Goal: Feedback & Contribution: Leave review/rating

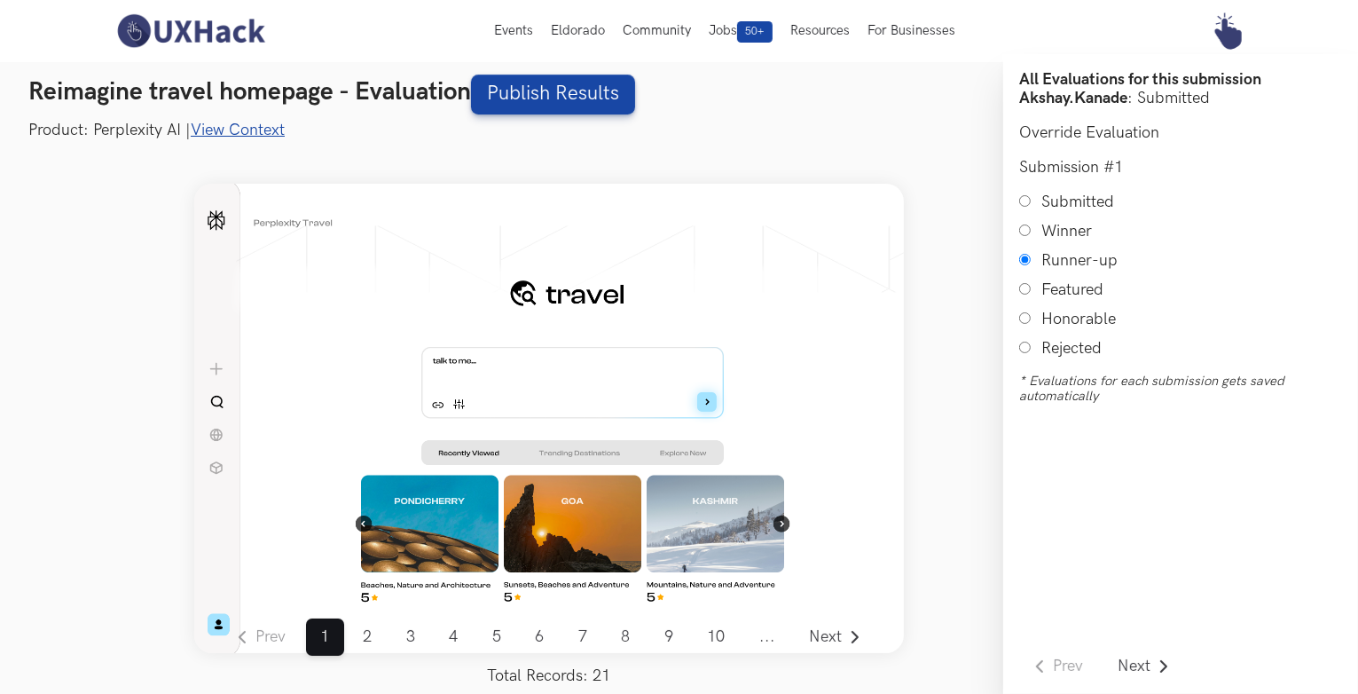
scroll to position [21, 0]
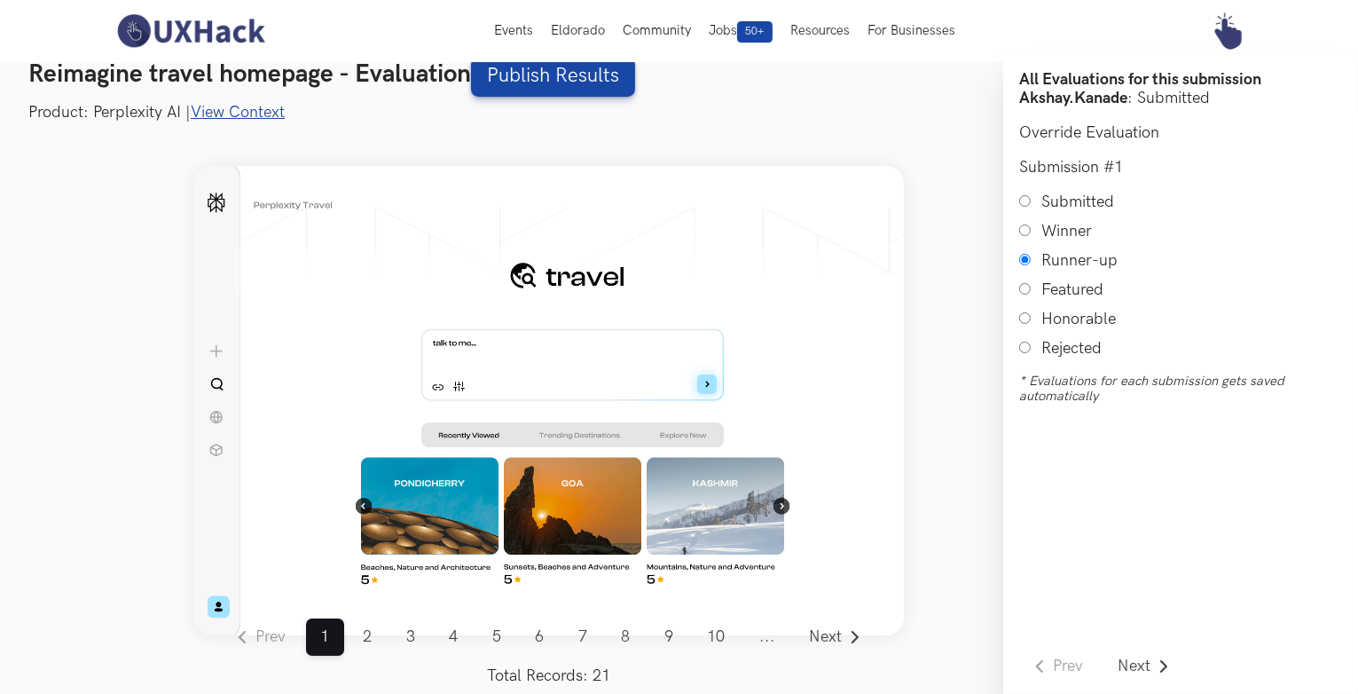
click at [1025, 201] on input "Submitted" at bounding box center [1025, 201] width 12 height 12
radio input "true"
click at [840, 632] on span "Next" at bounding box center [826, 637] width 33 height 16
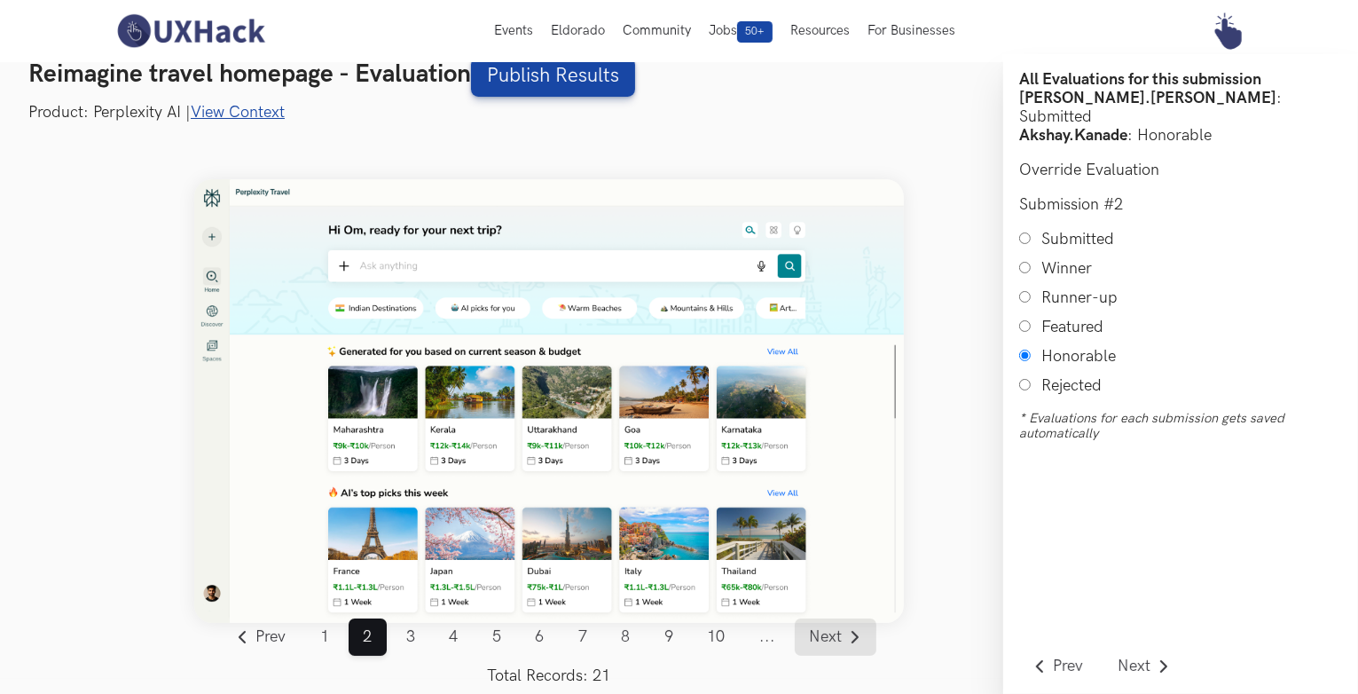
click at [828, 631] on span "Next" at bounding box center [826, 637] width 33 height 16
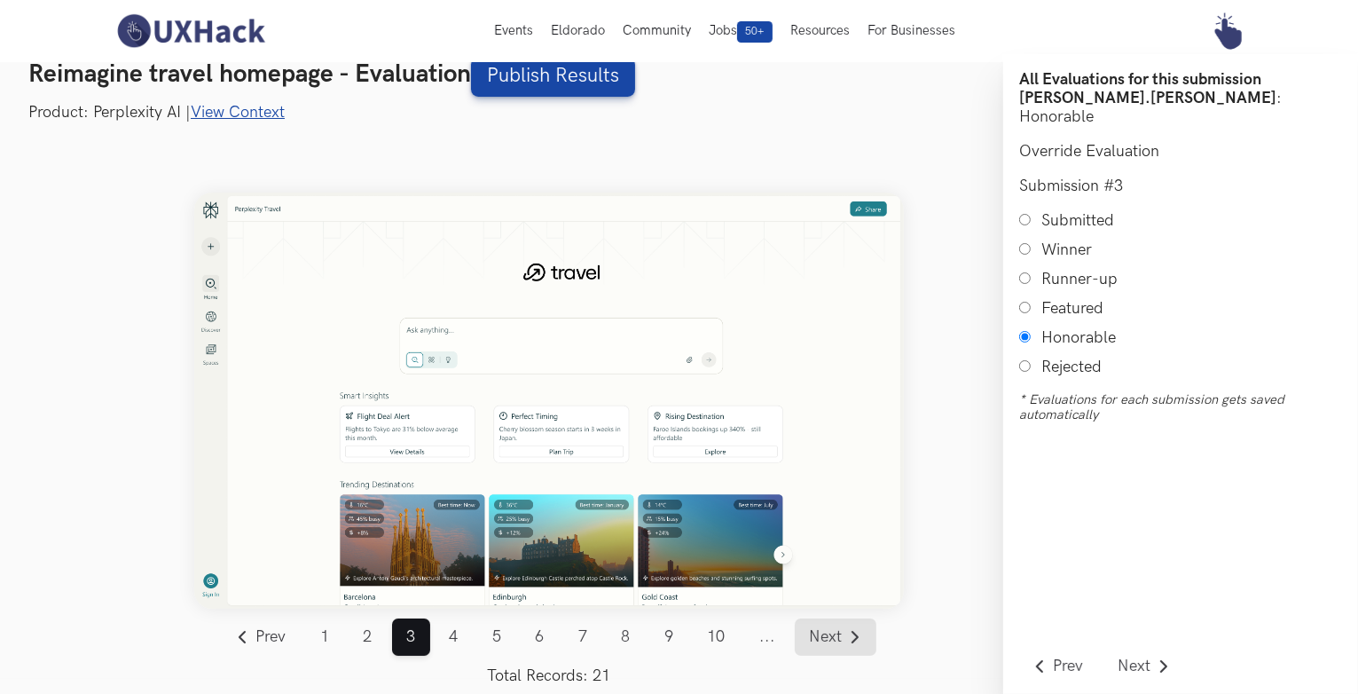
click at [812, 631] on span "Next" at bounding box center [826, 637] width 33 height 16
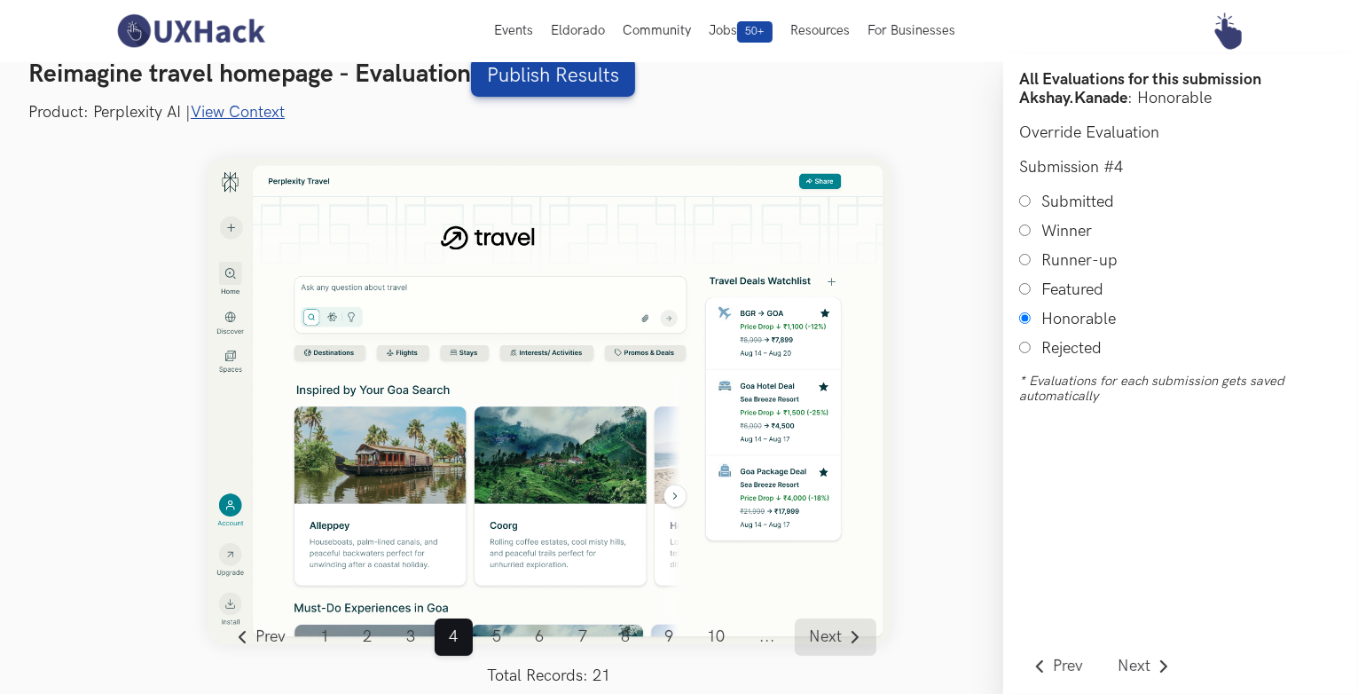
click at [845, 631] on link "Next" at bounding box center [836, 636] width 82 height 37
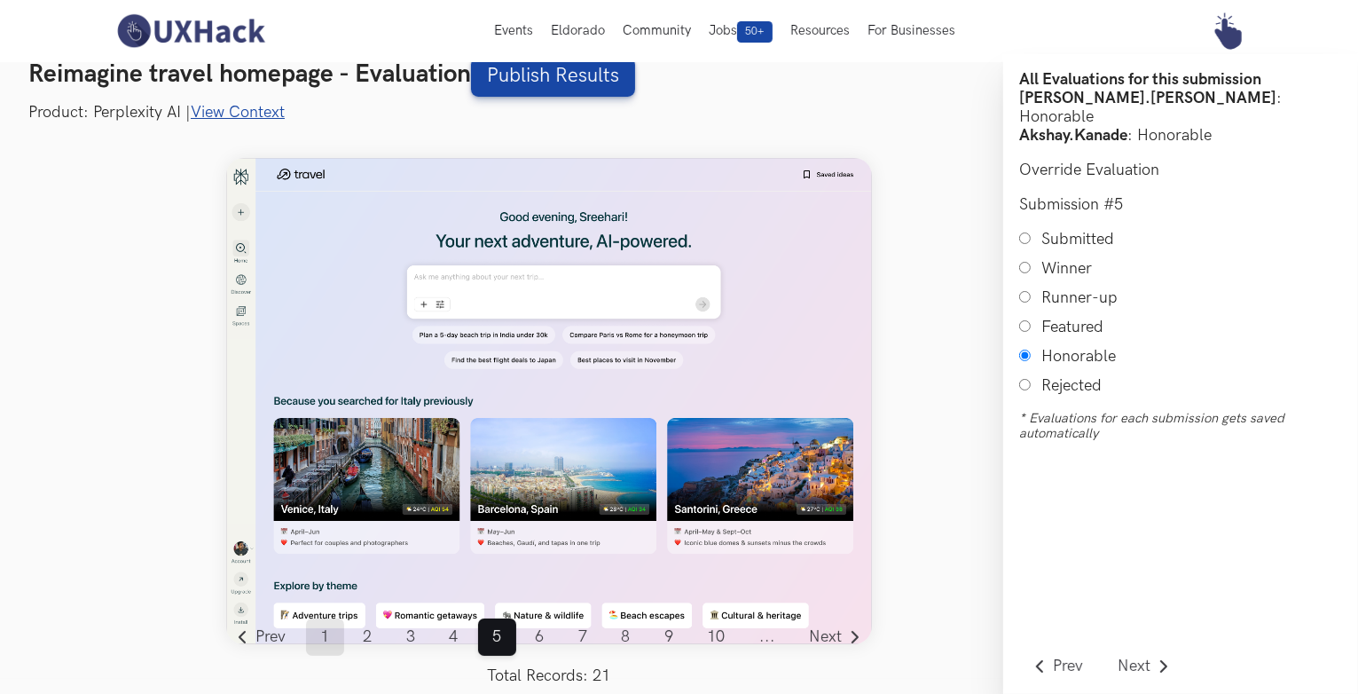
click at [323, 639] on link "1" at bounding box center [325, 636] width 38 height 37
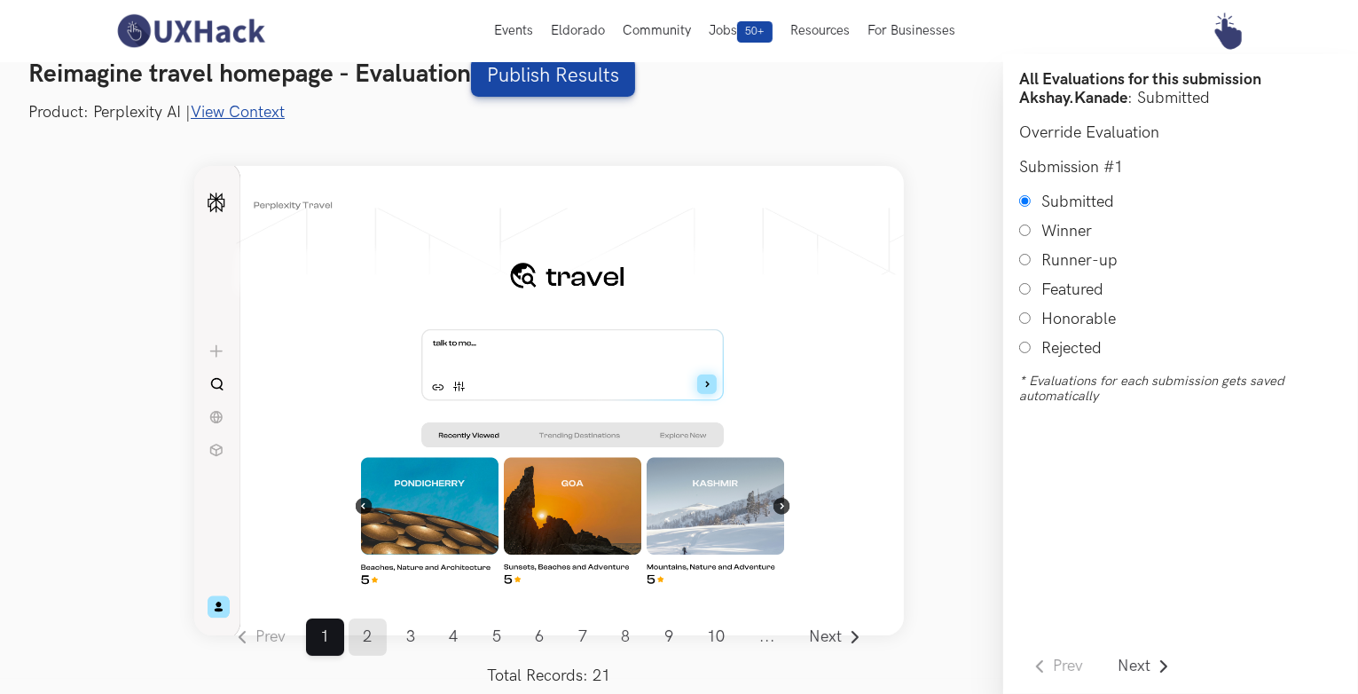
click at [369, 635] on link "2" at bounding box center [368, 636] width 38 height 37
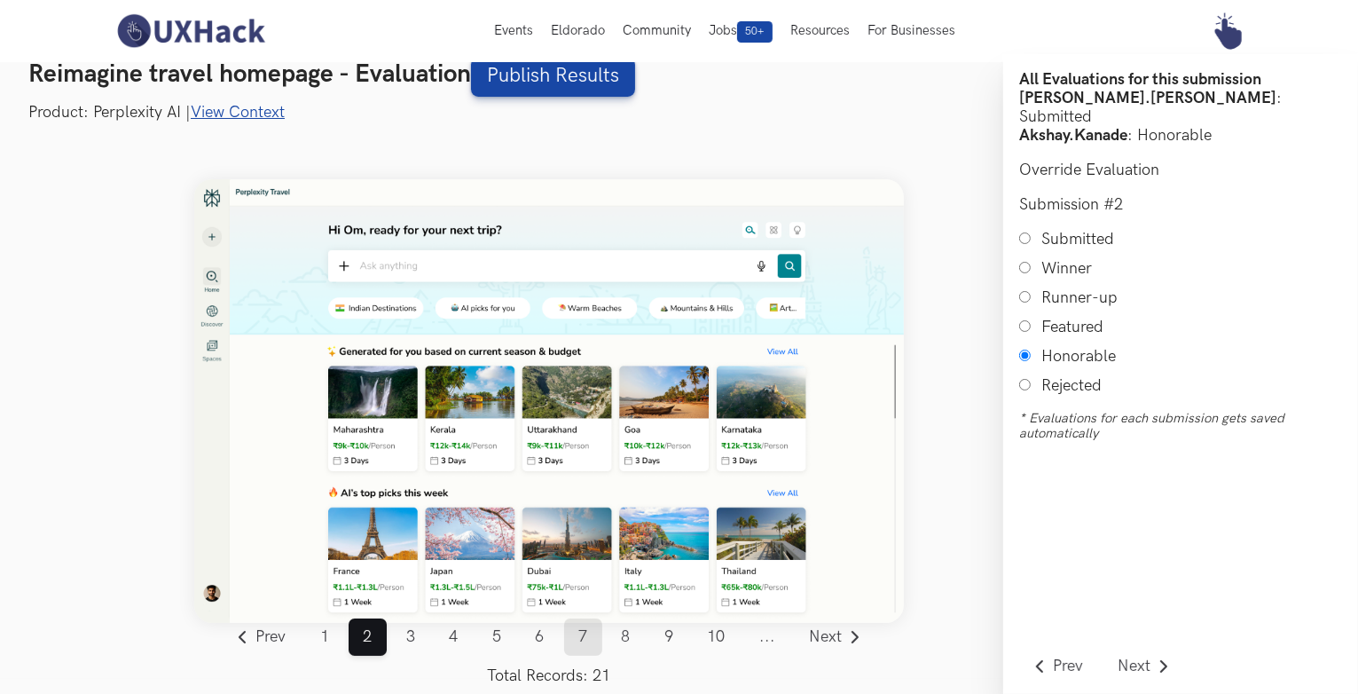
click at [584, 638] on link "7" at bounding box center [583, 636] width 38 height 37
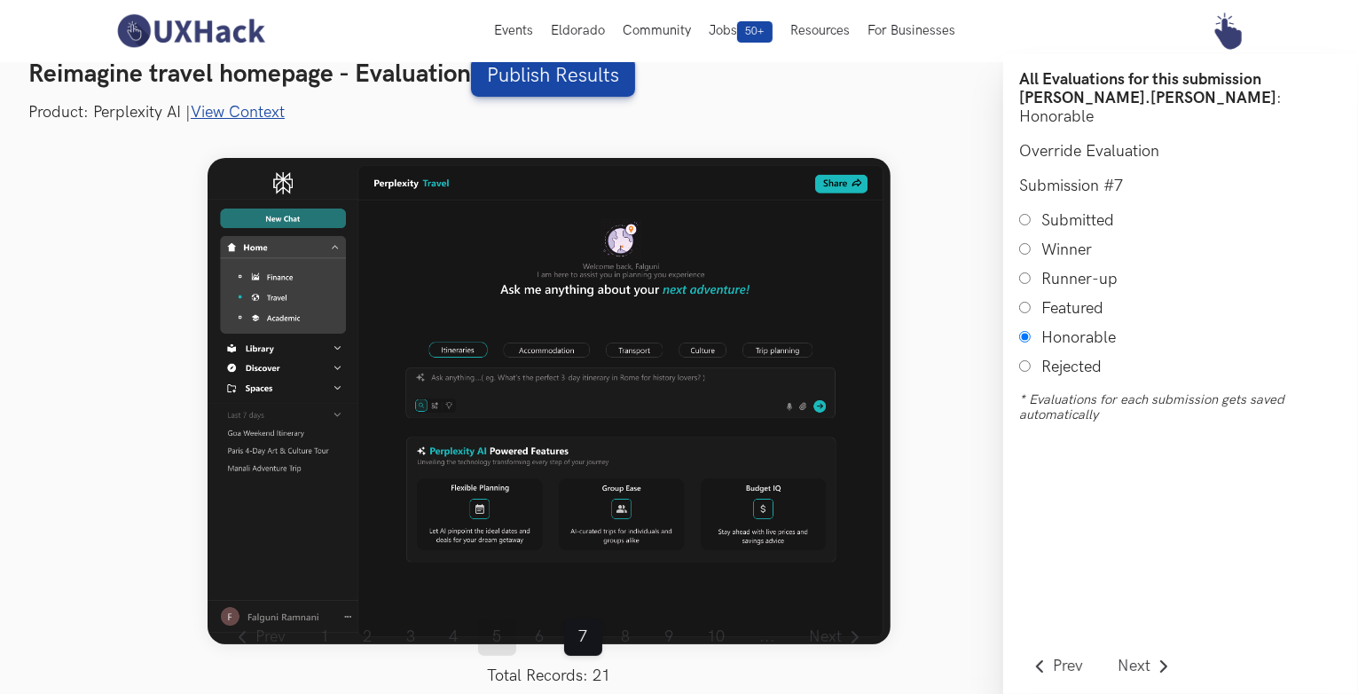
click at [493, 632] on link "5" at bounding box center [497, 636] width 38 height 37
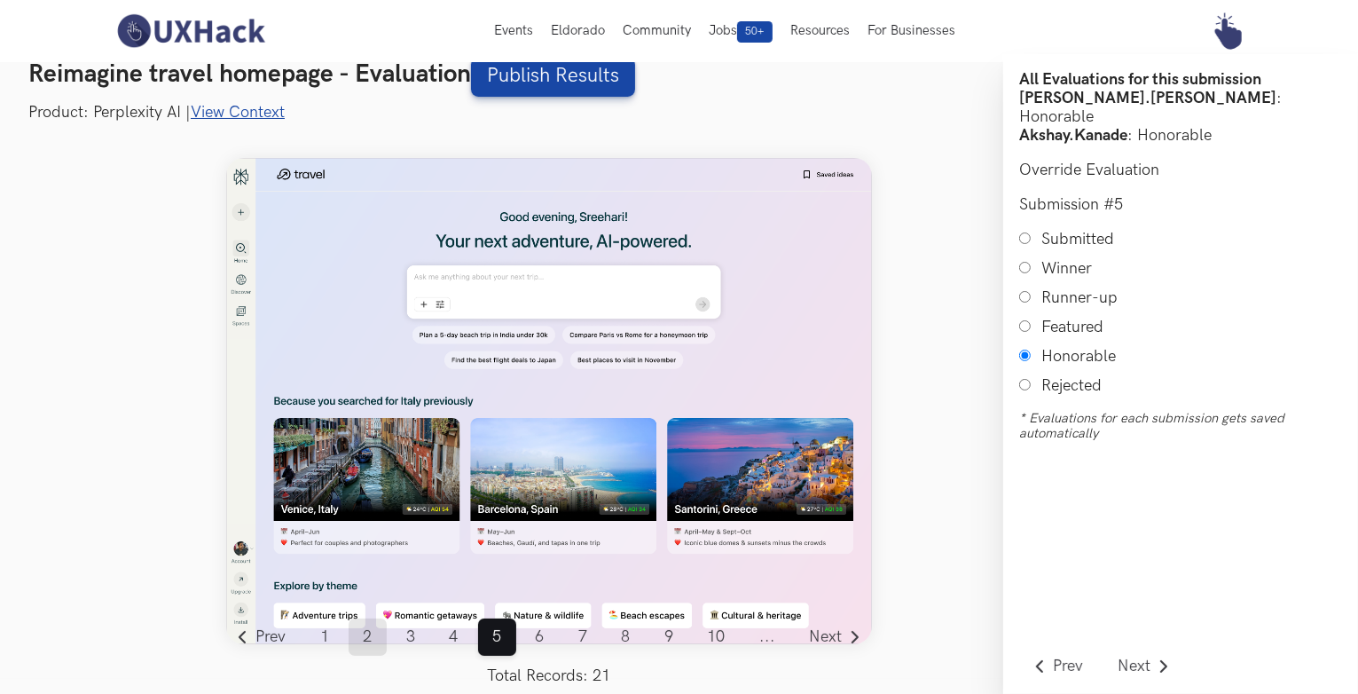
click at [362, 641] on link "2" at bounding box center [368, 636] width 38 height 37
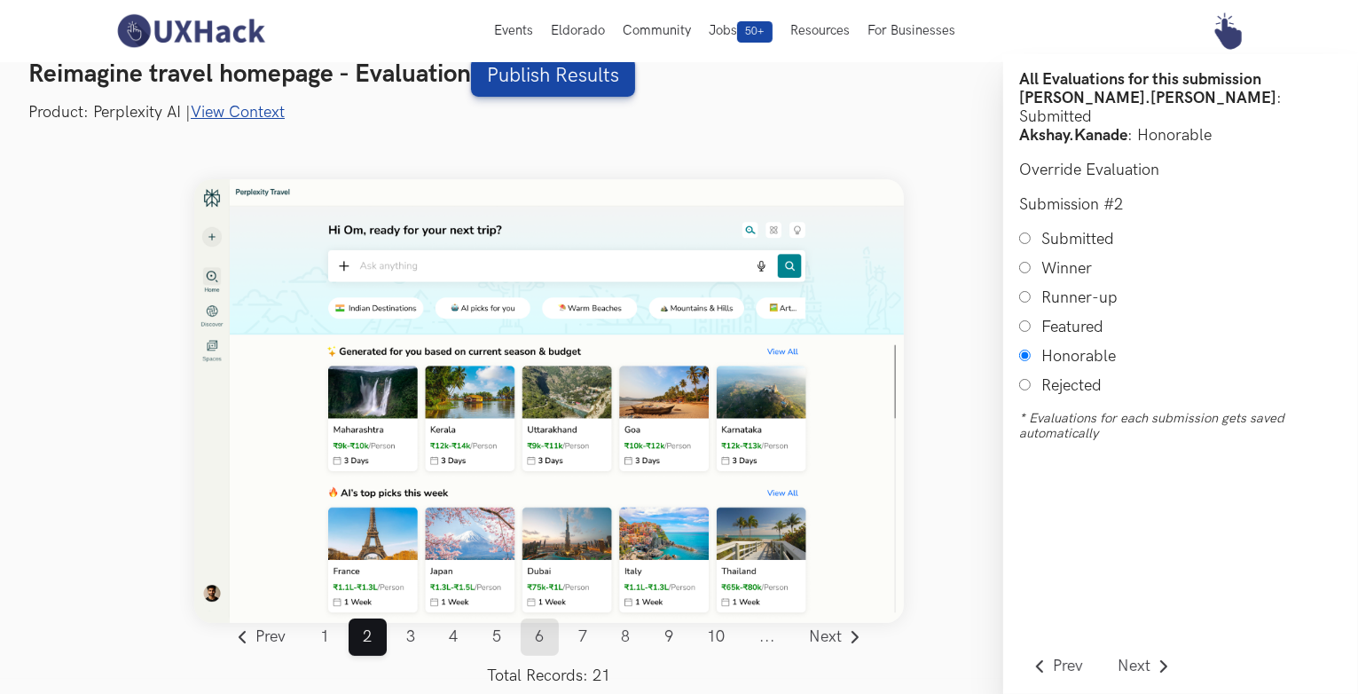
click at [528, 631] on link "6" at bounding box center [540, 636] width 38 height 37
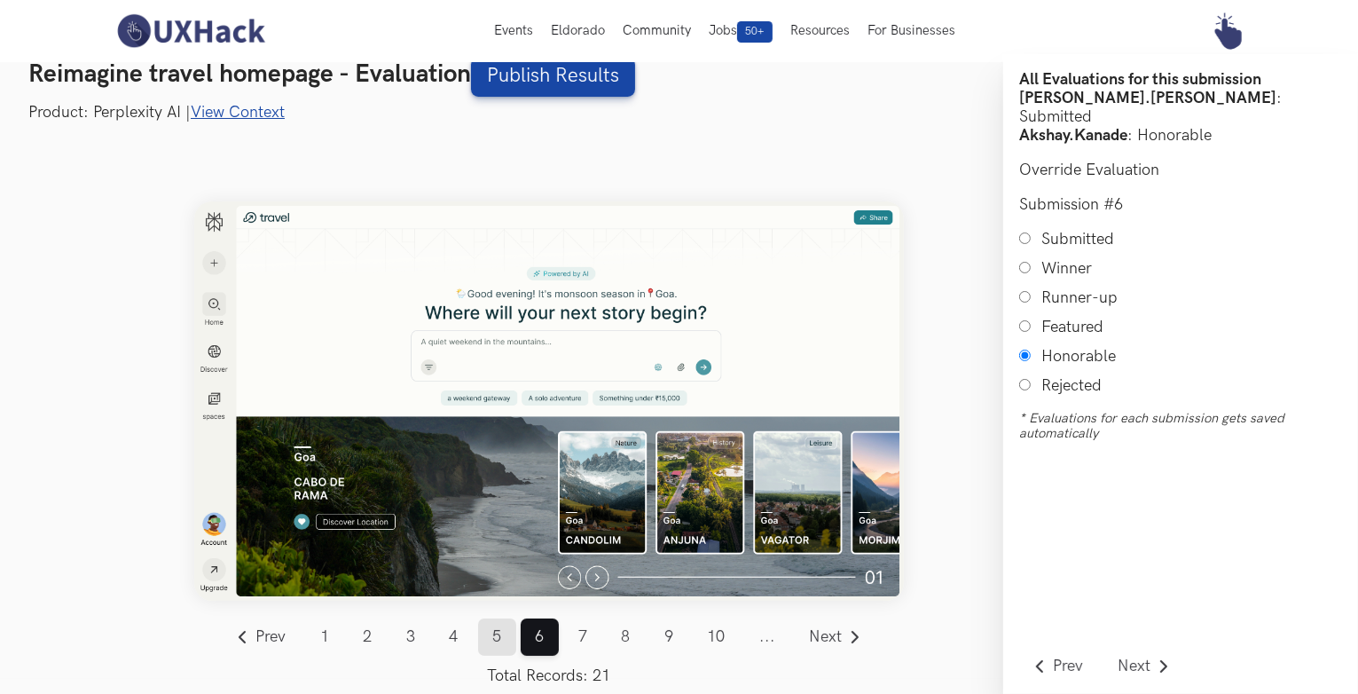
click at [496, 636] on link "5" at bounding box center [497, 636] width 38 height 37
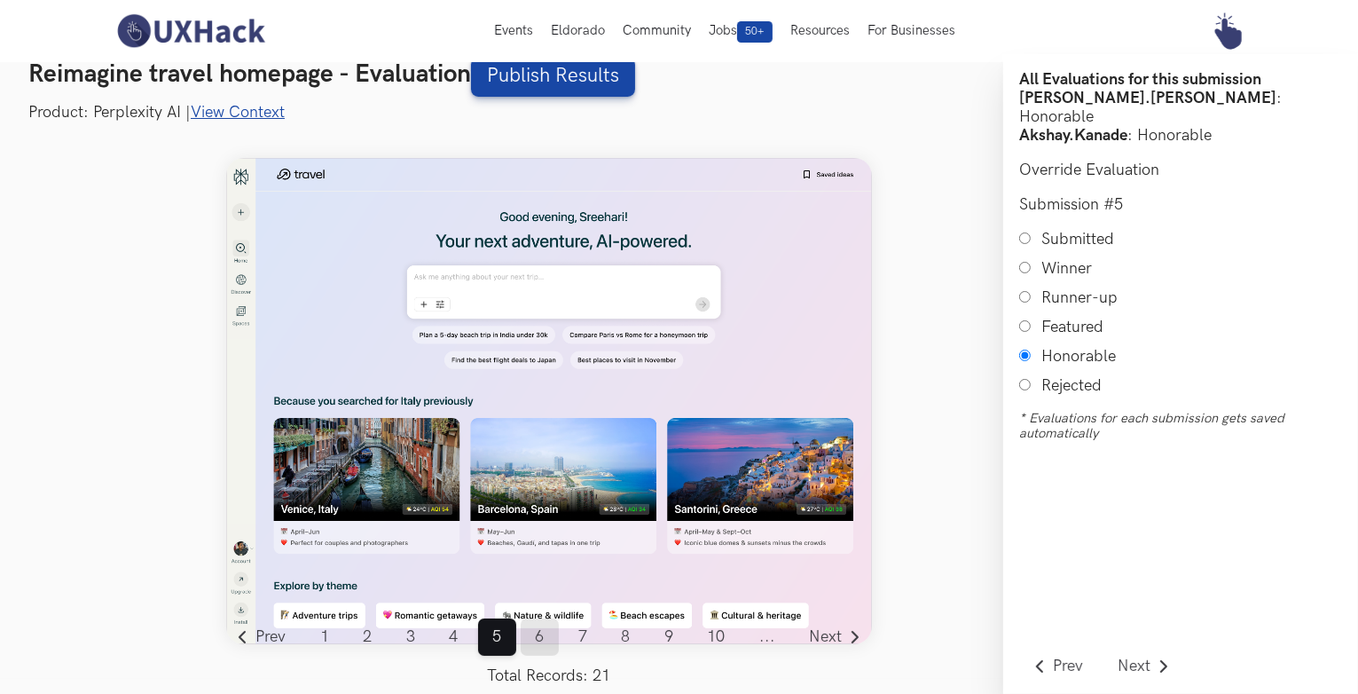
click at [539, 631] on link "6" at bounding box center [540, 636] width 38 height 37
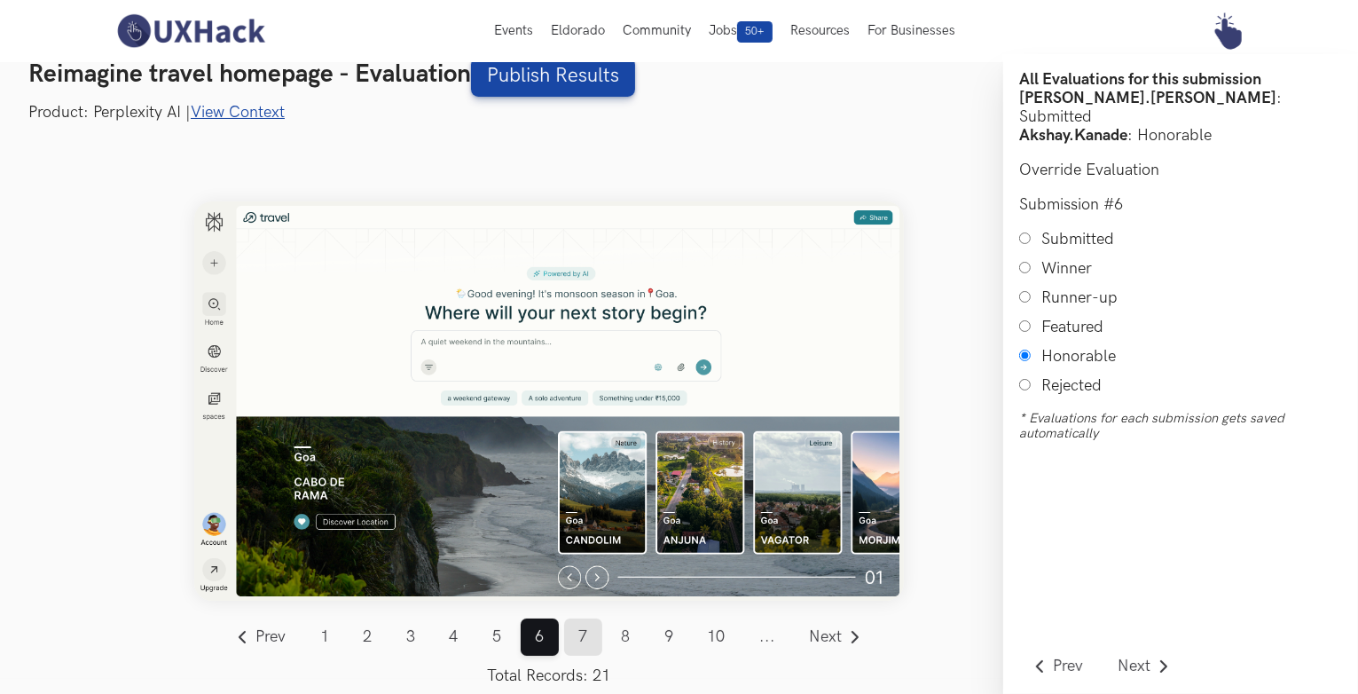
click at [582, 638] on link "7" at bounding box center [583, 636] width 38 height 37
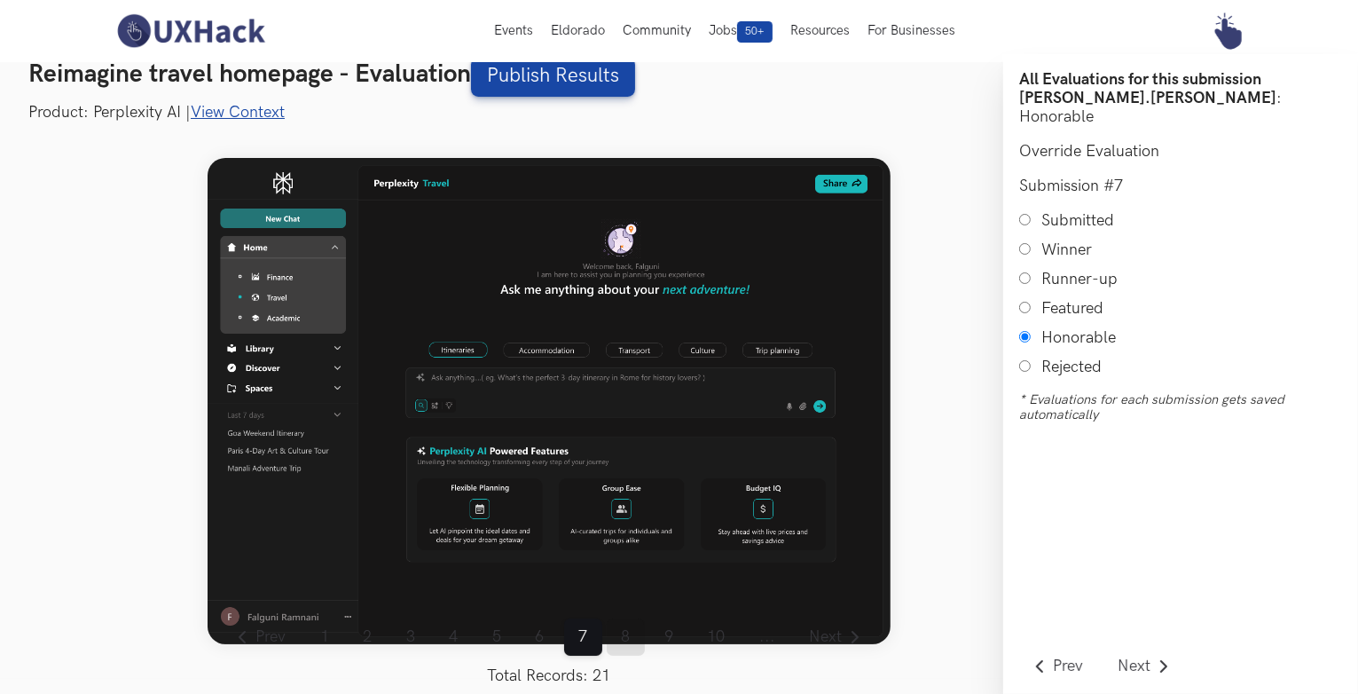
click at [629, 630] on link "8" at bounding box center [626, 636] width 38 height 37
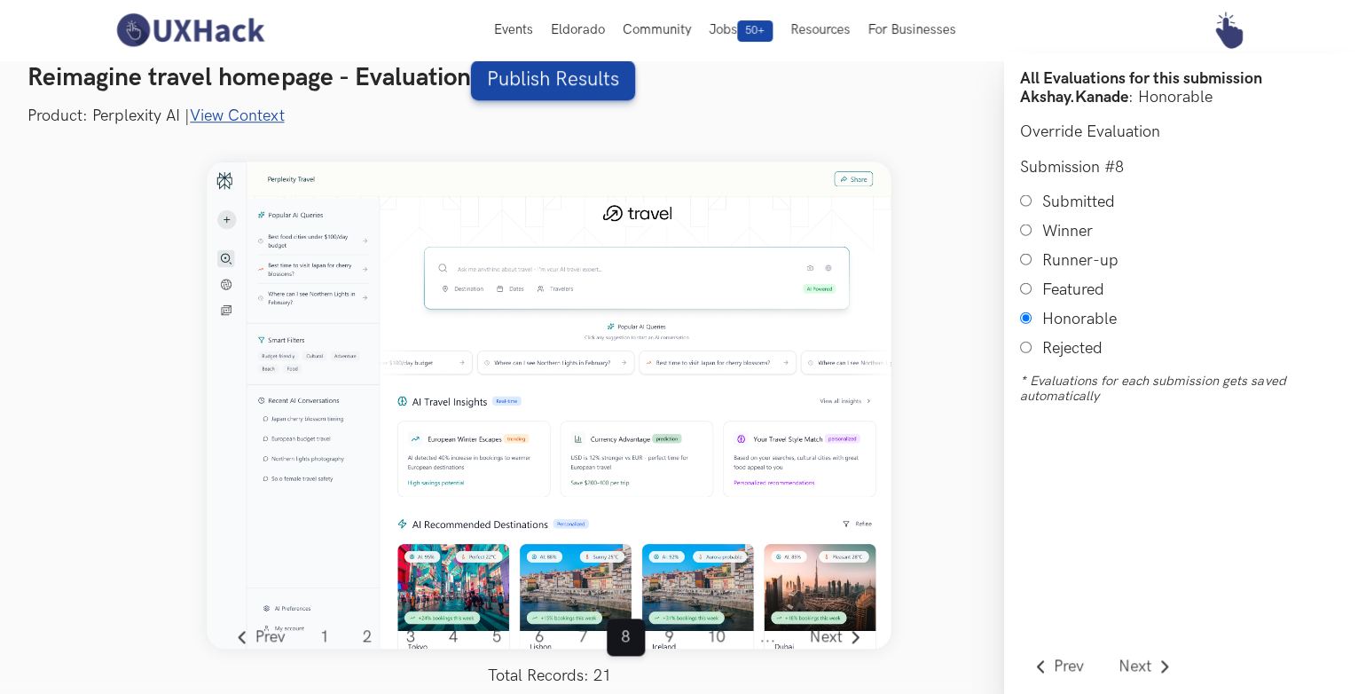
scroll to position [18, 0]
click at [816, 632] on span "Next" at bounding box center [826, 637] width 33 height 16
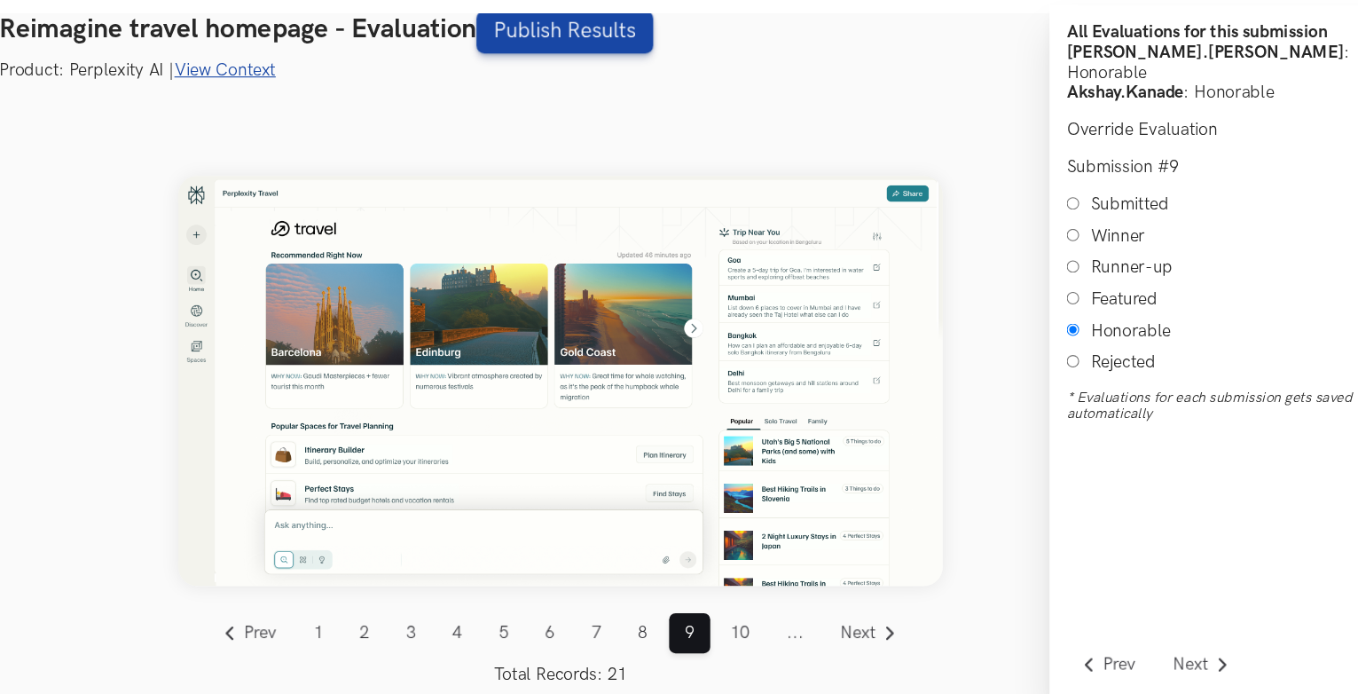
scroll to position [22, 0]
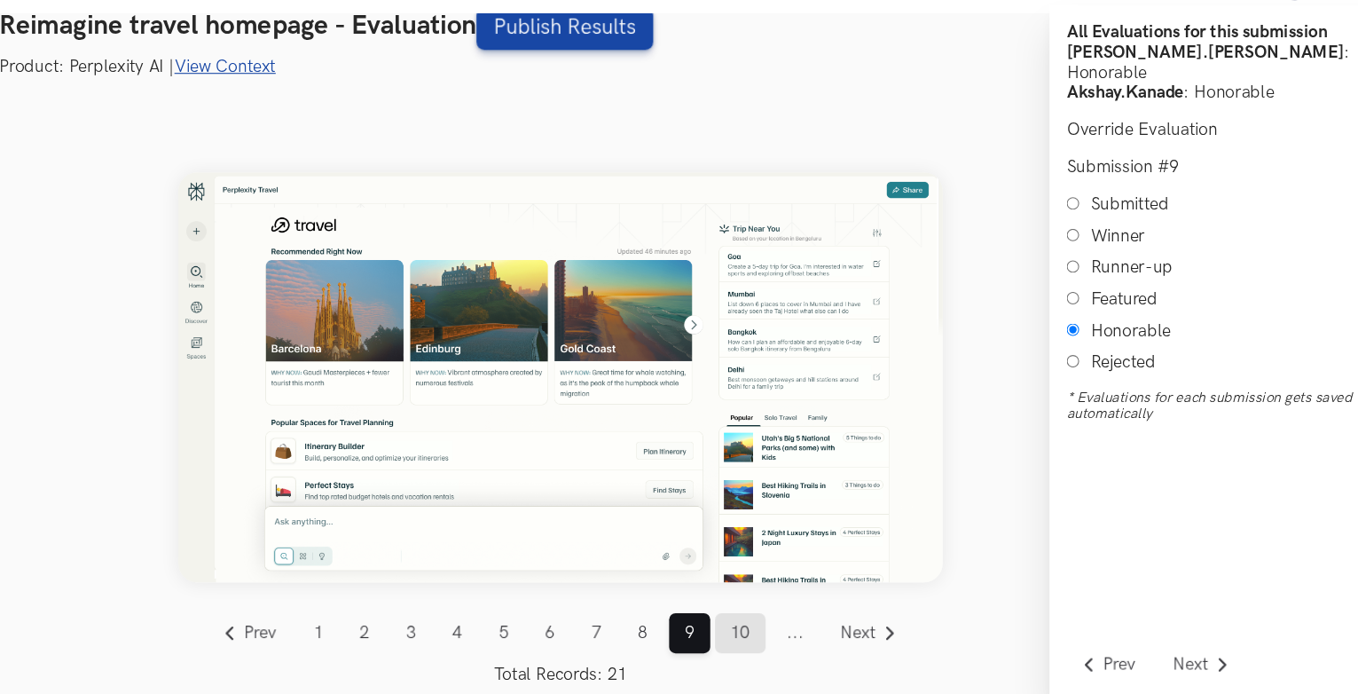
click at [725, 639] on link "10" at bounding box center [716, 636] width 47 height 37
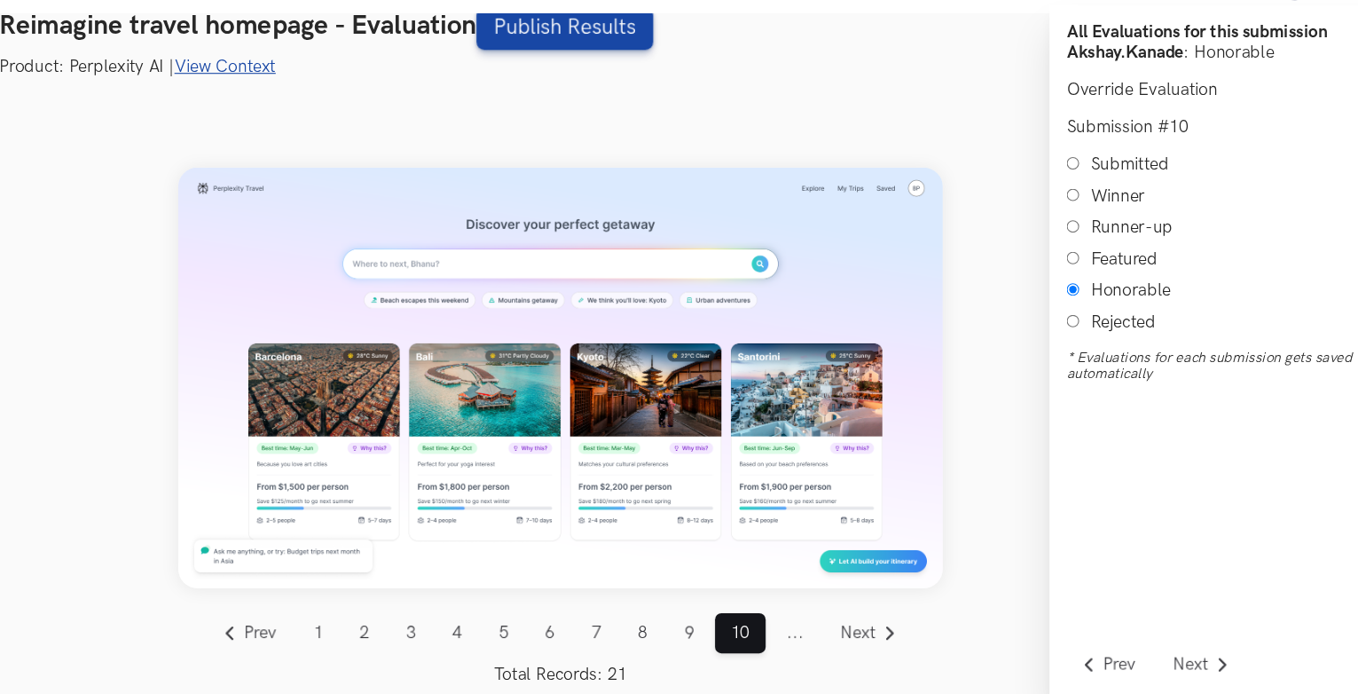
click at [771, 635] on span "..." at bounding box center [767, 636] width 45 height 37
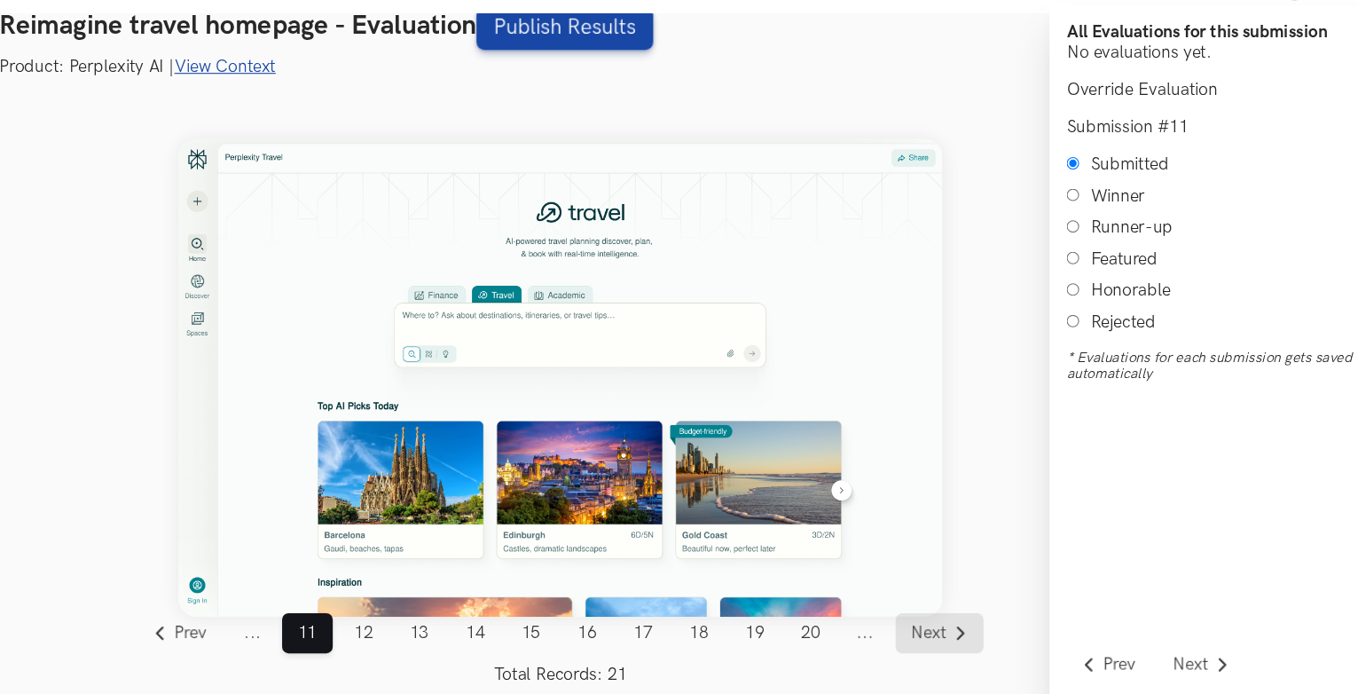
click at [885, 635] on span "Next" at bounding box center [890, 637] width 33 height 16
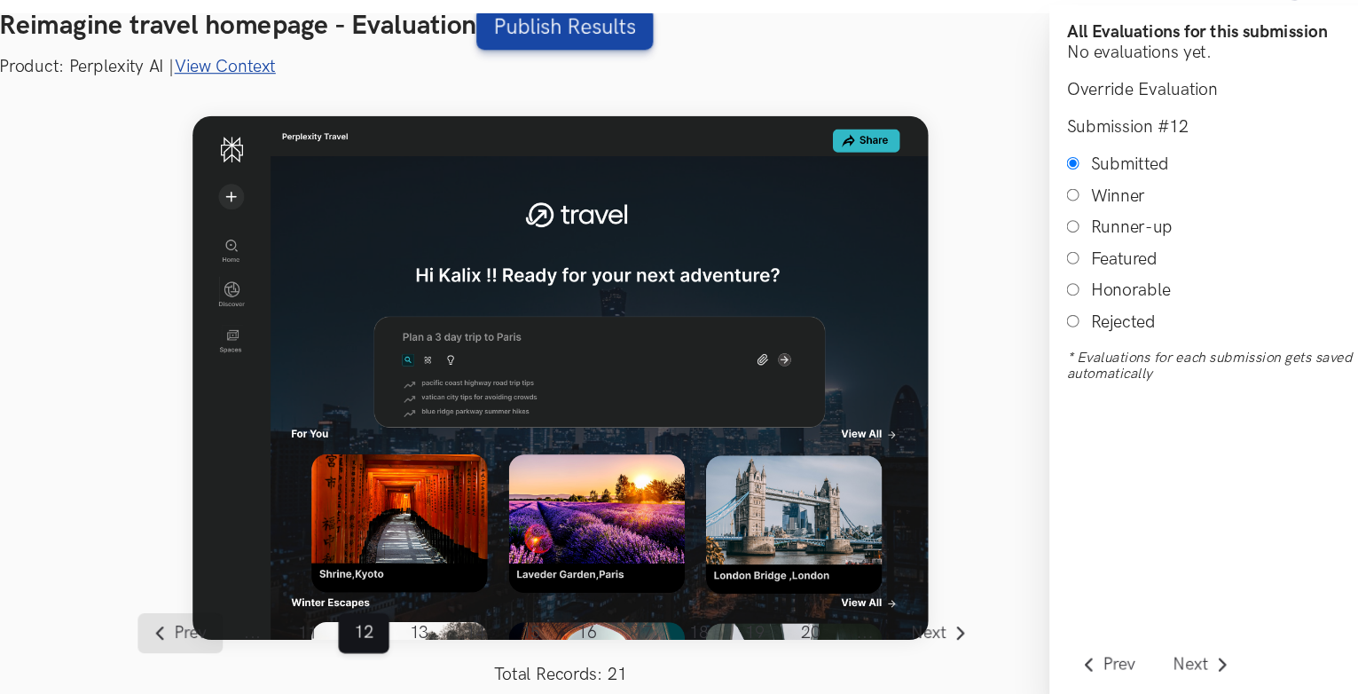
click at [187, 641] on link "Prev" at bounding box center [196, 636] width 79 height 37
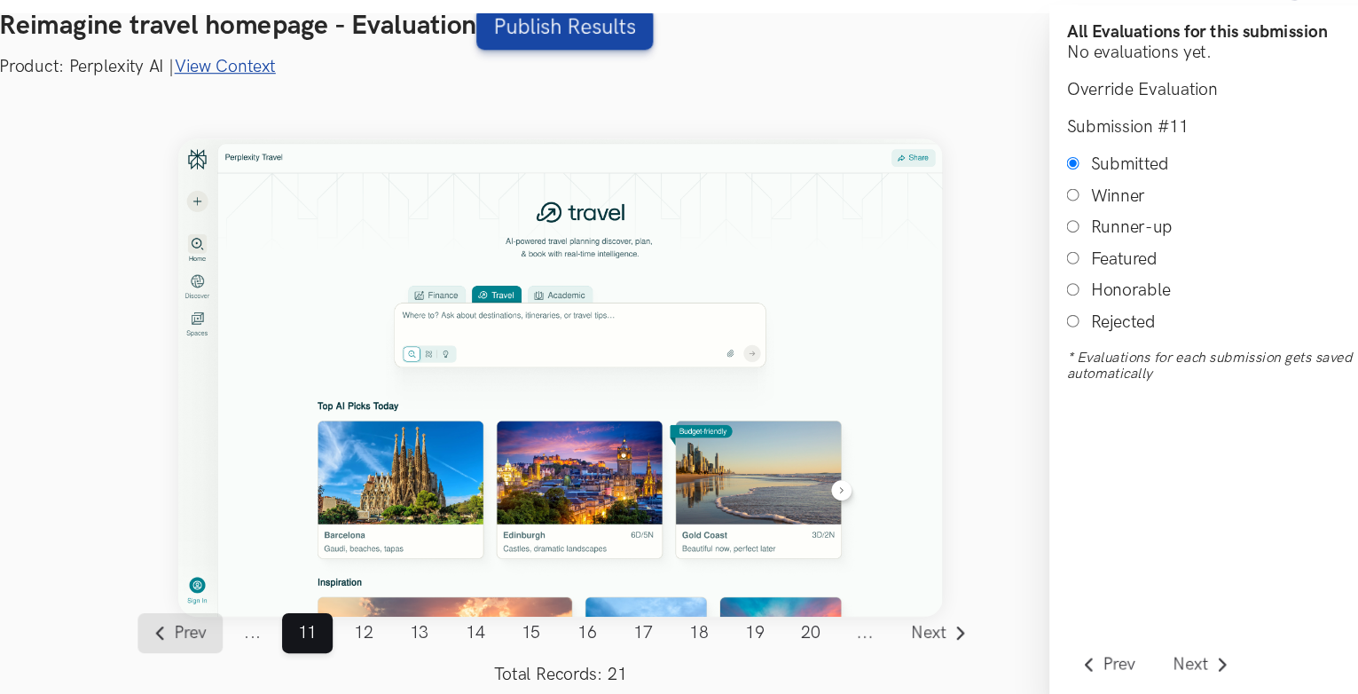
click at [187, 641] on link "Prev" at bounding box center [196, 636] width 79 height 37
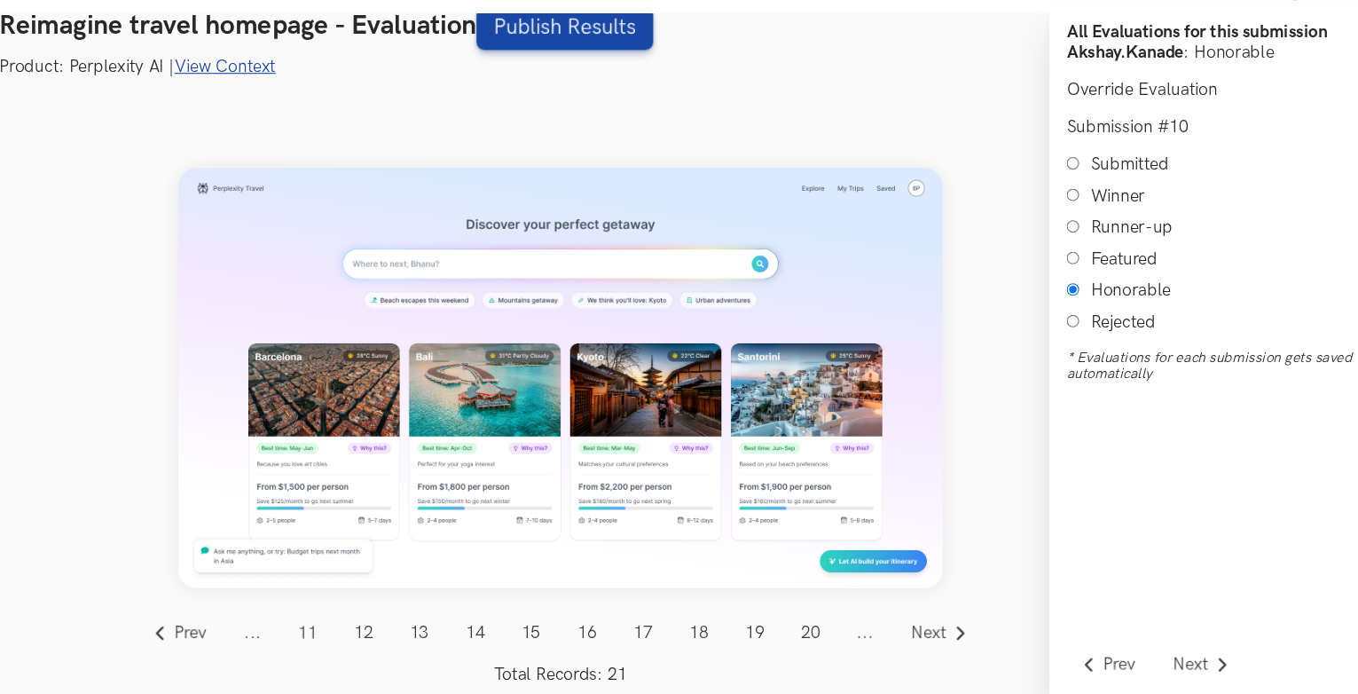
click at [265, 639] on span "..." at bounding box center [263, 636] width 45 height 37
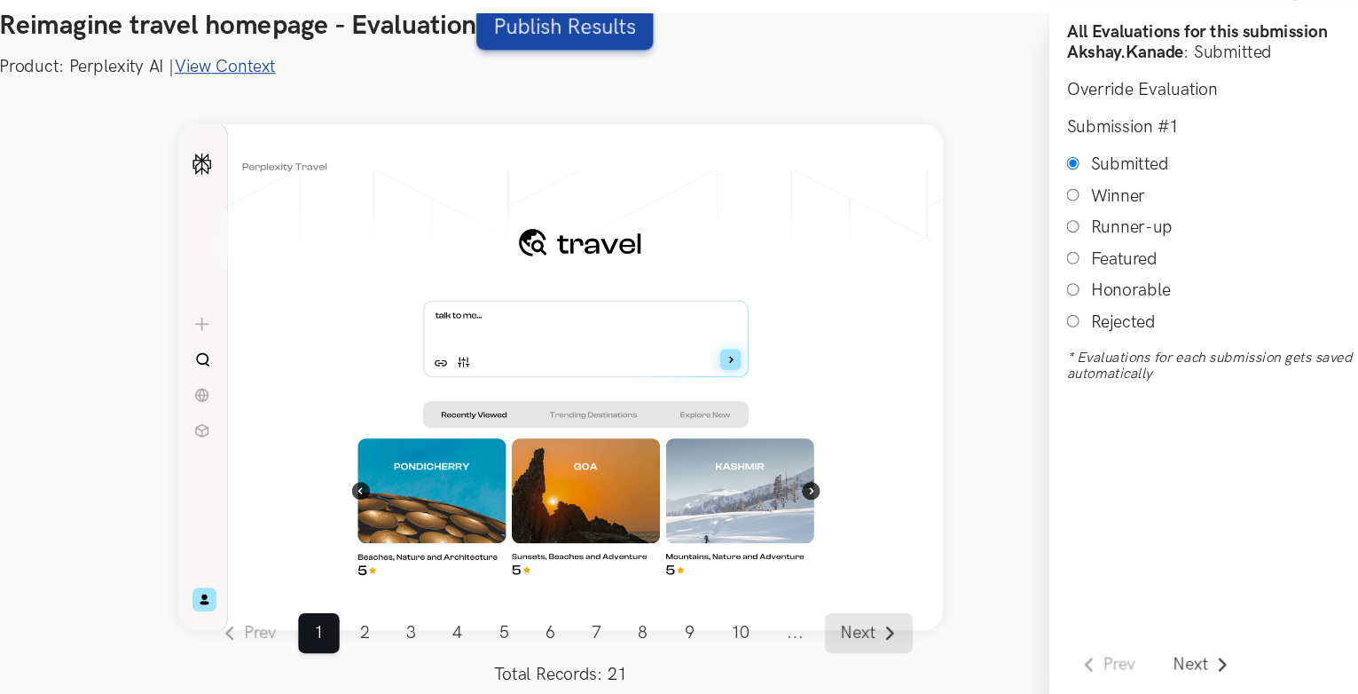
click at [829, 636] on span "Next" at bounding box center [826, 637] width 33 height 16
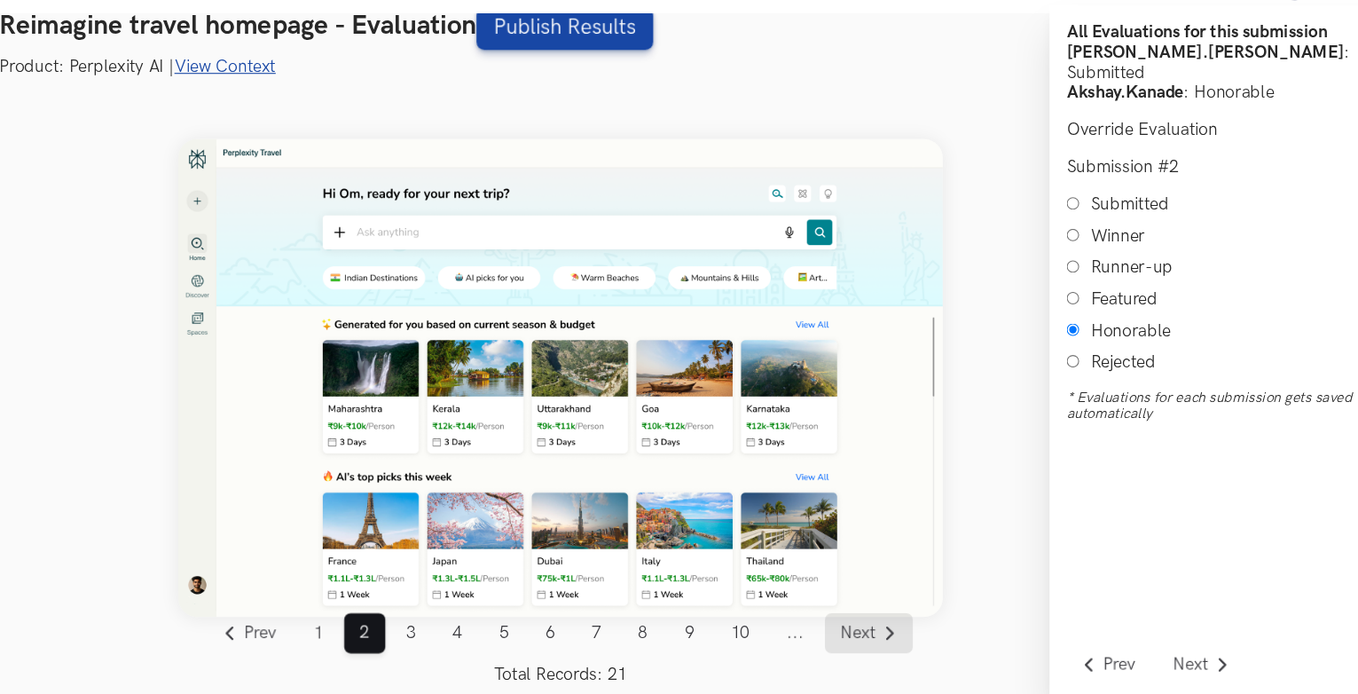
click at [836, 635] on span "Next" at bounding box center [826, 637] width 33 height 16
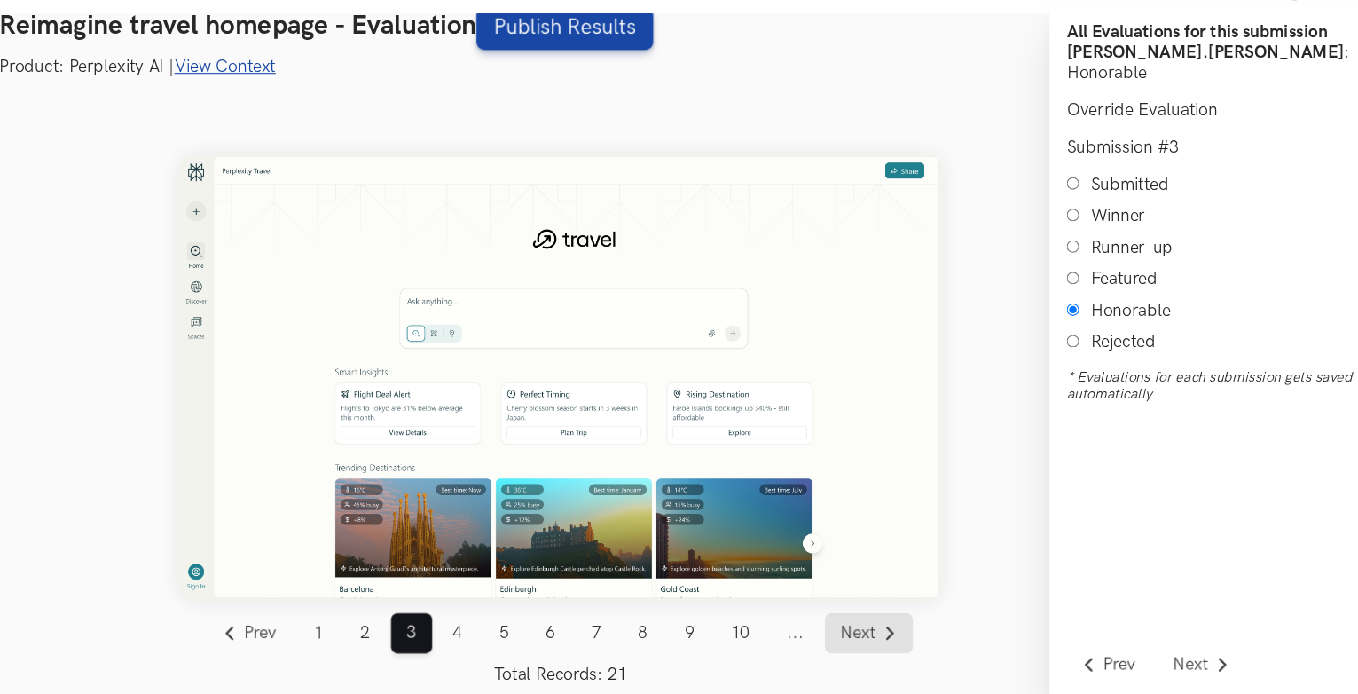
click at [836, 635] on span "Next" at bounding box center [826, 637] width 33 height 16
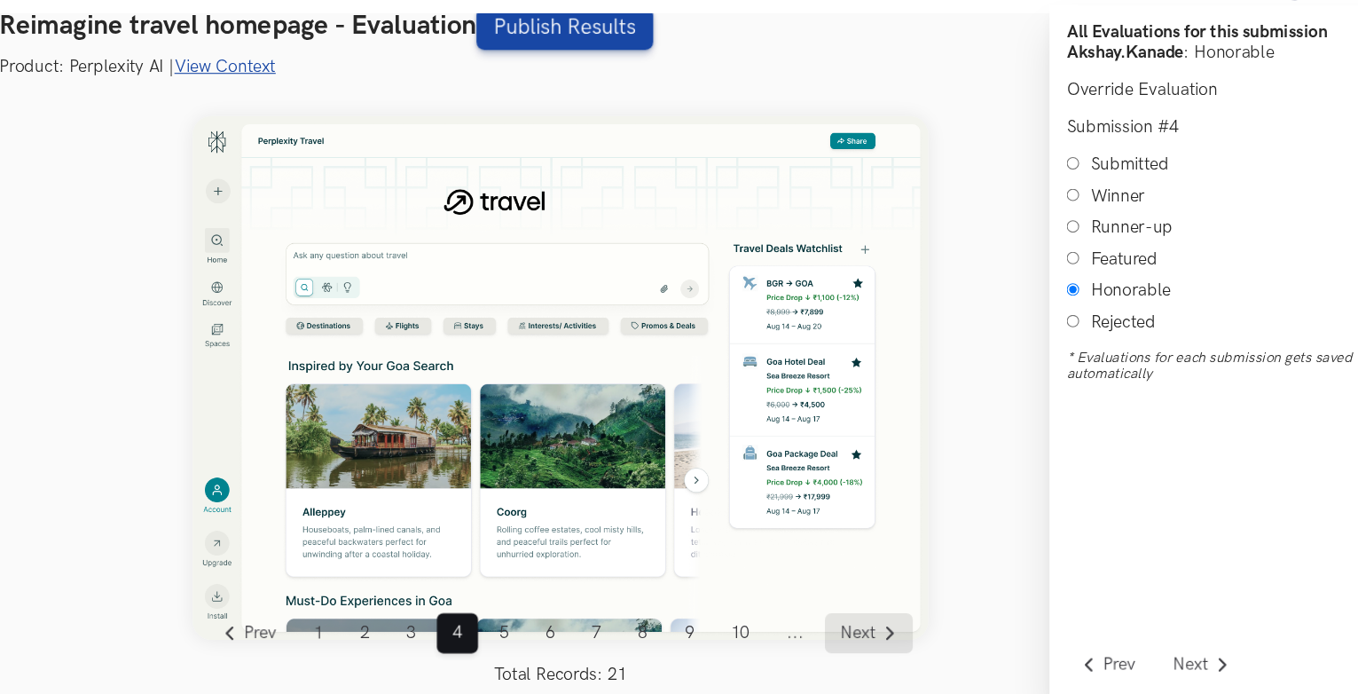
click at [836, 635] on span "Next" at bounding box center [826, 637] width 33 height 16
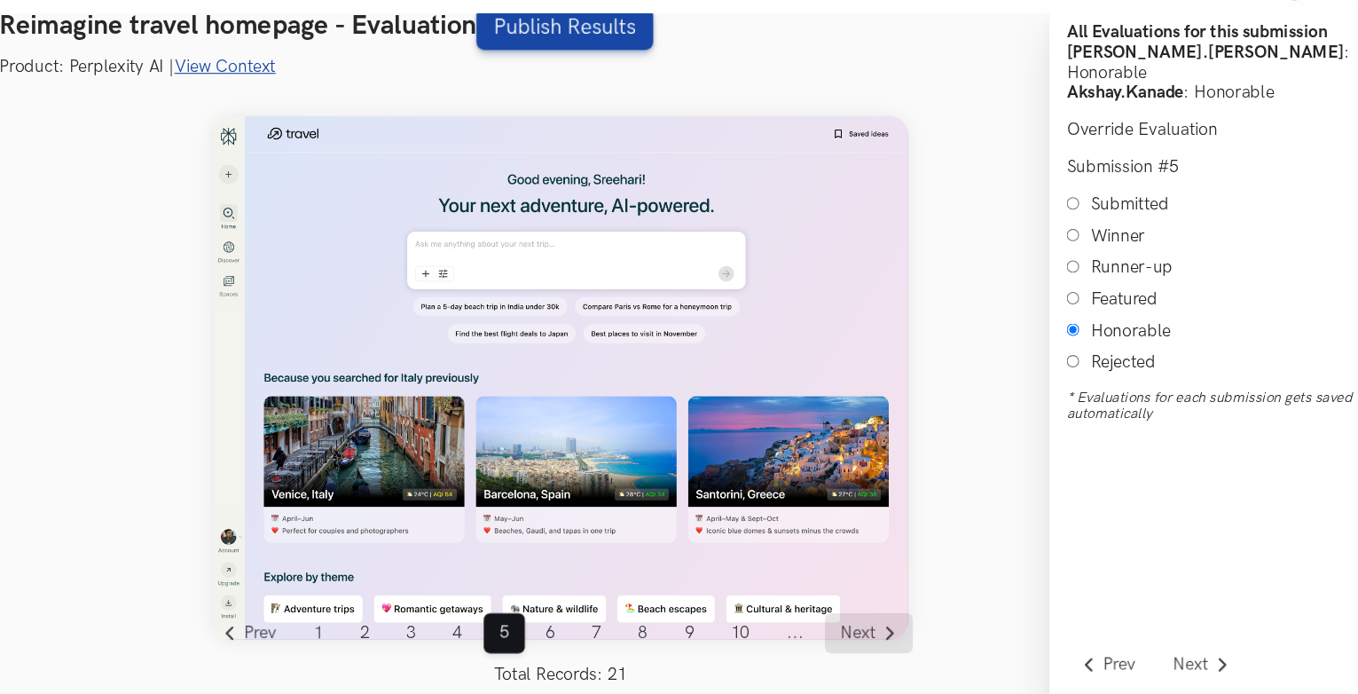
click at [836, 635] on span "Next" at bounding box center [826, 637] width 33 height 16
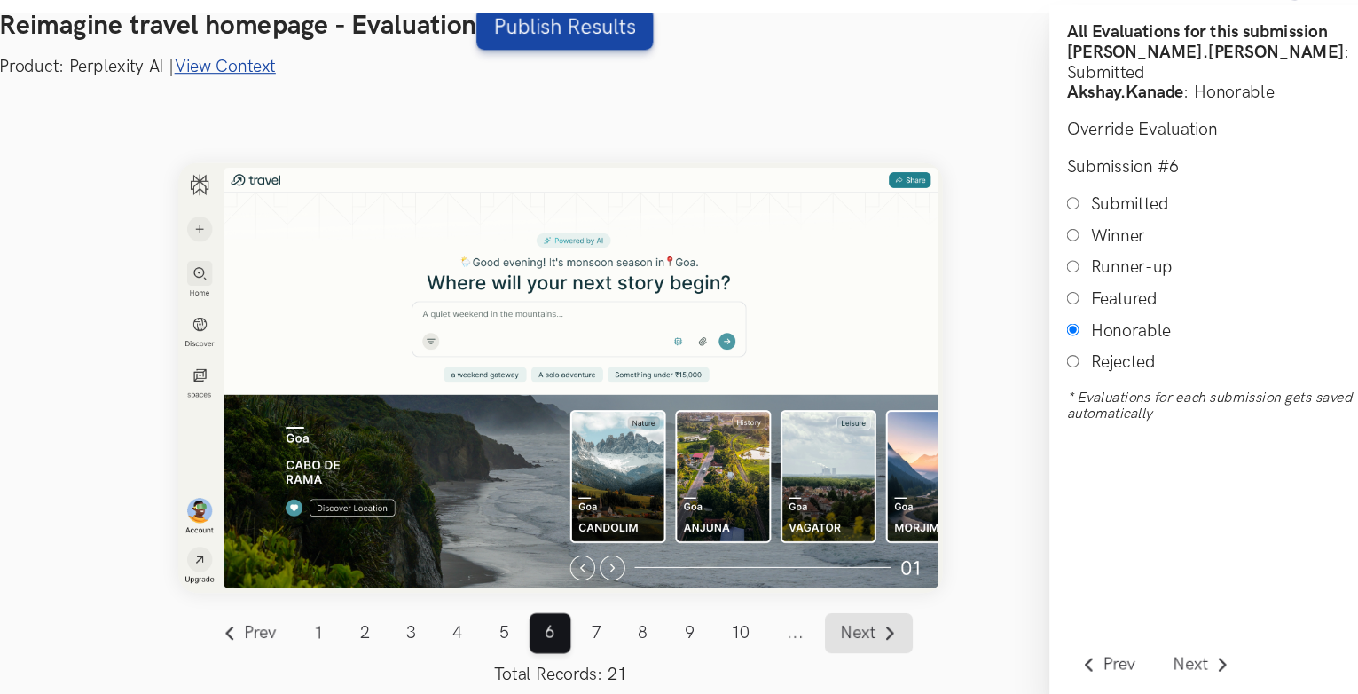
click at [836, 635] on span "Next" at bounding box center [826, 637] width 33 height 16
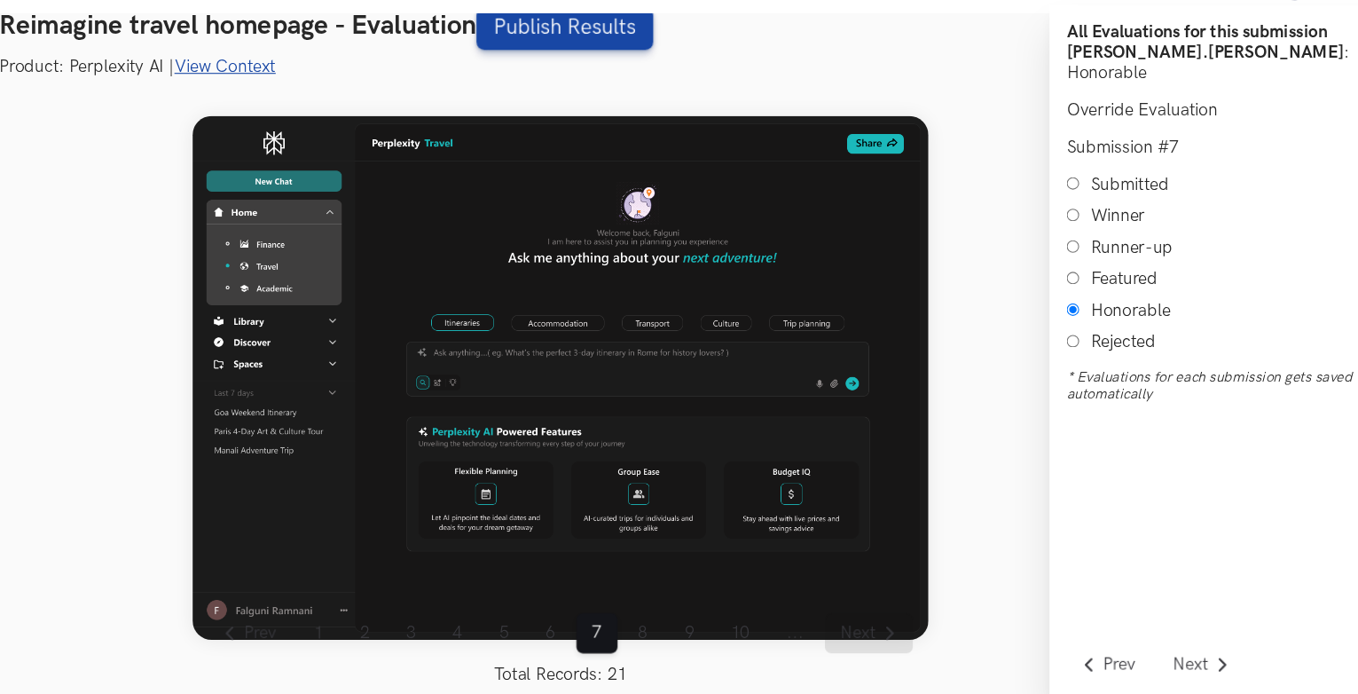
click at [836, 635] on span "Next" at bounding box center [826, 637] width 33 height 16
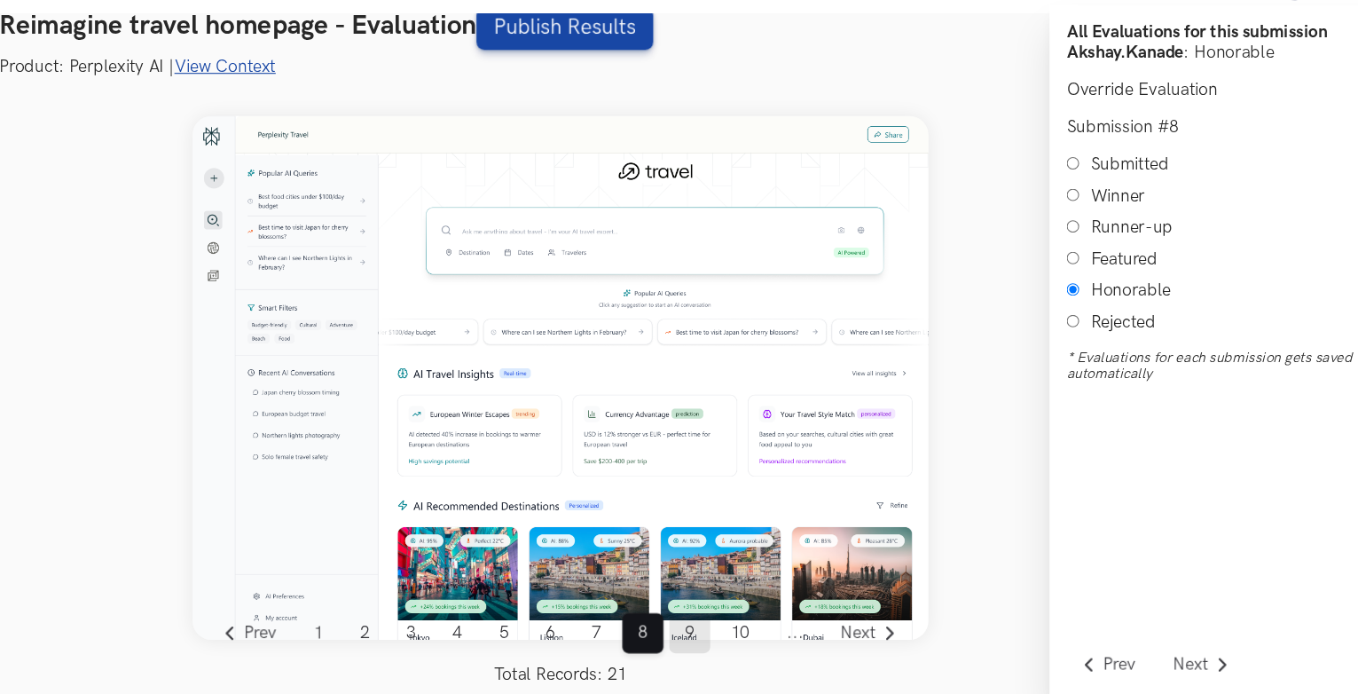
click at [660, 633] on link "9" at bounding box center [669, 636] width 38 height 37
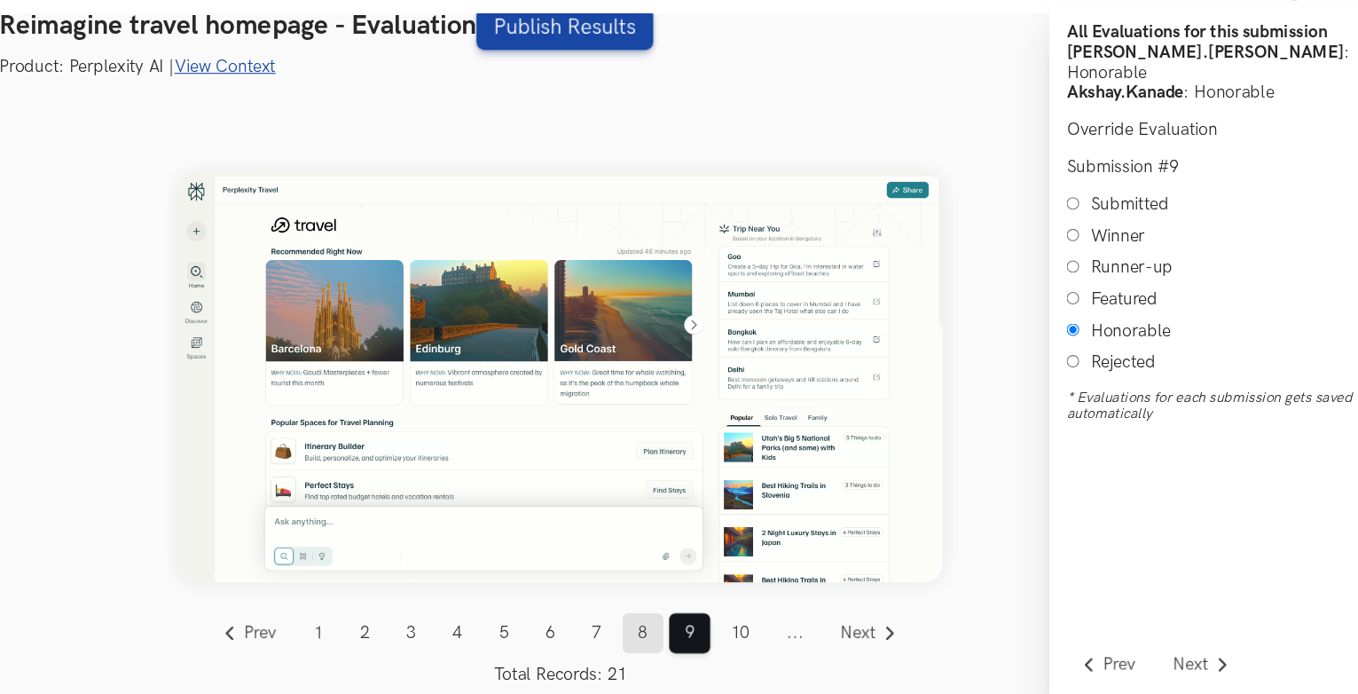
click at [626, 632] on link "8" at bounding box center [626, 636] width 38 height 37
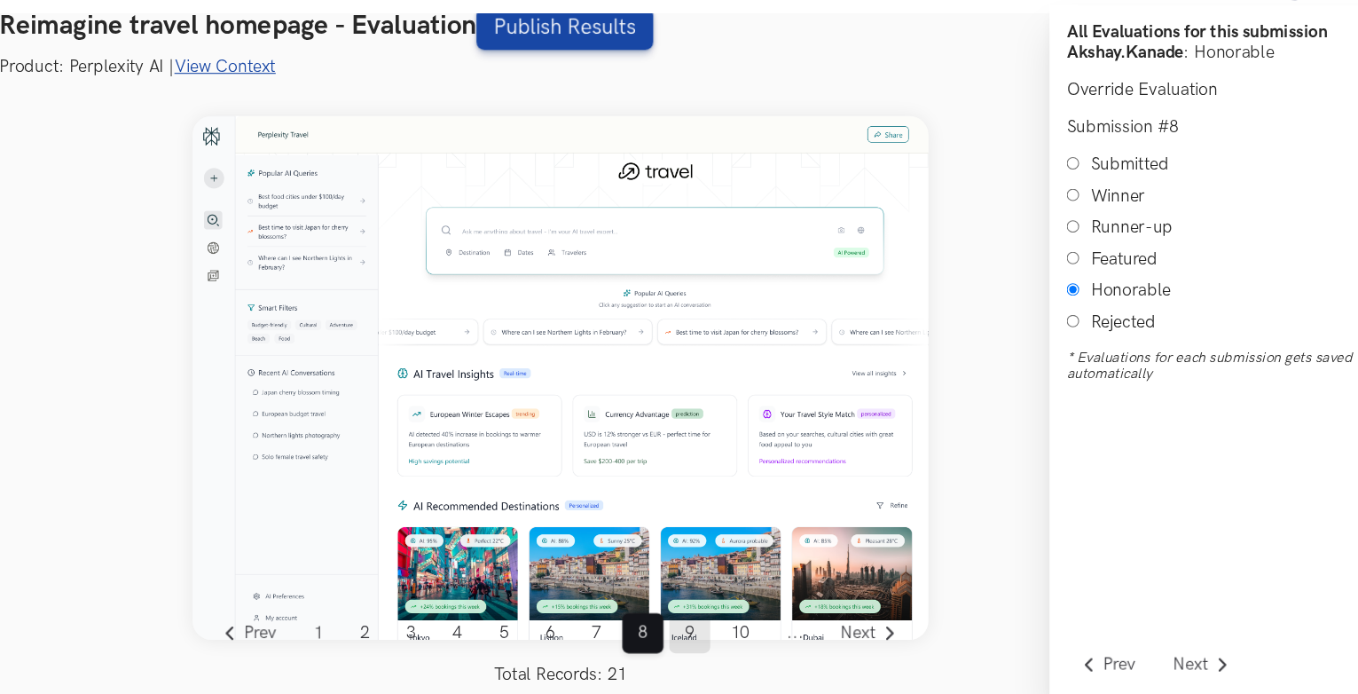
click at [667, 633] on link "9" at bounding box center [669, 636] width 38 height 37
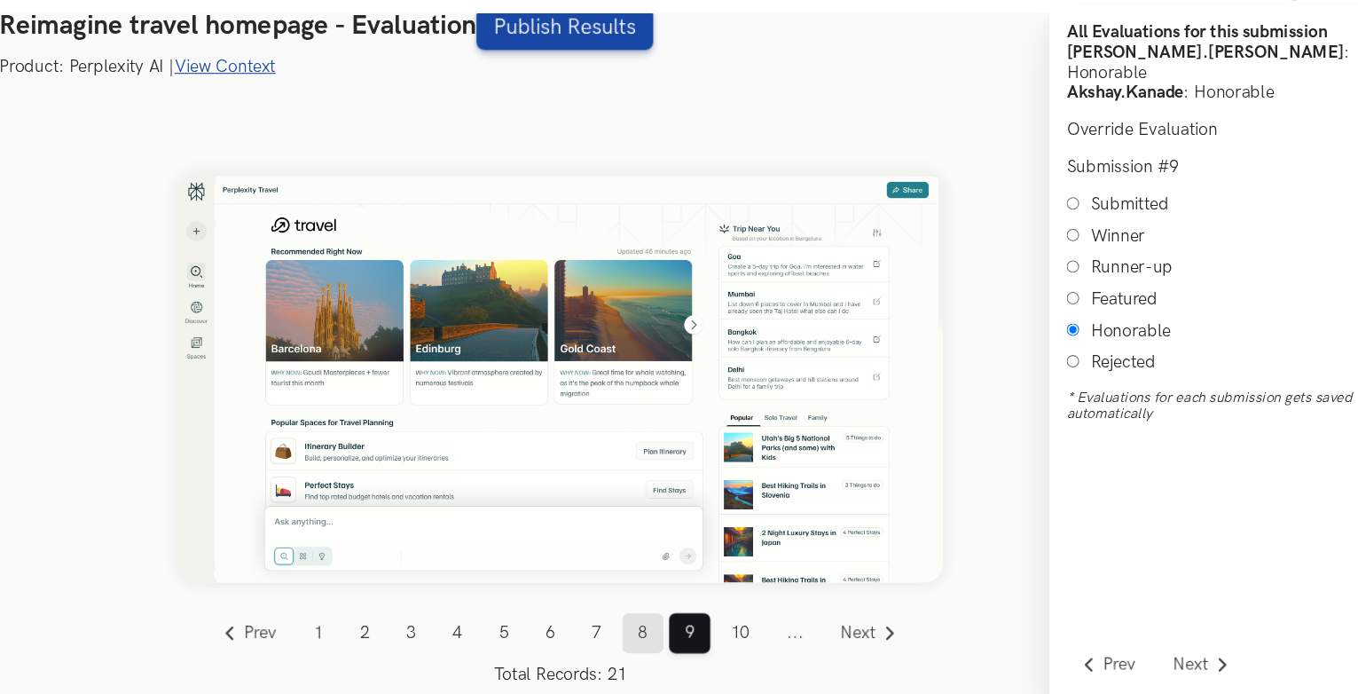
click at [623, 632] on link "8" at bounding box center [626, 636] width 38 height 37
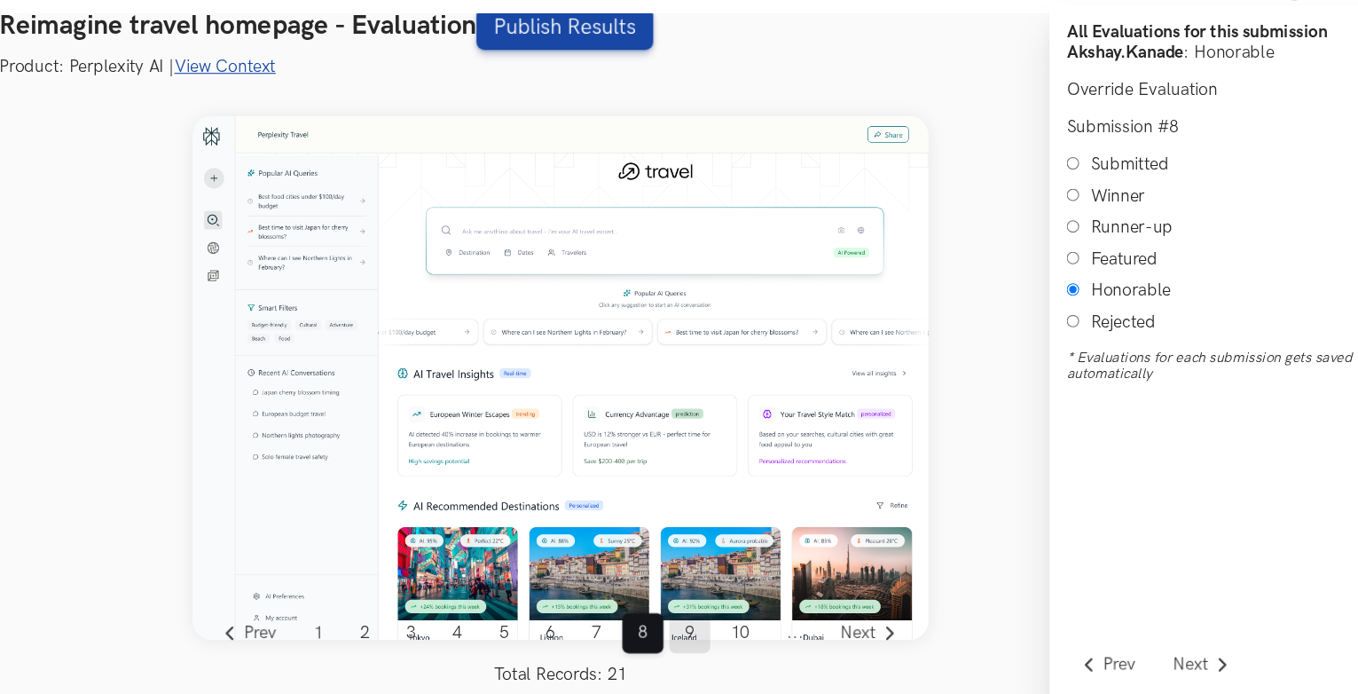
click at [670, 632] on link "9" at bounding box center [669, 636] width 38 height 37
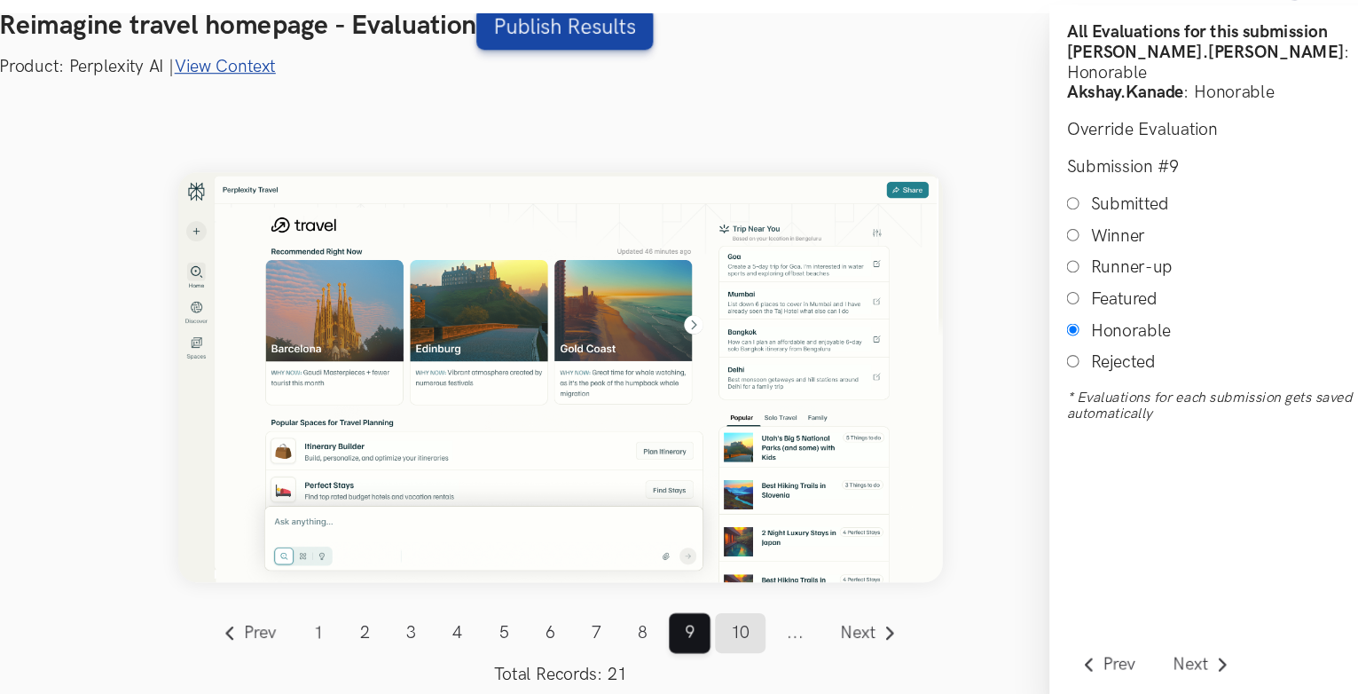
click at [717, 637] on link "10" at bounding box center [716, 636] width 47 height 37
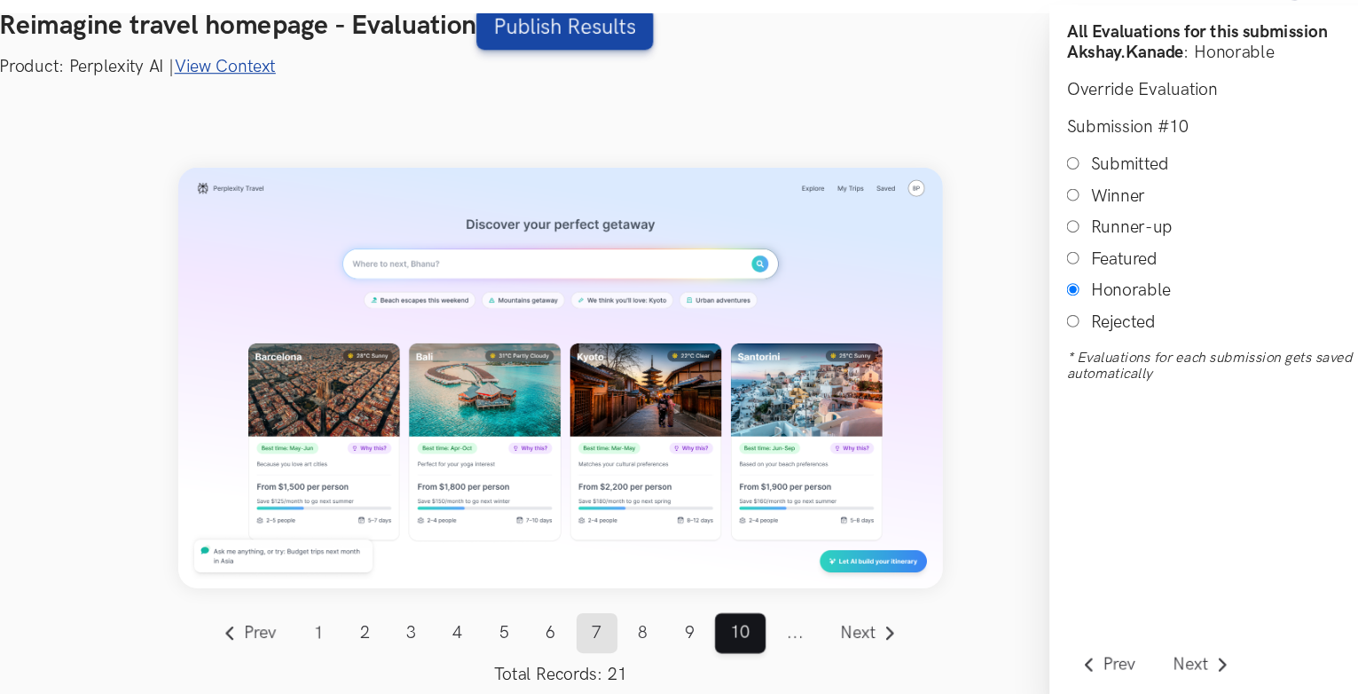
click at [588, 639] on link "7" at bounding box center [583, 636] width 38 height 37
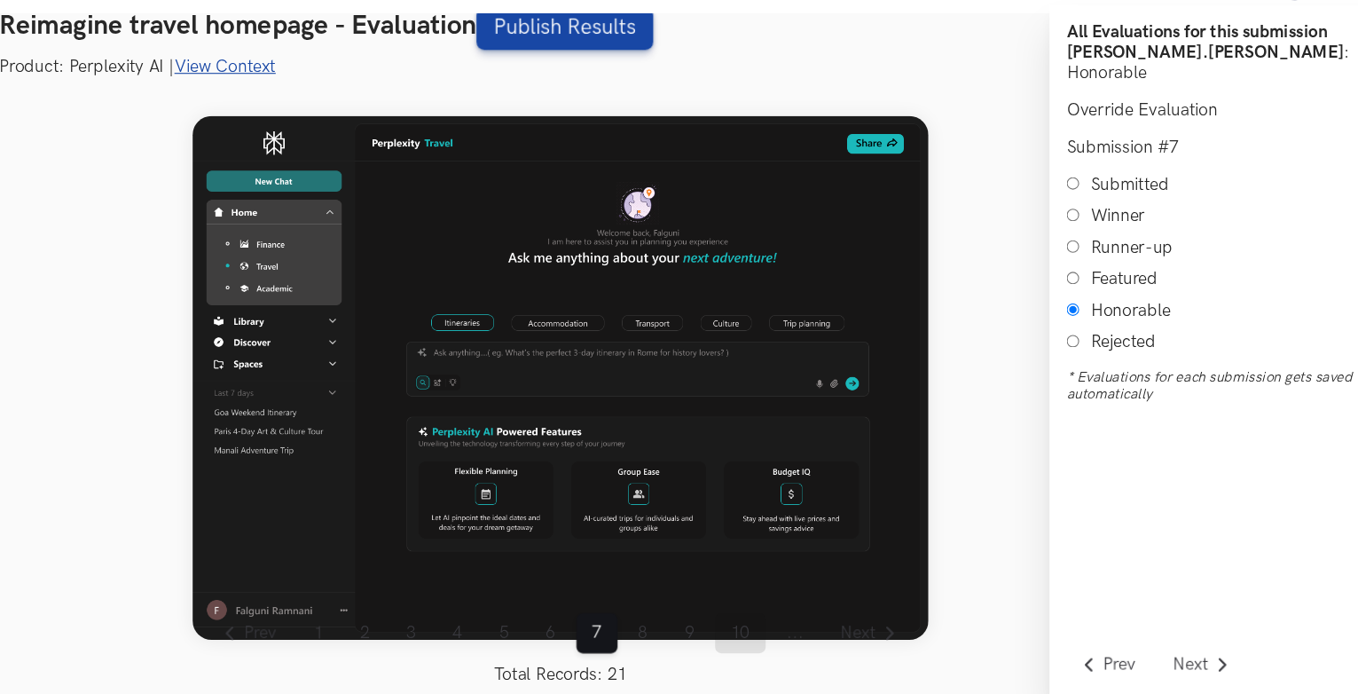
click at [716, 637] on link "10" at bounding box center [716, 636] width 47 height 37
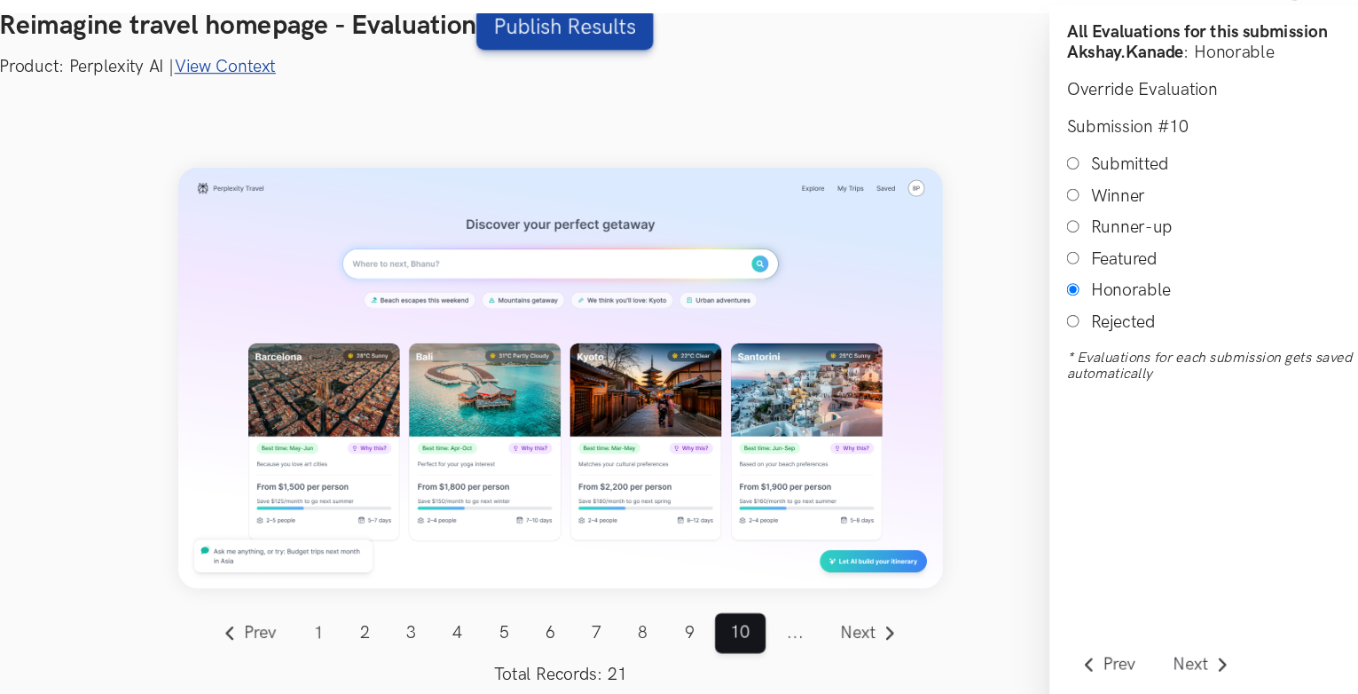
click at [1023, 203] on input "Submitted" at bounding box center [1025, 201] width 12 height 12
radio input "true"
click at [585, 639] on link "7" at bounding box center [583, 636] width 38 height 37
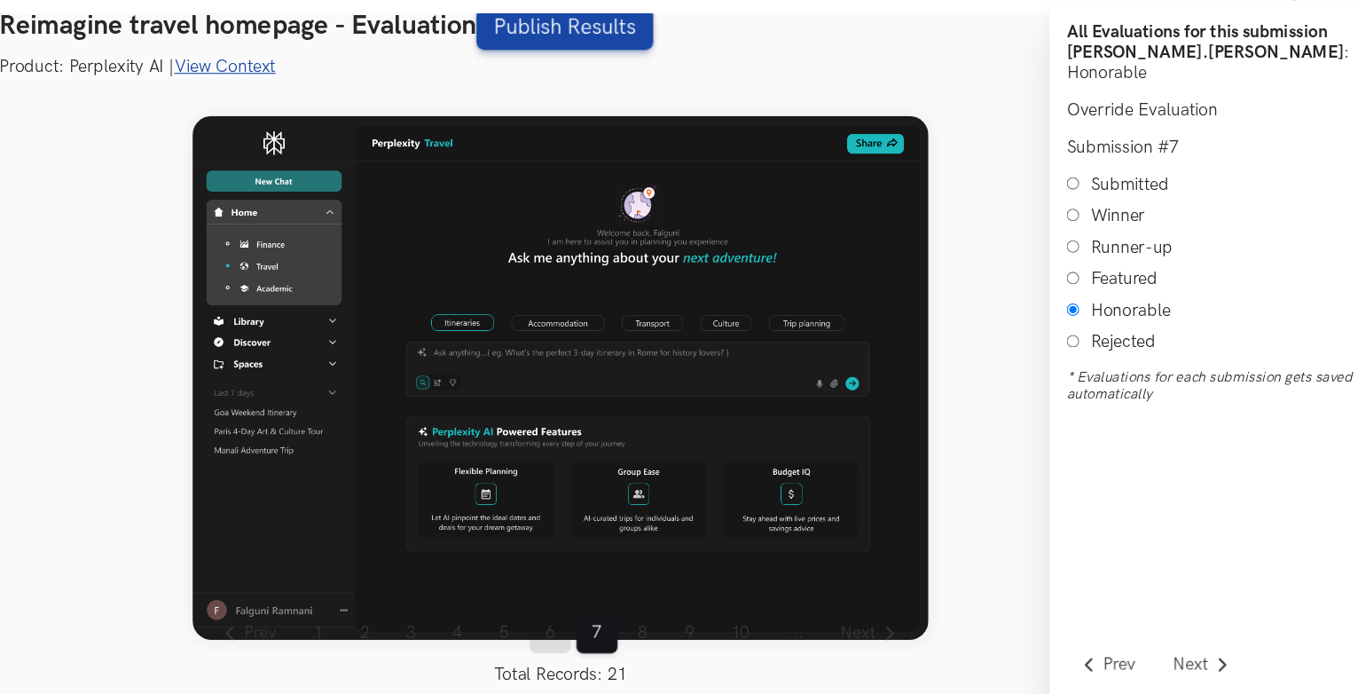
click at [539, 640] on link "6" at bounding box center [540, 636] width 38 height 37
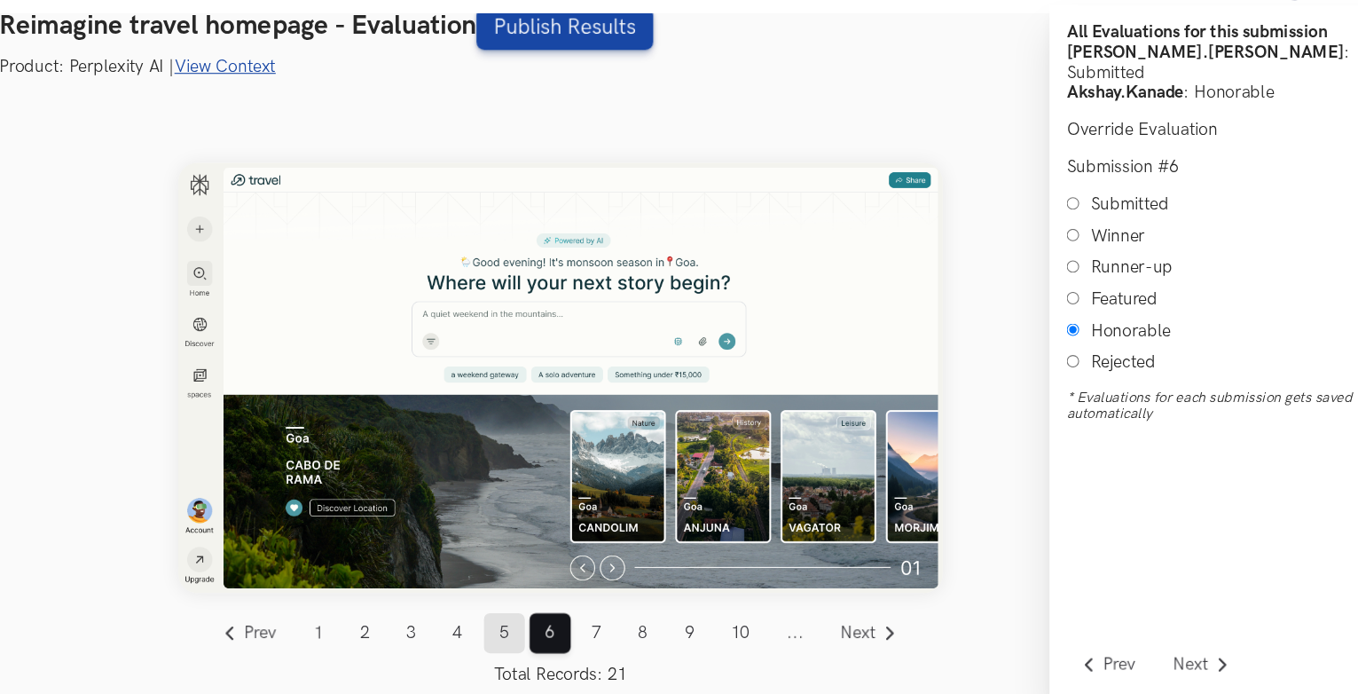
click at [496, 639] on link "5" at bounding box center [497, 636] width 38 height 37
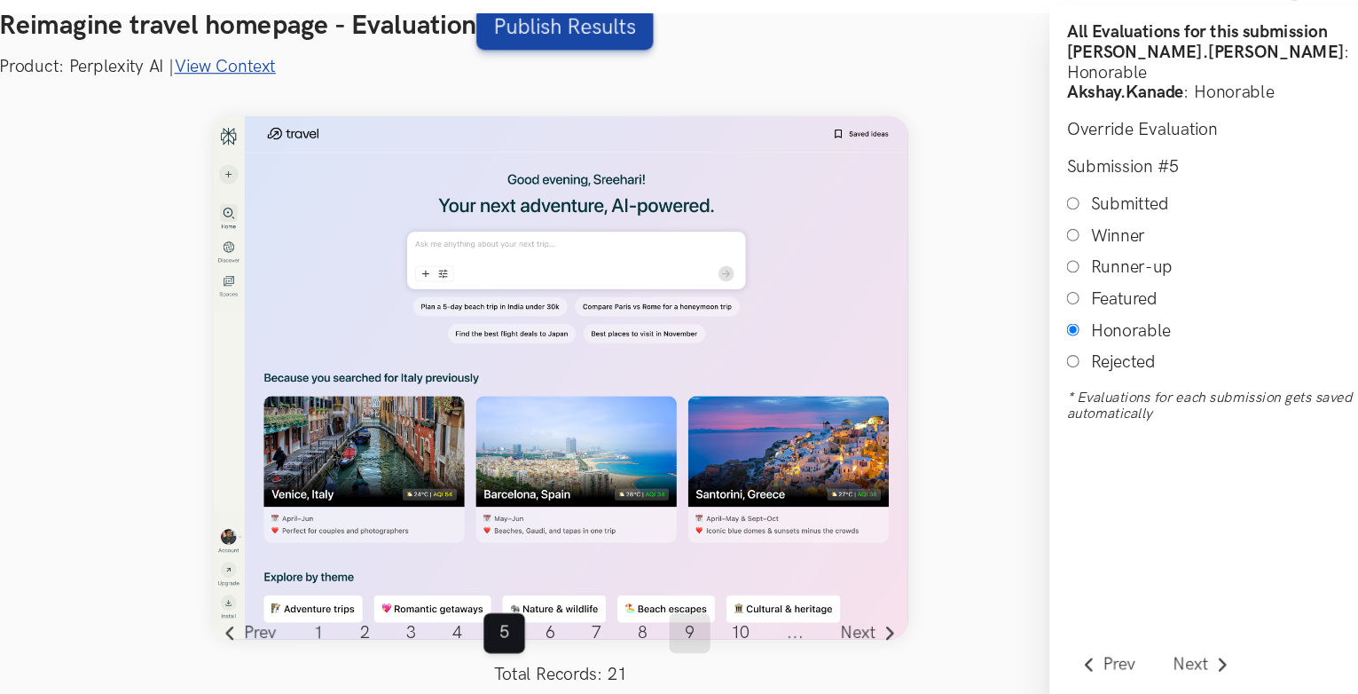
click at [660, 636] on link "9" at bounding box center [669, 636] width 38 height 37
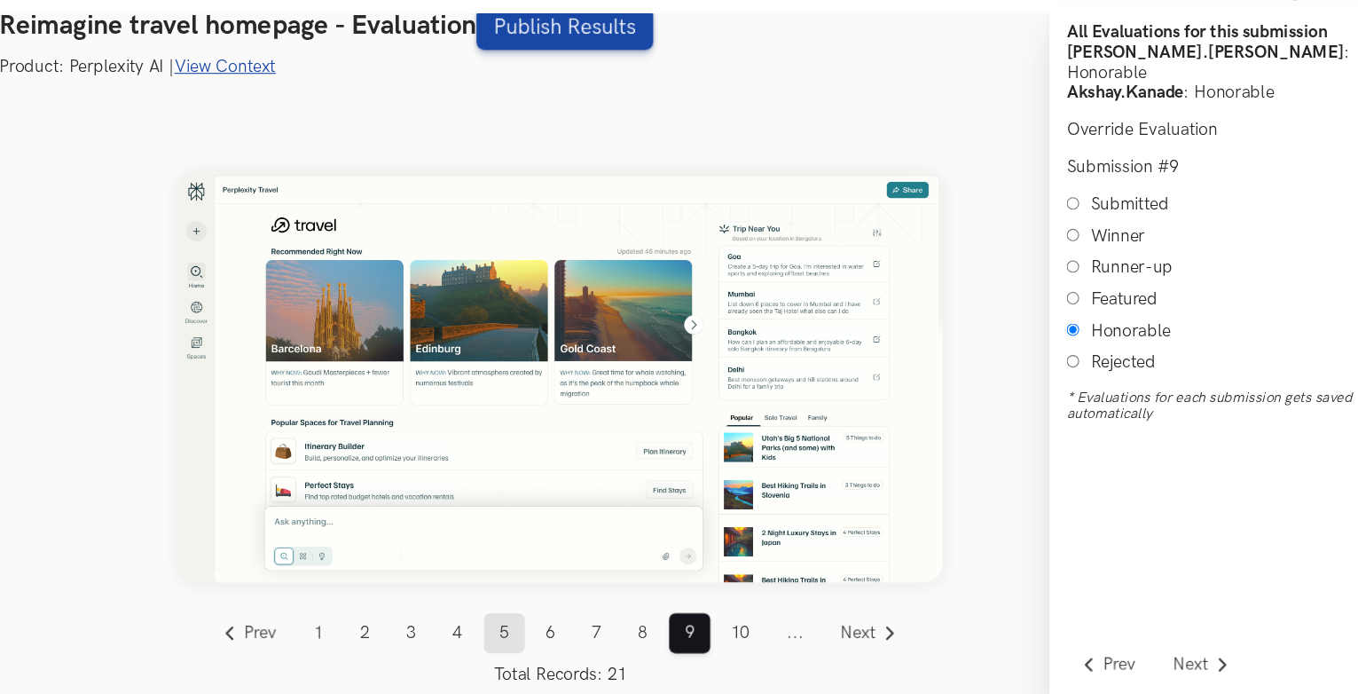
click at [489, 646] on link "5" at bounding box center [497, 636] width 38 height 37
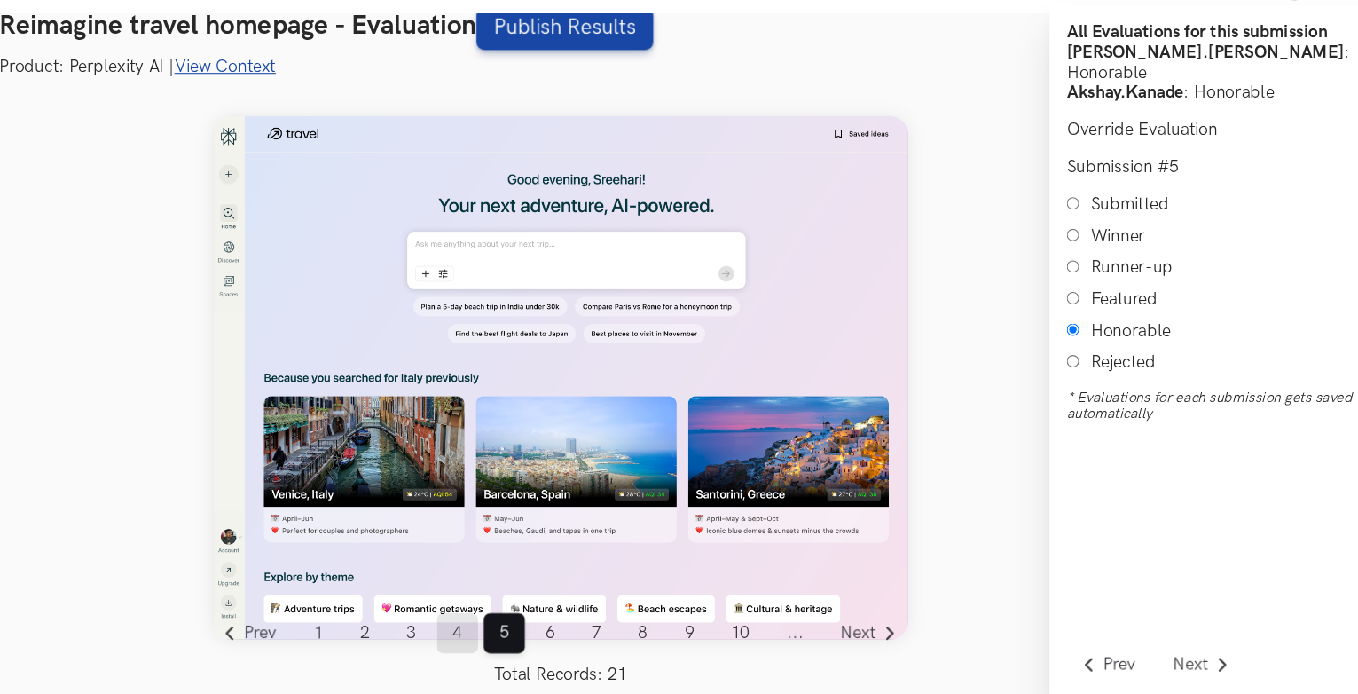
click at [444, 638] on link "4" at bounding box center [454, 636] width 38 height 37
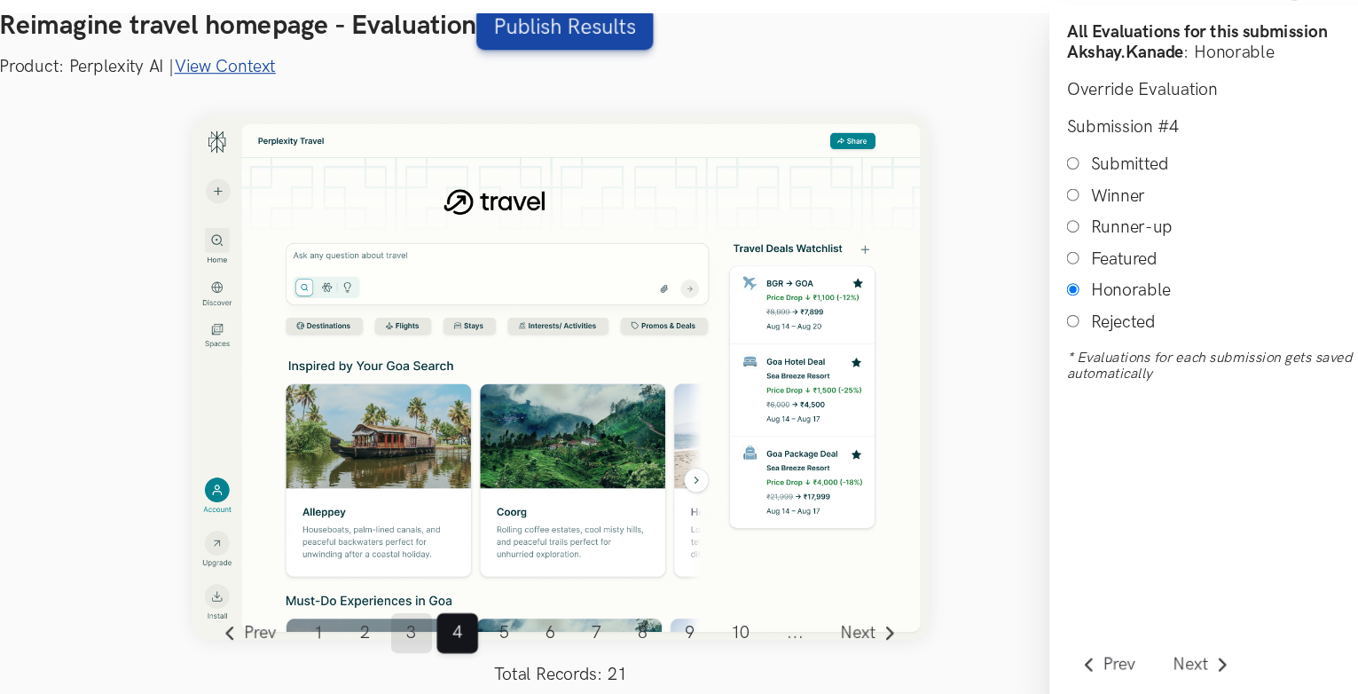
click at [407, 645] on link "3" at bounding box center [411, 636] width 38 height 37
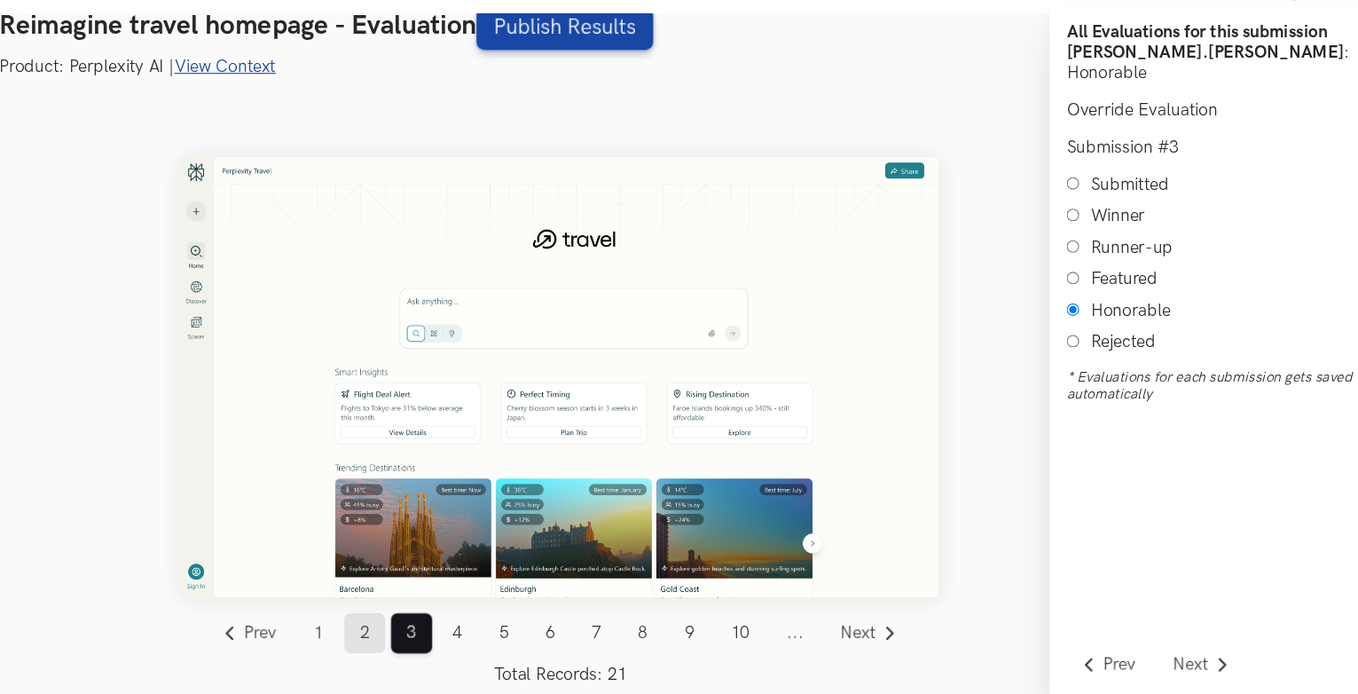
click at [369, 631] on link "2" at bounding box center [368, 636] width 38 height 37
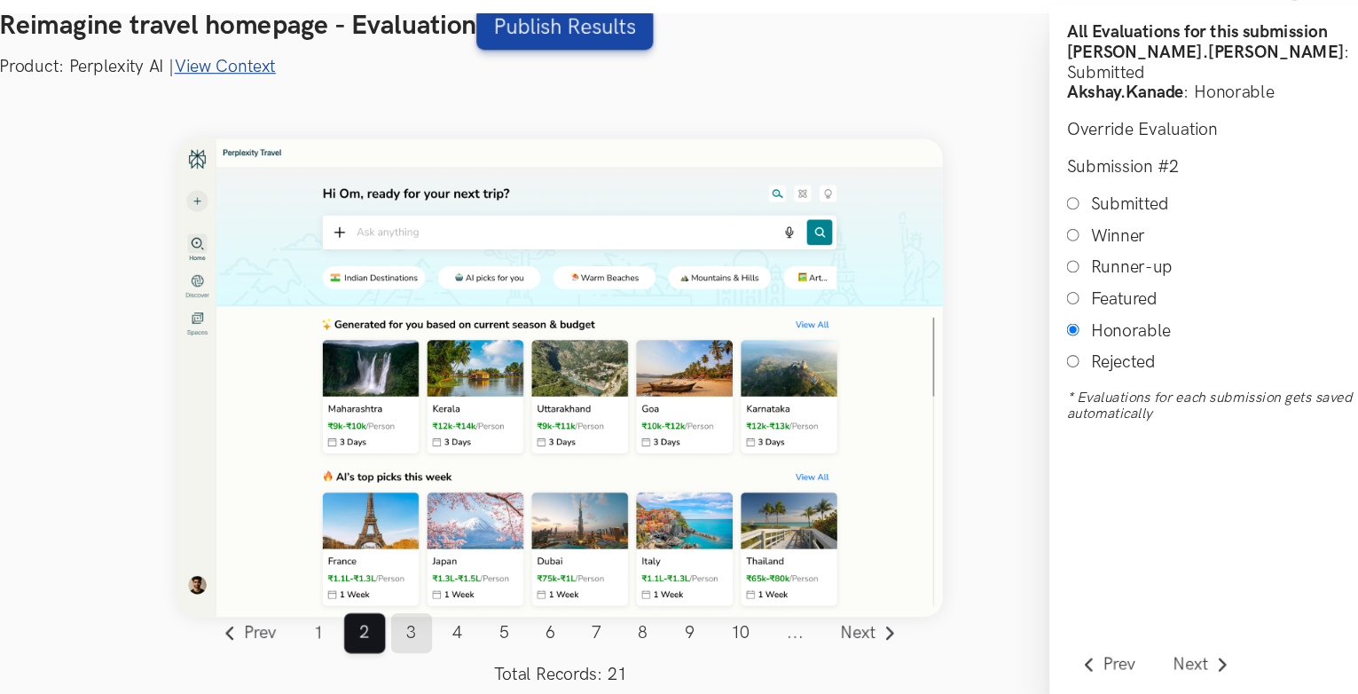
click at [401, 636] on link "3" at bounding box center [411, 636] width 38 height 37
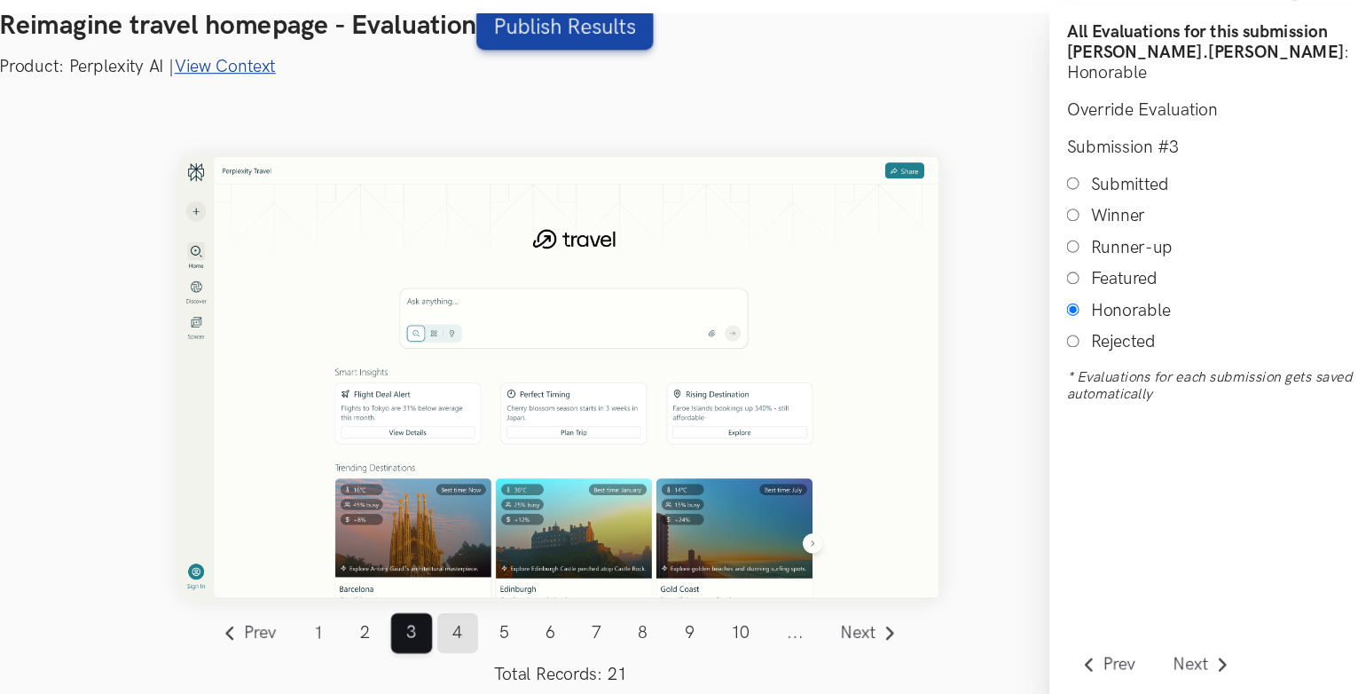
click at [448, 642] on link "4" at bounding box center [454, 636] width 38 height 37
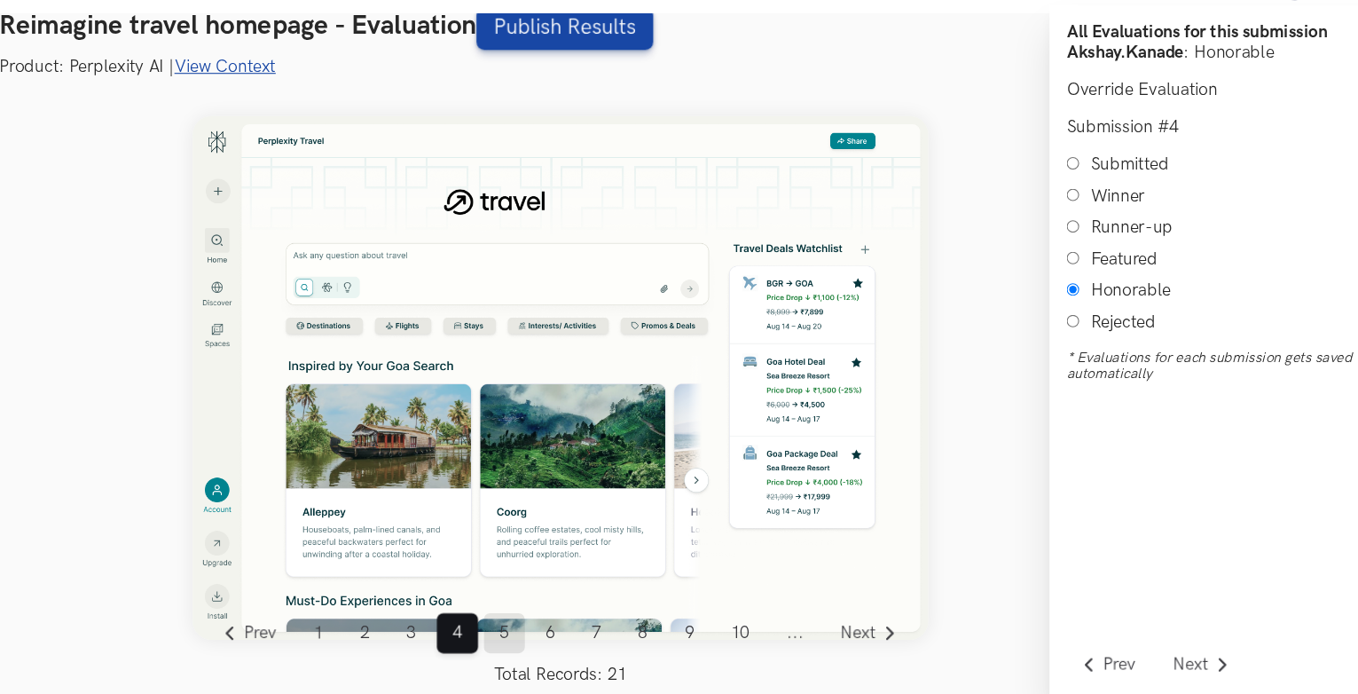
click at [505, 630] on link "5" at bounding box center [497, 636] width 38 height 37
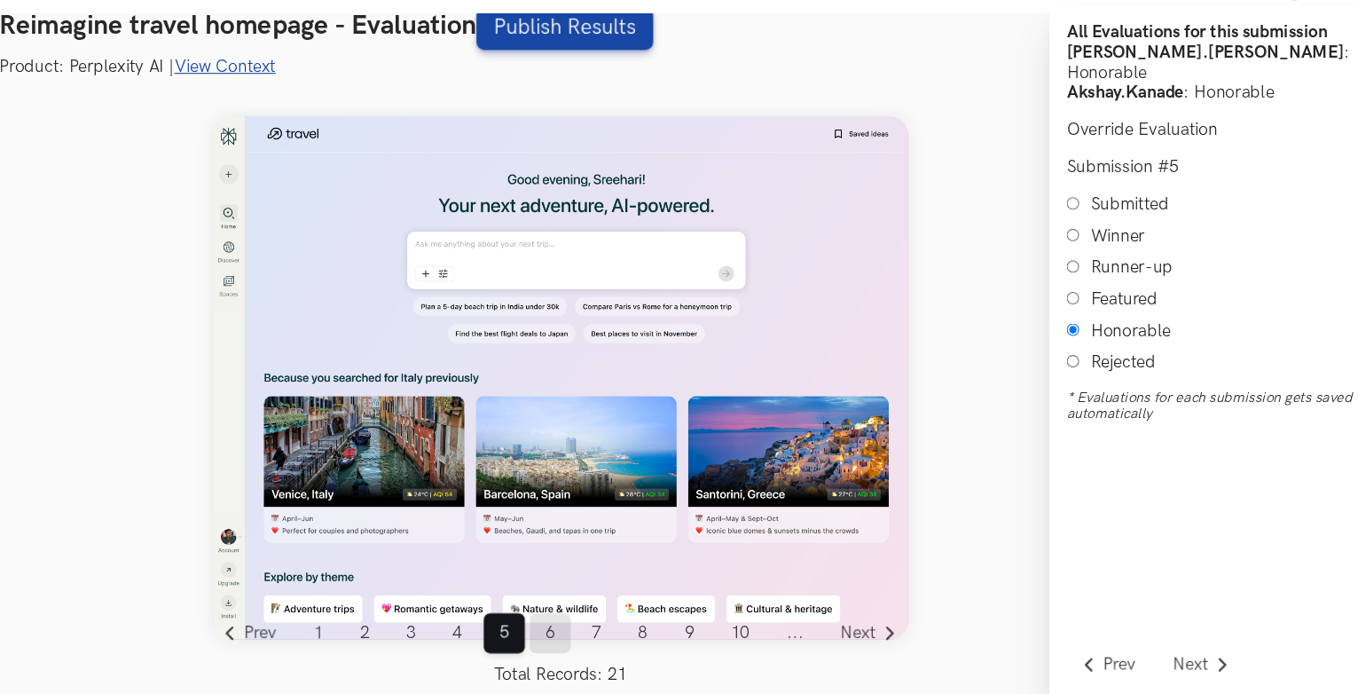
click at [545, 643] on link "6" at bounding box center [540, 636] width 38 height 37
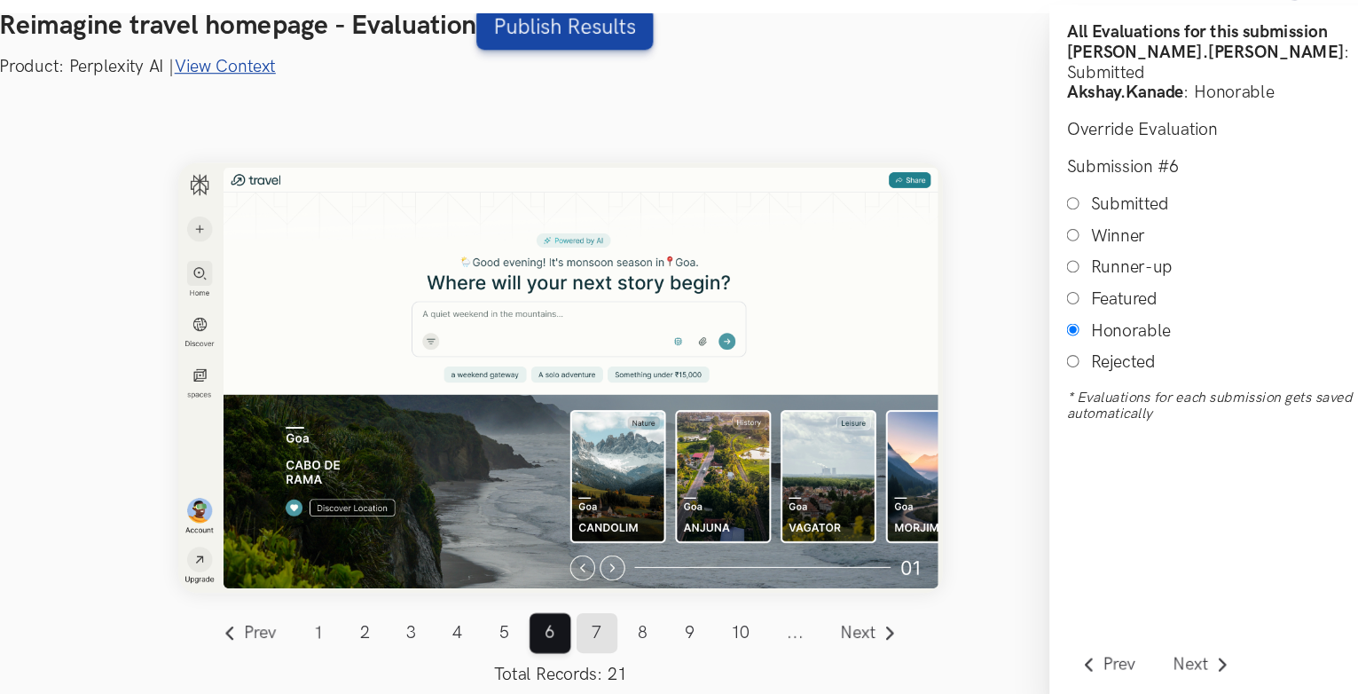
click at [581, 652] on link "7" at bounding box center [583, 636] width 38 height 37
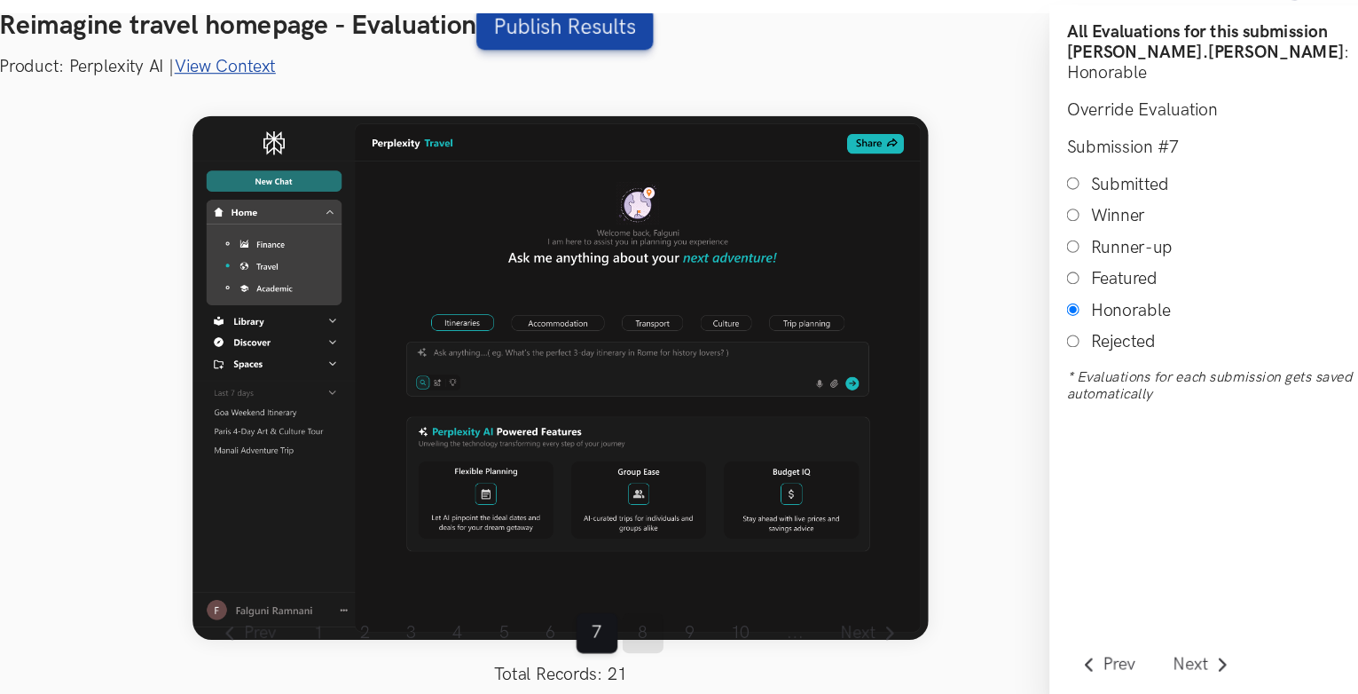
click at [623, 647] on link "8" at bounding box center [626, 636] width 38 height 37
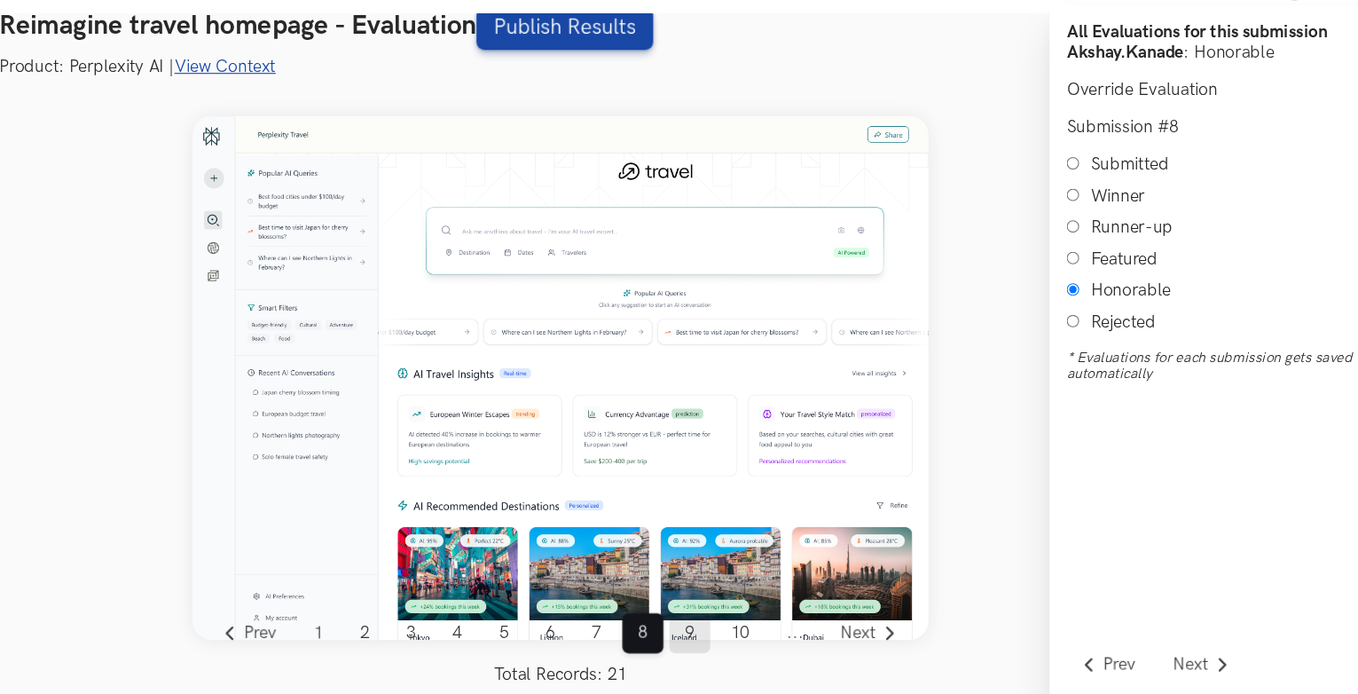
click at [661, 647] on link "9" at bounding box center [669, 636] width 38 height 37
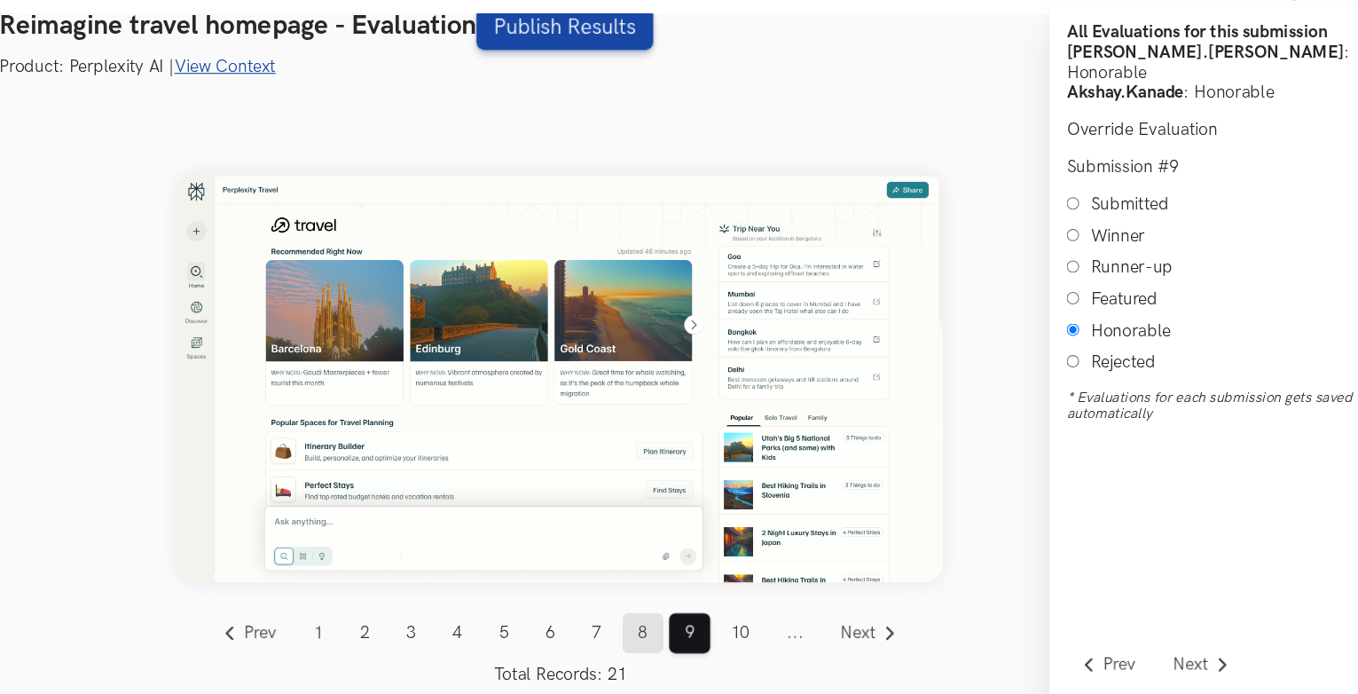
click at [631, 647] on link "8" at bounding box center [626, 636] width 38 height 37
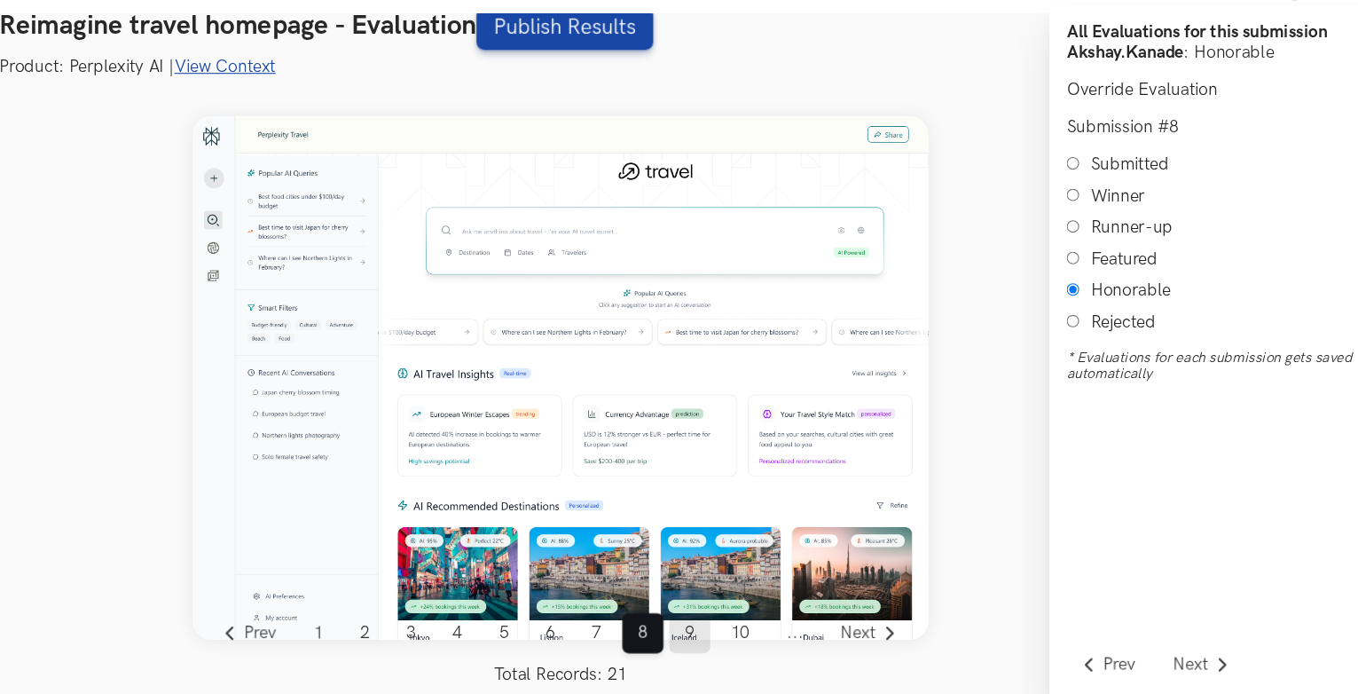
click at [680, 639] on link "9" at bounding box center [669, 636] width 38 height 37
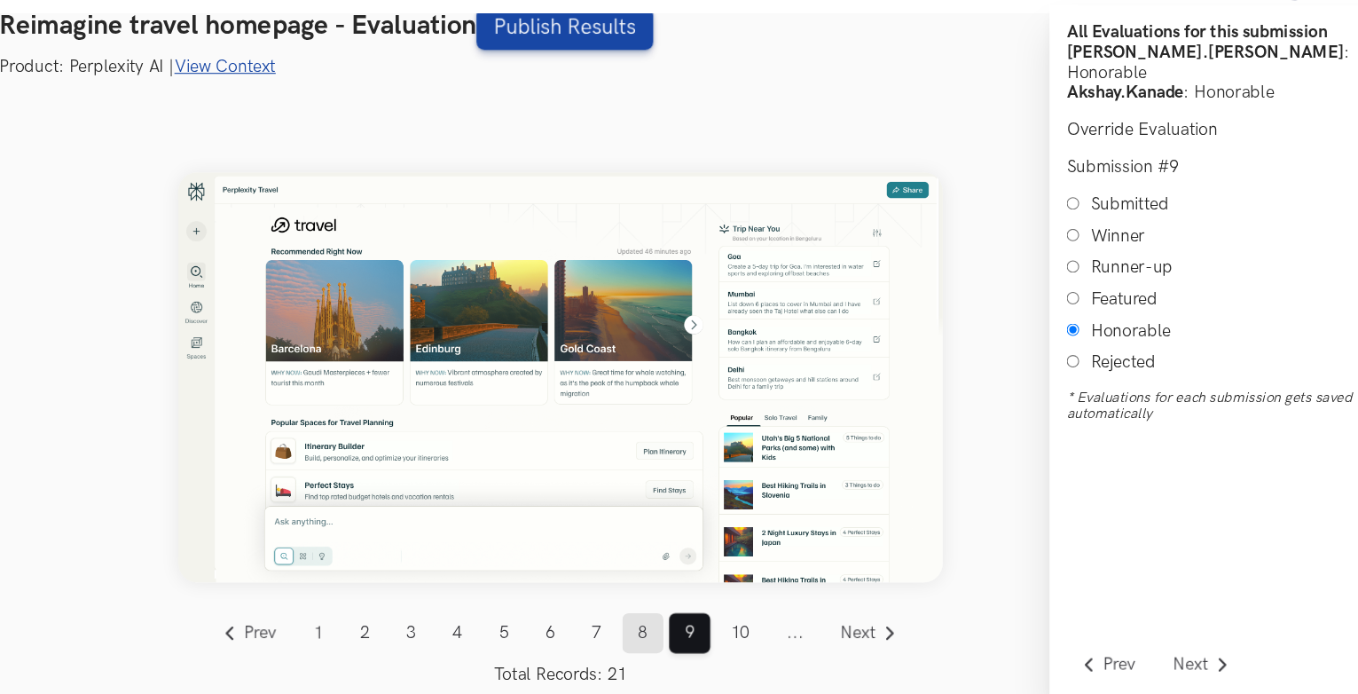
click at [629, 639] on link "8" at bounding box center [626, 636] width 38 height 37
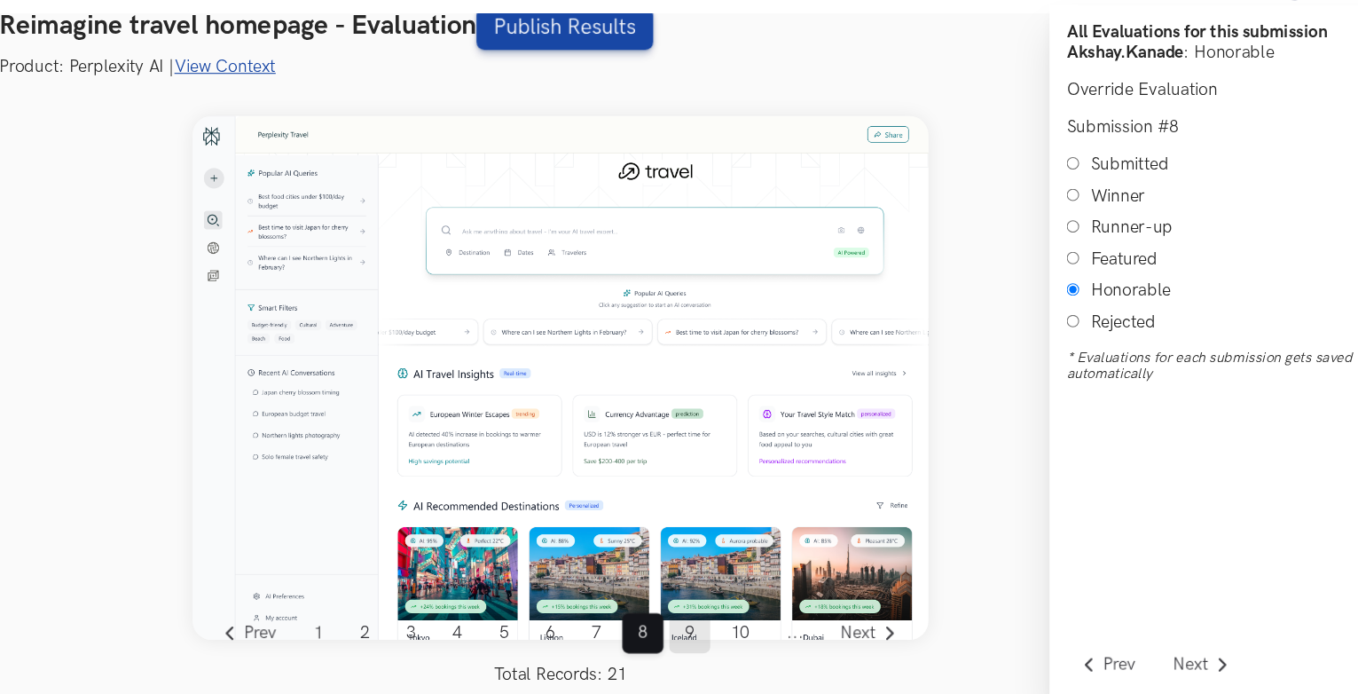
click at [659, 645] on link "9" at bounding box center [669, 636] width 38 height 37
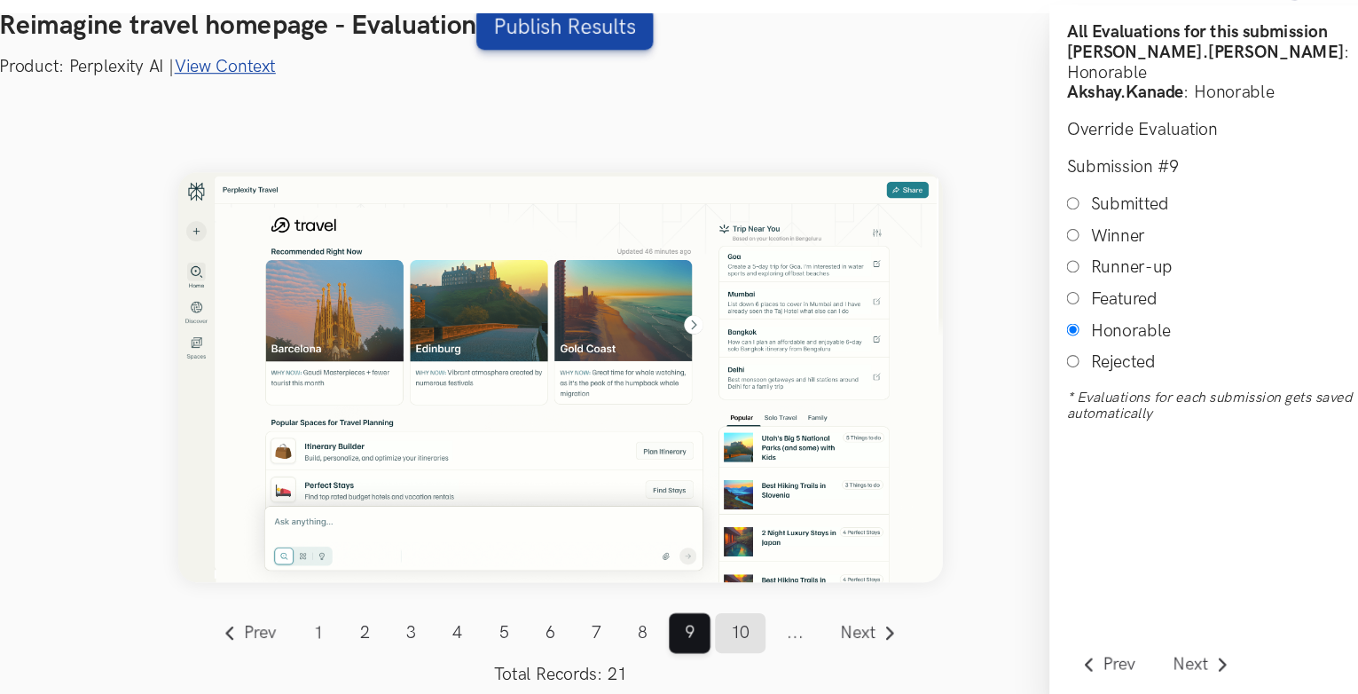
click at [714, 645] on link "10" at bounding box center [716, 636] width 47 height 37
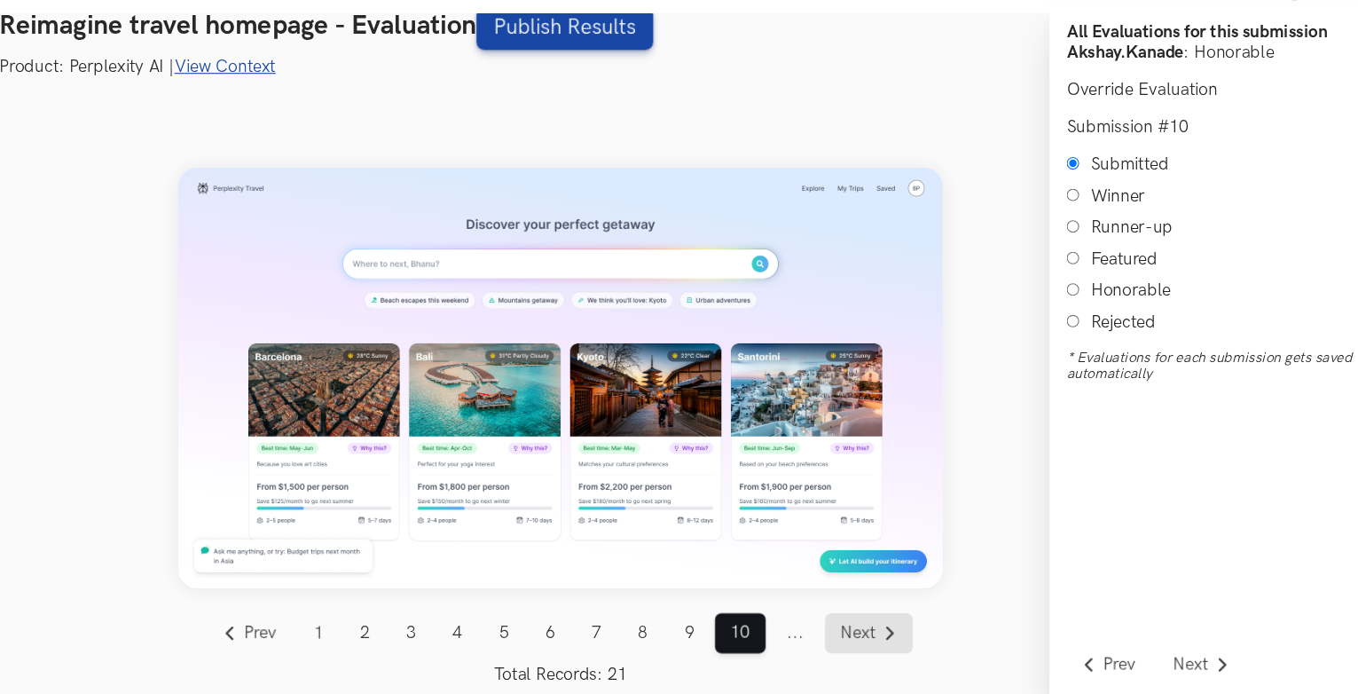
click at [831, 634] on span "Next" at bounding box center [826, 637] width 33 height 16
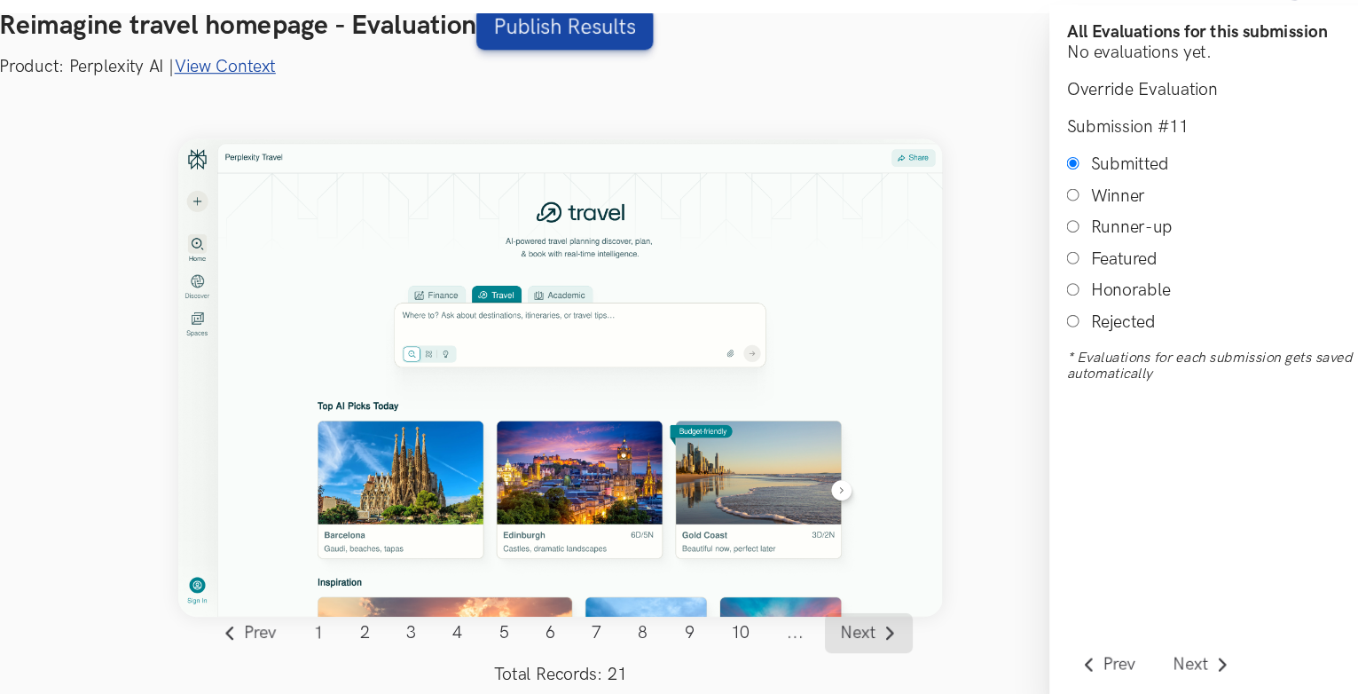
click at [831, 634] on span "Next" at bounding box center [826, 637] width 33 height 16
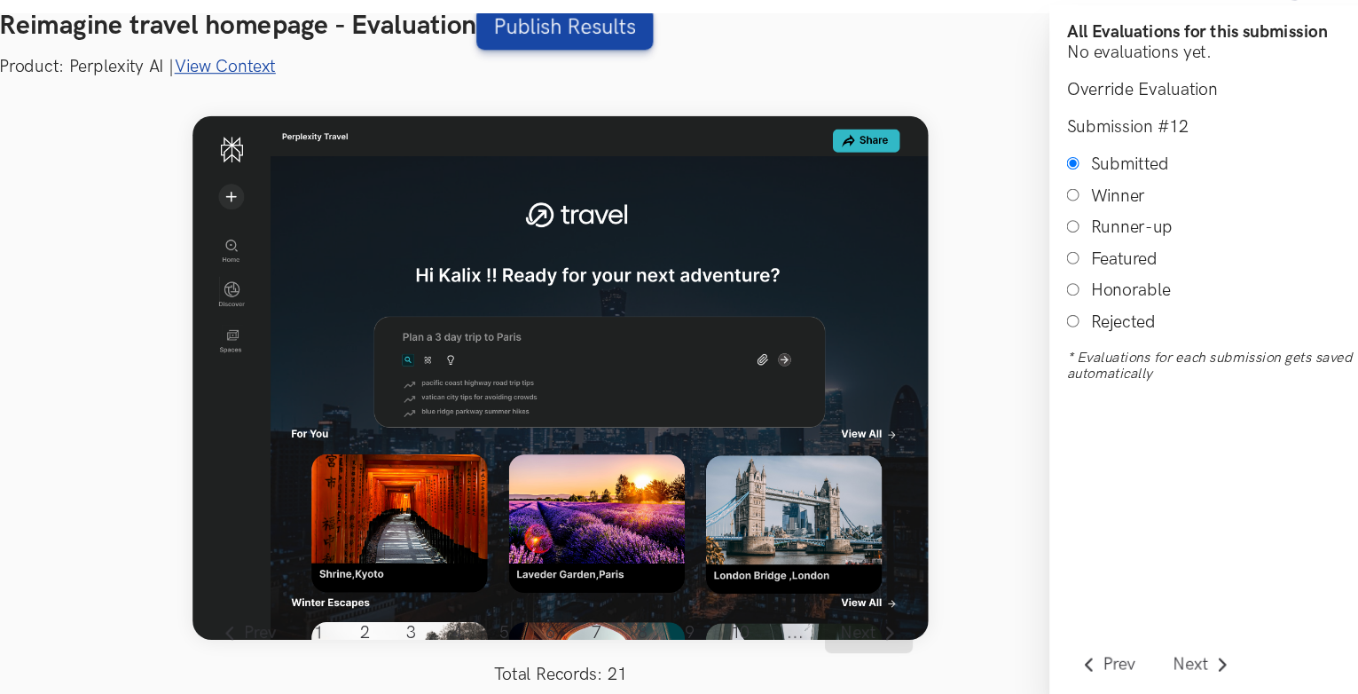
click at [831, 634] on span "Next" at bounding box center [826, 637] width 33 height 16
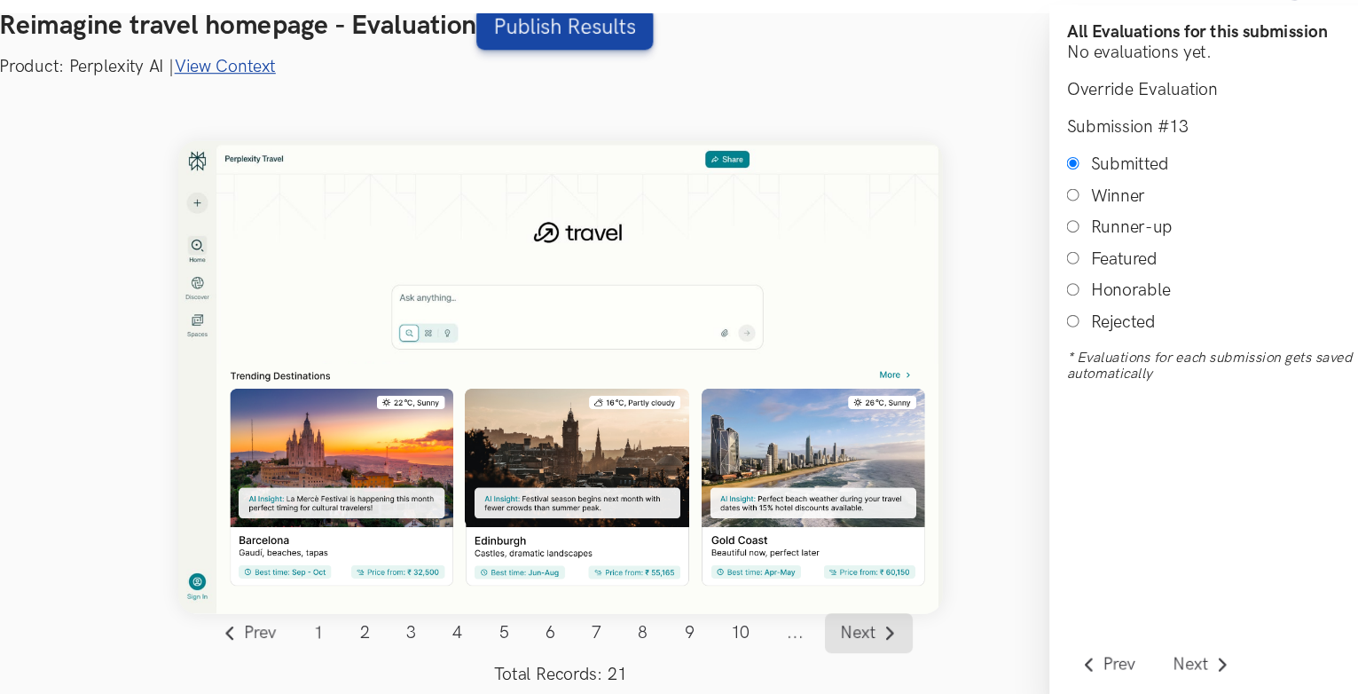
click at [831, 634] on span "Next" at bounding box center [826, 637] width 33 height 16
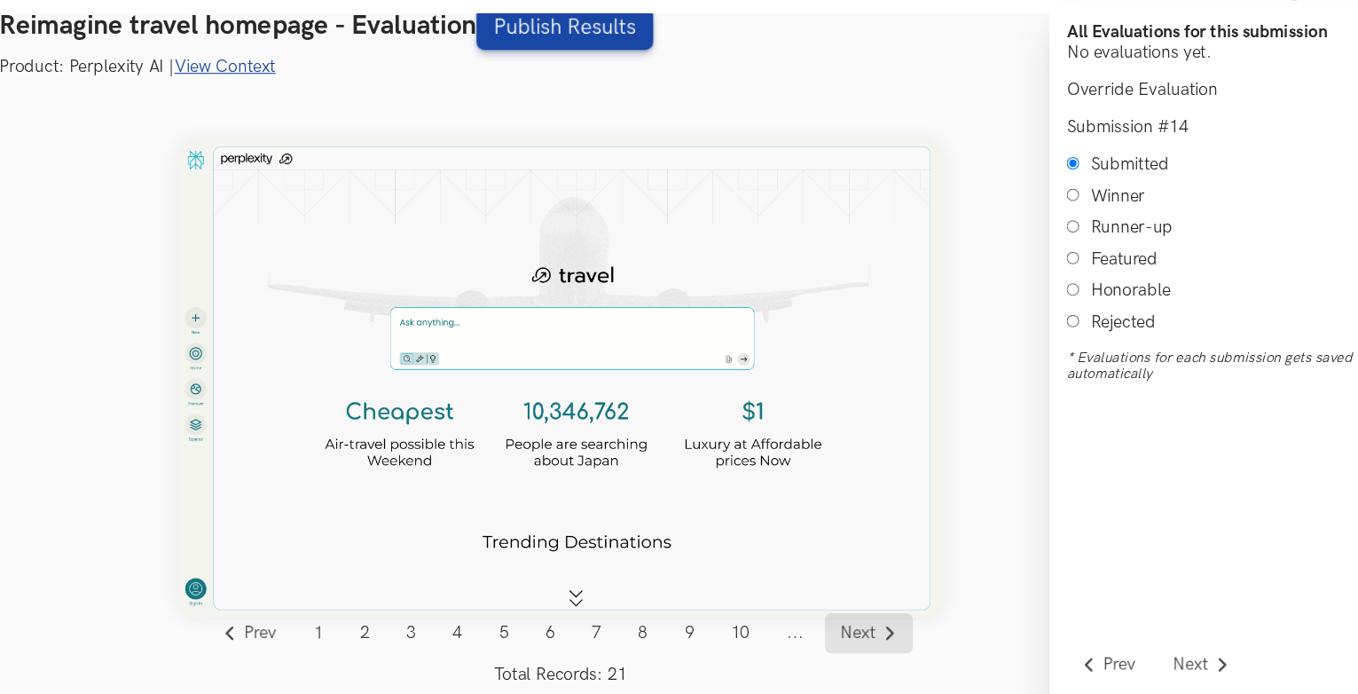
click at [831, 634] on span "Next" at bounding box center [826, 637] width 33 height 16
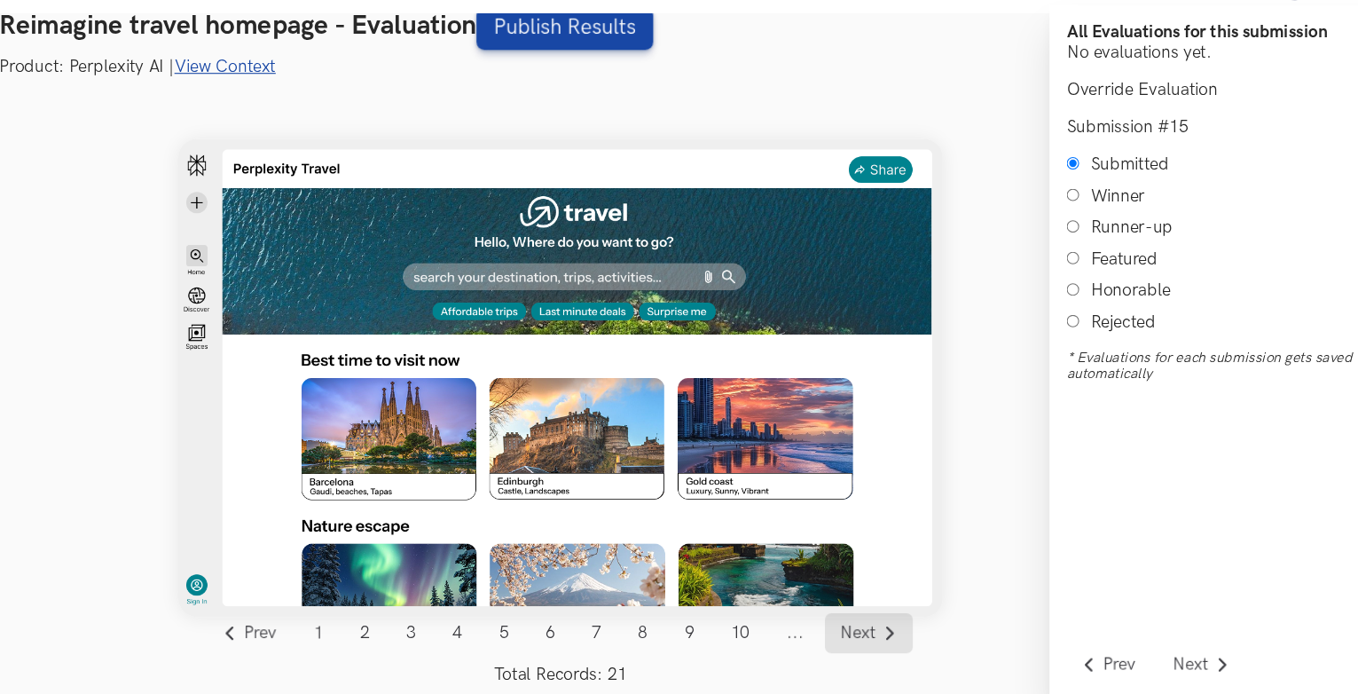
click at [831, 634] on span "Next" at bounding box center [826, 637] width 33 height 16
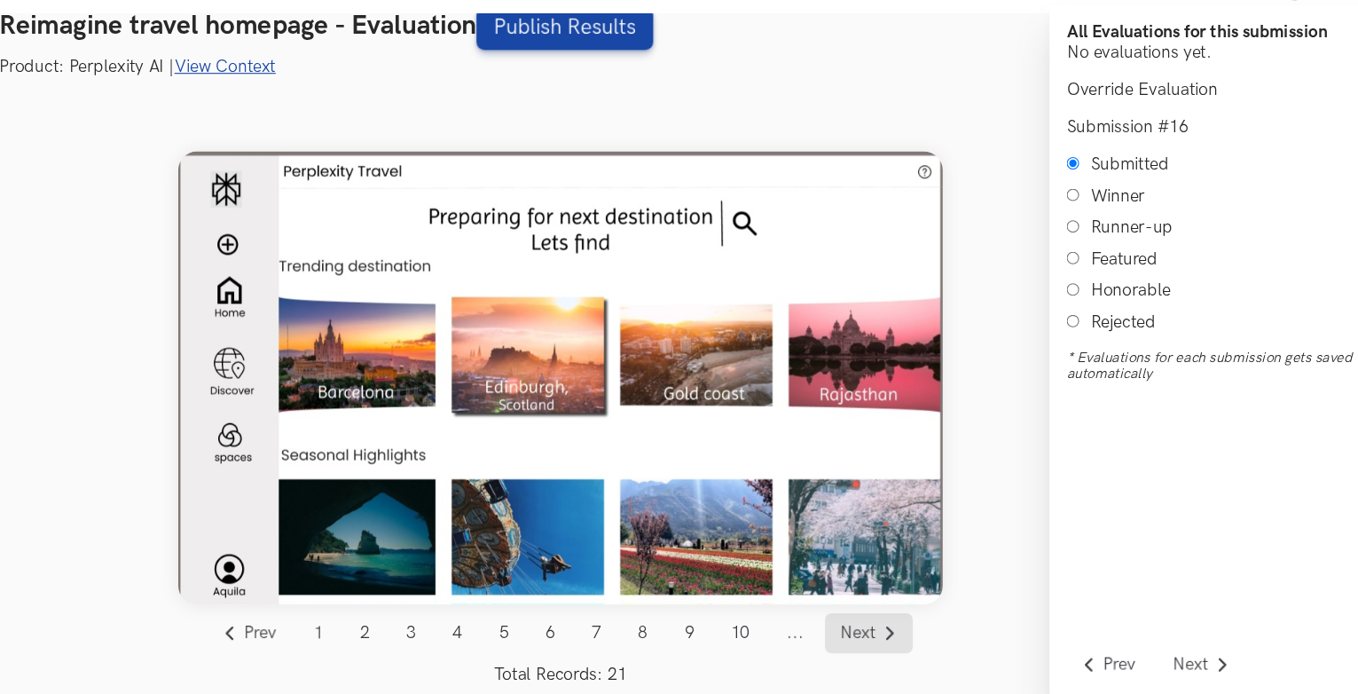
click at [831, 634] on span "Next" at bounding box center [826, 637] width 33 height 16
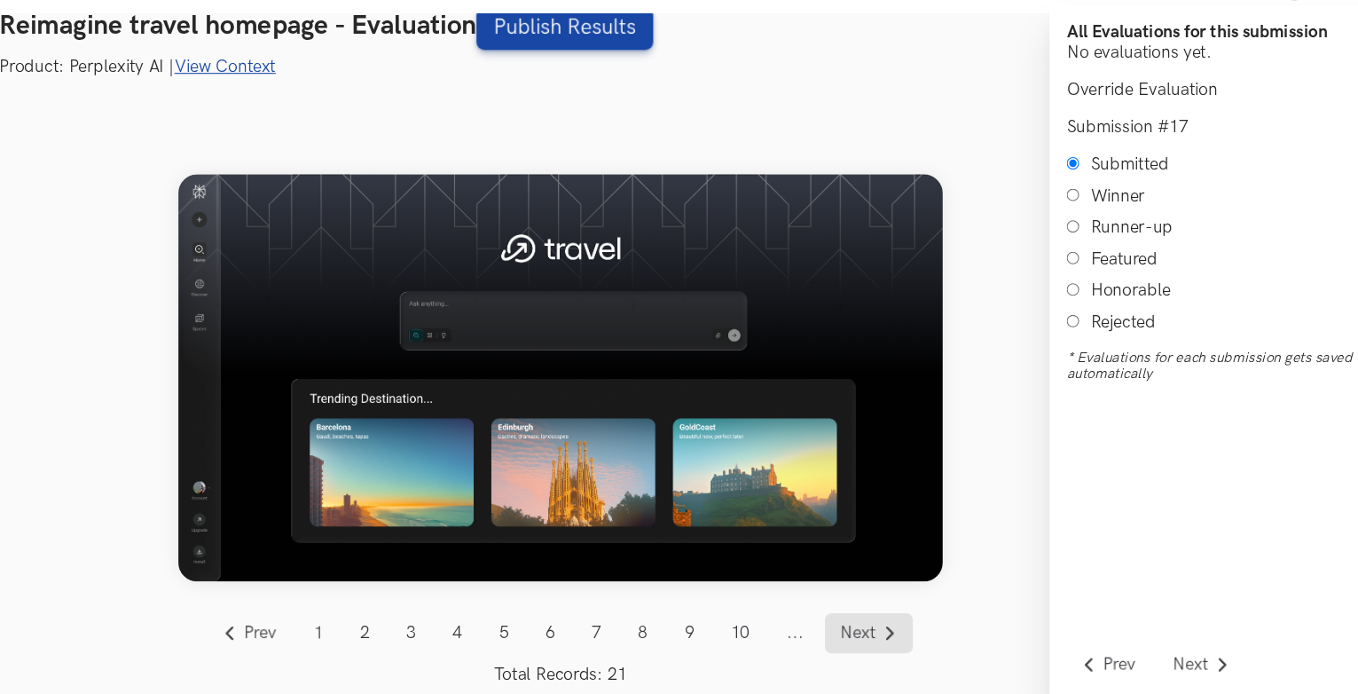
click at [831, 634] on span "Next" at bounding box center [826, 637] width 33 height 16
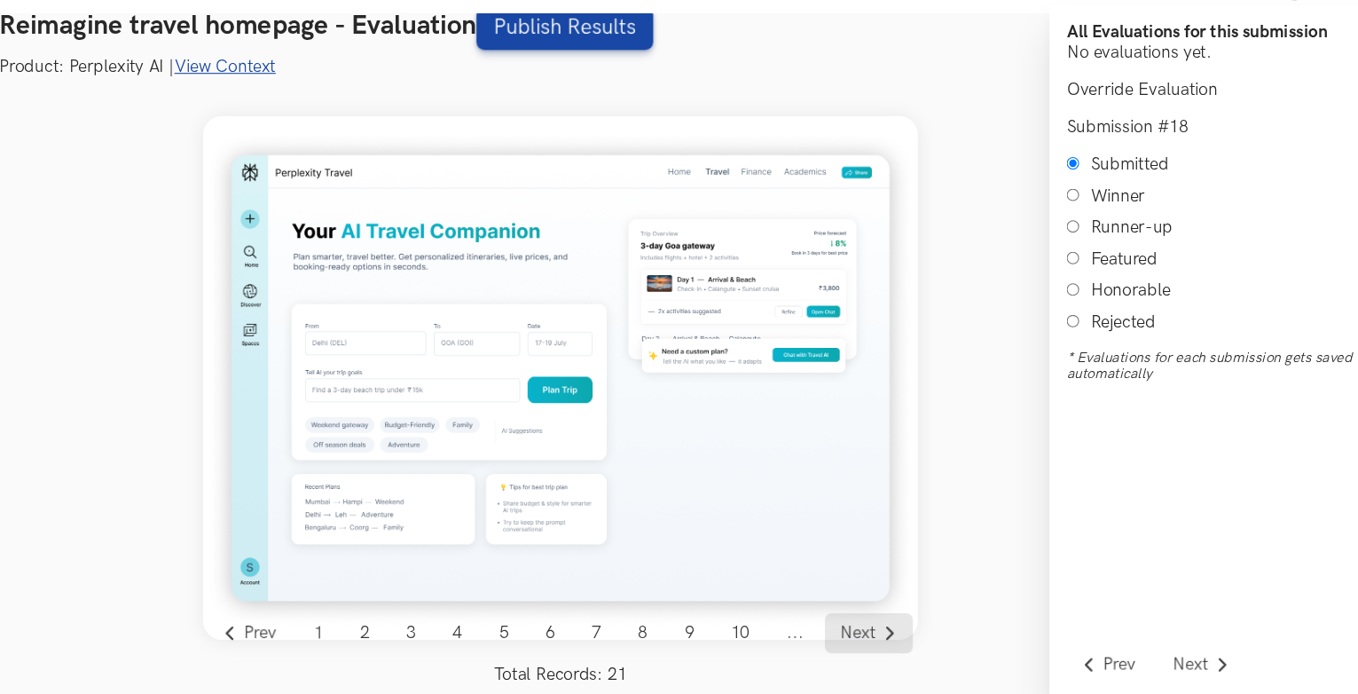
click at [831, 634] on span "Next" at bounding box center [826, 637] width 33 height 16
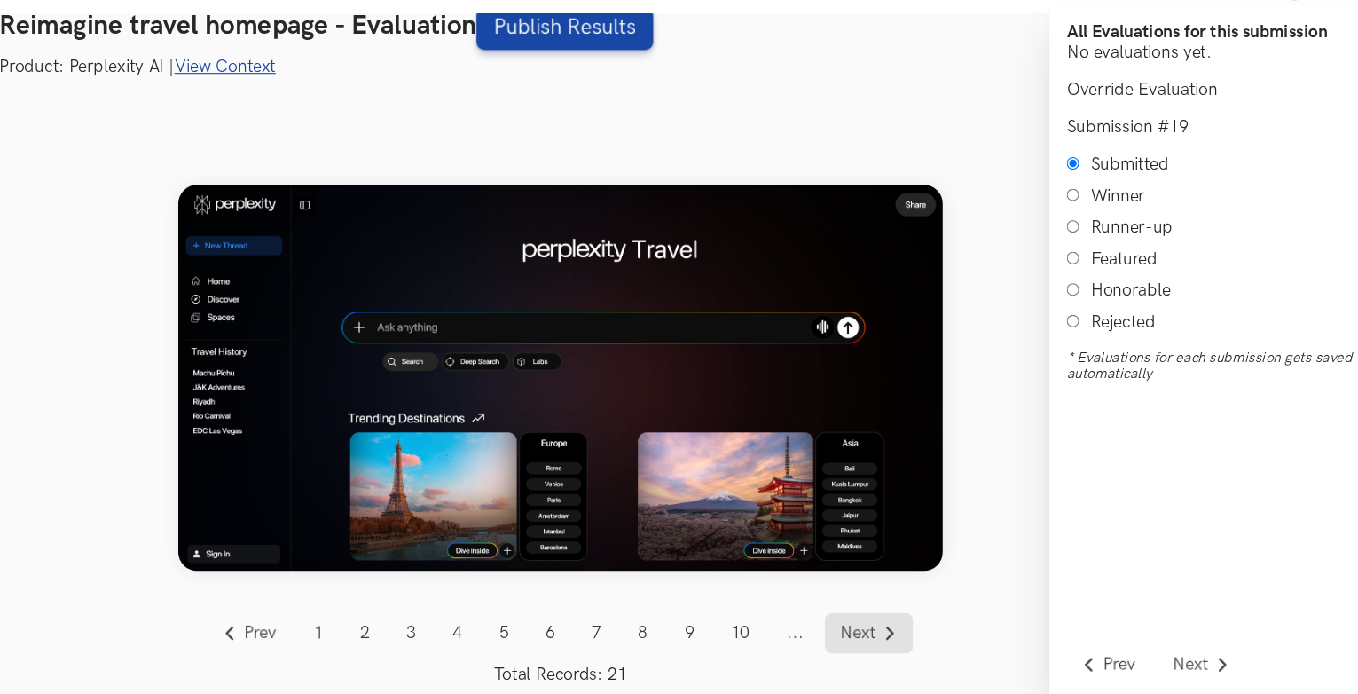
click at [831, 634] on span "Next" at bounding box center [826, 637] width 33 height 16
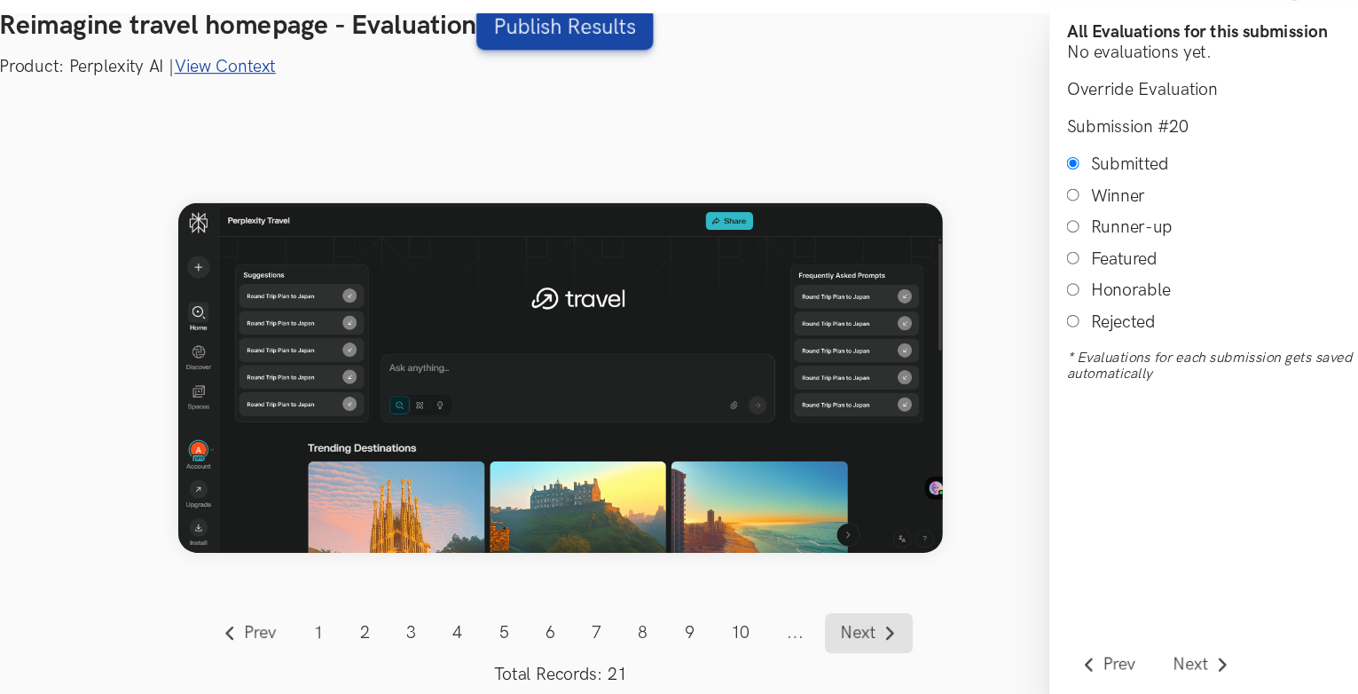
click at [831, 634] on span "Next" at bounding box center [826, 637] width 33 height 16
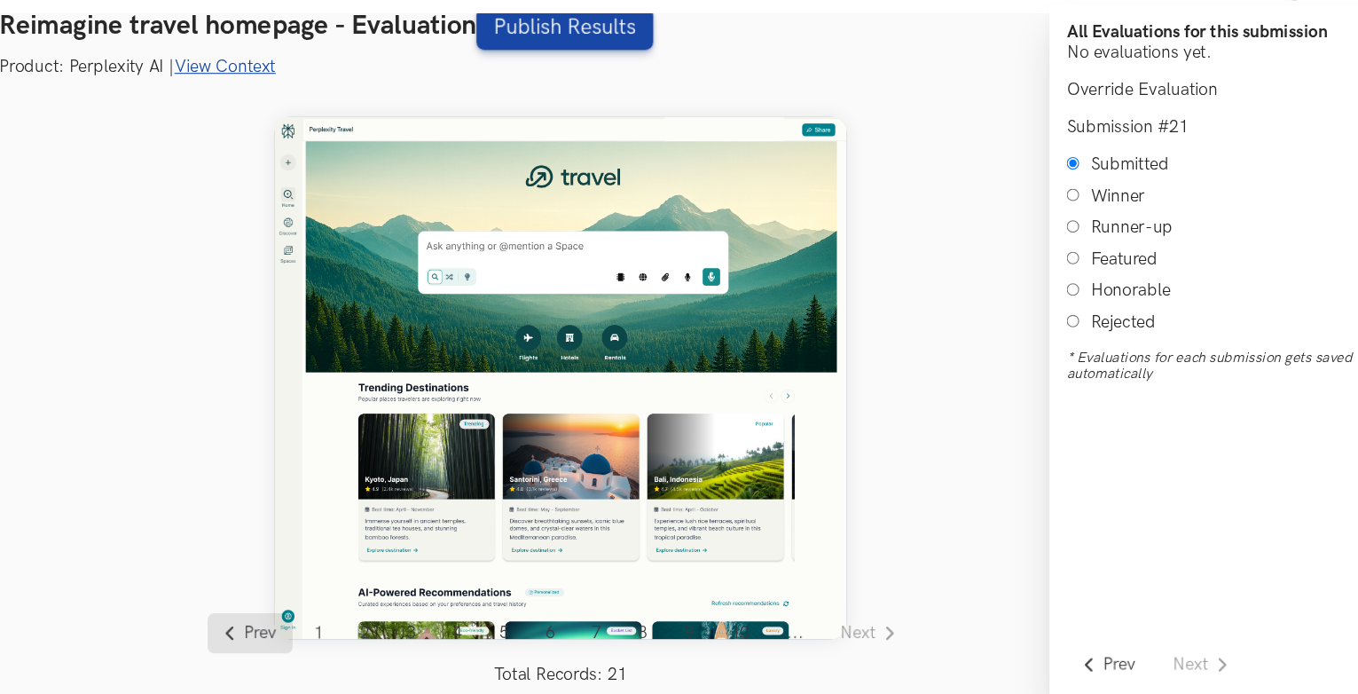
click at [261, 631] on span "Prev" at bounding box center [271, 637] width 30 height 16
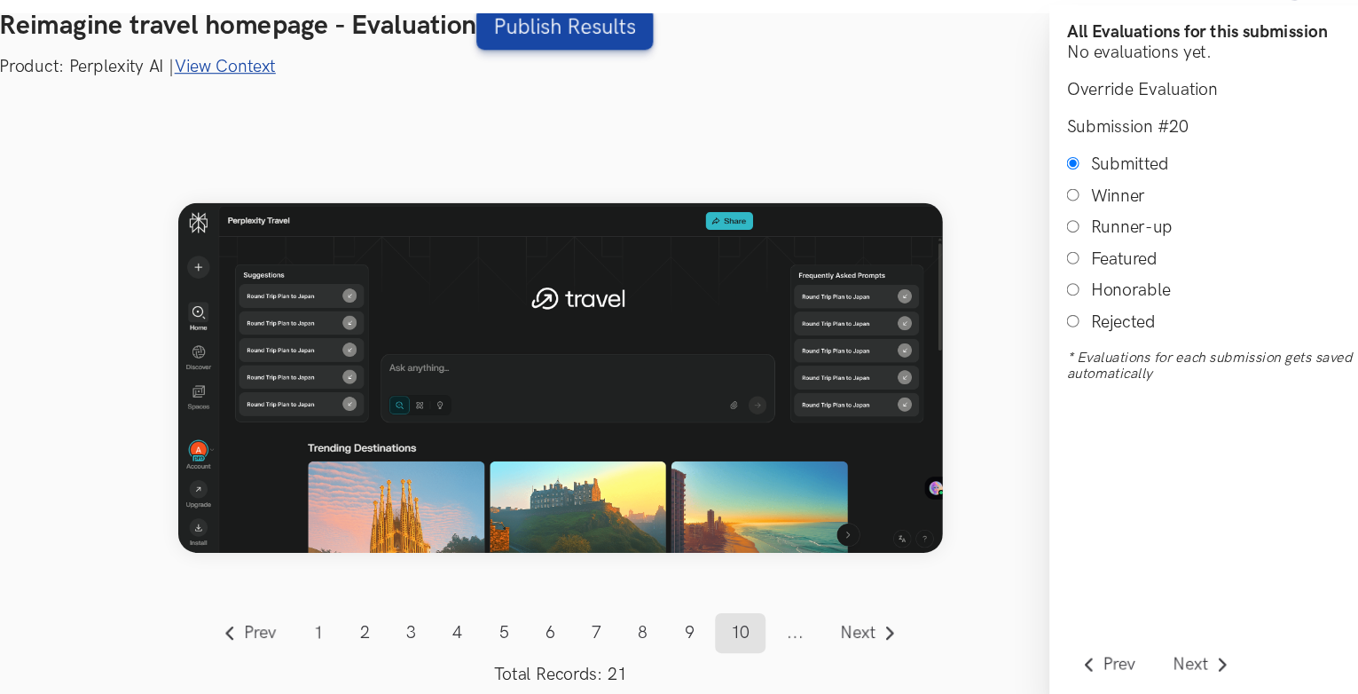
click at [707, 634] on link "10" at bounding box center [716, 636] width 47 height 37
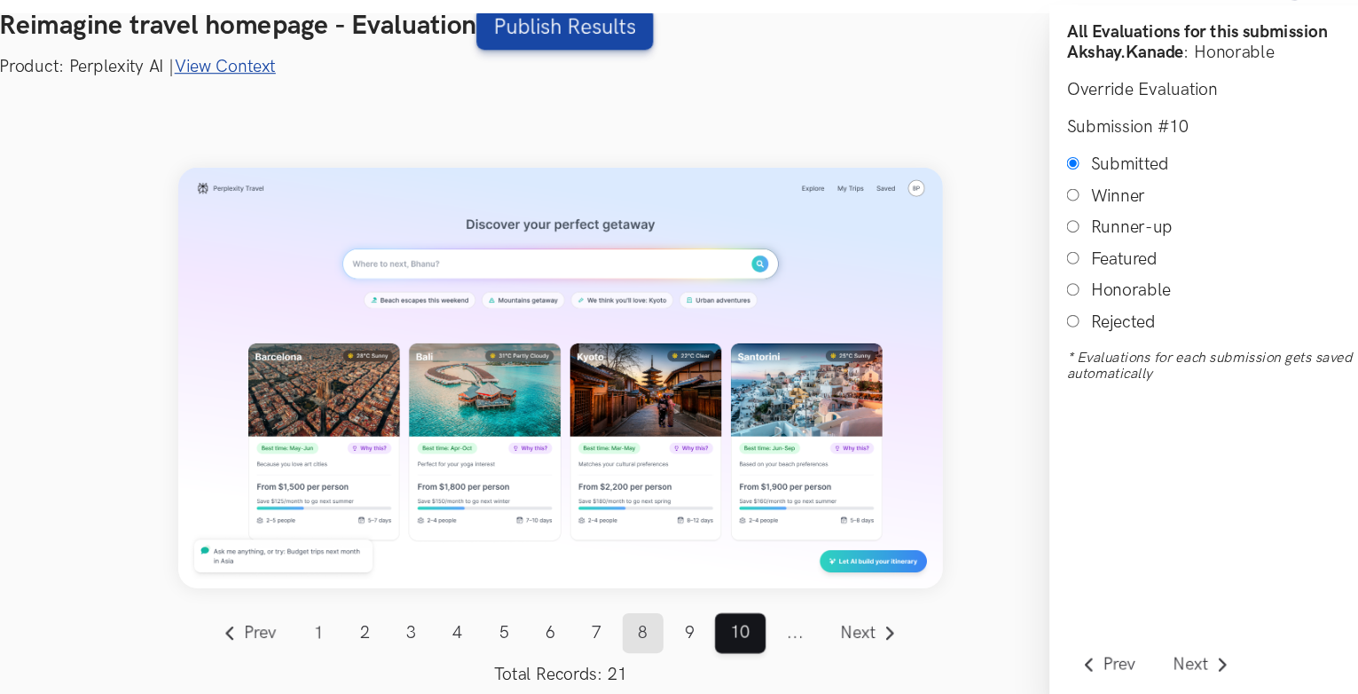
click at [623, 641] on link "8" at bounding box center [626, 636] width 38 height 37
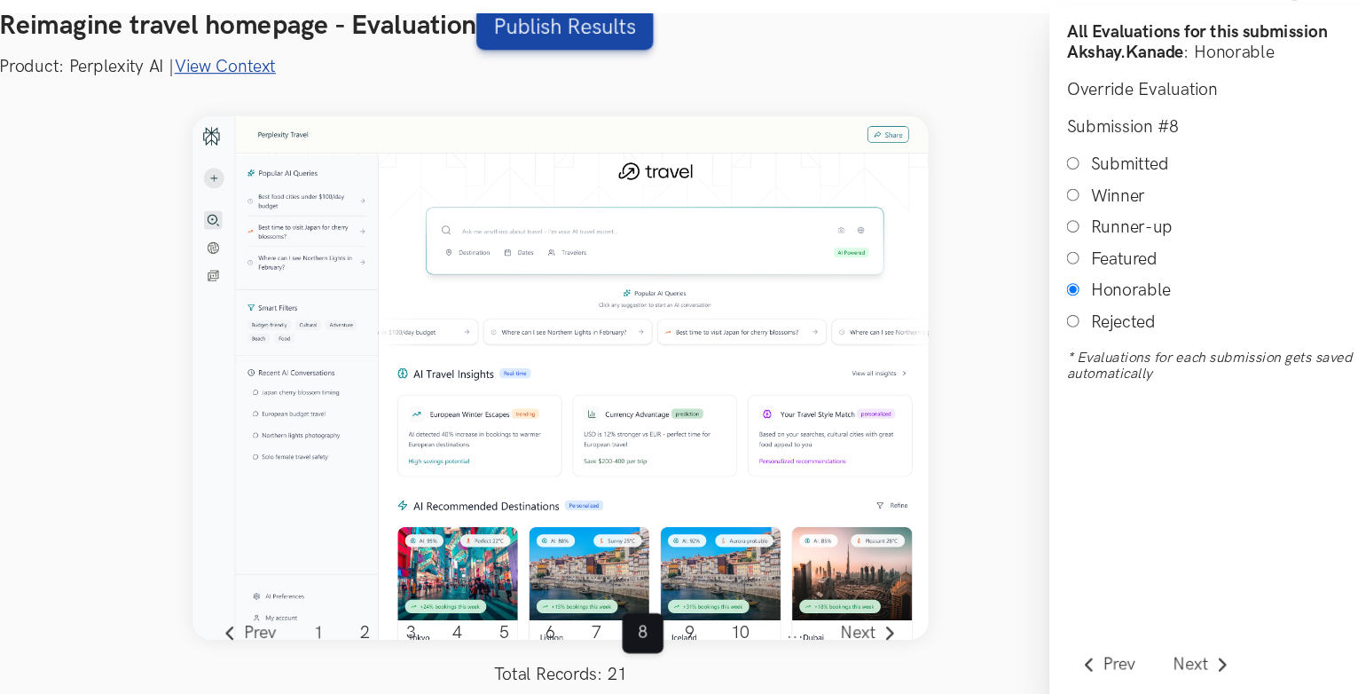
click at [1028, 231] on input "Winner" at bounding box center [1025, 230] width 12 height 12
radio input "true"
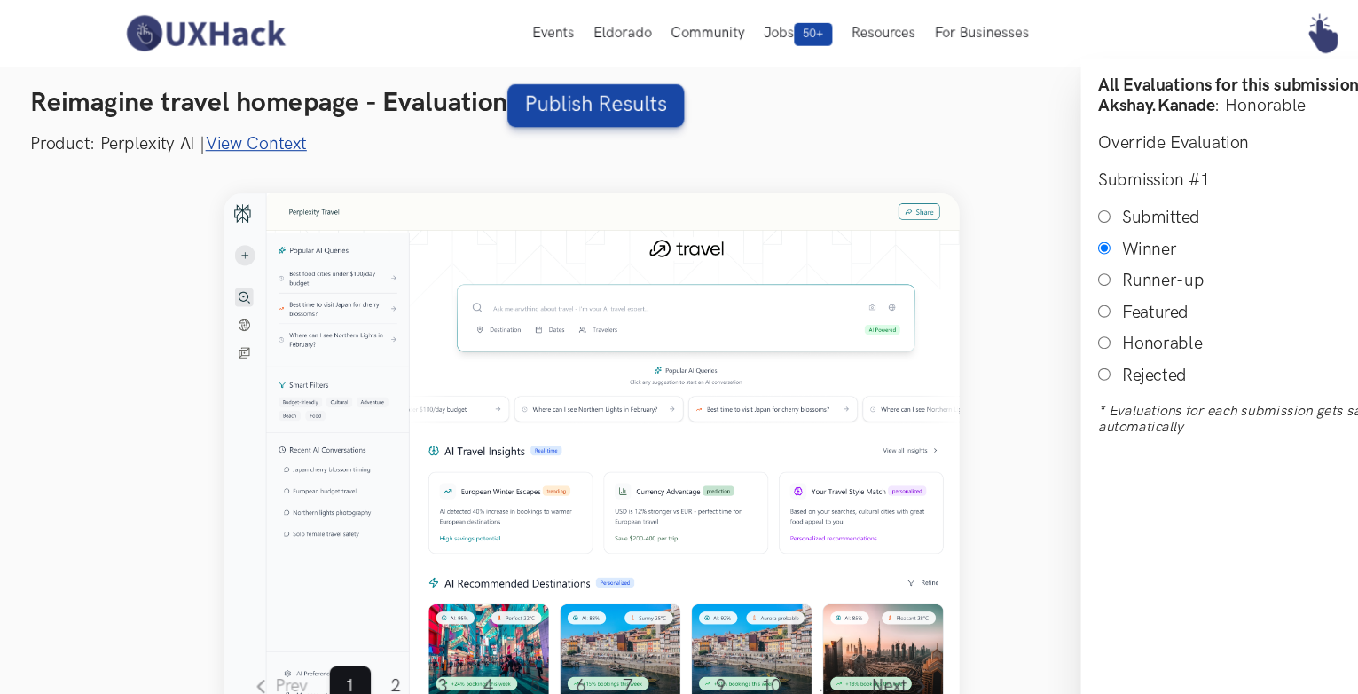
scroll to position [22, 0]
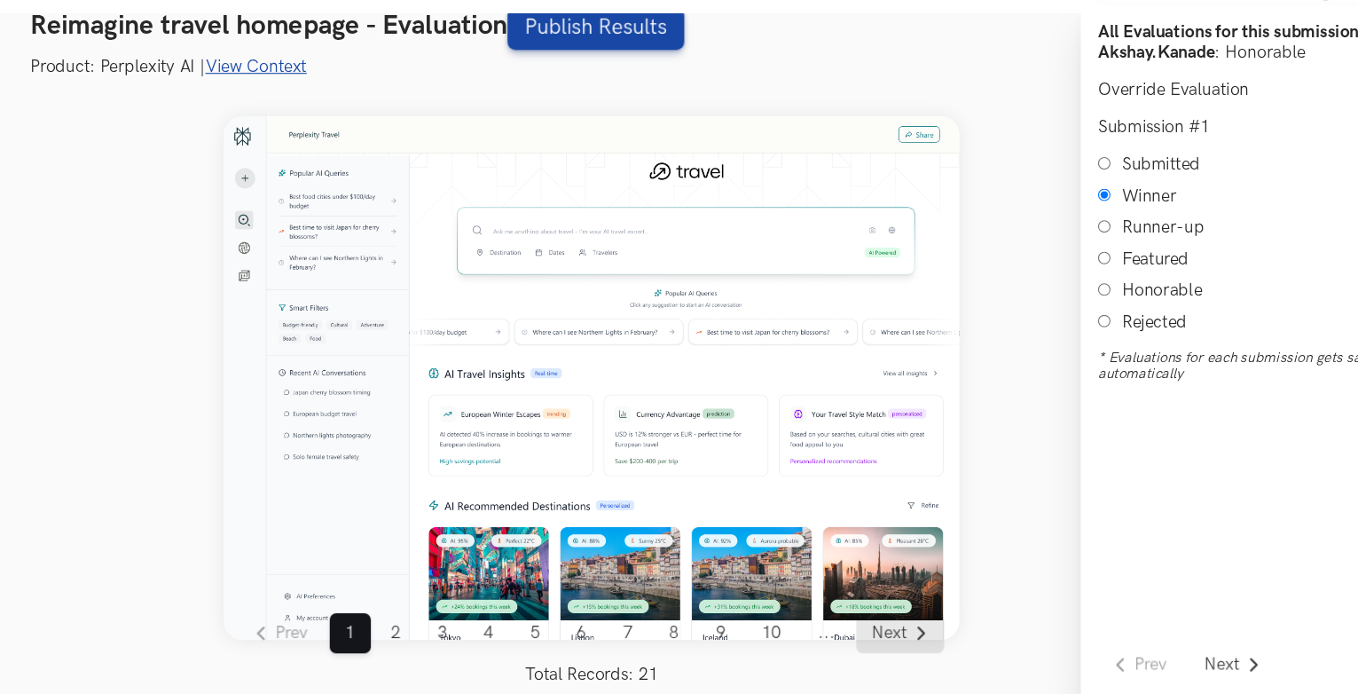
click at [846, 636] on link "Next" at bounding box center [836, 636] width 82 height 37
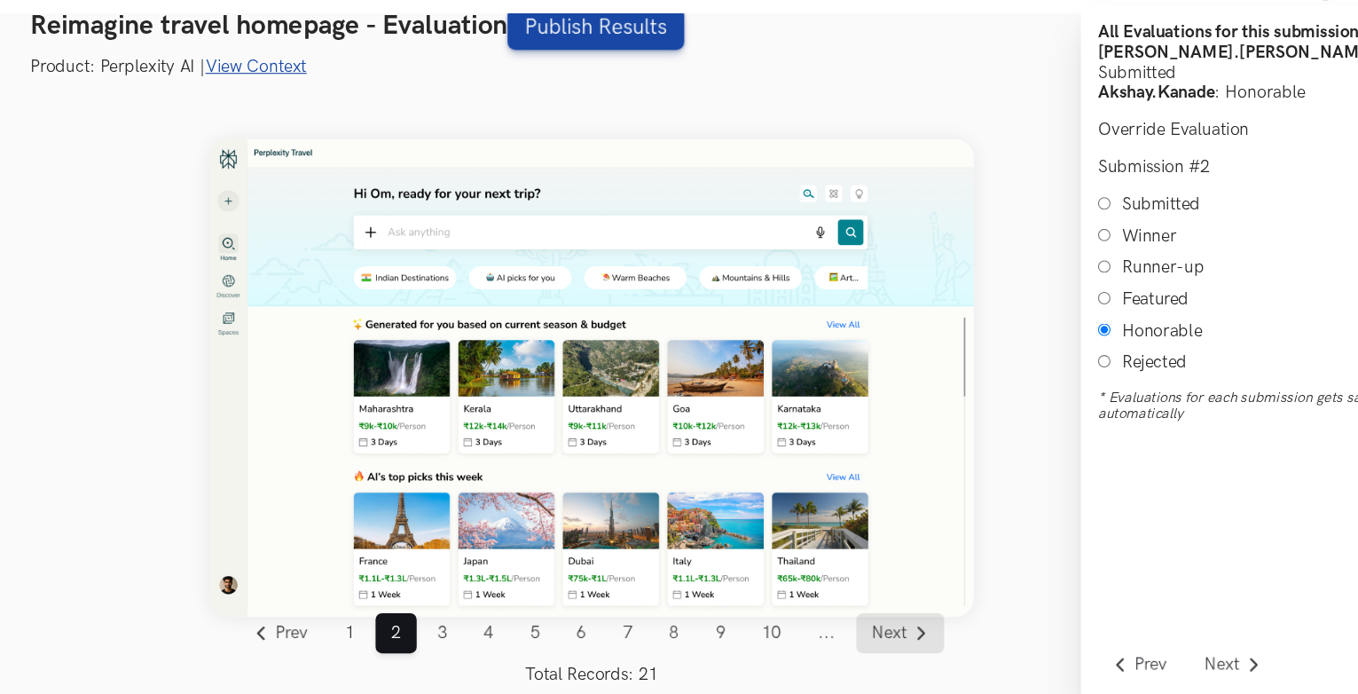
click at [846, 636] on link "Next" at bounding box center [836, 636] width 82 height 37
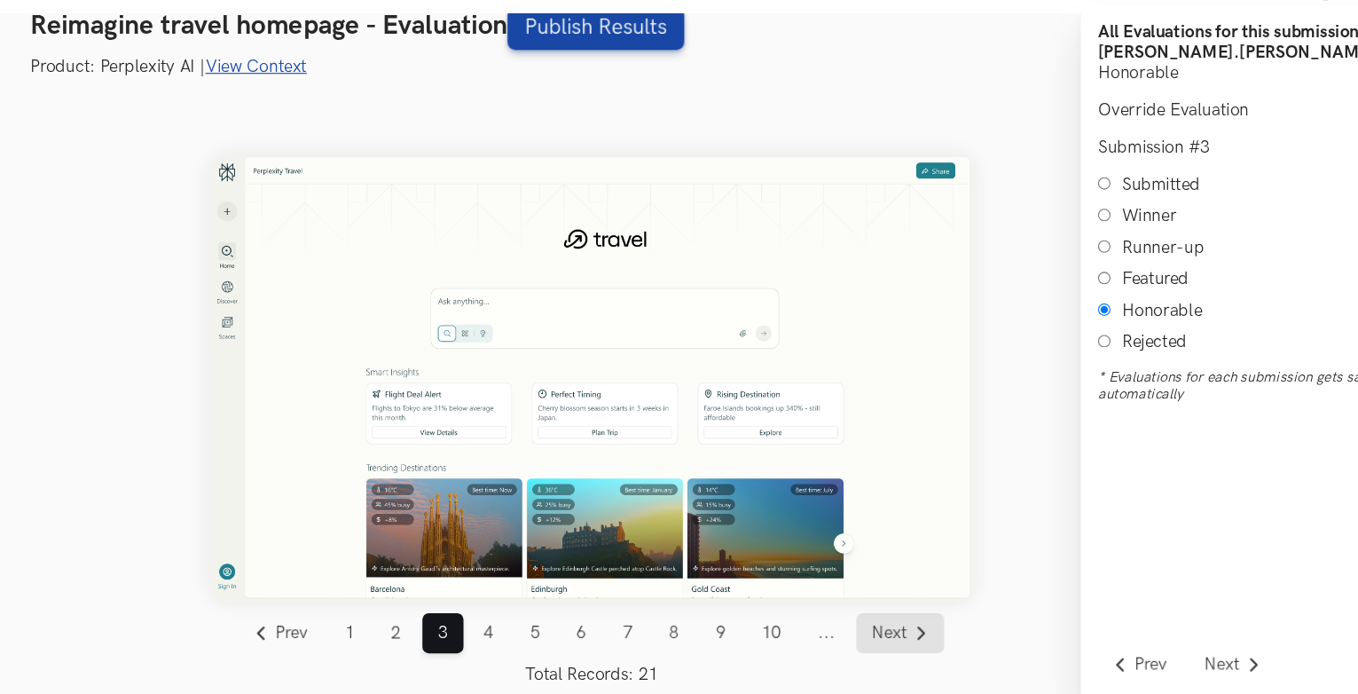
click at [846, 636] on link "Next" at bounding box center [836, 636] width 82 height 37
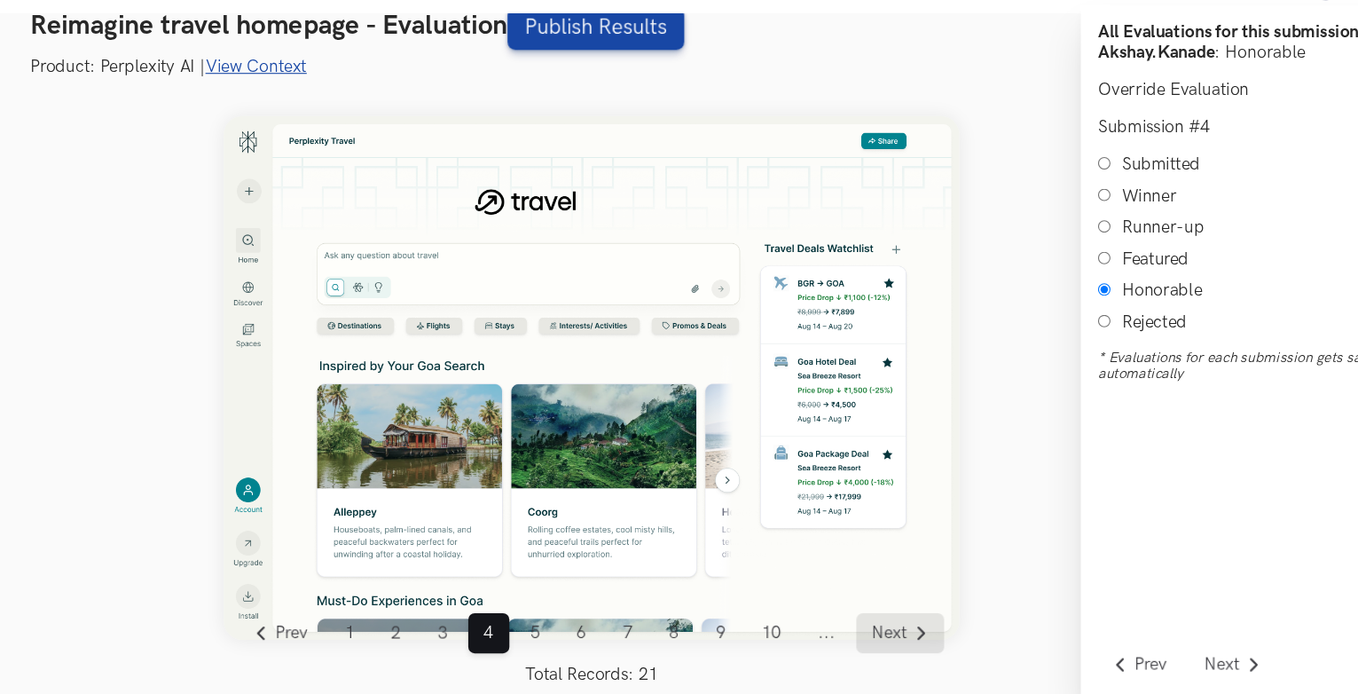
click at [846, 636] on link "Next" at bounding box center [836, 636] width 82 height 37
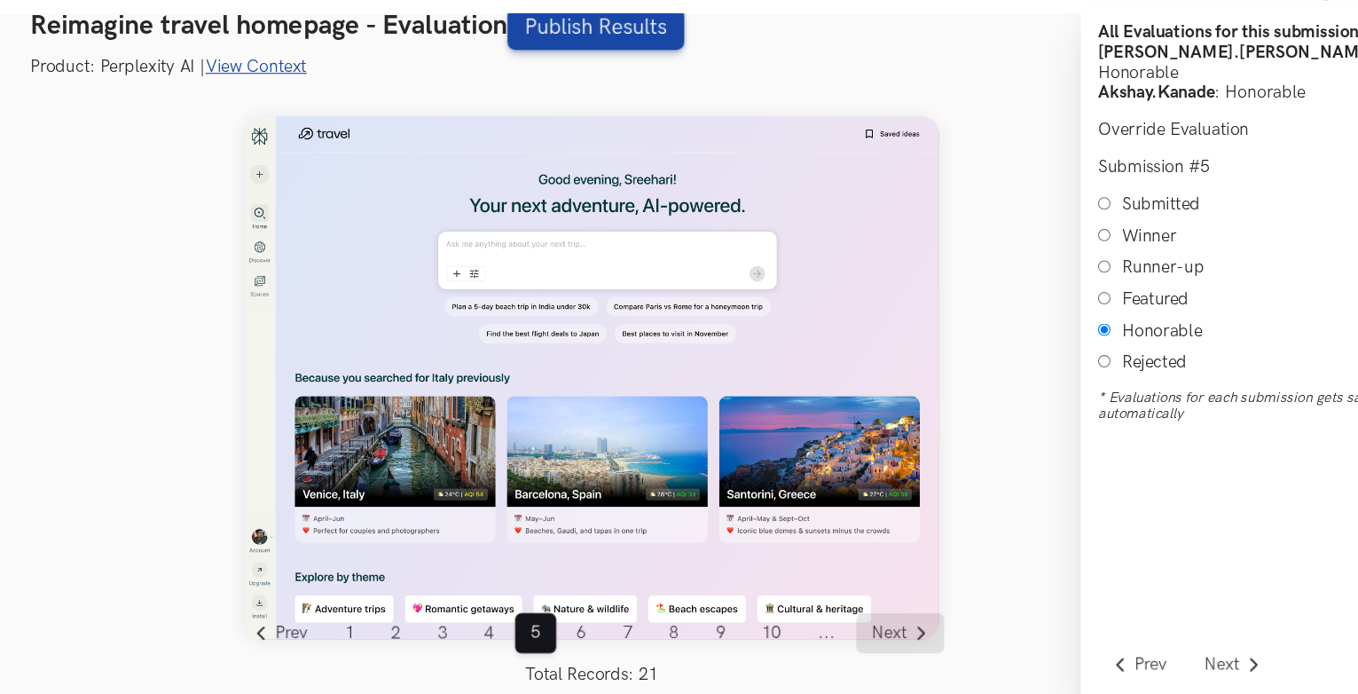
click at [846, 636] on link "Next" at bounding box center [836, 636] width 82 height 37
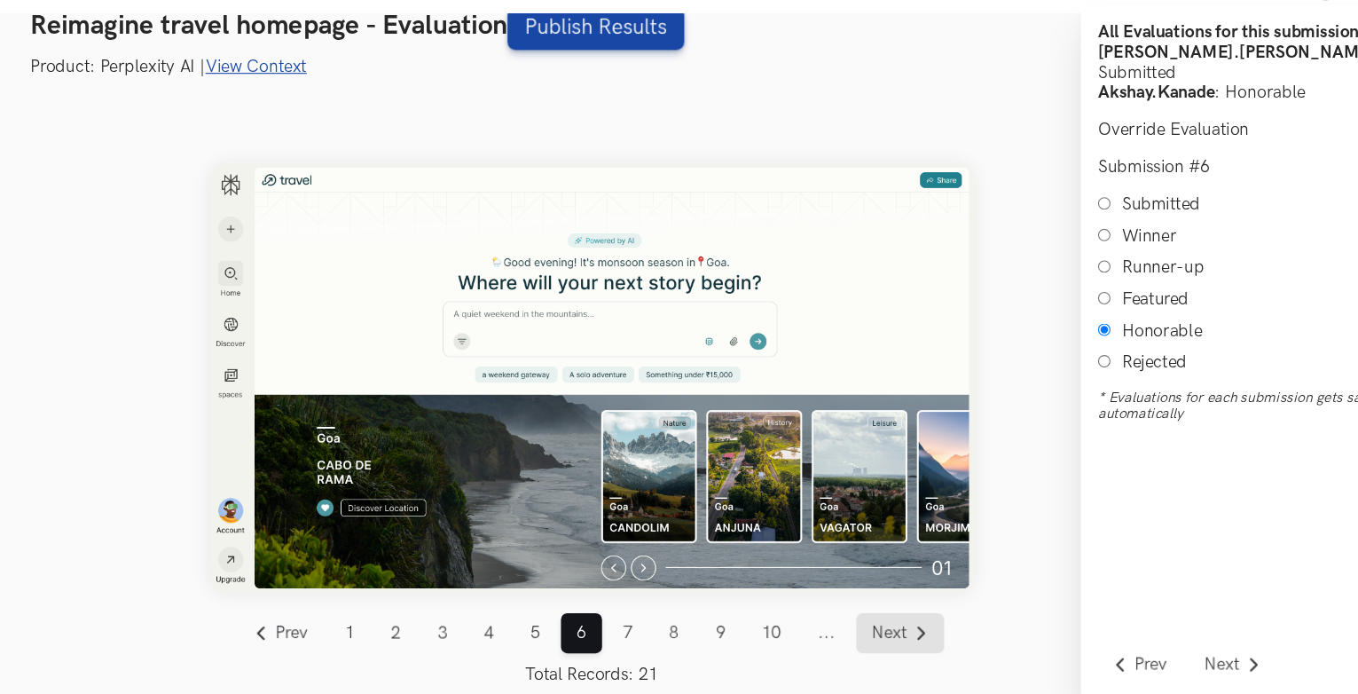
click at [846, 636] on link "Next" at bounding box center [836, 636] width 82 height 37
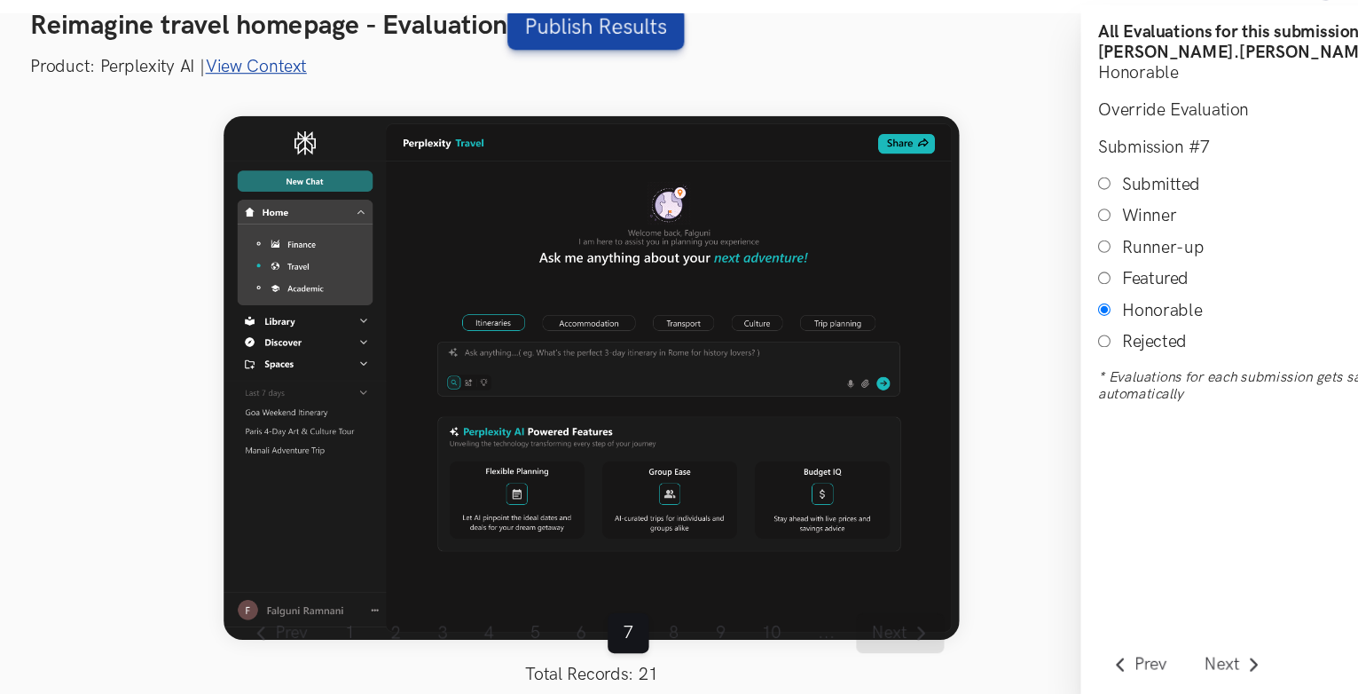
click at [846, 636] on link "Next" at bounding box center [836, 636] width 82 height 37
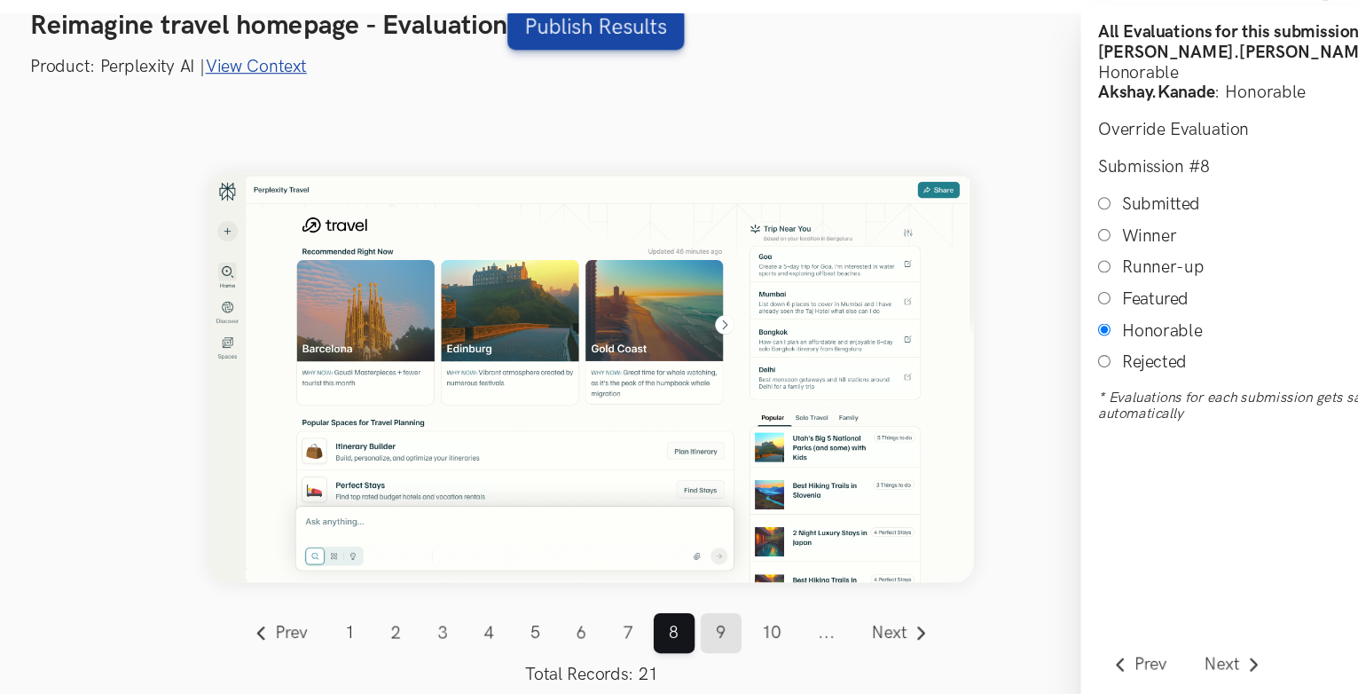
click at [665, 629] on link "9" at bounding box center [669, 636] width 38 height 37
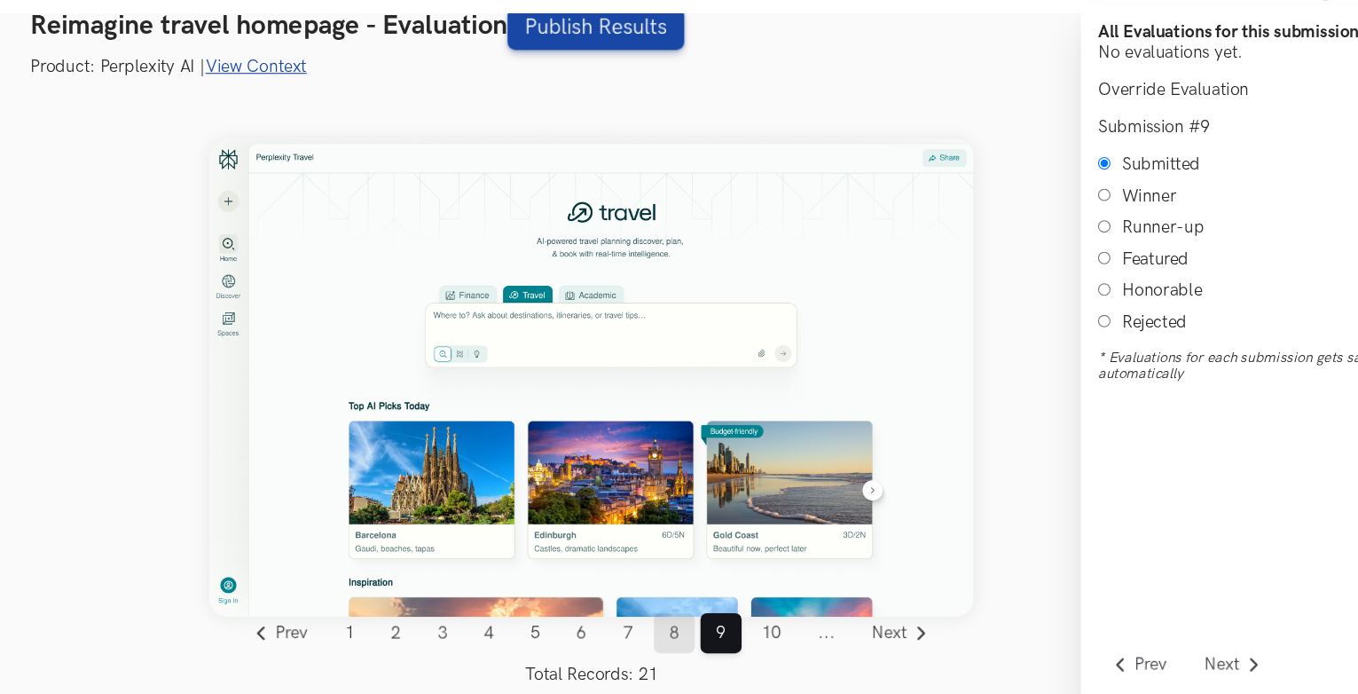
click at [607, 639] on link "8" at bounding box center [626, 636] width 38 height 37
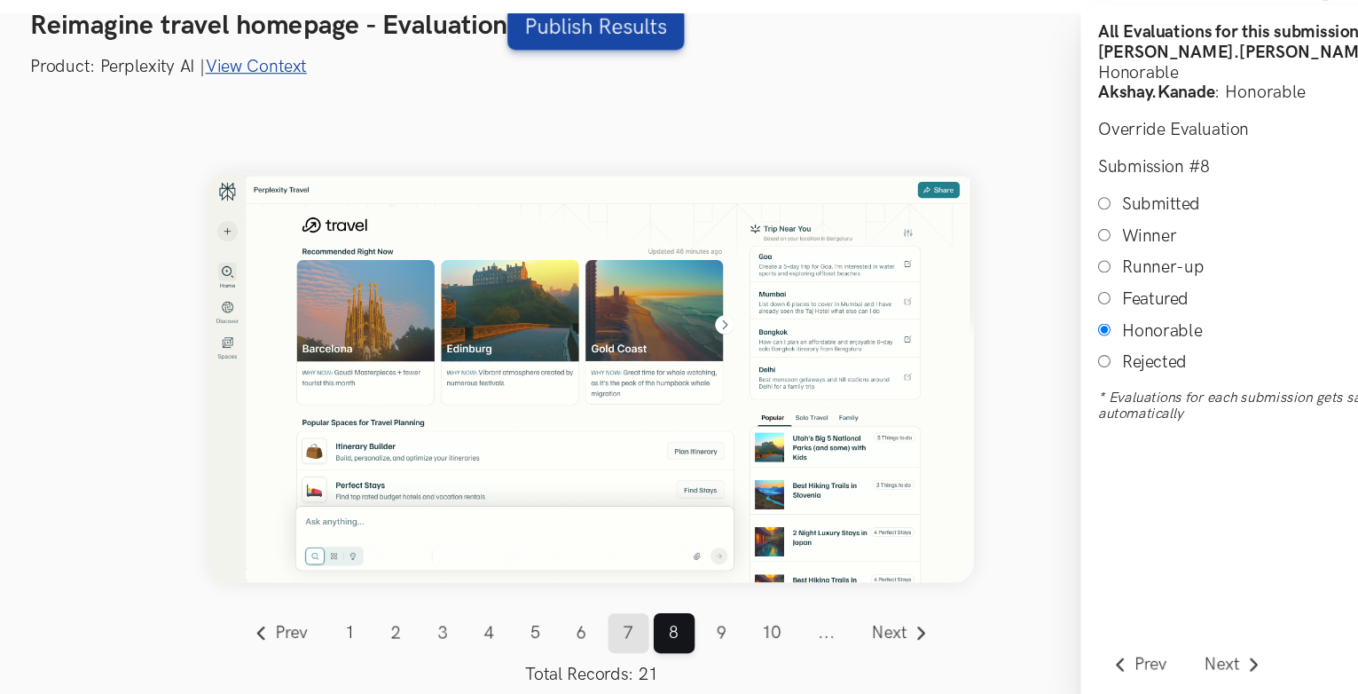
click at [573, 637] on link "7" at bounding box center [583, 636] width 38 height 37
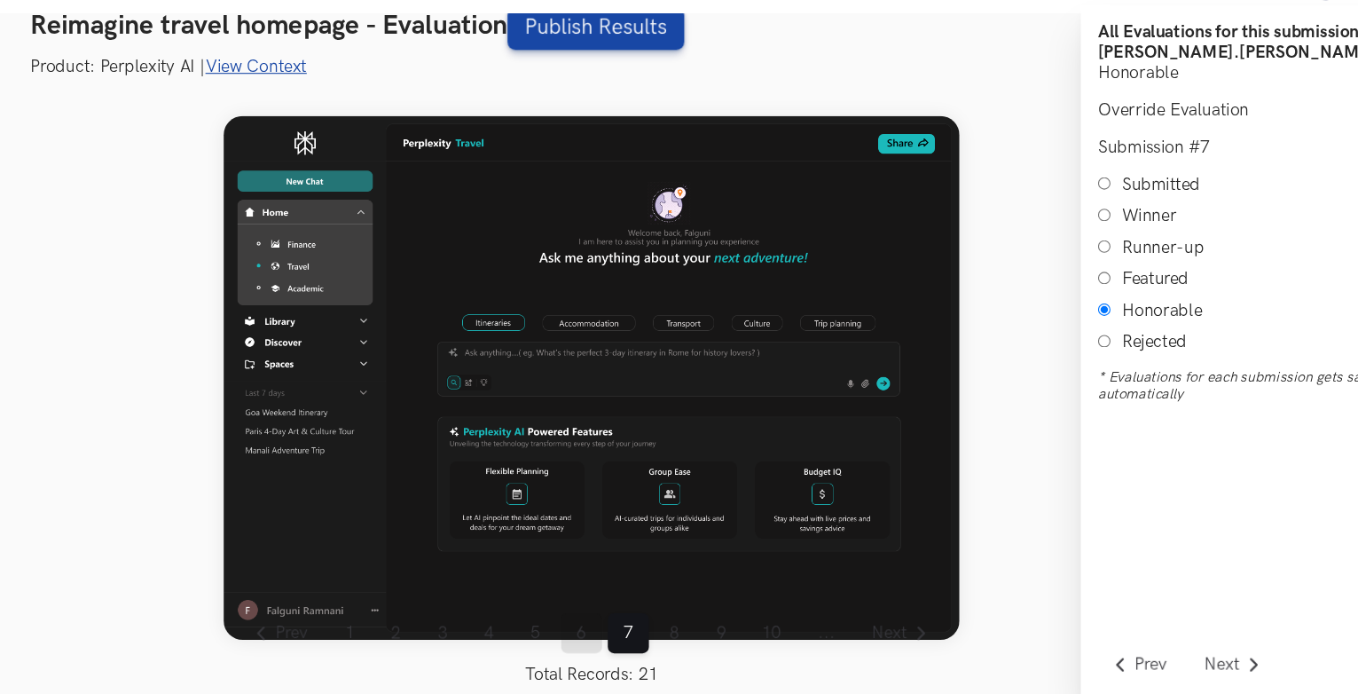
click at [538, 638] on link "6" at bounding box center [540, 636] width 38 height 37
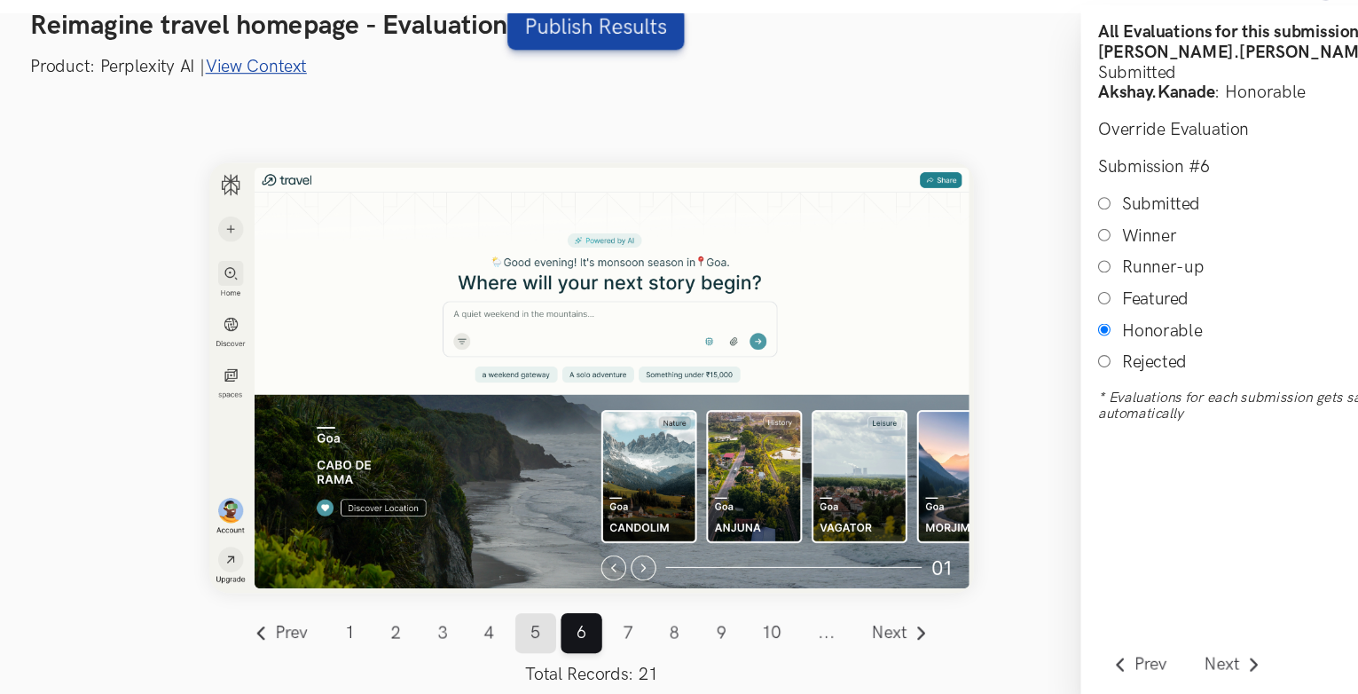
click at [498, 639] on link "5" at bounding box center [497, 636] width 38 height 37
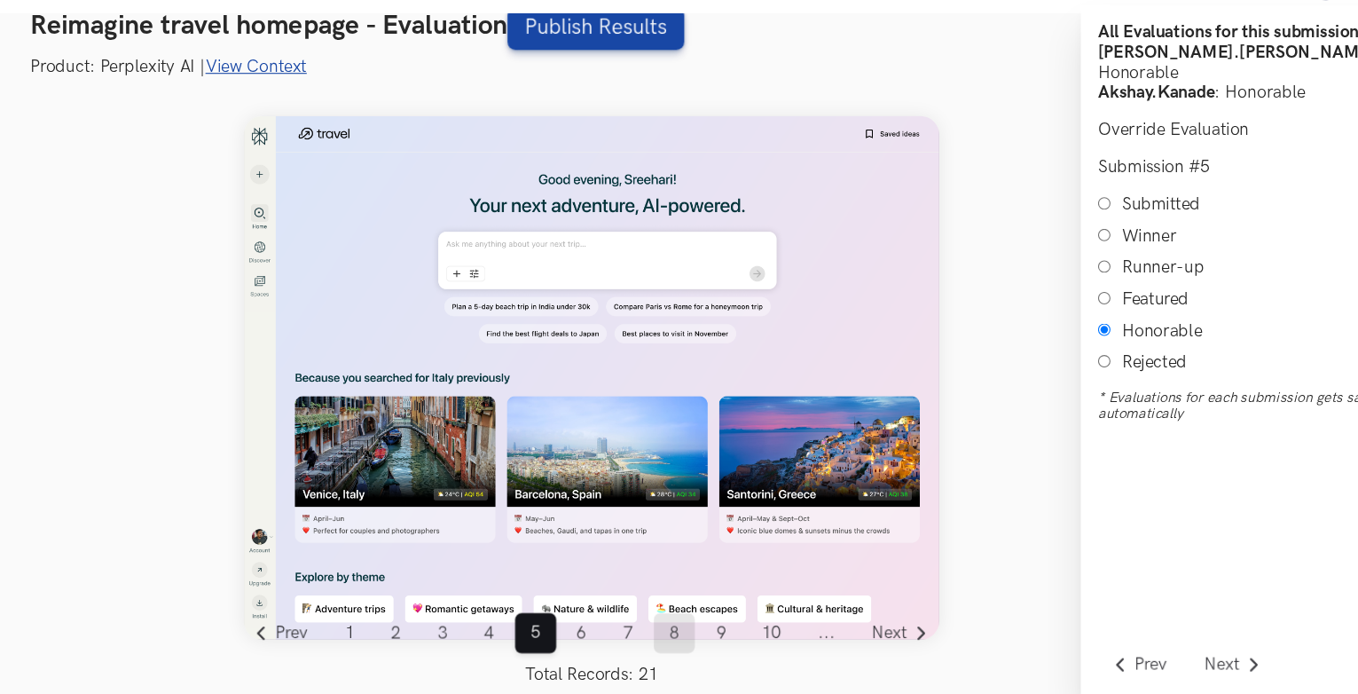
click at [633, 647] on link "8" at bounding box center [626, 636] width 38 height 37
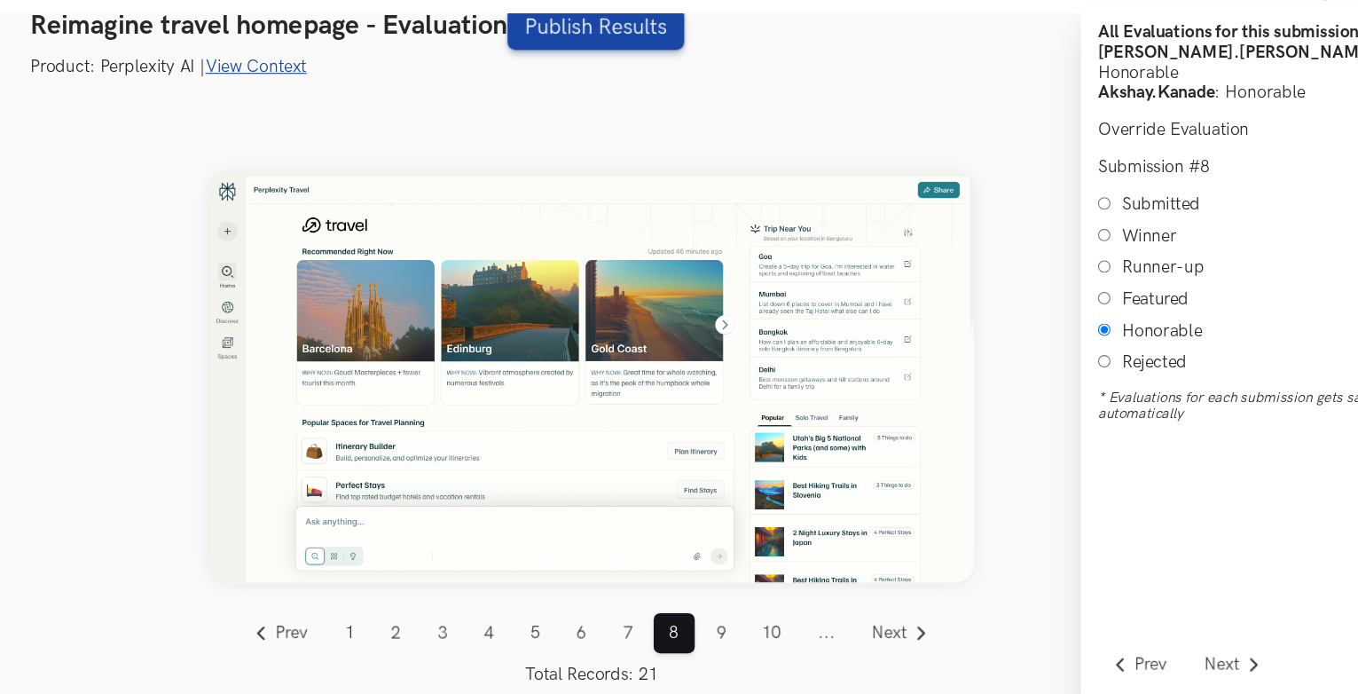
click at [1029, 291] on input "Runner-up" at bounding box center [1025, 297] width 12 height 12
radio input "true"
click at [580, 632] on link "7" at bounding box center [583, 636] width 38 height 37
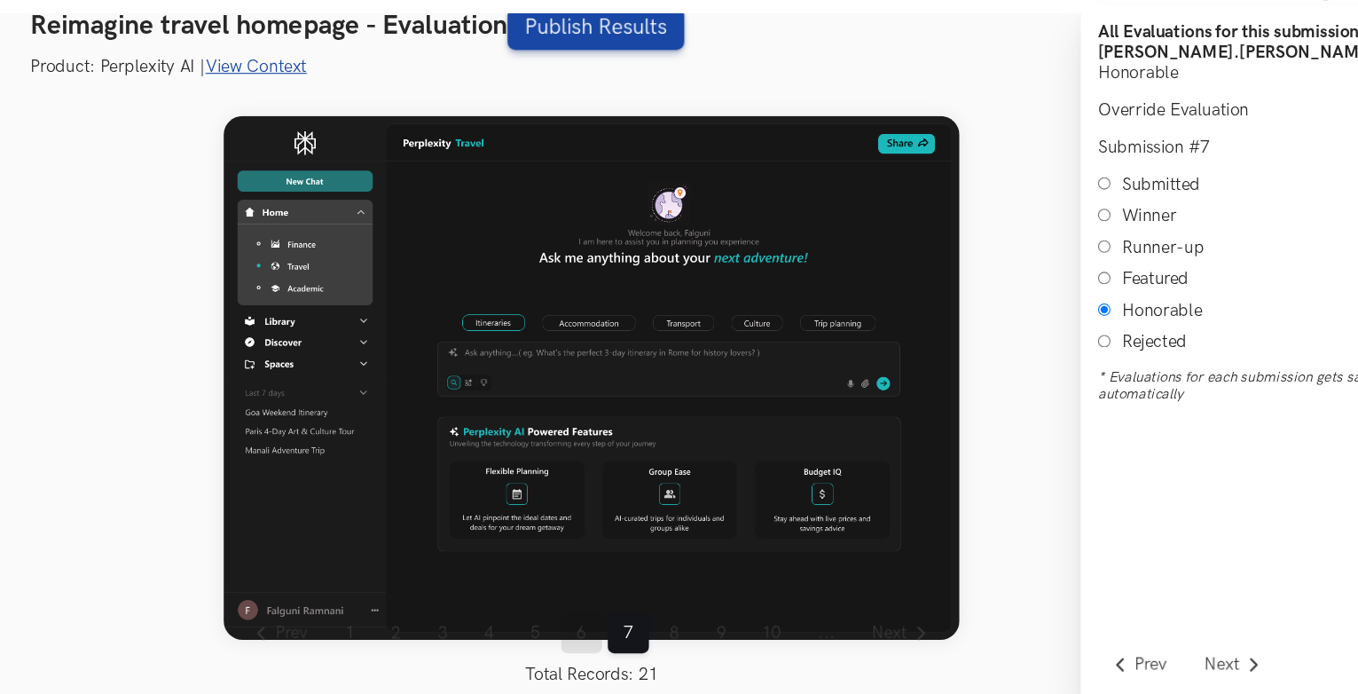
click at [545, 637] on link "6" at bounding box center [540, 636] width 38 height 37
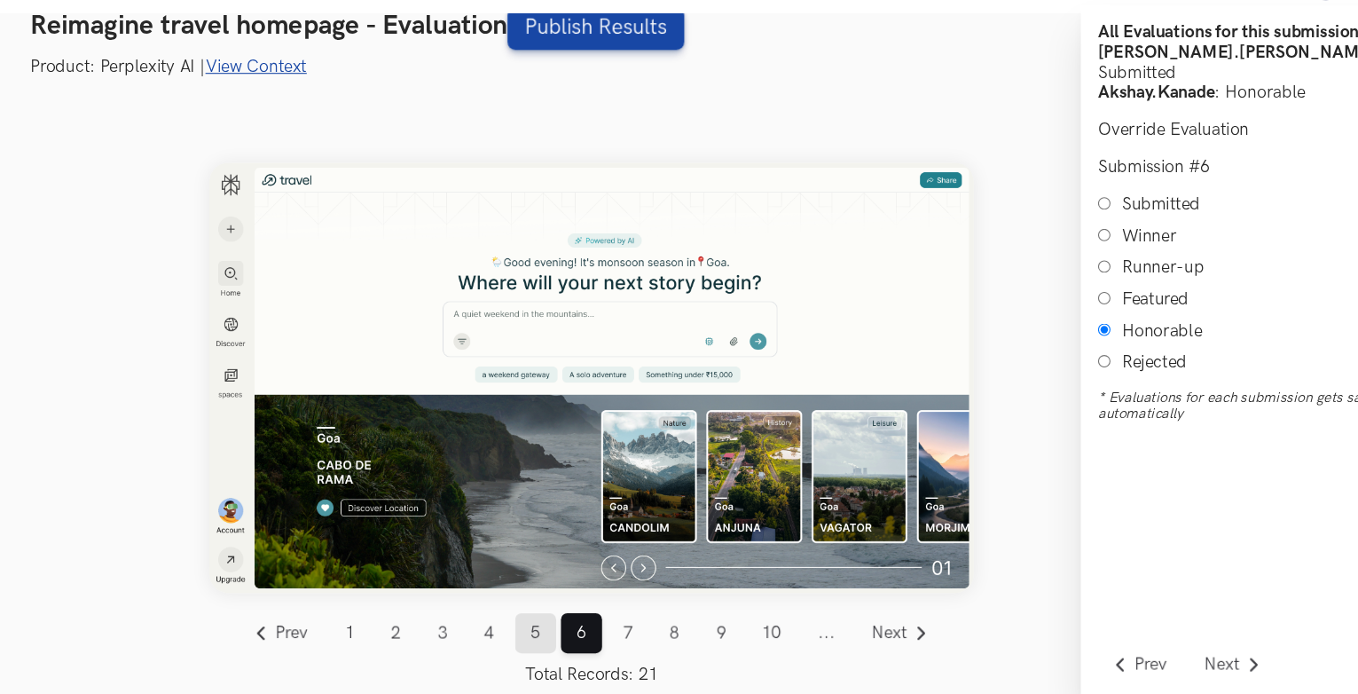
click at [505, 641] on link "5" at bounding box center [497, 636] width 38 height 37
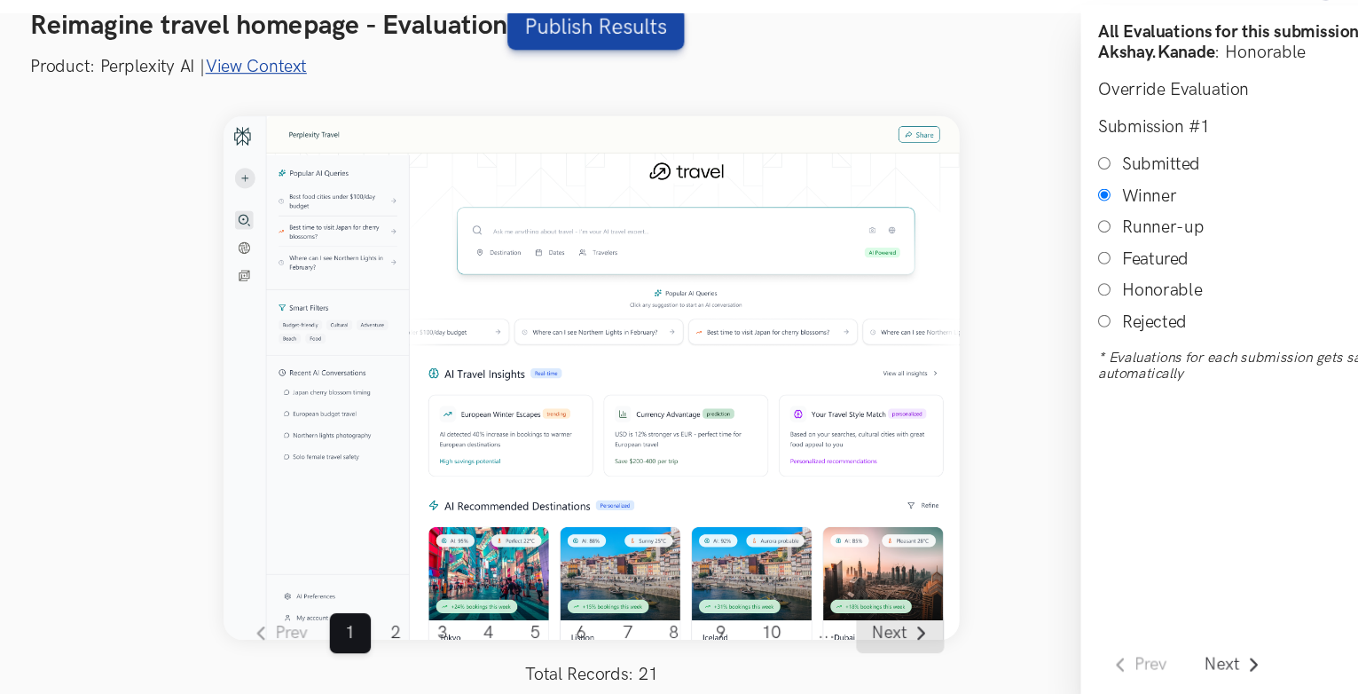
scroll to position [20, 0]
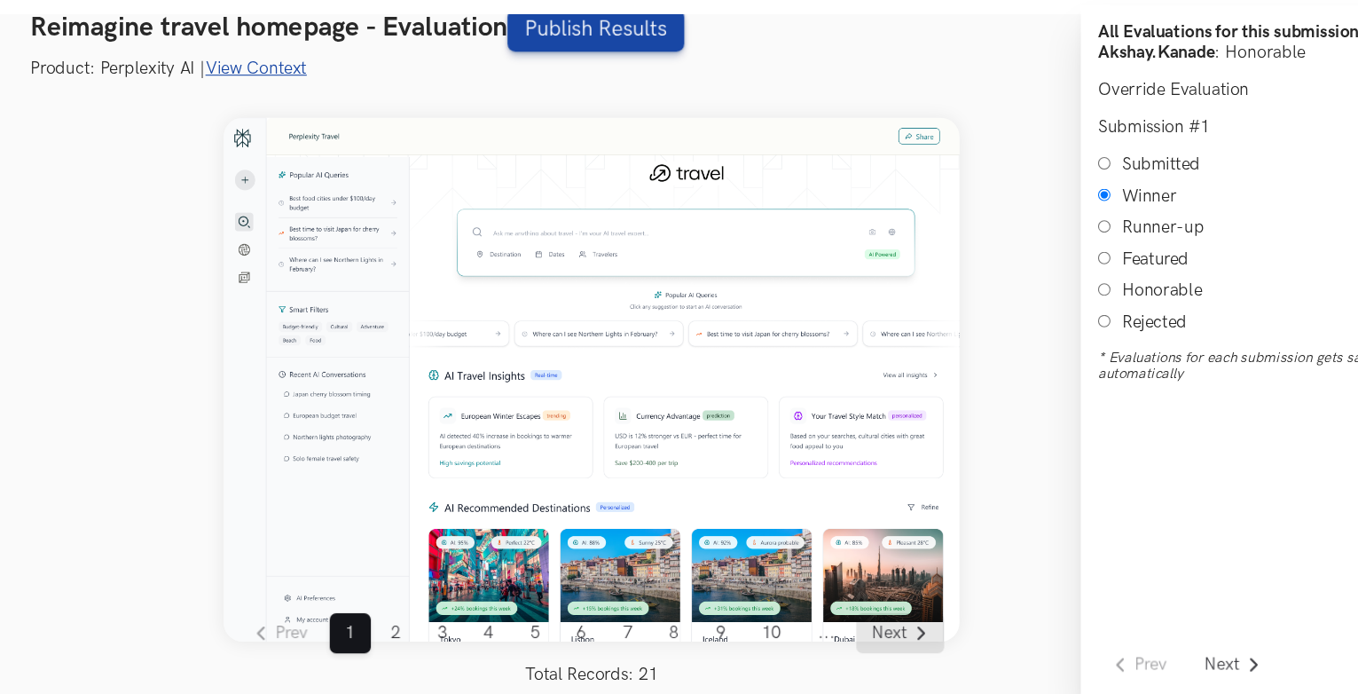
click at [818, 639] on span "Next" at bounding box center [826, 637] width 33 height 16
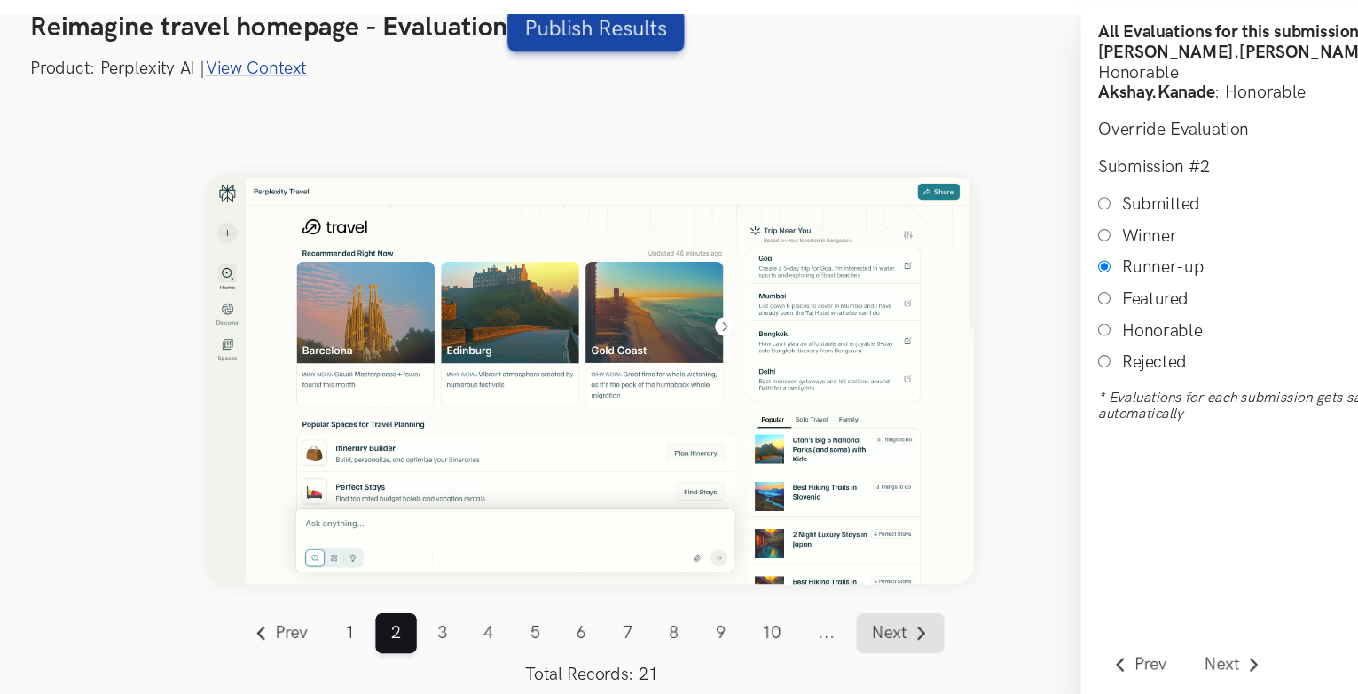
click at [818, 639] on span "Next" at bounding box center [826, 637] width 33 height 16
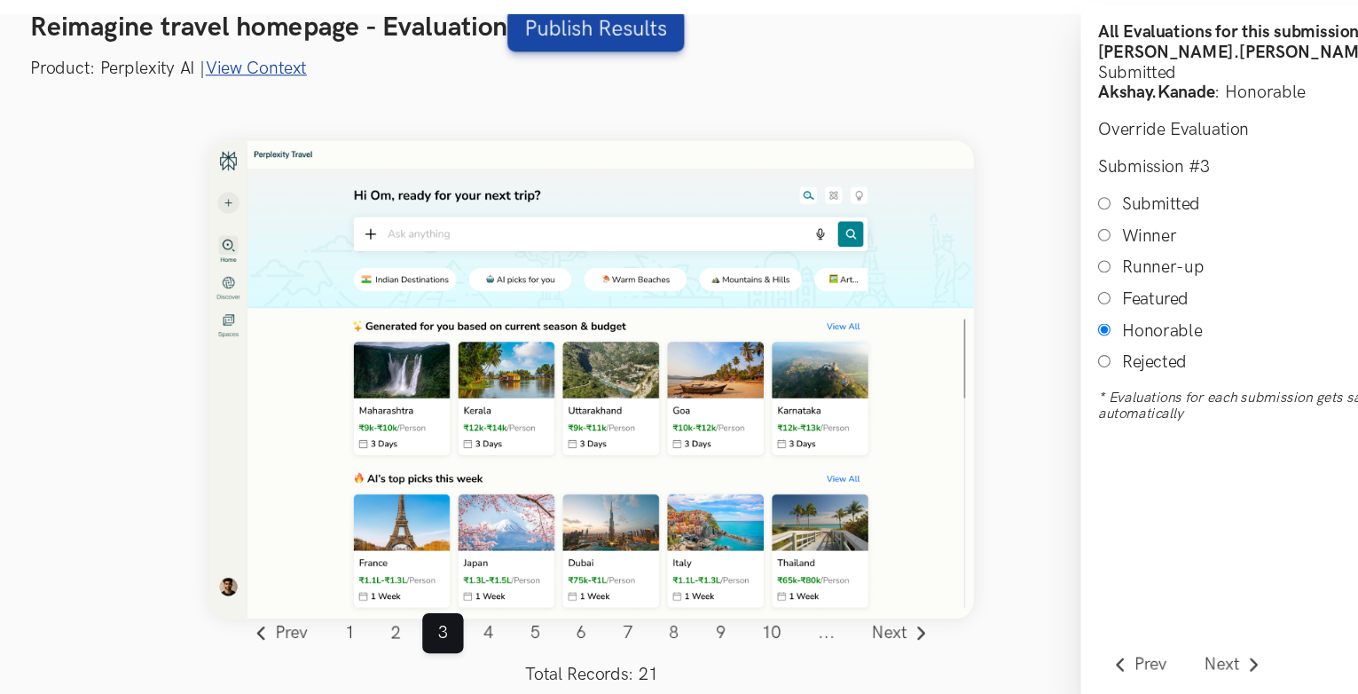
click at [1025, 232] on input "Submitted" at bounding box center [1025, 238] width 12 height 12
radio input "true"
click at [841, 627] on link "Next" at bounding box center [836, 636] width 82 height 37
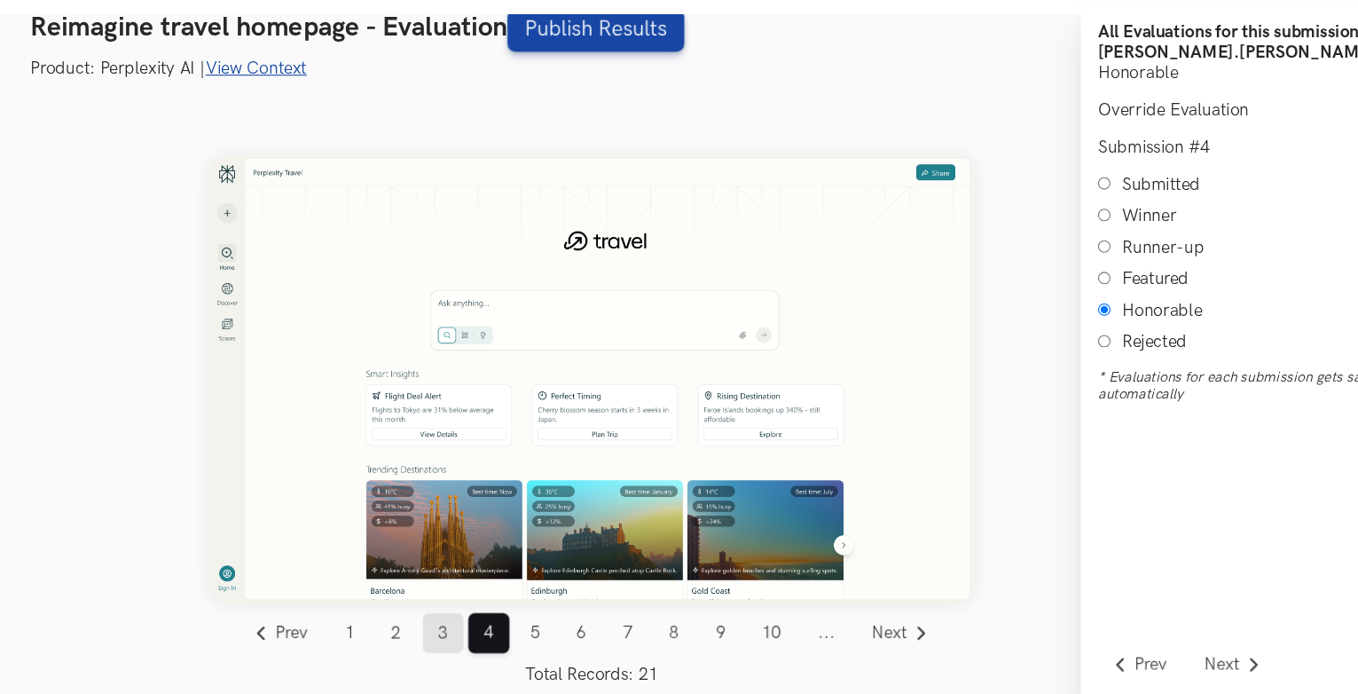
click at [411, 641] on link "3" at bounding box center [411, 636] width 38 height 37
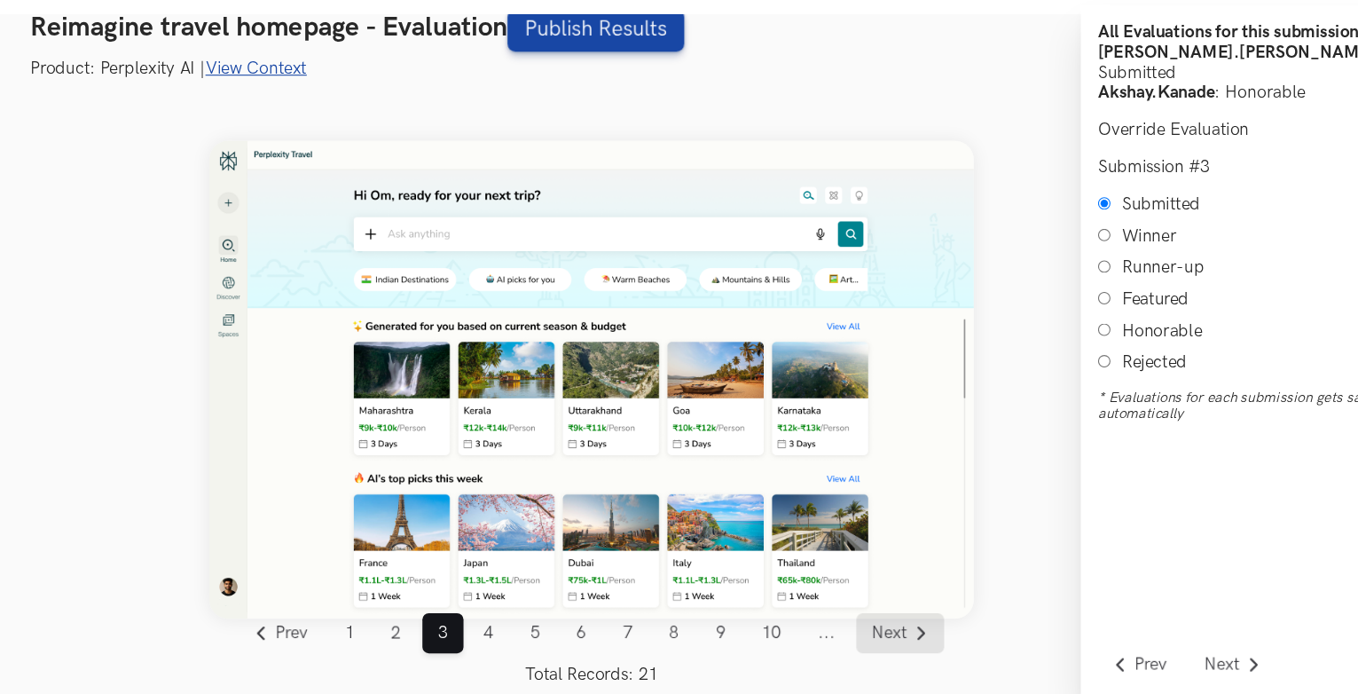
click at [812, 637] on span "Next" at bounding box center [826, 637] width 33 height 16
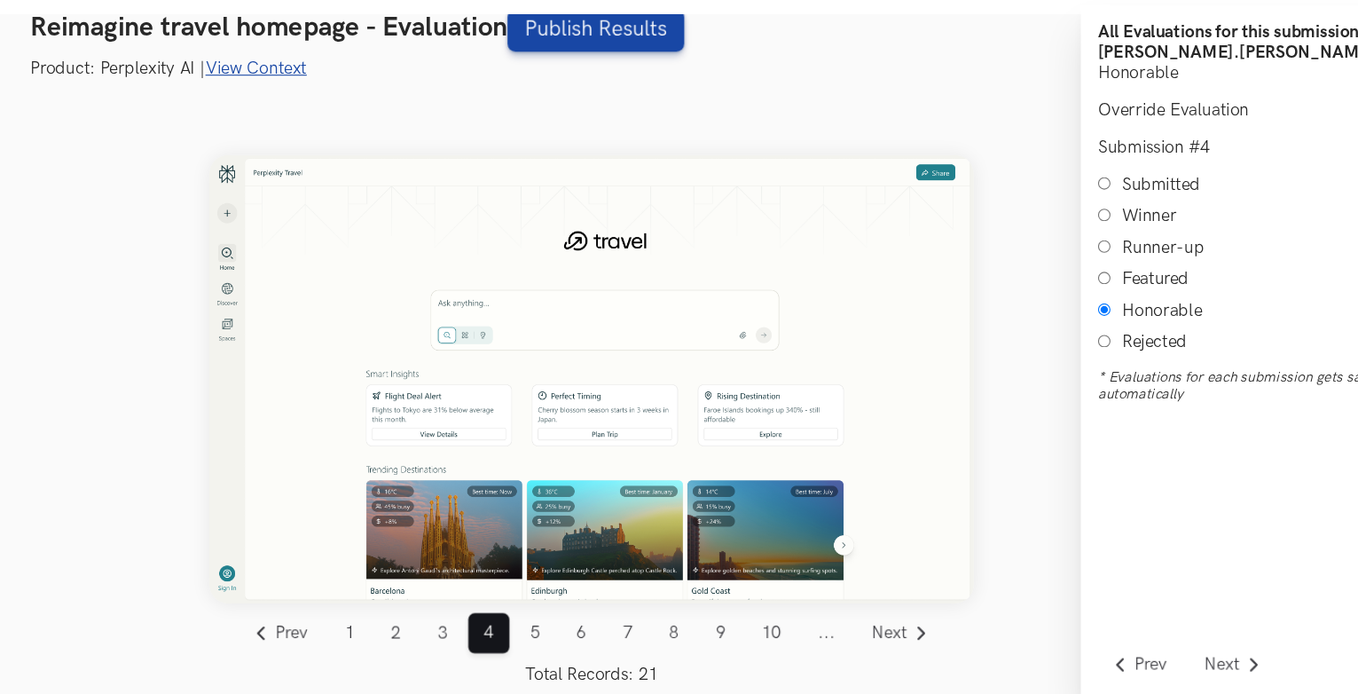
click at [1023, 214] on input "Submitted" at bounding box center [1025, 220] width 12 height 12
radio input "true"
click at [832, 637] on span "Next" at bounding box center [826, 637] width 33 height 16
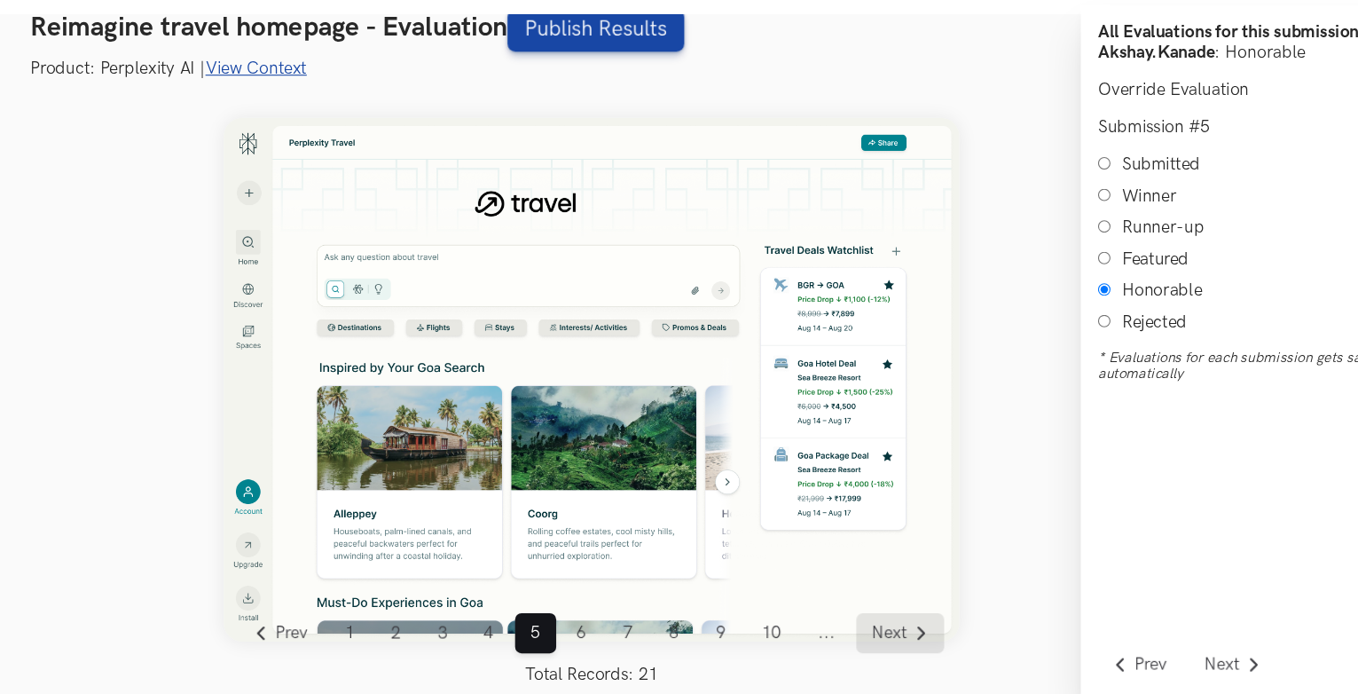
click at [832, 637] on span "Next" at bounding box center [826, 637] width 33 height 16
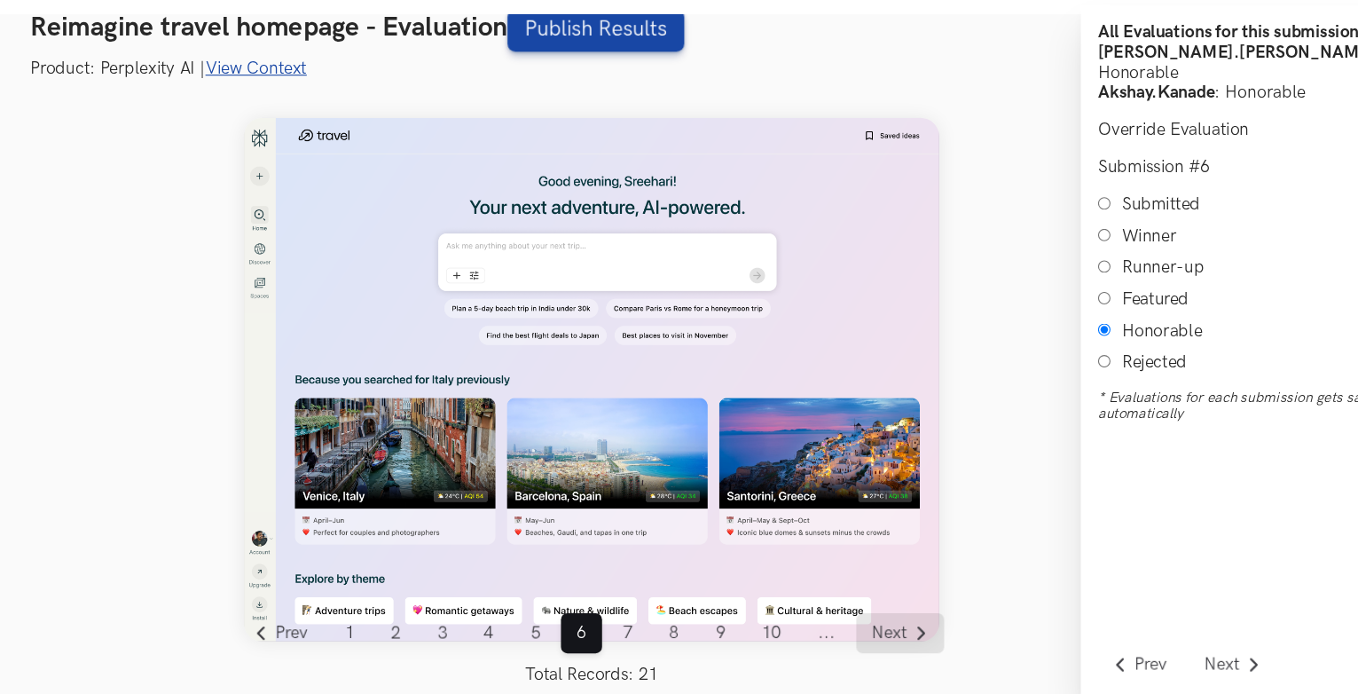
click at [832, 637] on span "Next" at bounding box center [826, 637] width 33 height 16
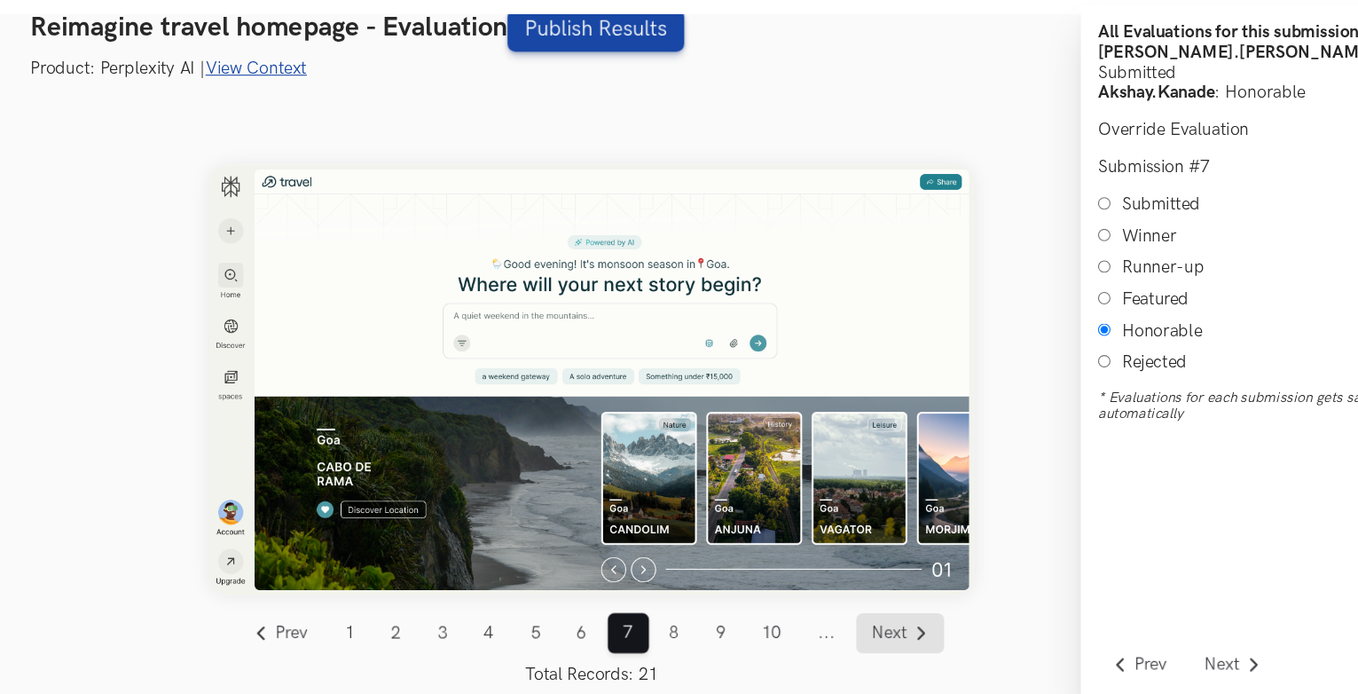
click at [832, 637] on span "Next" at bounding box center [826, 637] width 33 height 16
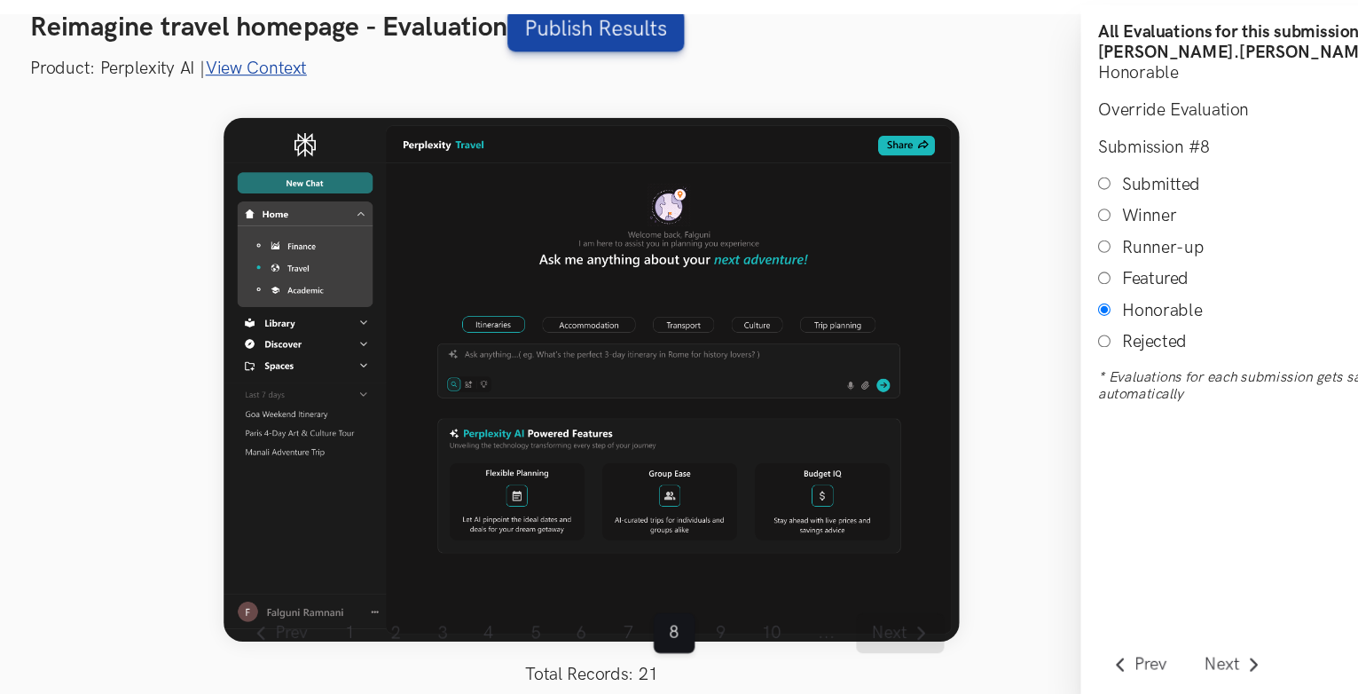
click at [827, 634] on span "Next" at bounding box center [826, 637] width 33 height 16
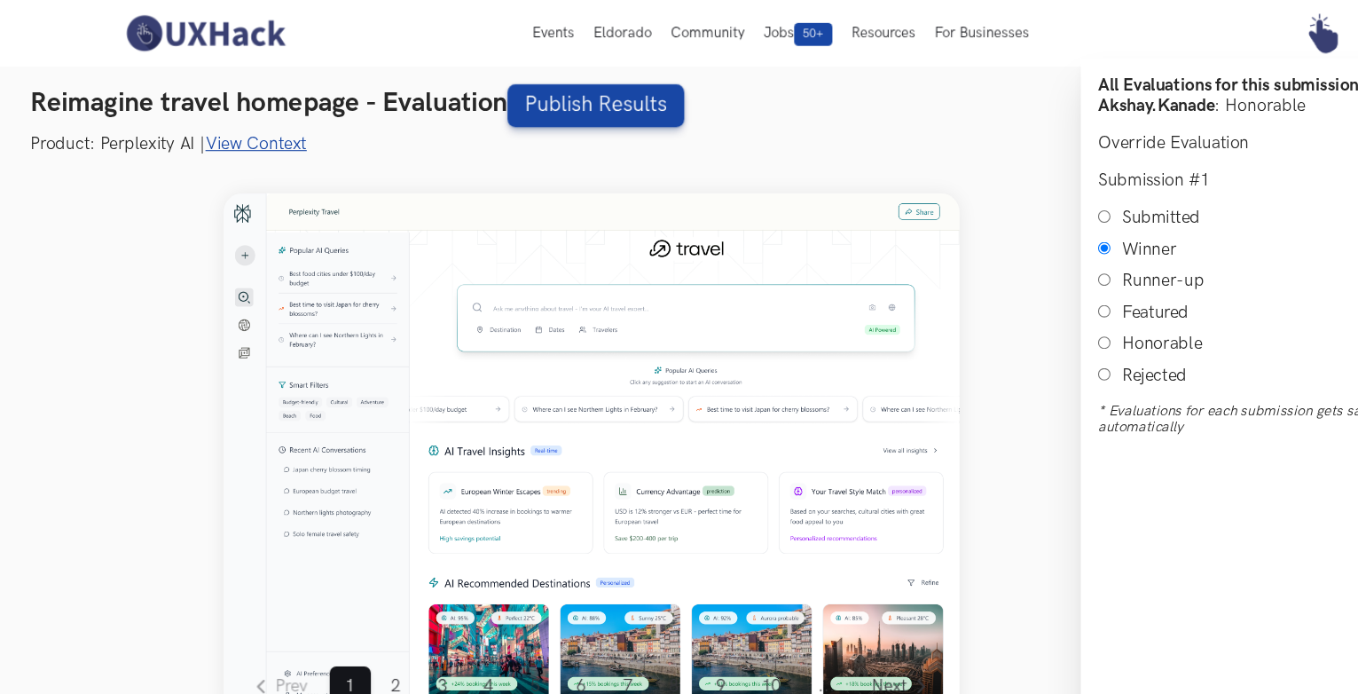
scroll to position [22, 0]
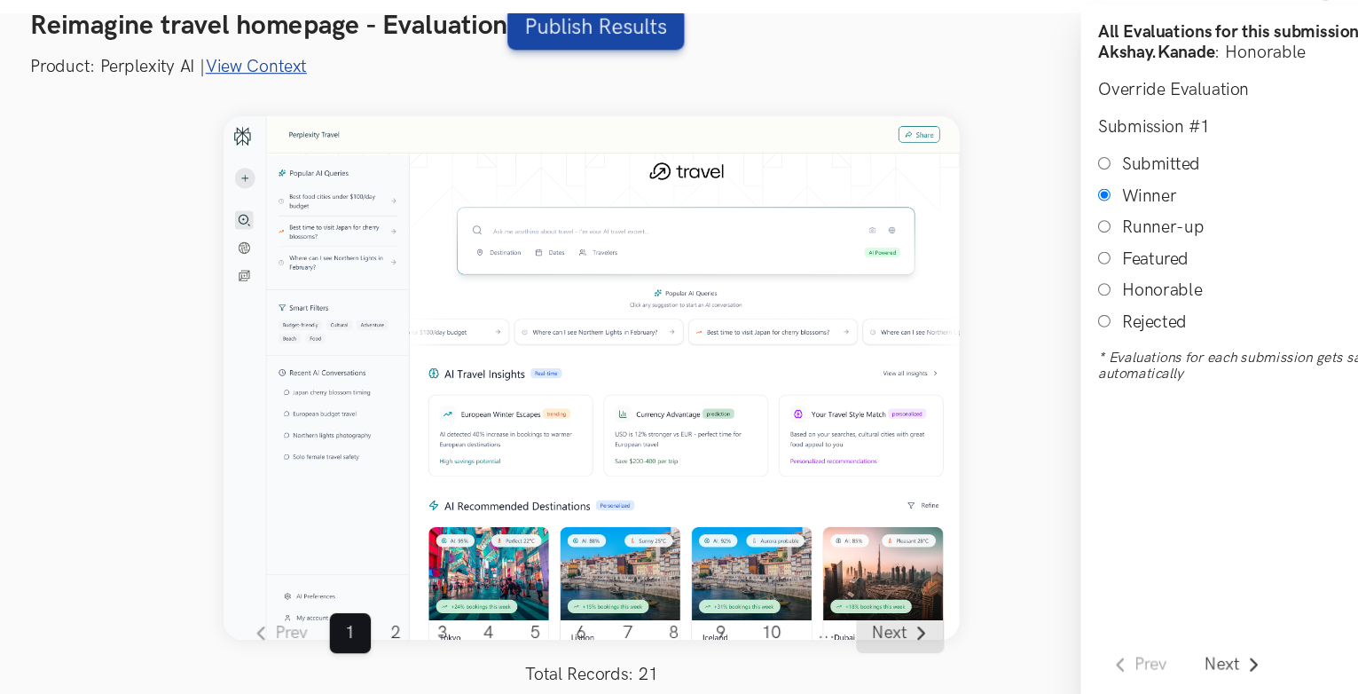
click at [829, 623] on link "Next" at bounding box center [836, 636] width 82 height 37
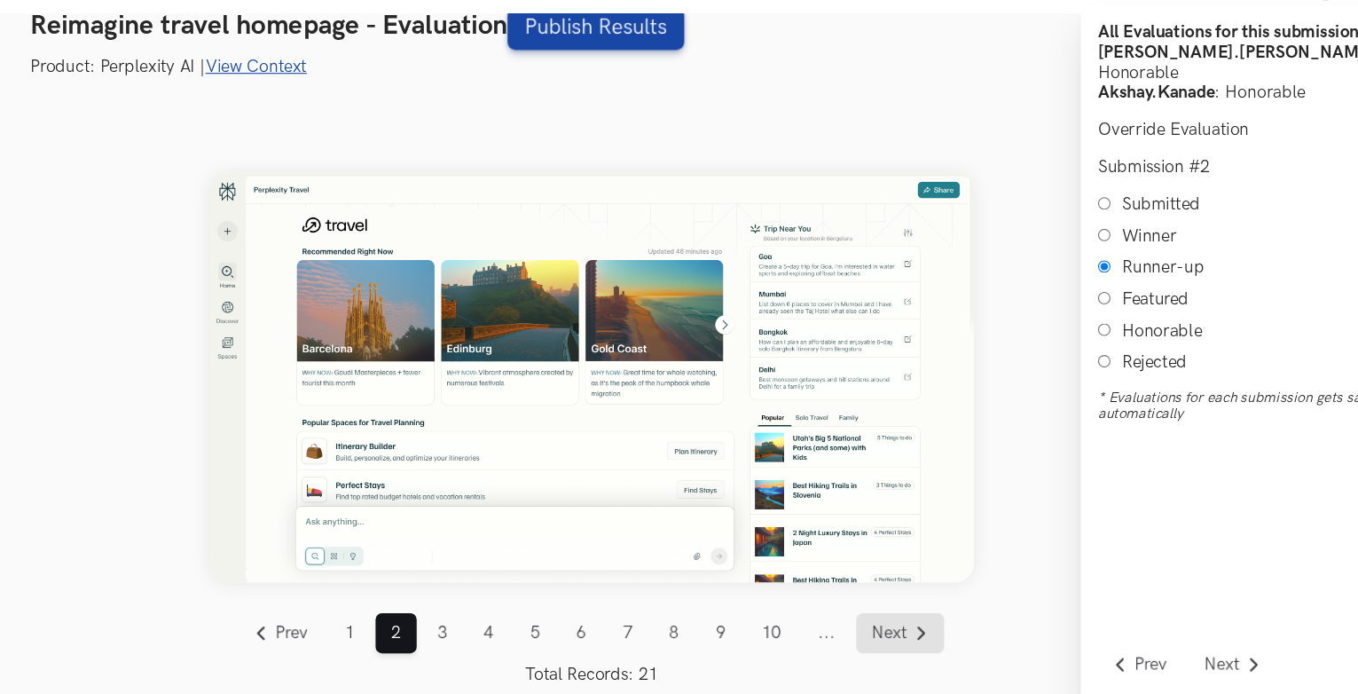
click at [829, 623] on link "Next" at bounding box center [836, 636] width 82 height 37
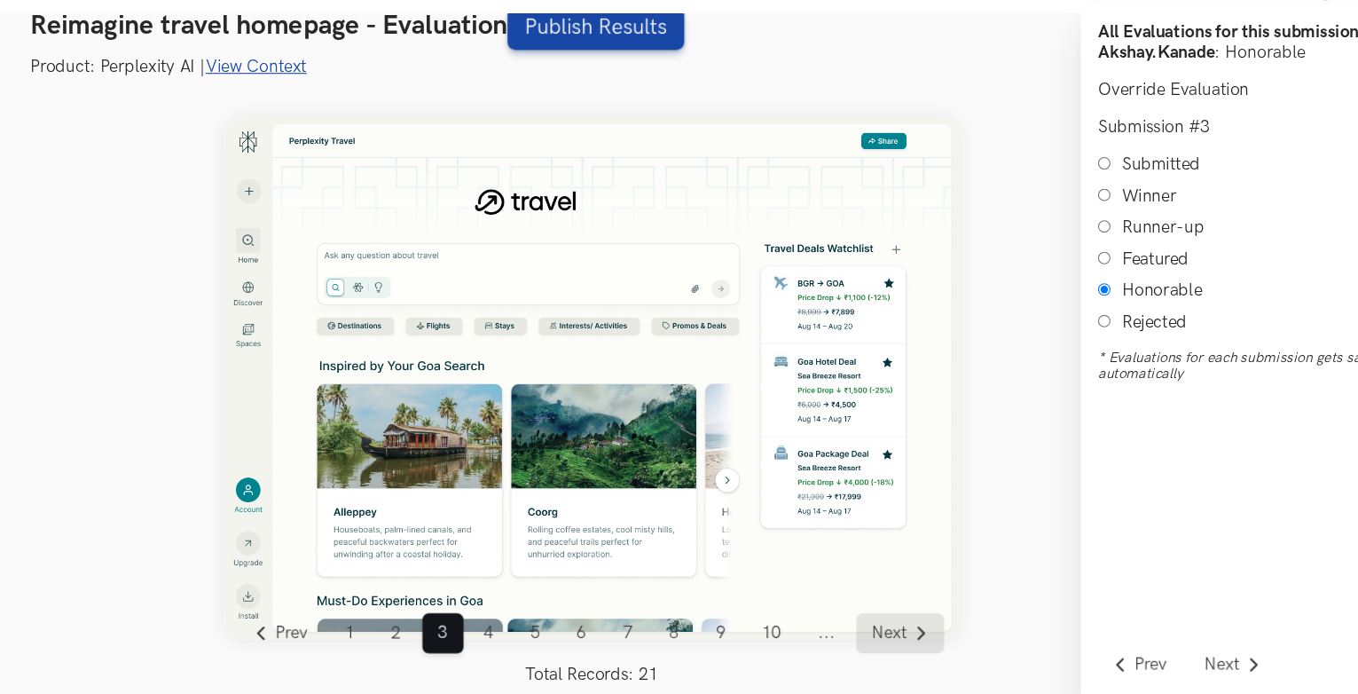
click at [829, 623] on link "Next" at bounding box center [836, 636] width 82 height 37
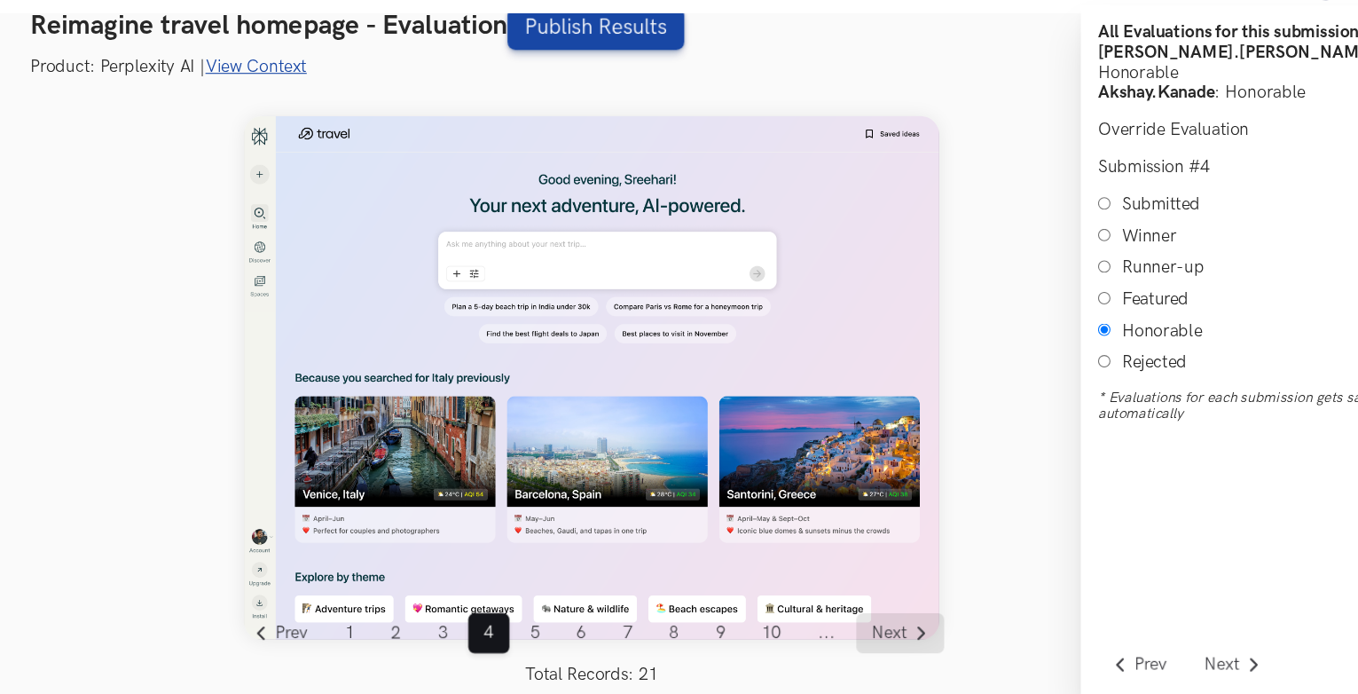
click at [829, 623] on link "Next" at bounding box center [836, 636] width 82 height 37
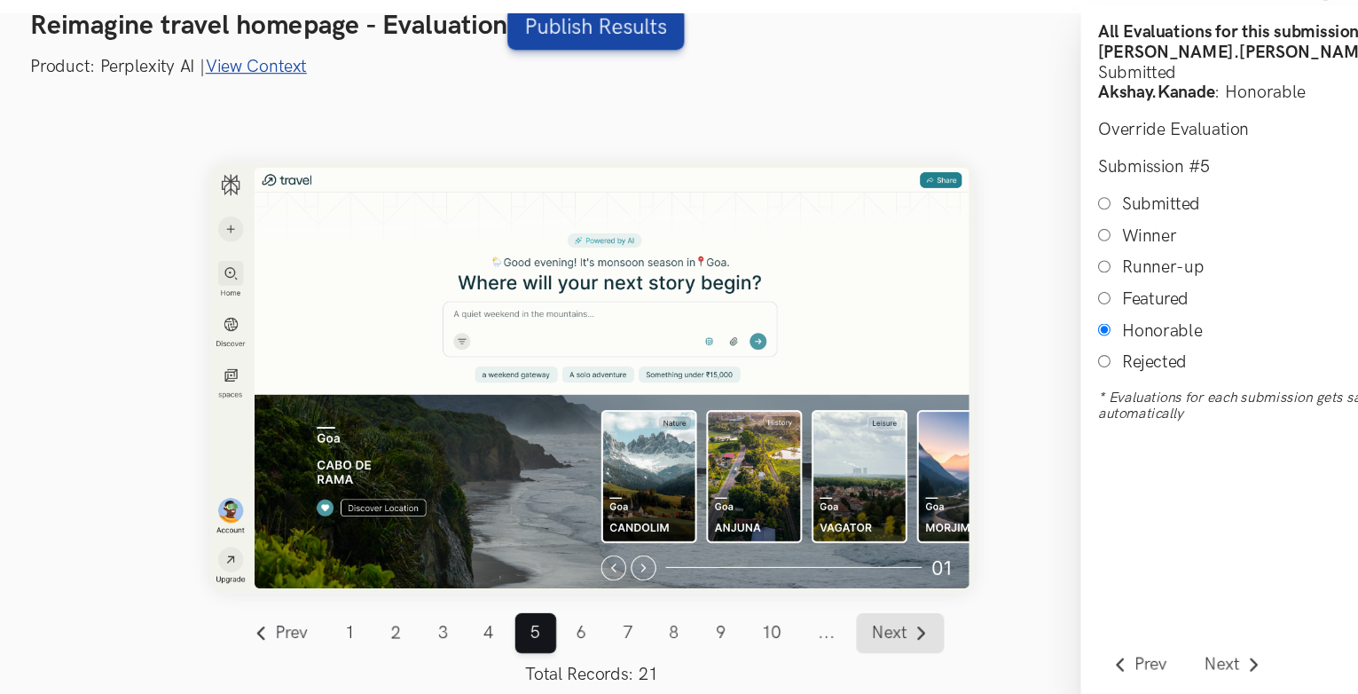
click at [829, 623] on link "Next" at bounding box center [836, 636] width 82 height 37
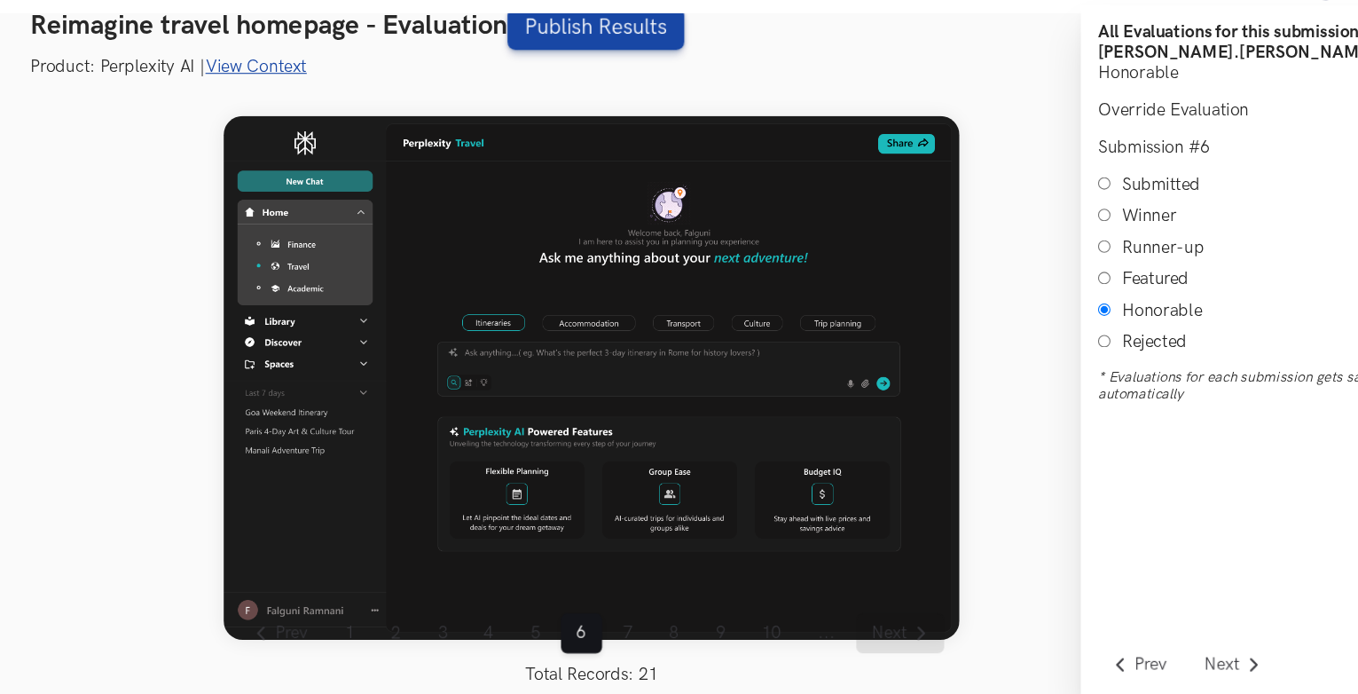
click at [829, 623] on link "Next" at bounding box center [836, 636] width 82 height 37
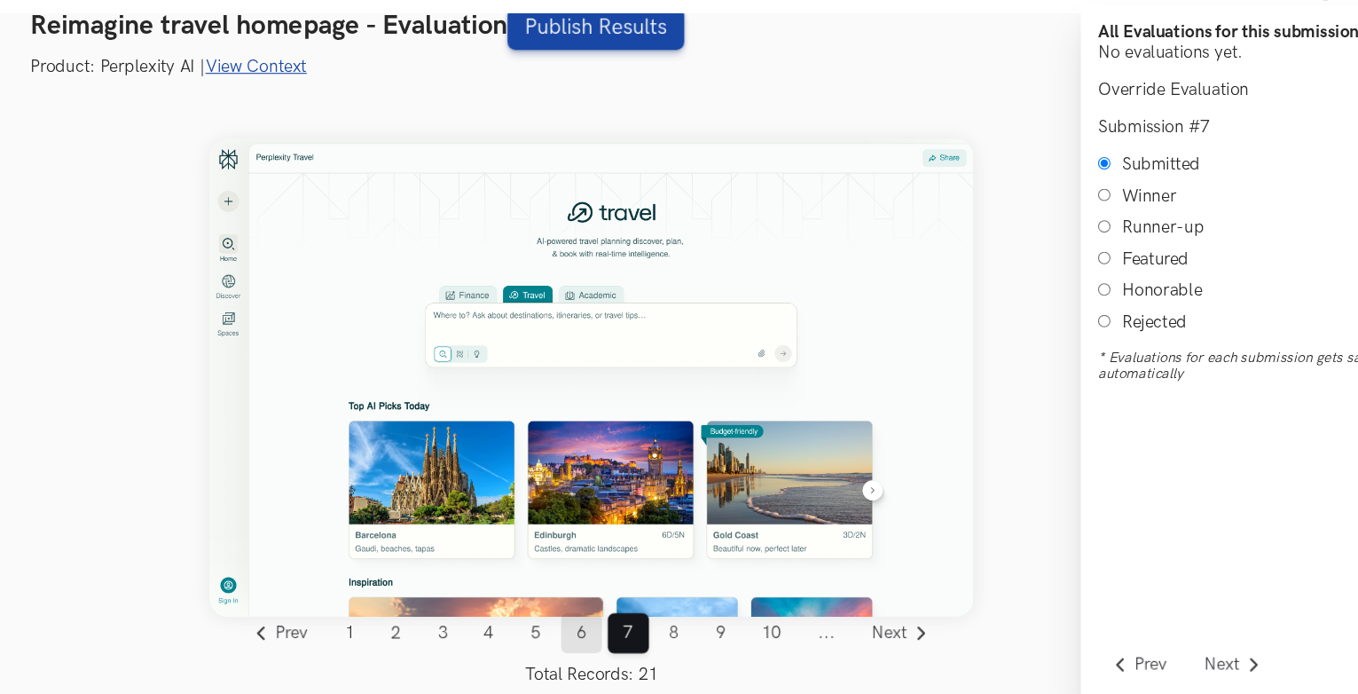
click at [529, 630] on link "6" at bounding box center [540, 636] width 38 height 37
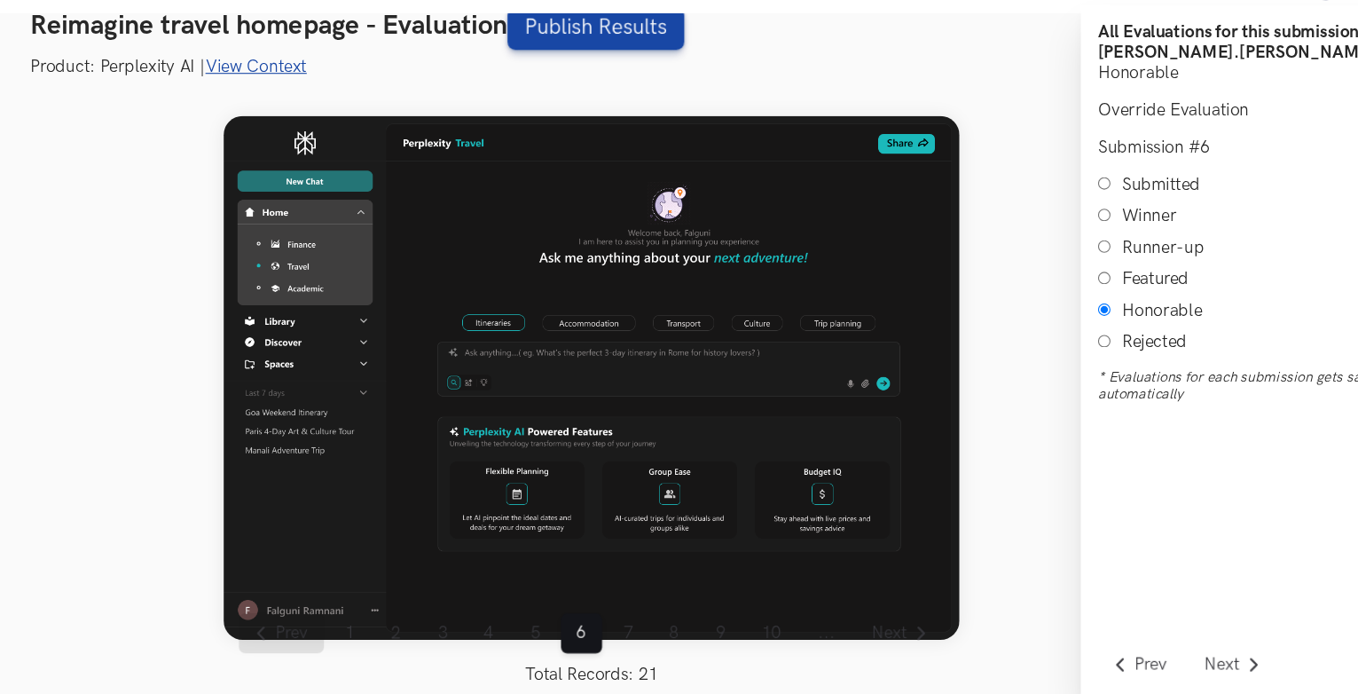
click at [247, 638] on icon "Go to previous page" at bounding box center [244, 637] width 14 height 14
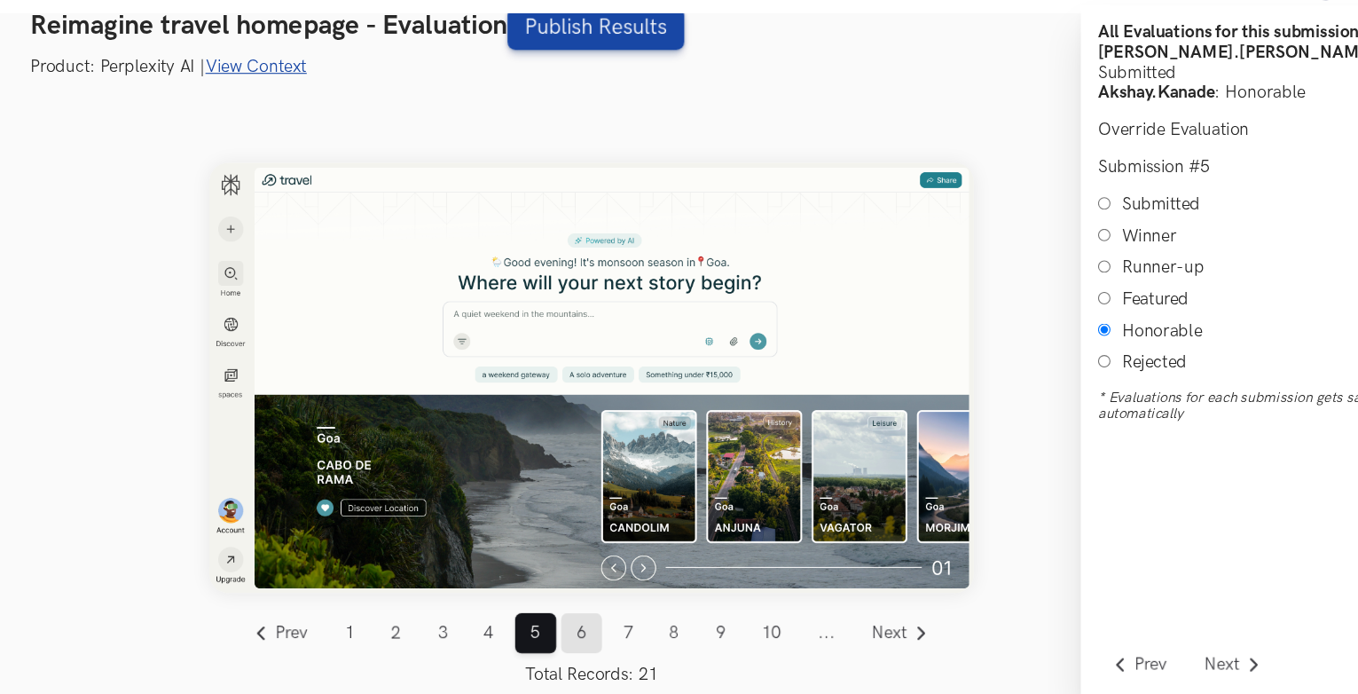
click at [537, 635] on link "6" at bounding box center [540, 636] width 38 height 37
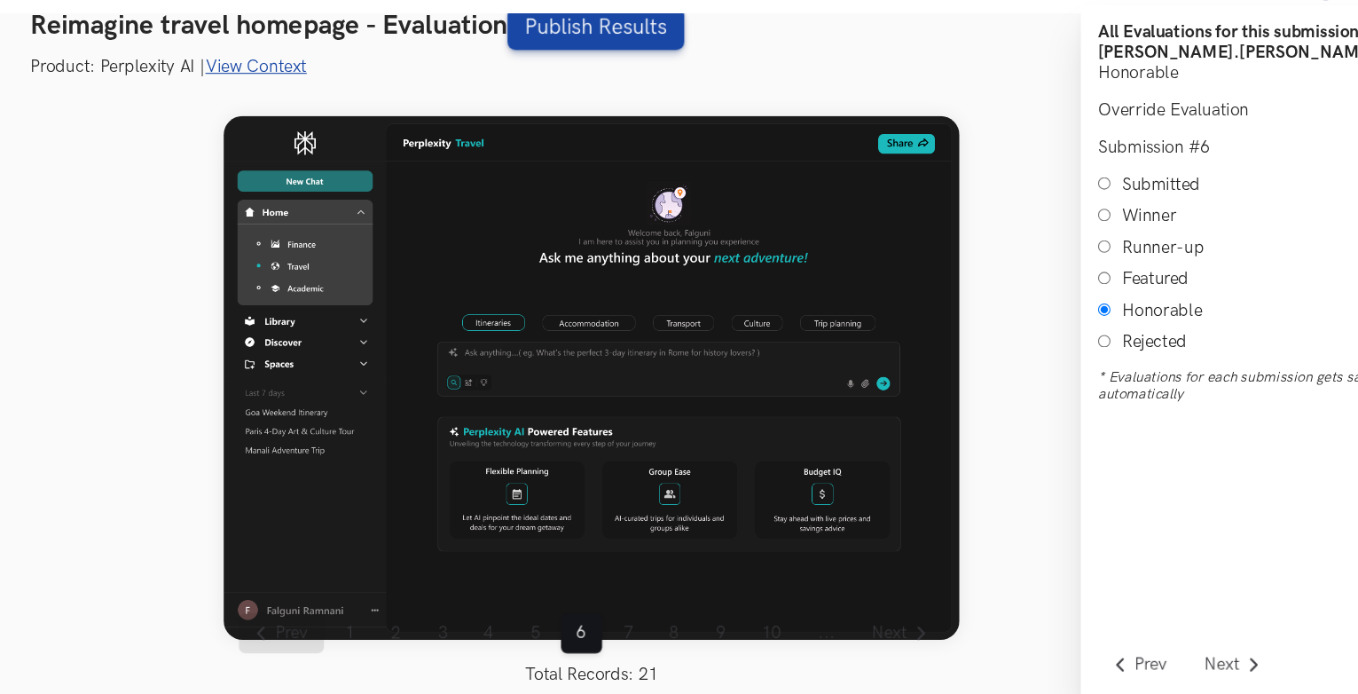
click at [232, 635] on link "Prev" at bounding box center [261, 636] width 79 height 37
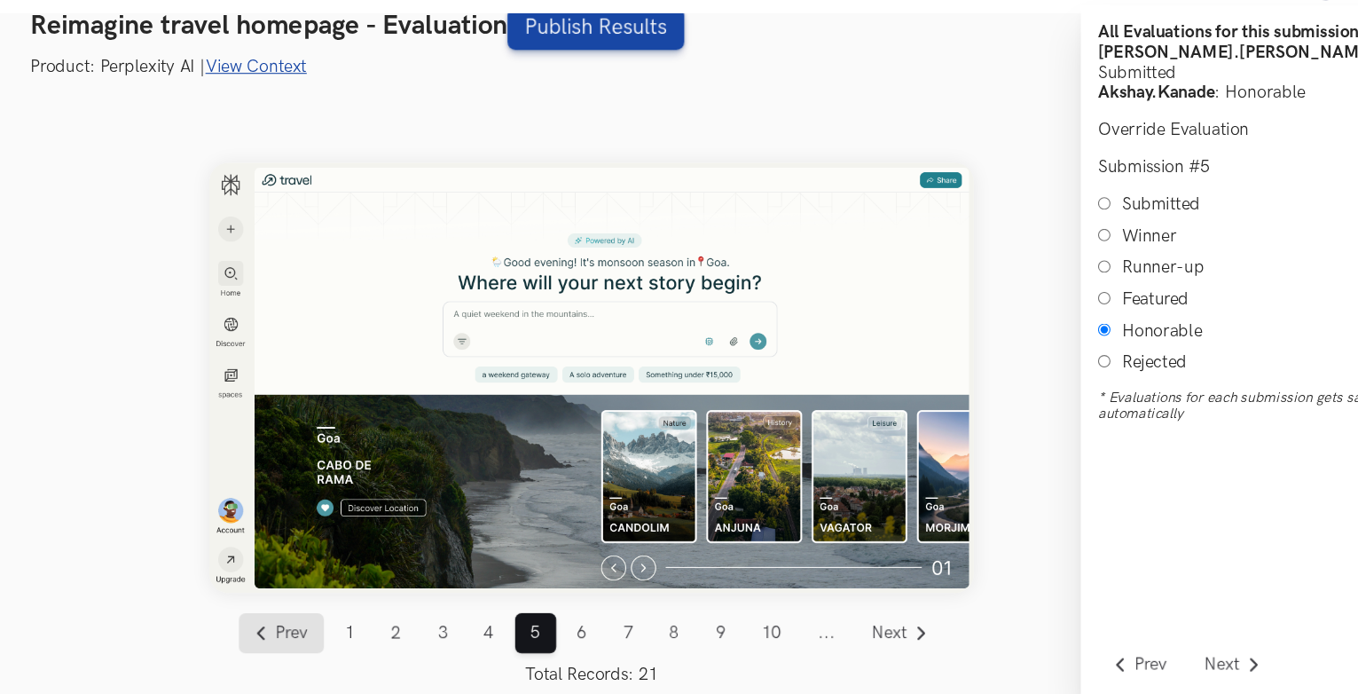
click at [232, 635] on link "Prev" at bounding box center [261, 636] width 79 height 37
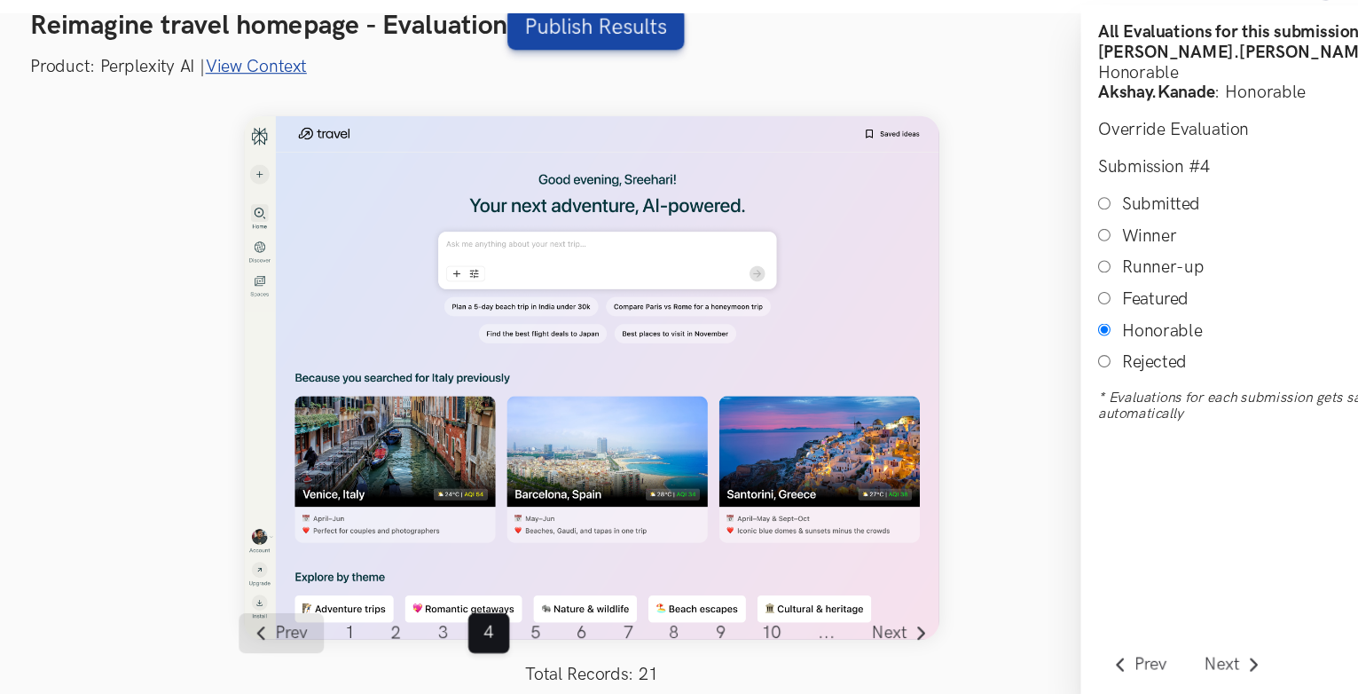
click at [232, 635] on link "Prev" at bounding box center [261, 636] width 79 height 37
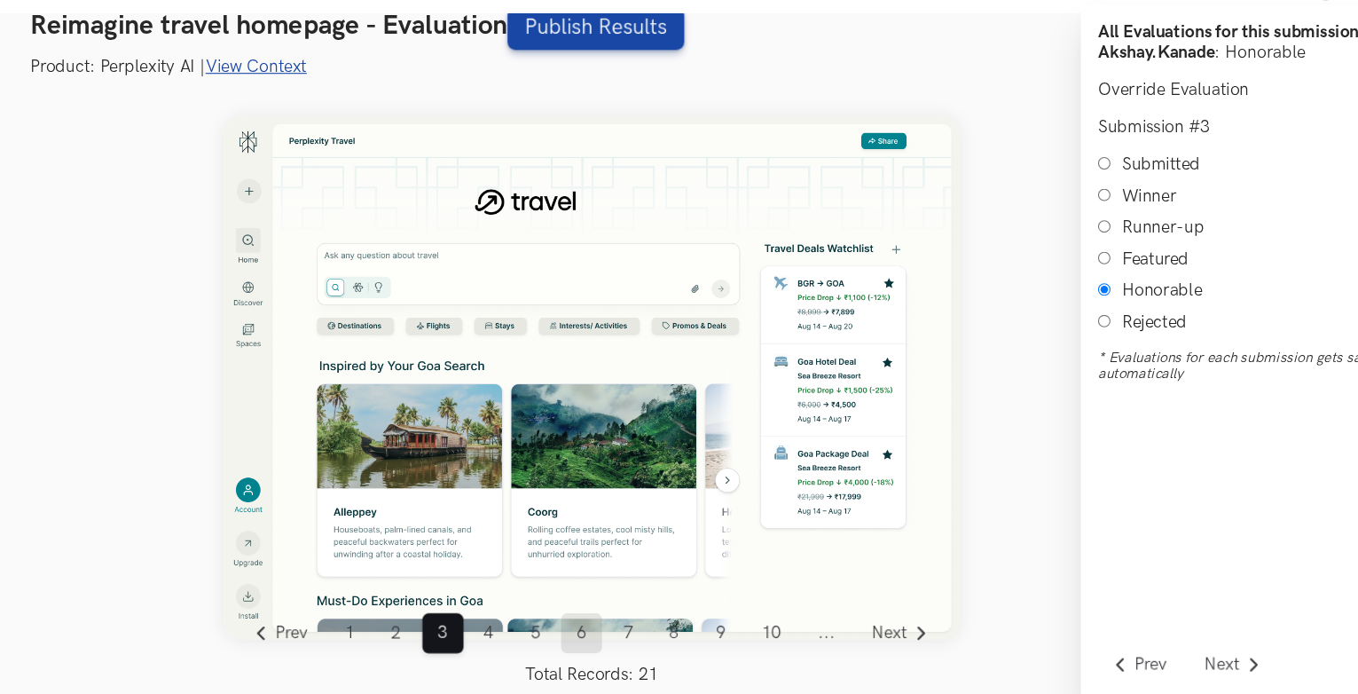
click at [543, 629] on link "6" at bounding box center [540, 636] width 38 height 37
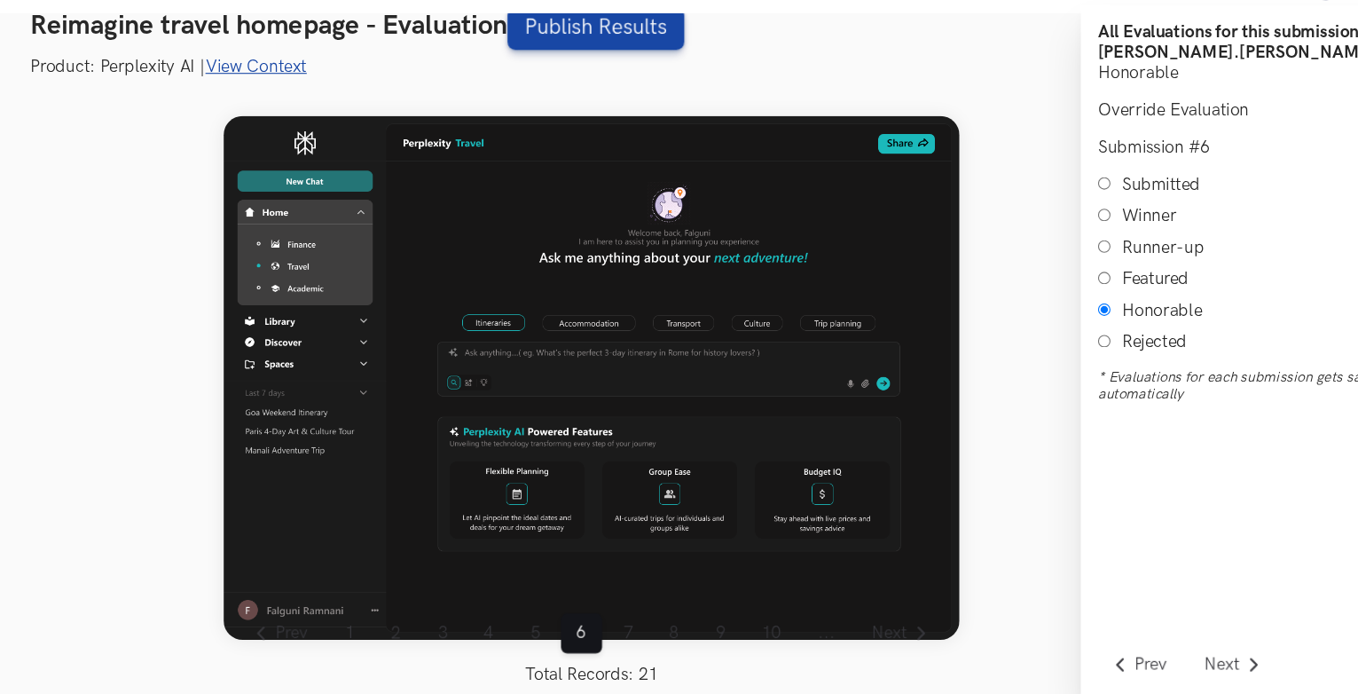
click at [1028, 214] on input "Submitted" at bounding box center [1025, 220] width 12 height 12
radio input "true"
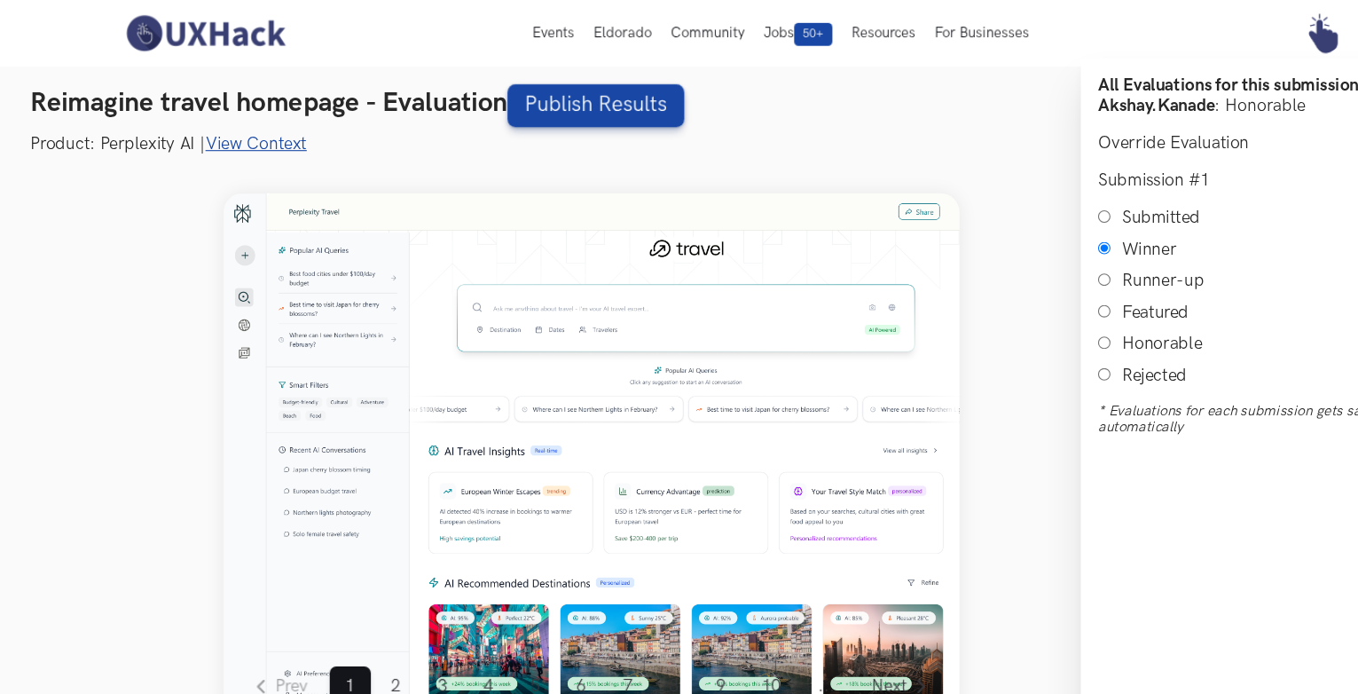
scroll to position [22, 0]
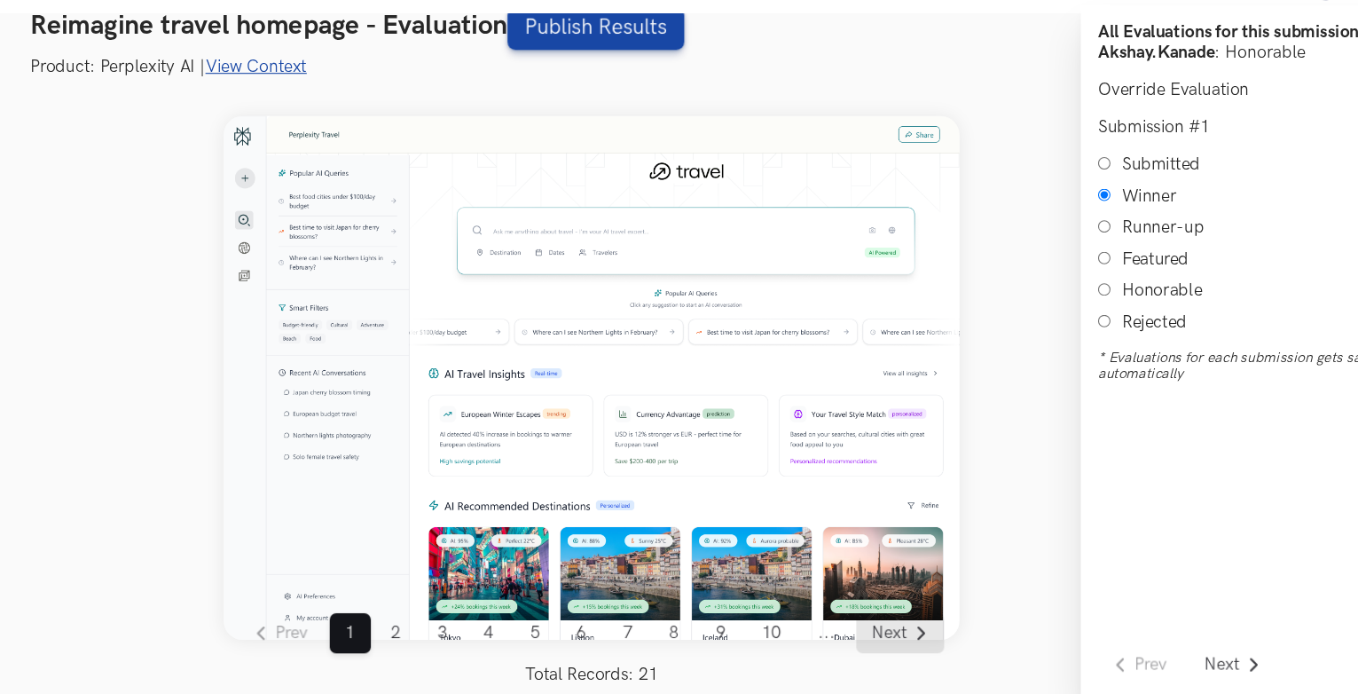
click at [835, 636] on span "Next" at bounding box center [826, 637] width 33 height 16
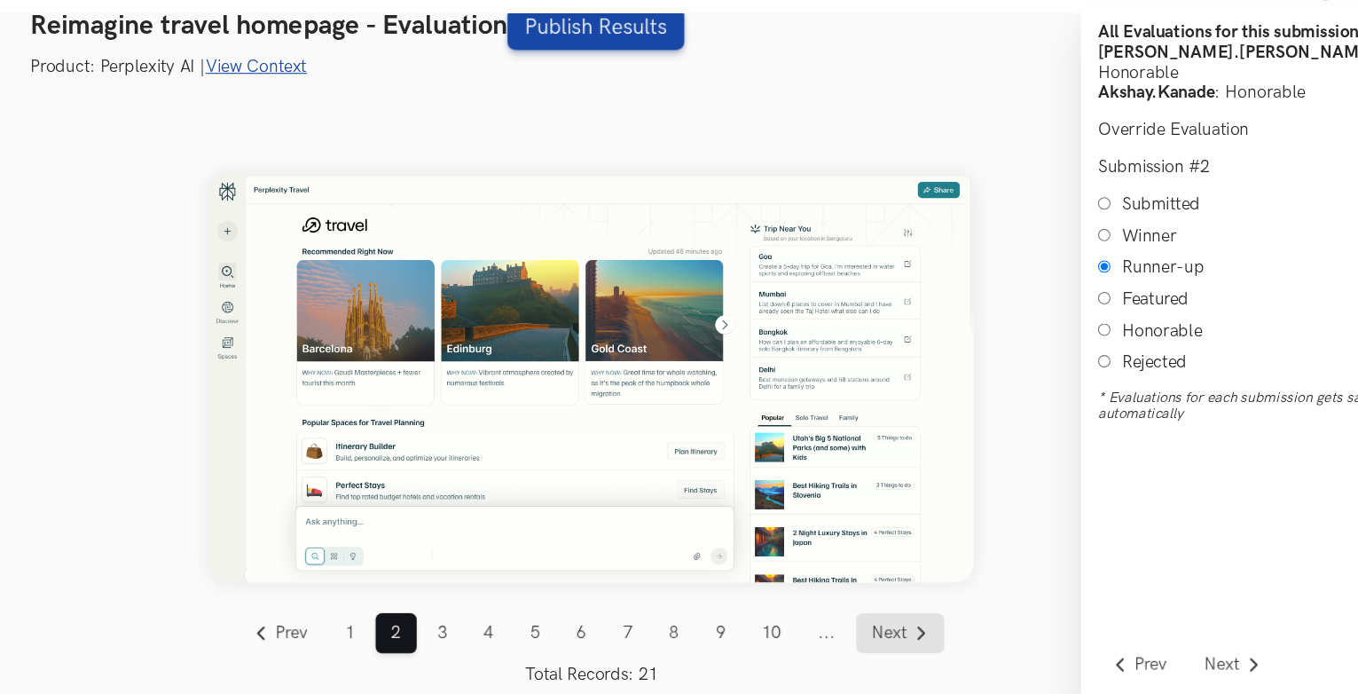
click at [835, 636] on span "Next" at bounding box center [826, 637] width 33 height 16
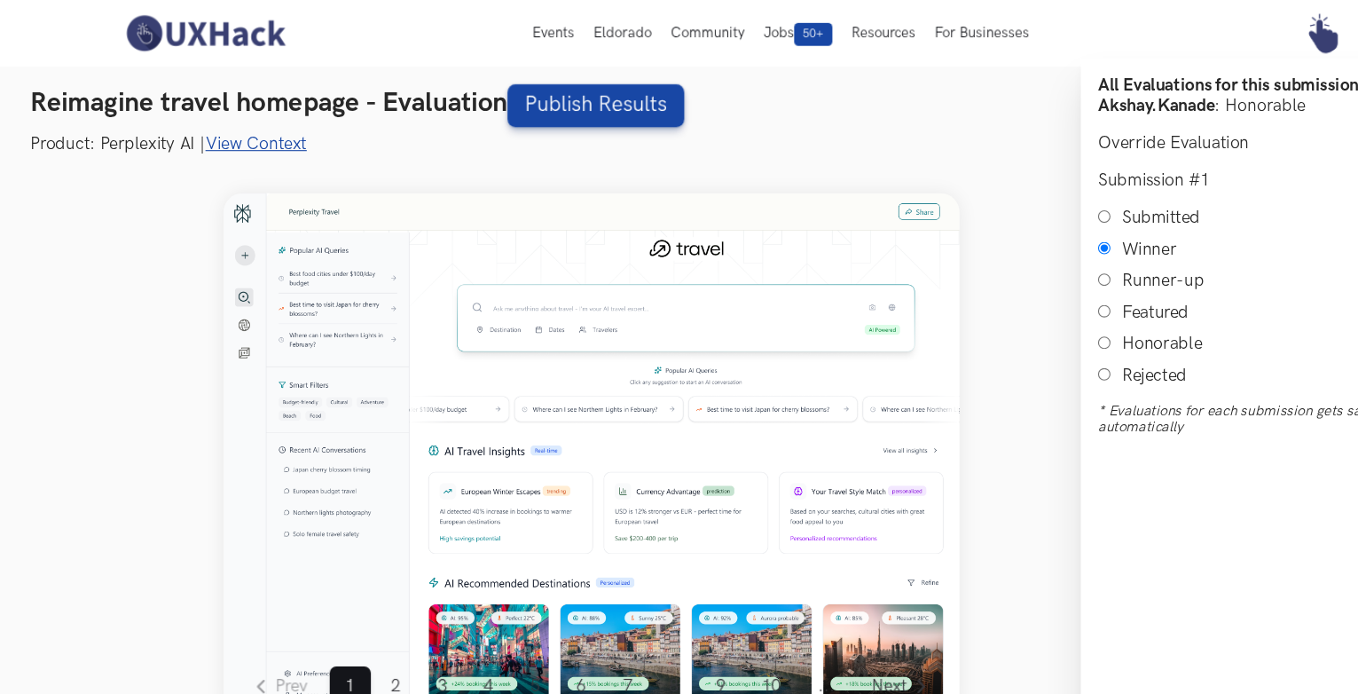
scroll to position [22, 0]
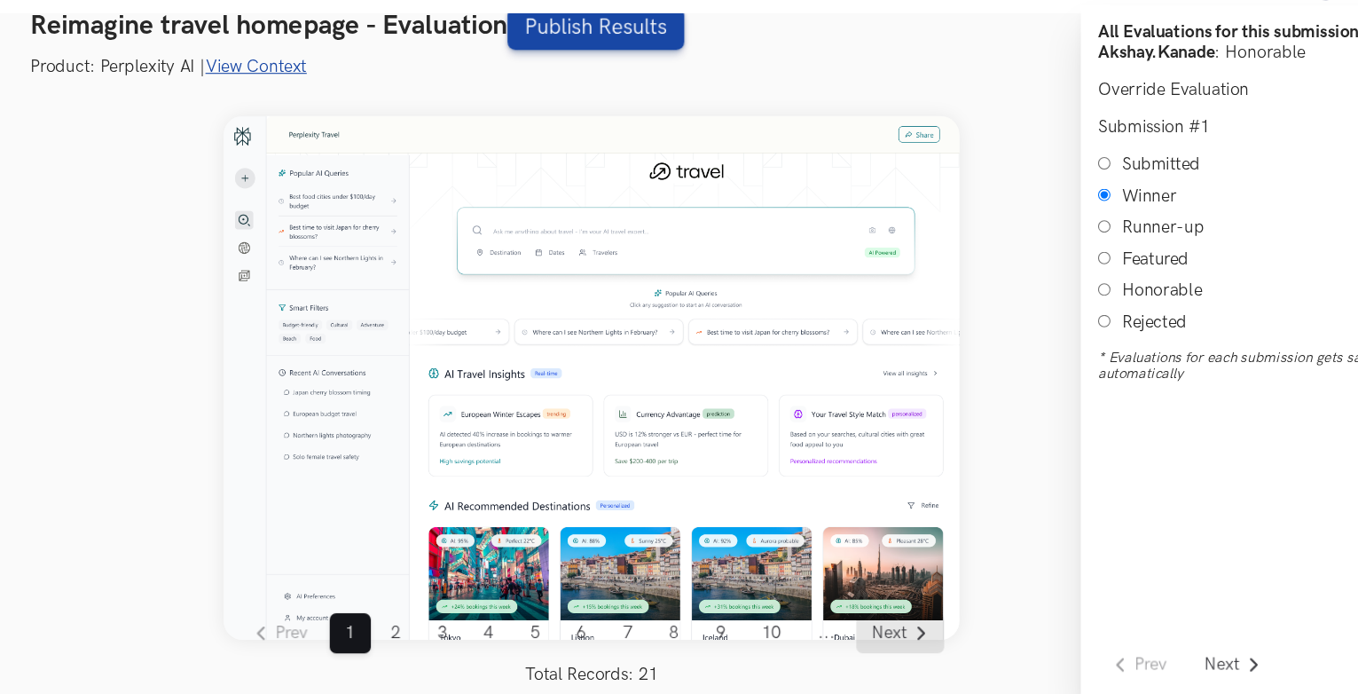
click at [848, 636] on icon "Go to next page" at bounding box center [855, 637] width 14 height 14
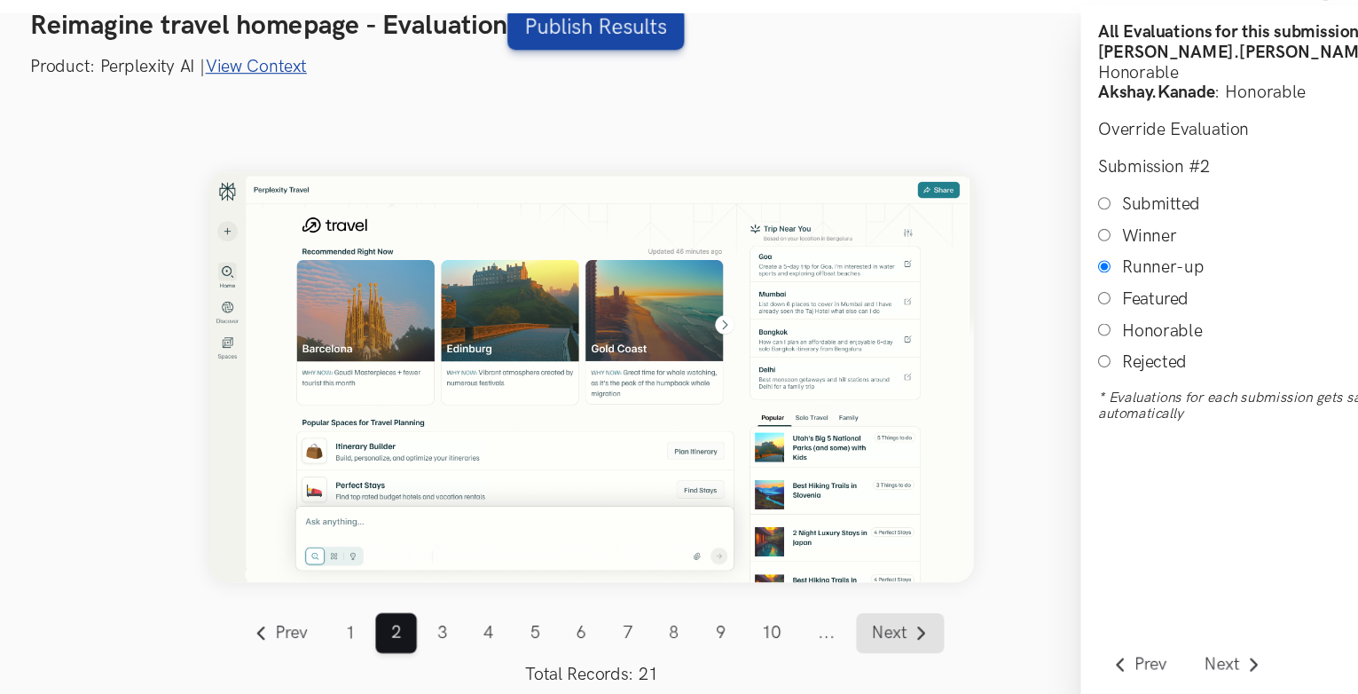
click at [848, 636] on icon "Go to next page" at bounding box center [855, 637] width 14 height 14
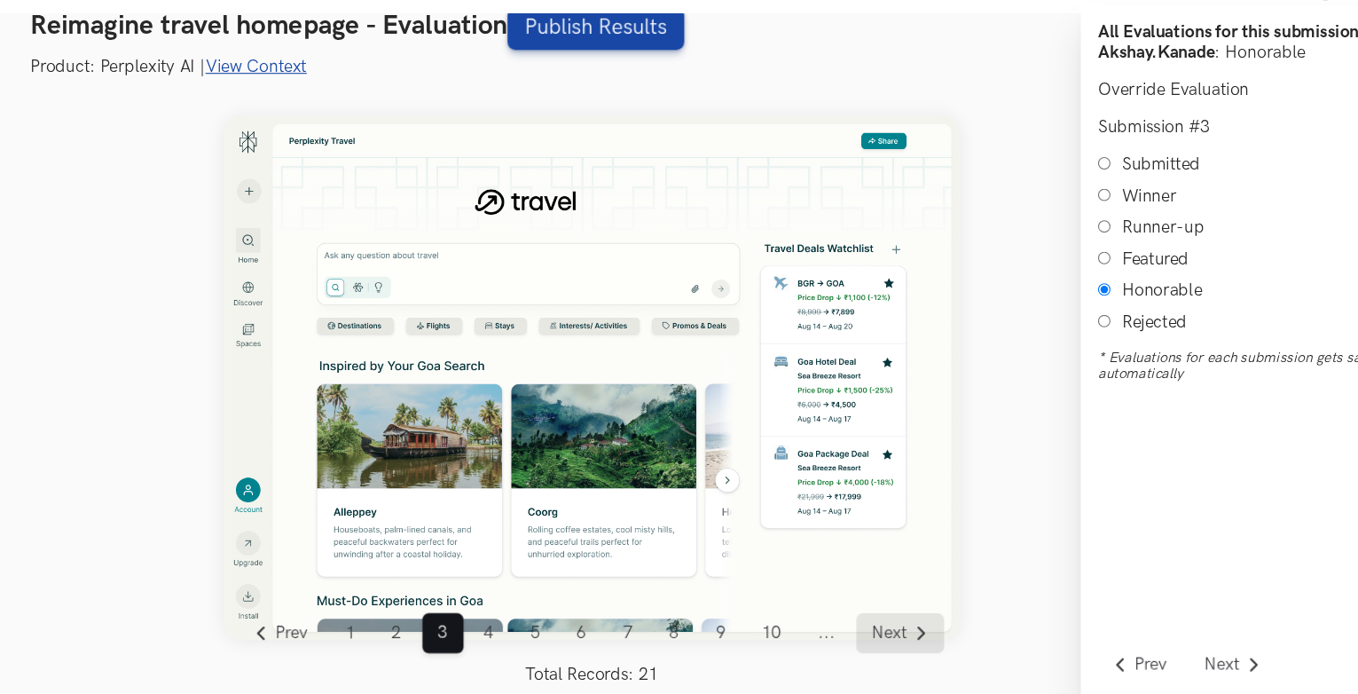
click at [848, 636] on icon "Go to next page" at bounding box center [855, 637] width 14 height 14
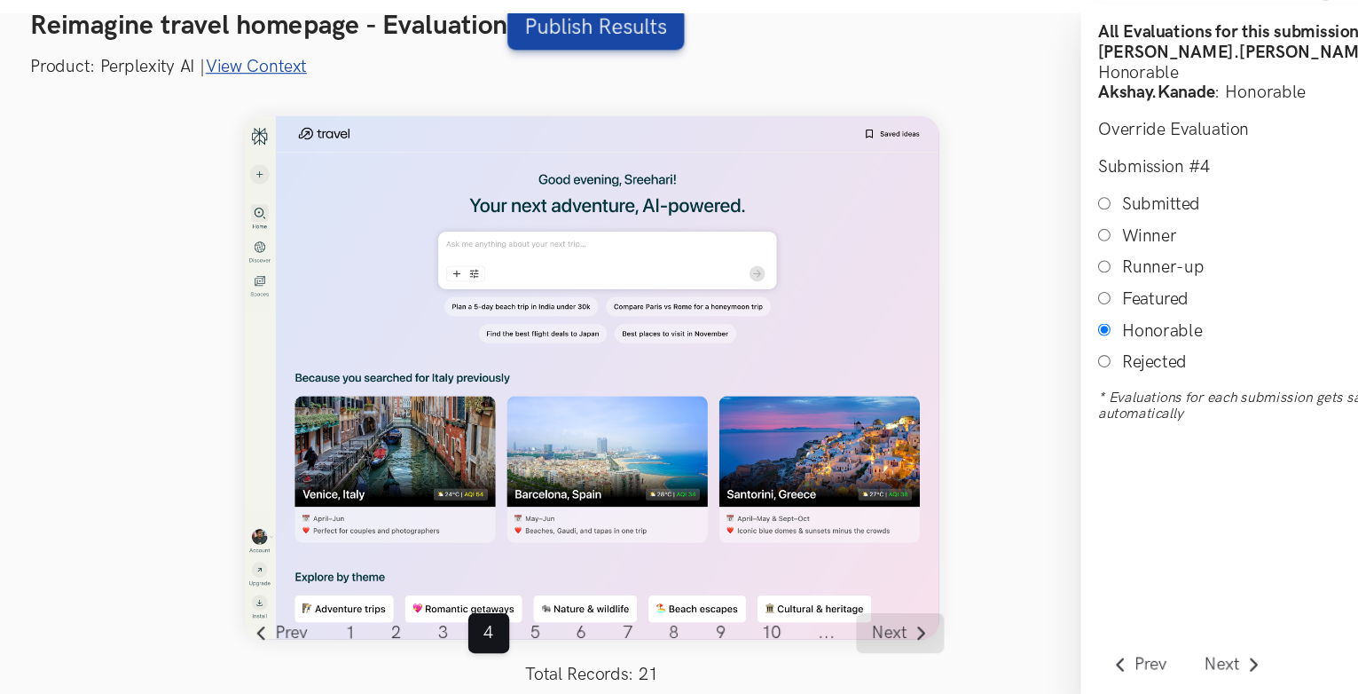
click at [848, 636] on icon "Go to next page" at bounding box center [855, 637] width 14 height 14
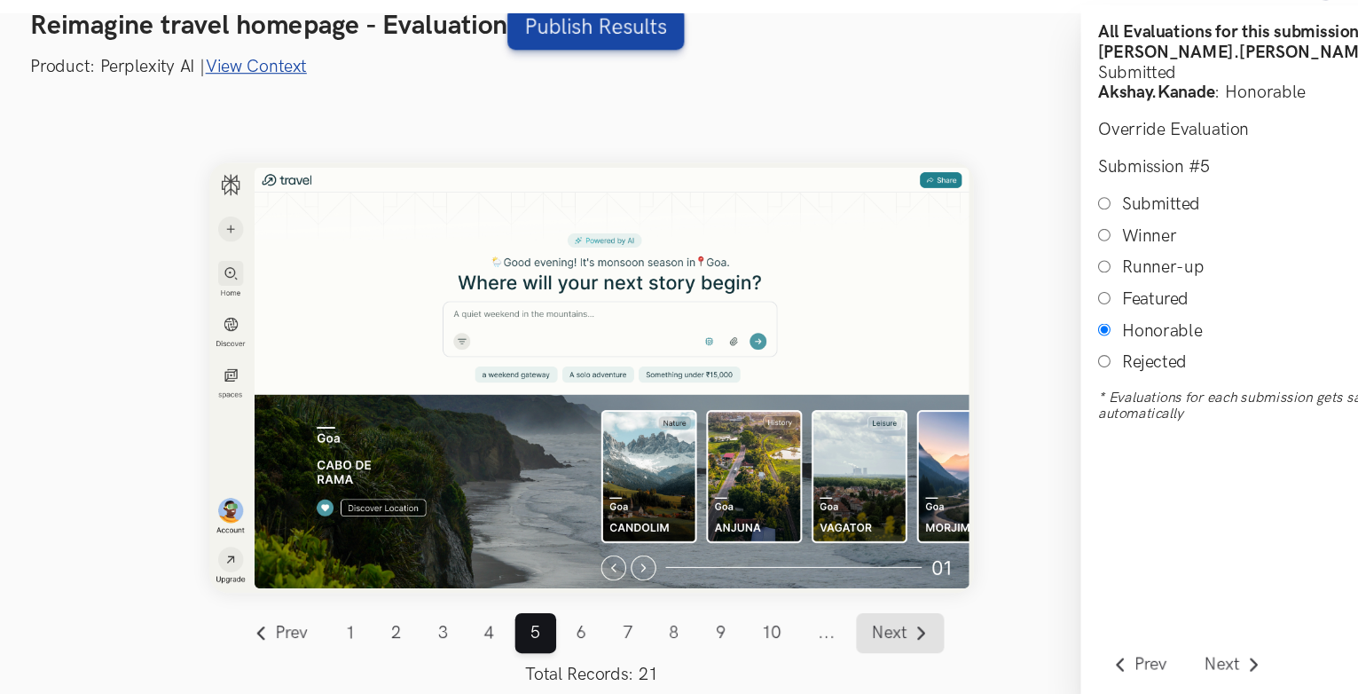
click at [848, 636] on icon "Go to next page" at bounding box center [855, 637] width 14 height 14
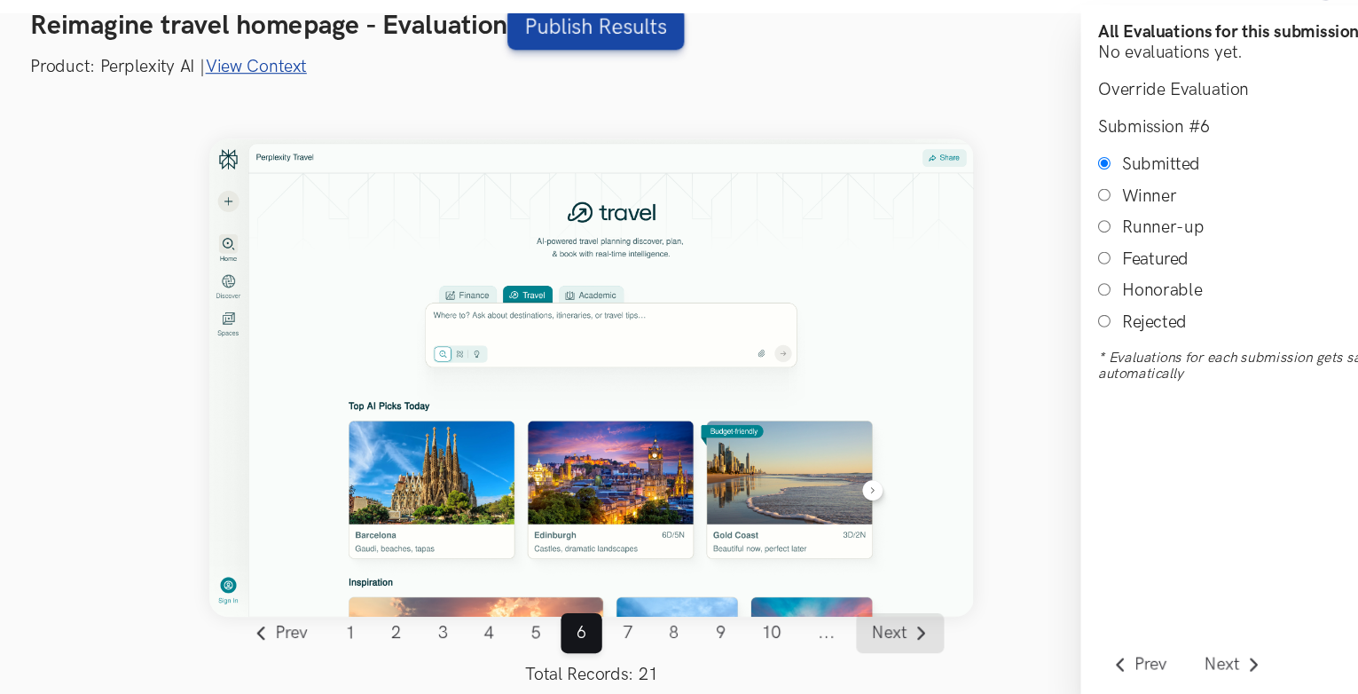
click at [848, 636] on icon "Go to next page" at bounding box center [855, 637] width 14 height 14
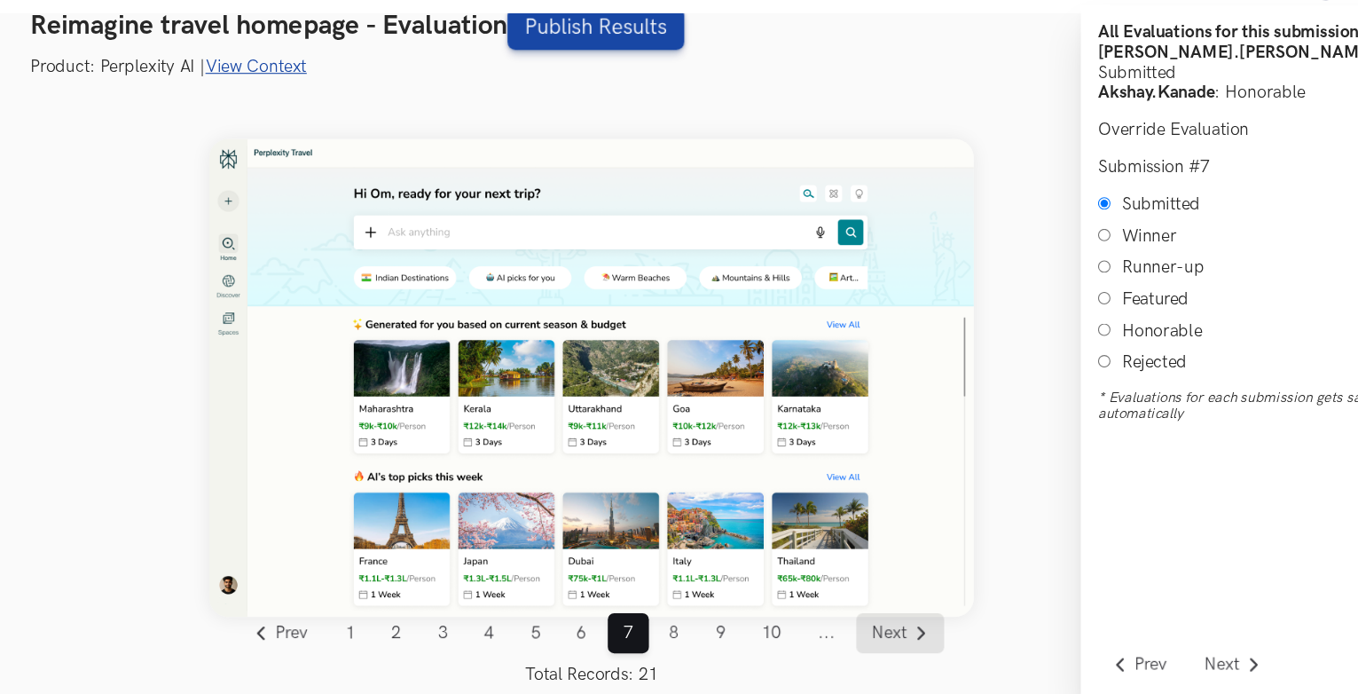
click at [848, 636] on icon "Go to next page" at bounding box center [855, 637] width 14 height 14
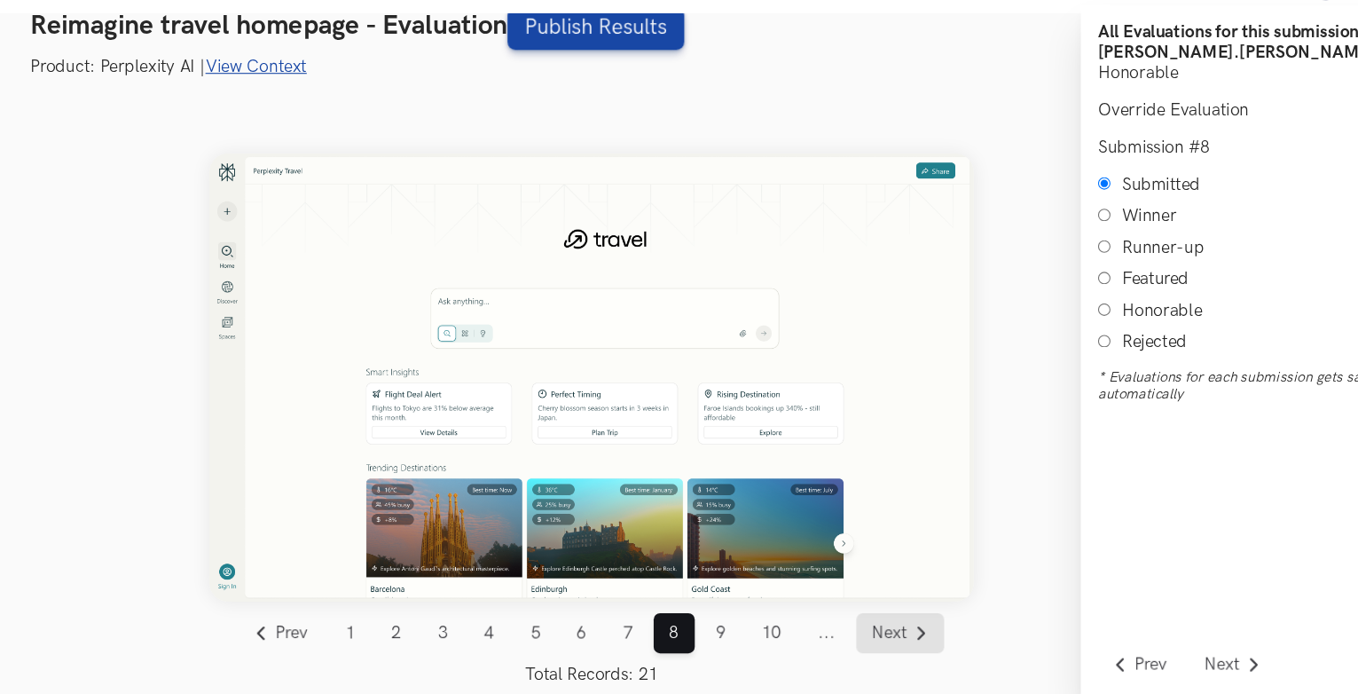
click at [848, 636] on icon "Go to next page" at bounding box center [855, 637] width 14 height 14
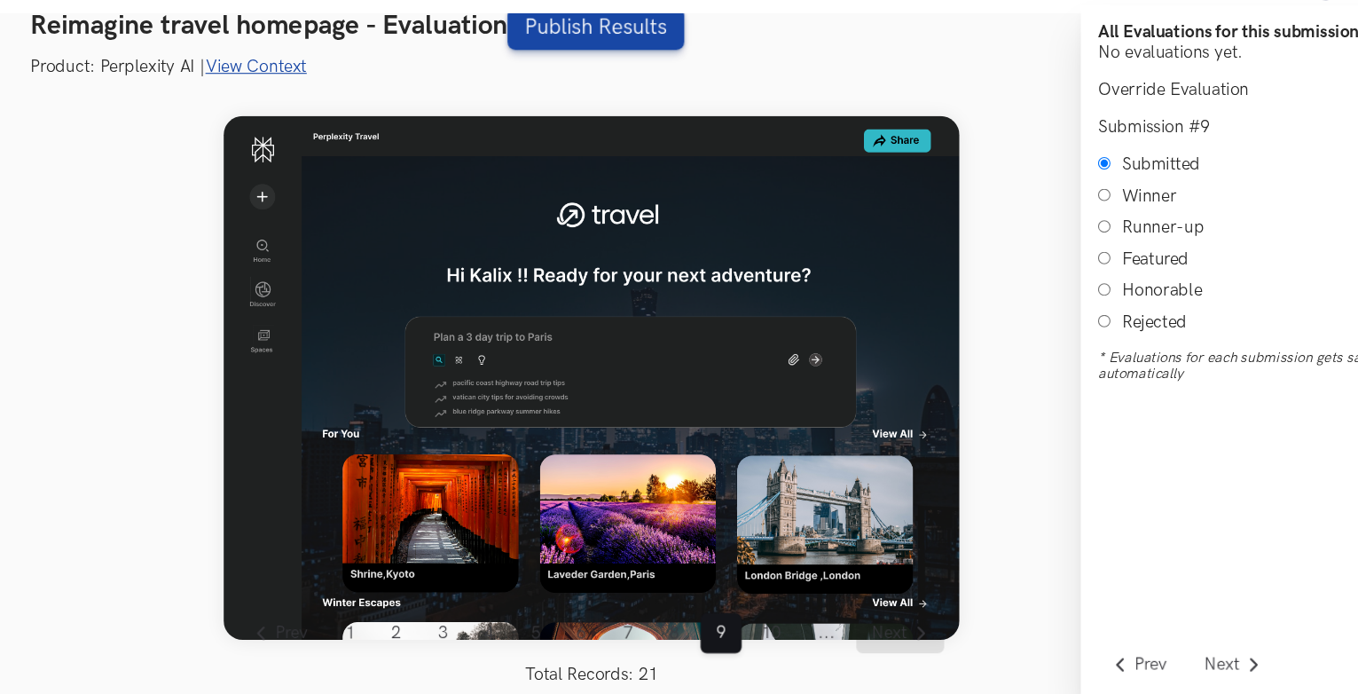
click at [848, 636] on icon "Go to next page" at bounding box center [855, 637] width 14 height 14
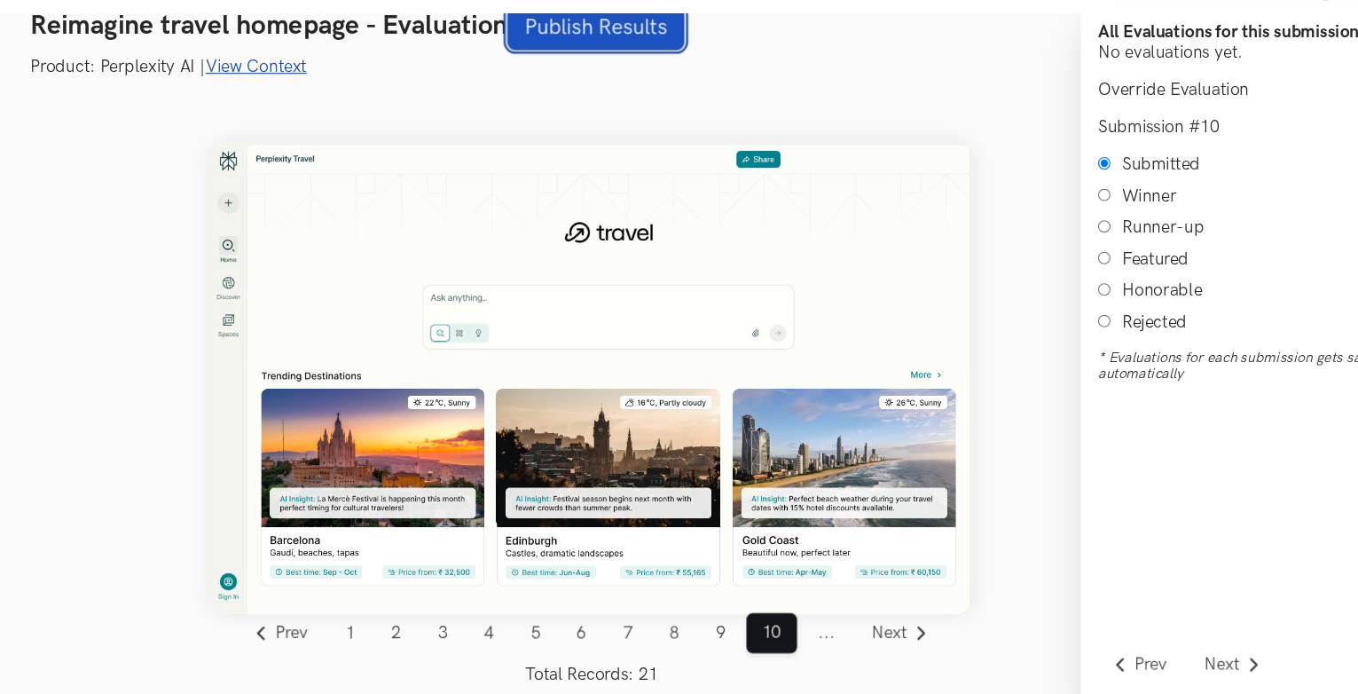
click at [543, 87] on link "Publish Results" at bounding box center [553, 76] width 164 height 40
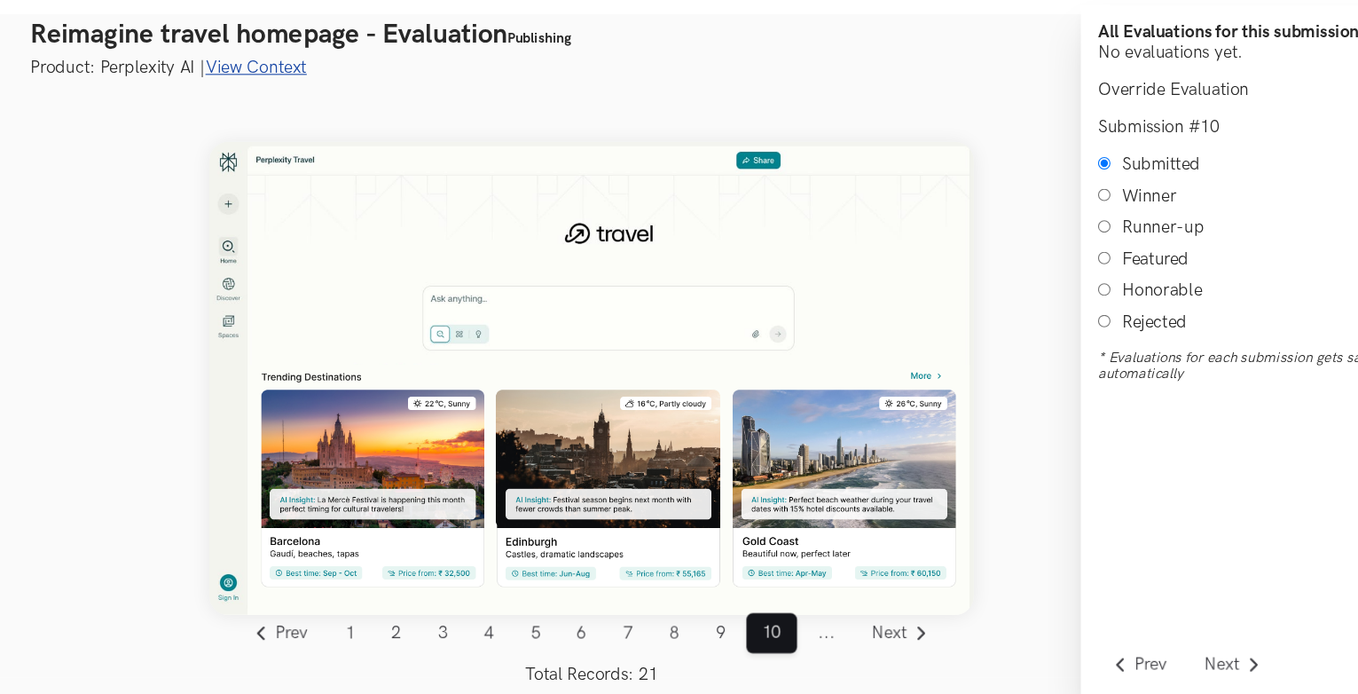
scroll to position [12, 0]
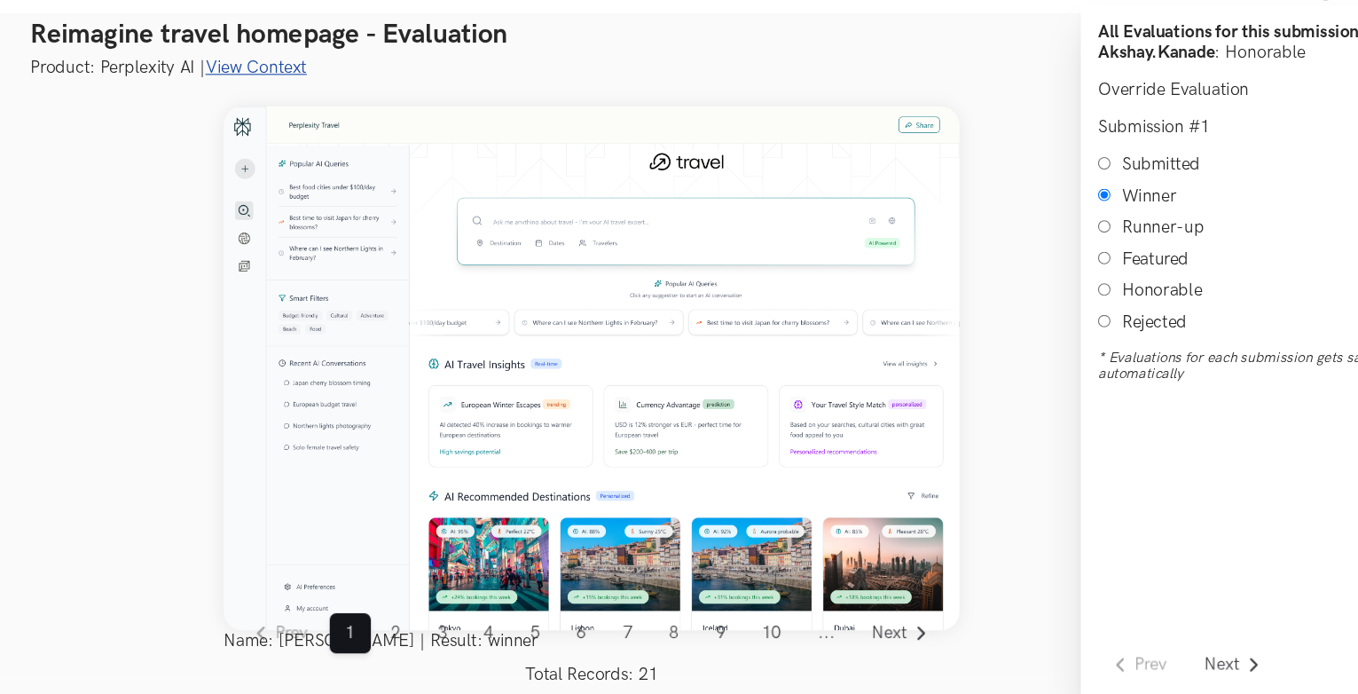
scroll to position [11, 0]
click at [820, 629] on span "Next" at bounding box center [826, 637] width 33 height 16
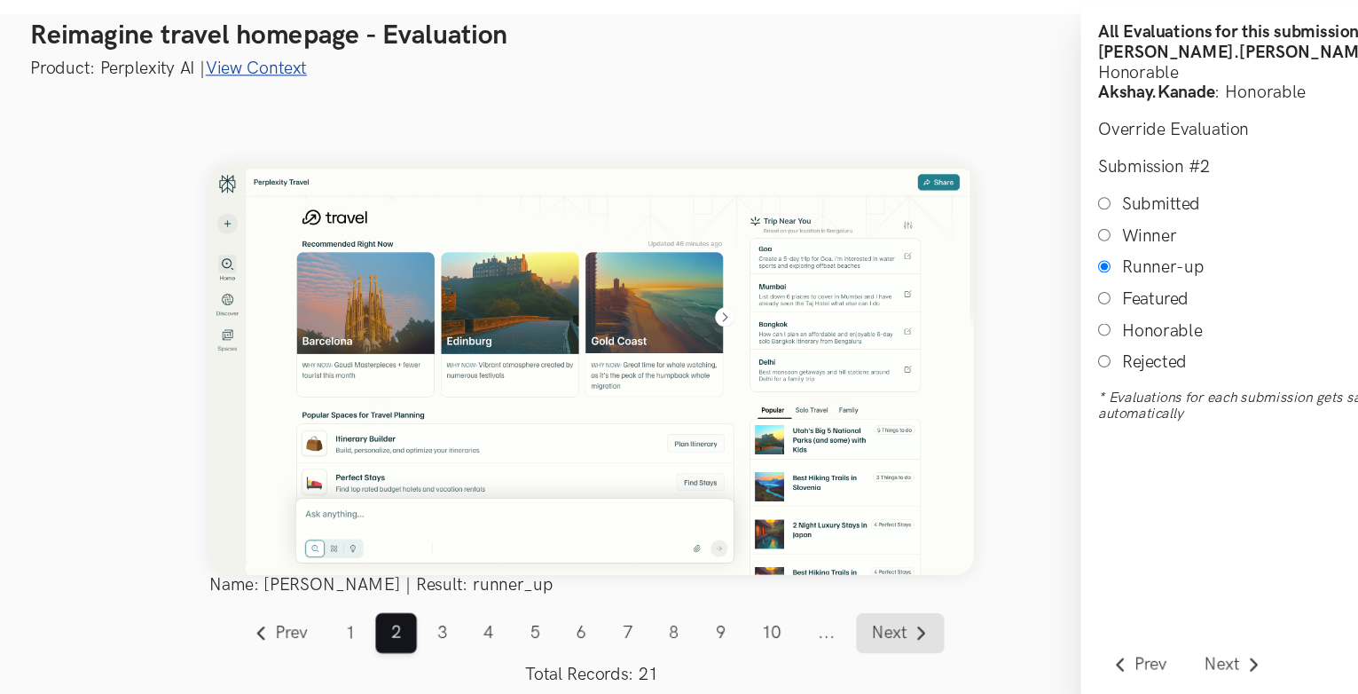
click at [820, 629] on span "Next" at bounding box center [826, 637] width 33 height 16
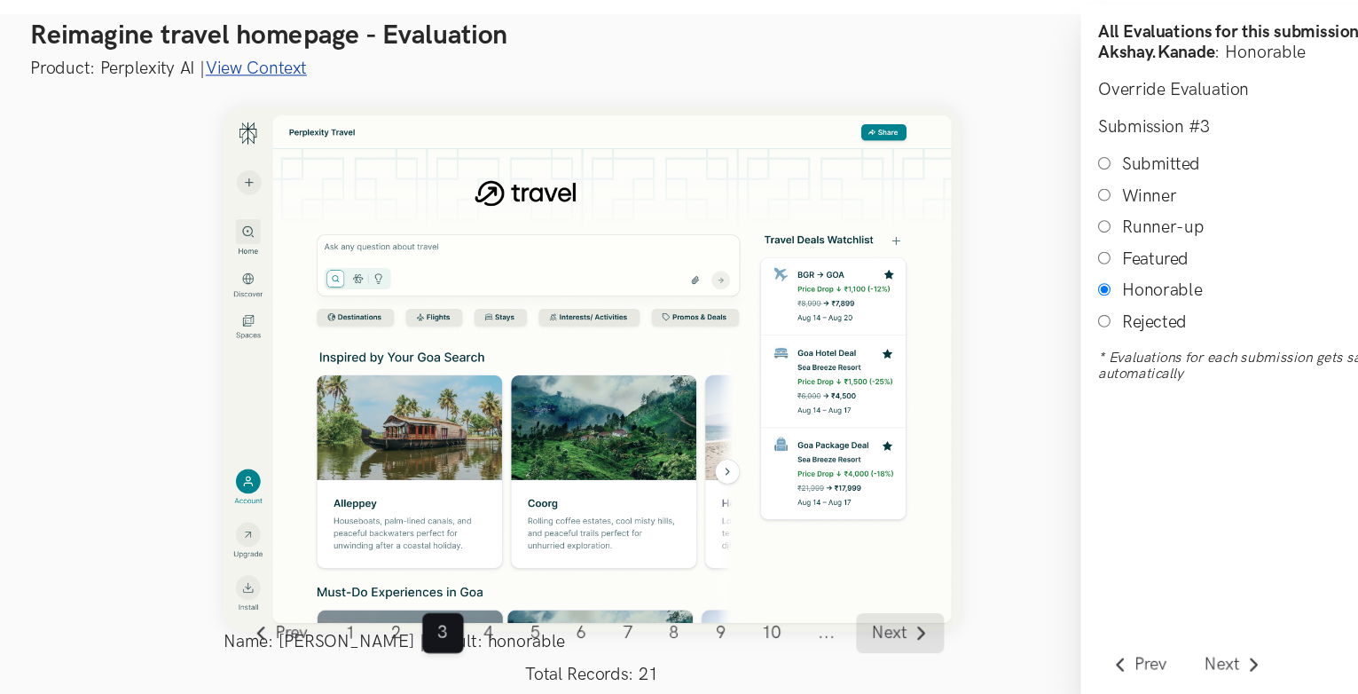
click at [820, 629] on span "Next" at bounding box center [826, 637] width 33 height 16
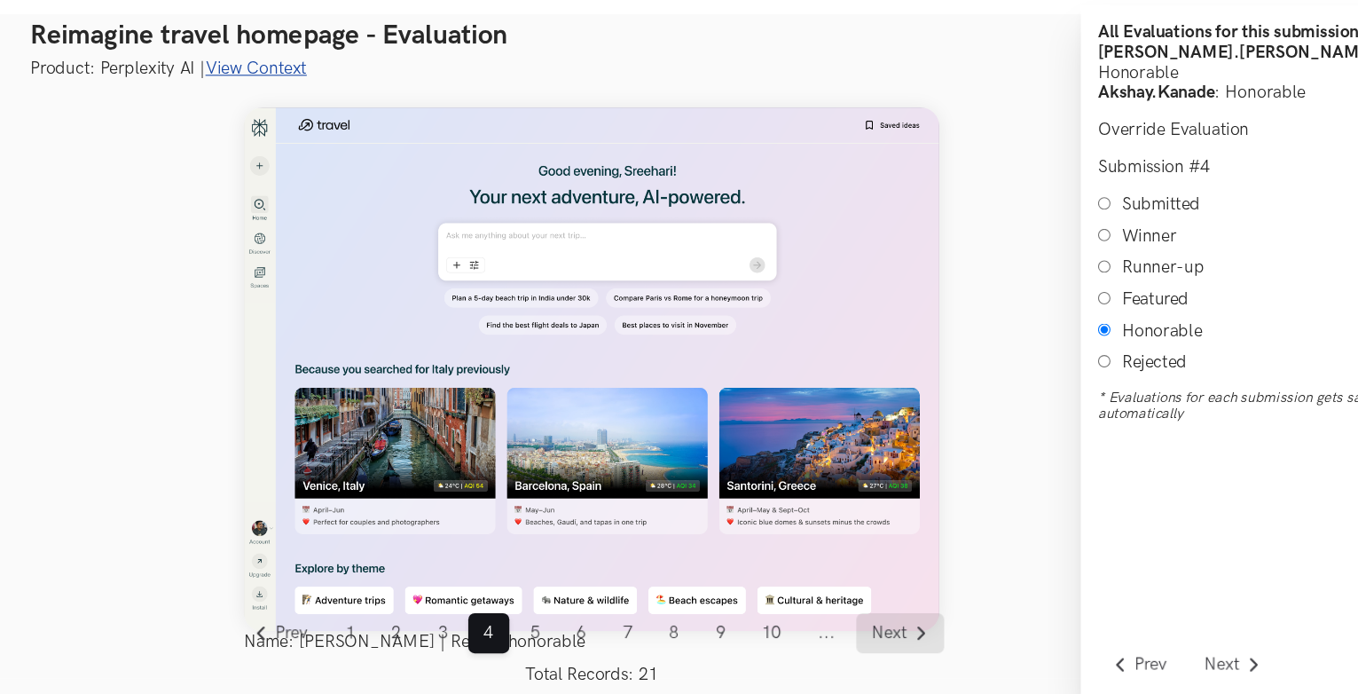
click at [820, 629] on span "Next" at bounding box center [826, 637] width 33 height 16
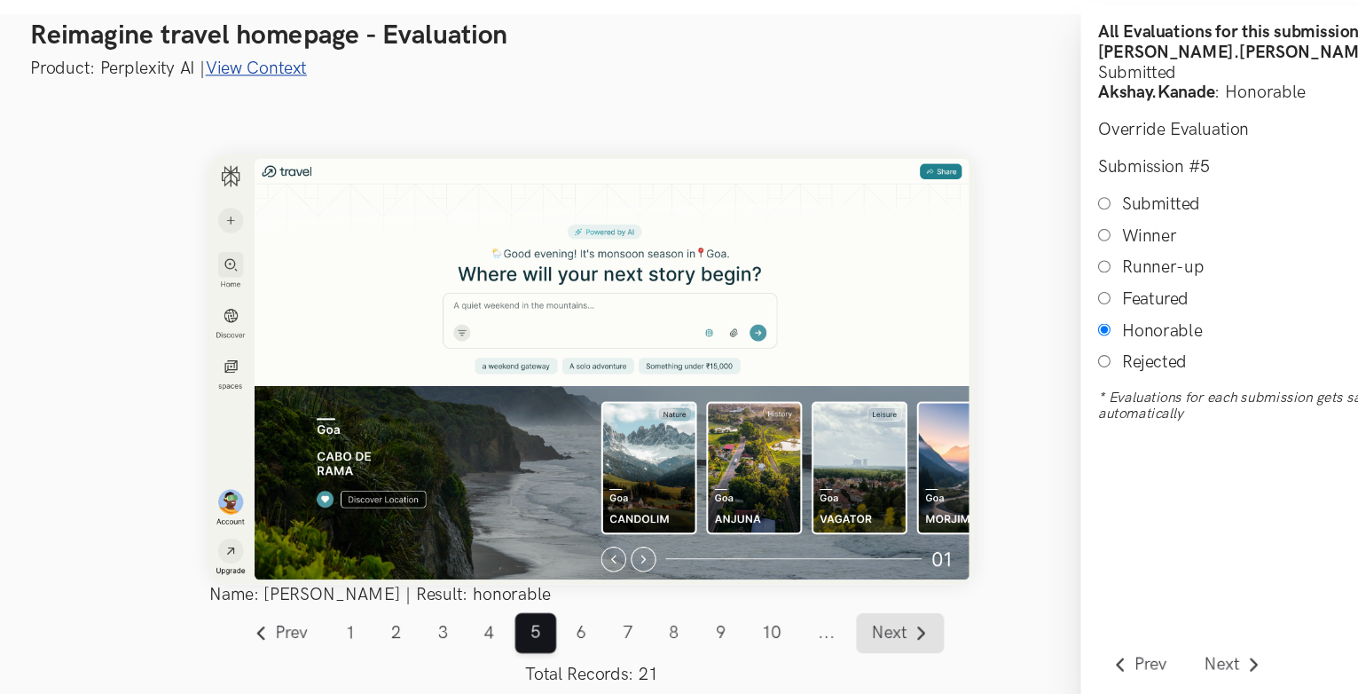
click at [820, 629] on span "Next" at bounding box center [826, 637] width 33 height 16
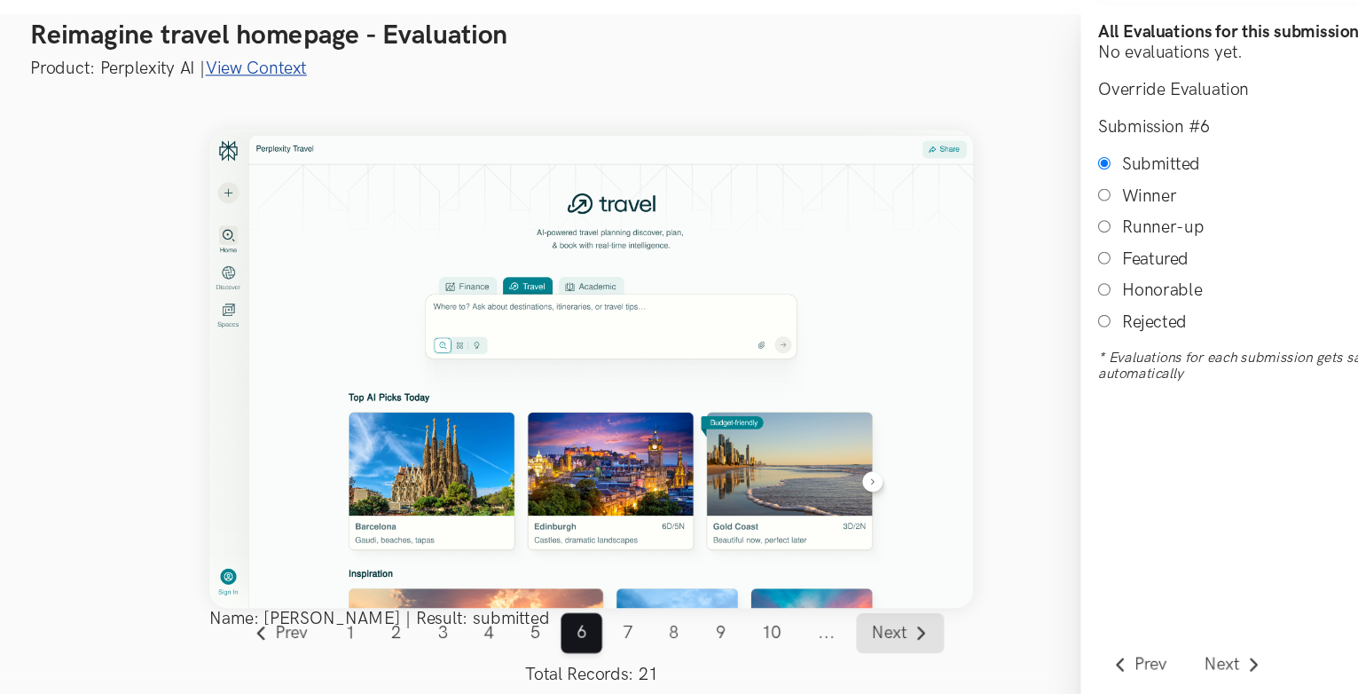
click at [820, 629] on span "Next" at bounding box center [826, 637] width 33 height 16
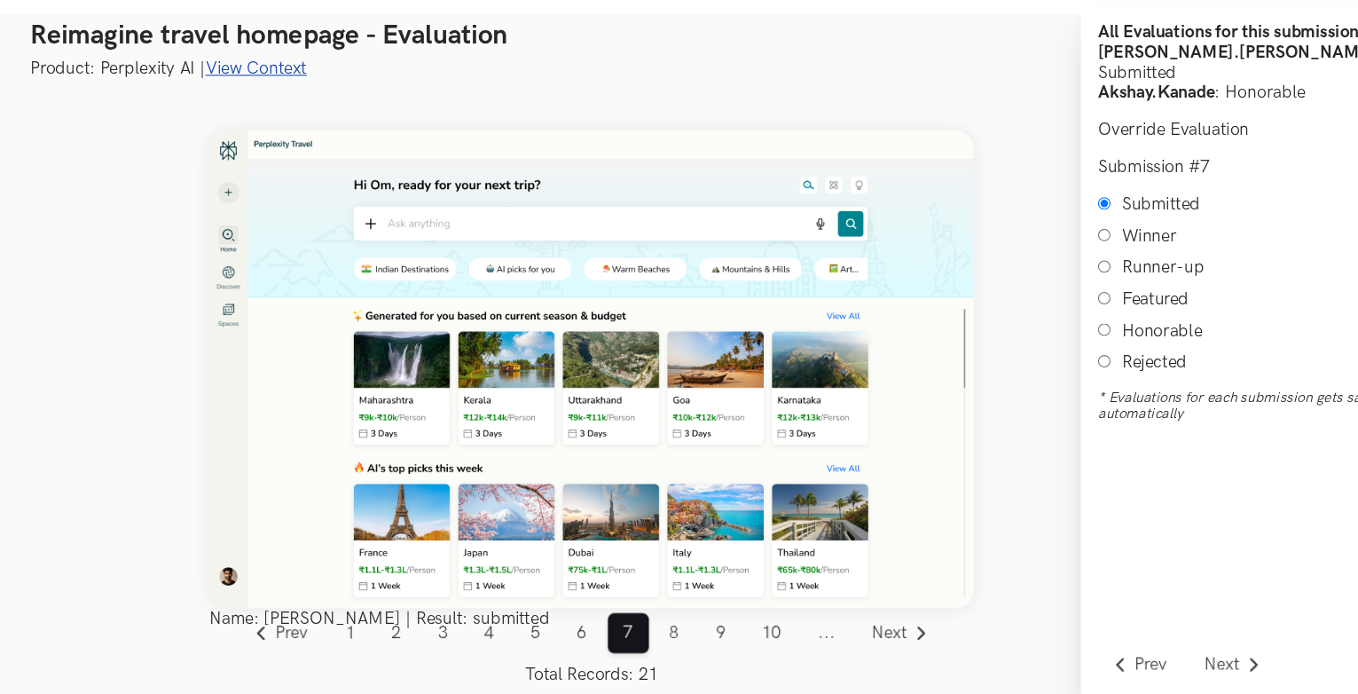
scroll to position [12, 0]
click at [819, 626] on link "Next" at bounding box center [836, 636] width 82 height 37
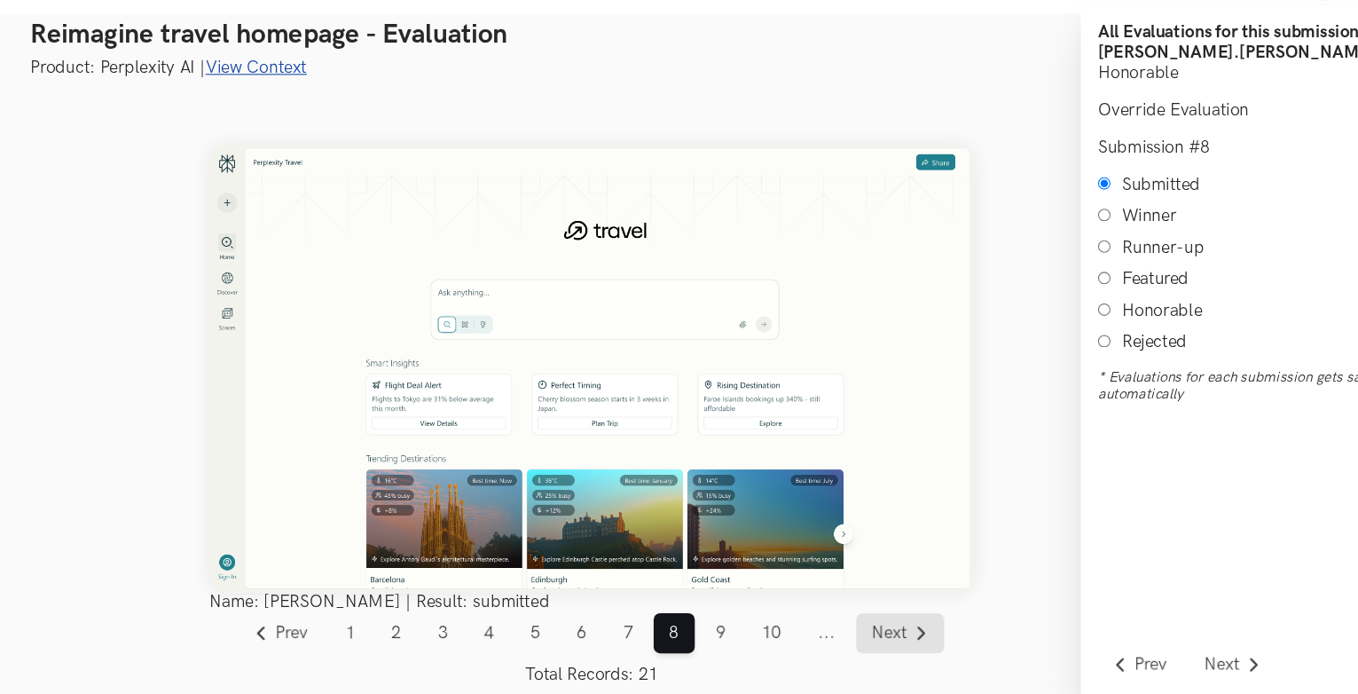
click at [841, 630] on span "Next" at bounding box center [826, 637] width 33 height 16
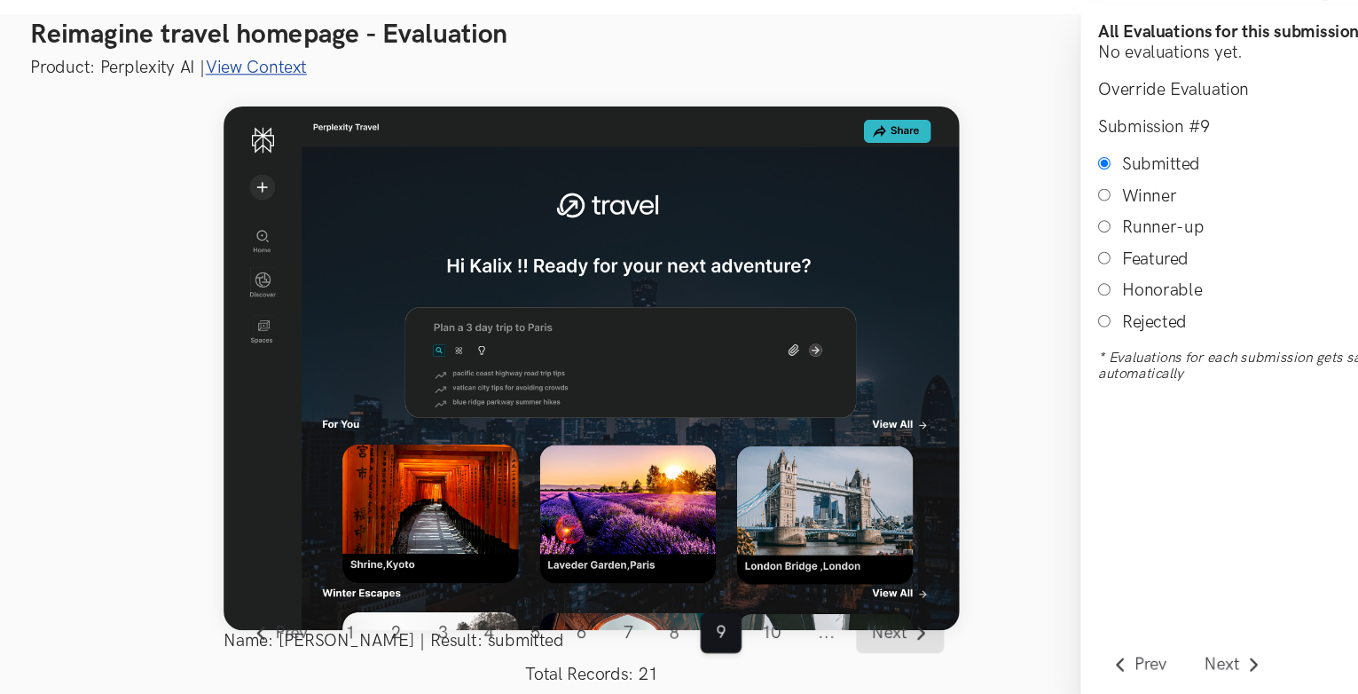
click at [841, 646] on link "Next" at bounding box center [836, 636] width 82 height 37
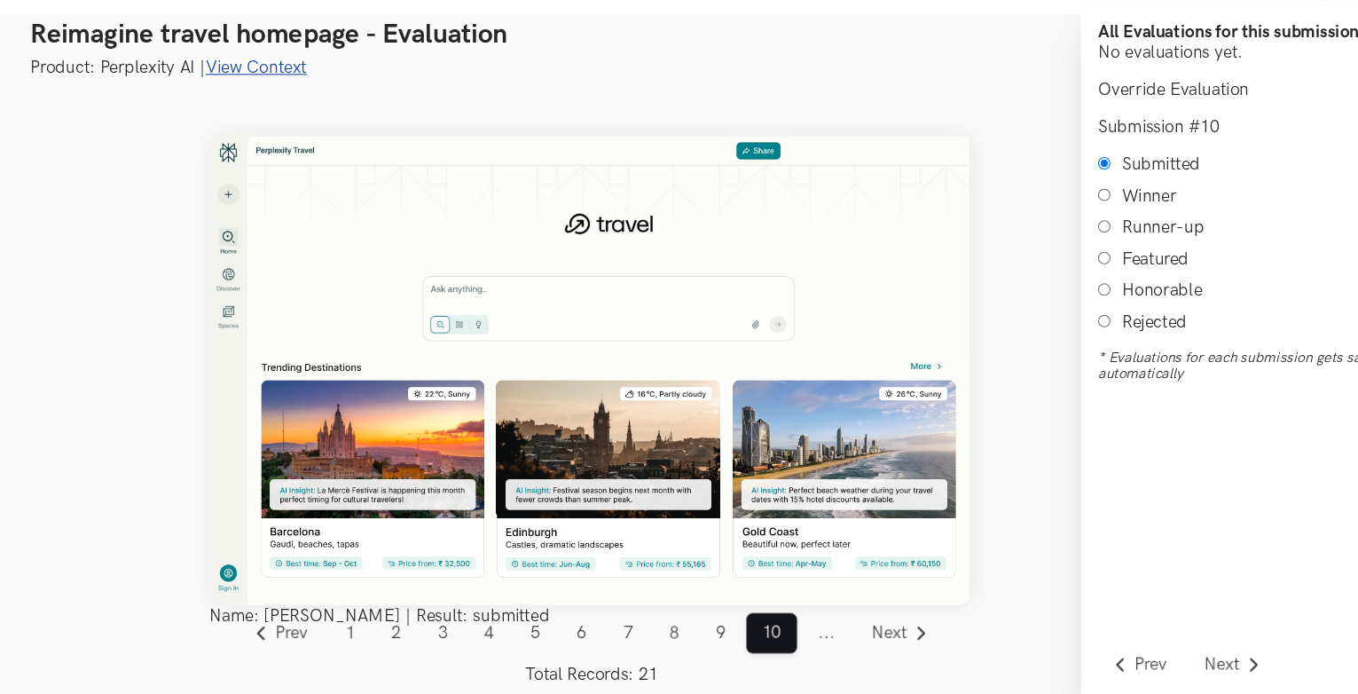
click at [767, 637] on span "..." at bounding box center [767, 636] width 45 height 37
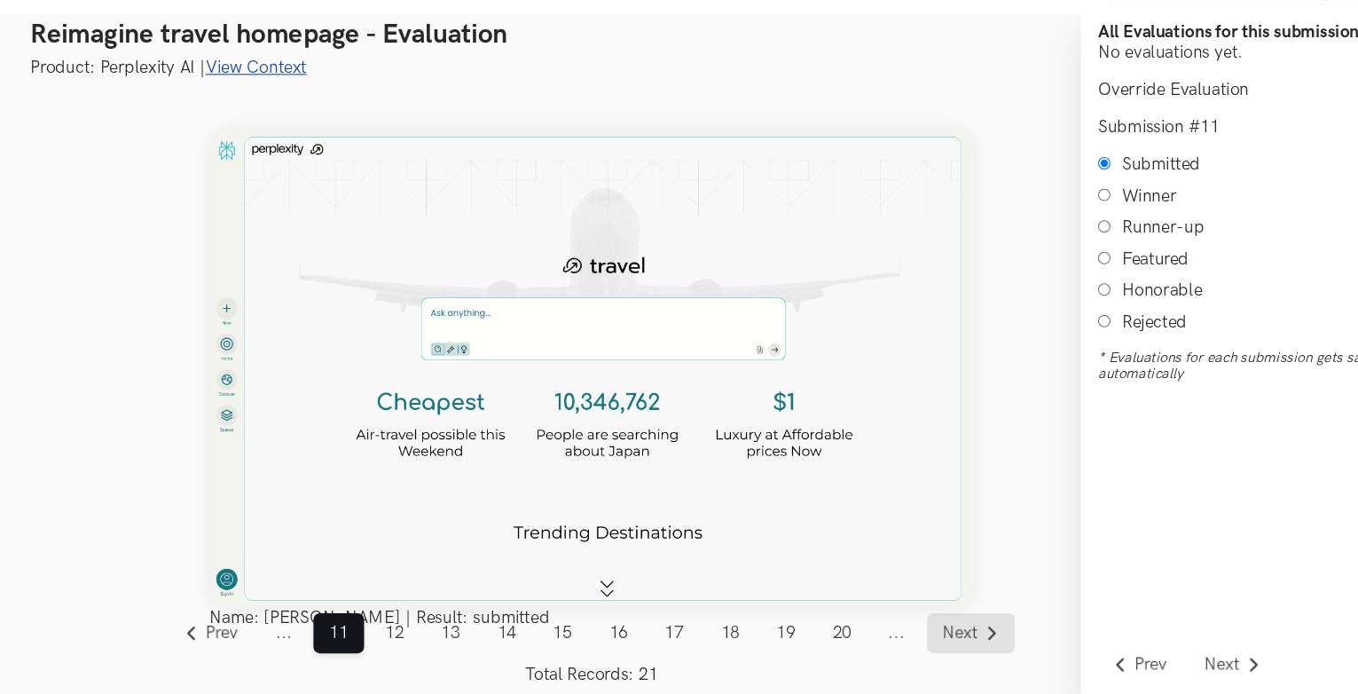
click at [883, 634] on span "Next" at bounding box center [890, 637] width 33 height 16
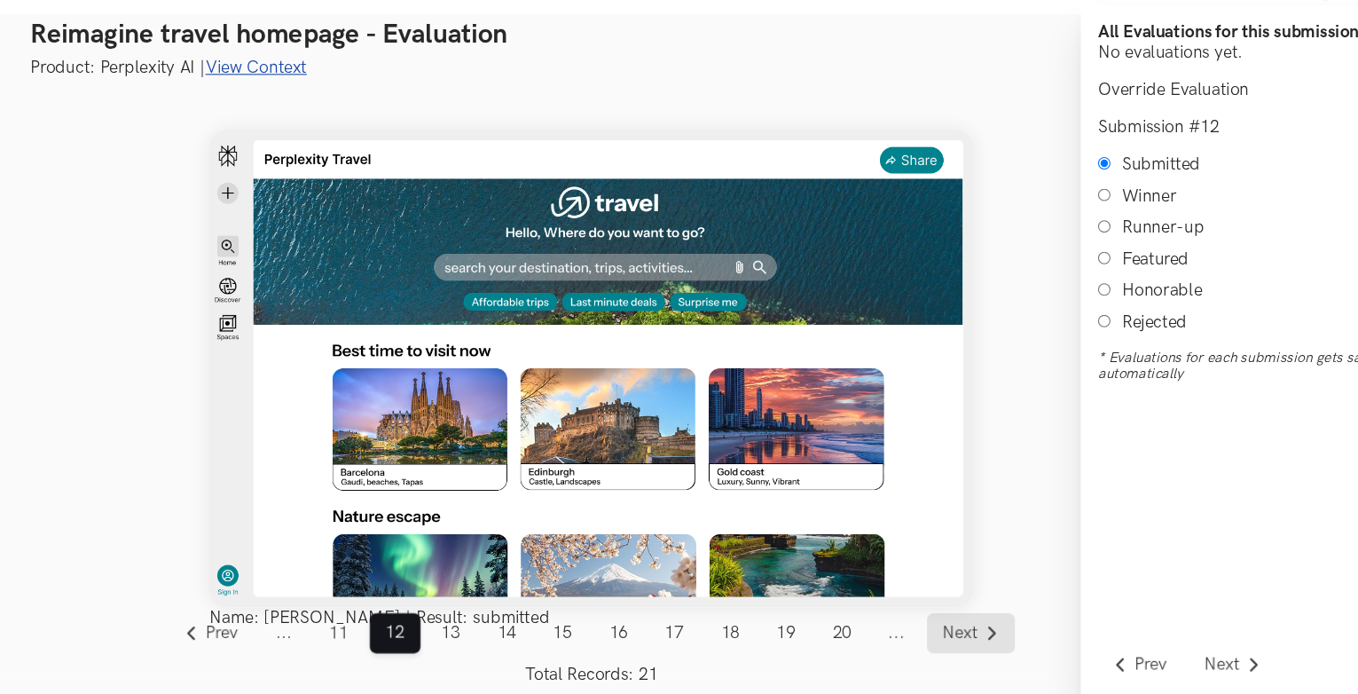
click at [883, 634] on span "Next" at bounding box center [890, 637] width 33 height 16
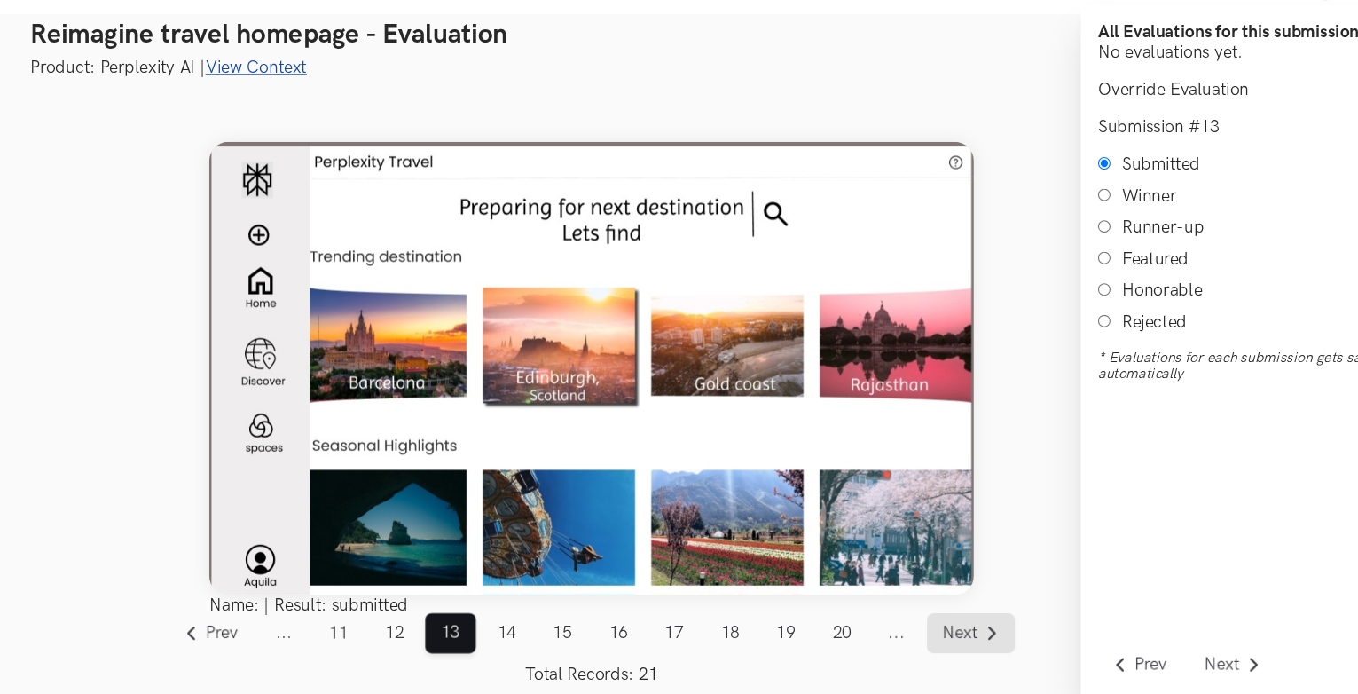
click at [883, 634] on span "Next" at bounding box center [890, 637] width 33 height 16
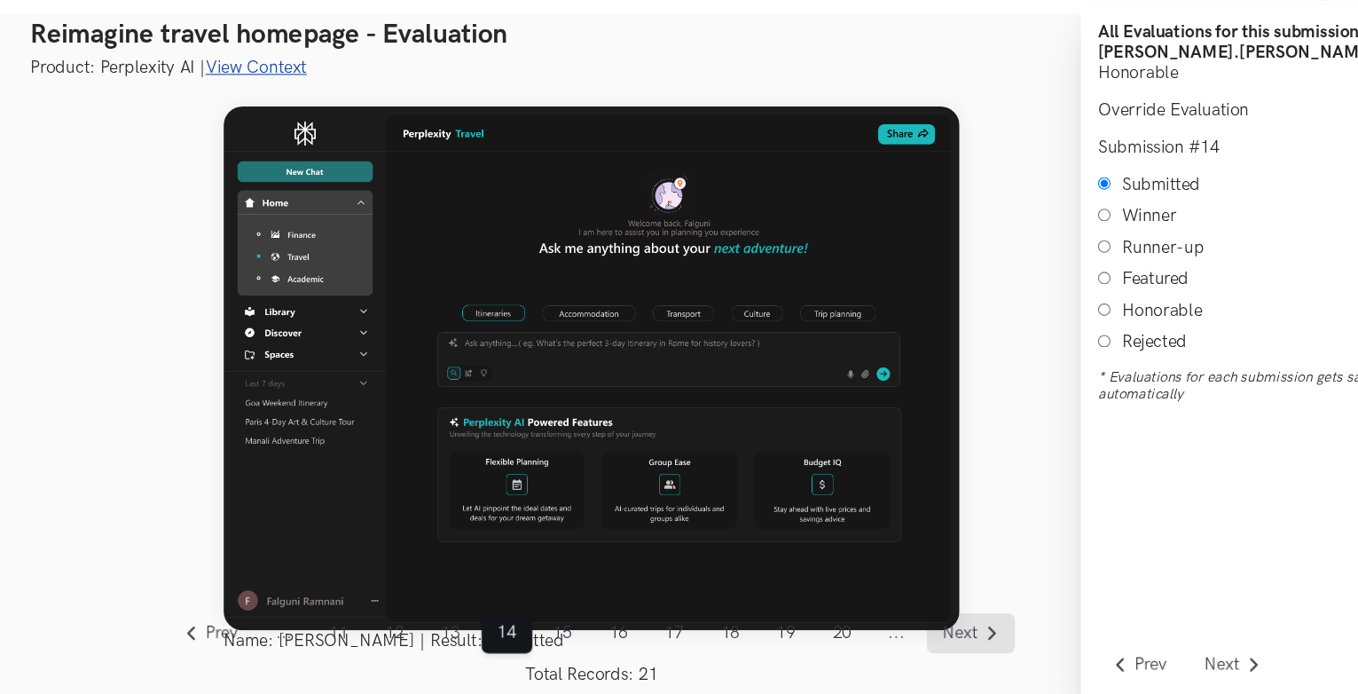
click at [882, 647] on link "Next" at bounding box center [901, 636] width 82 height 37
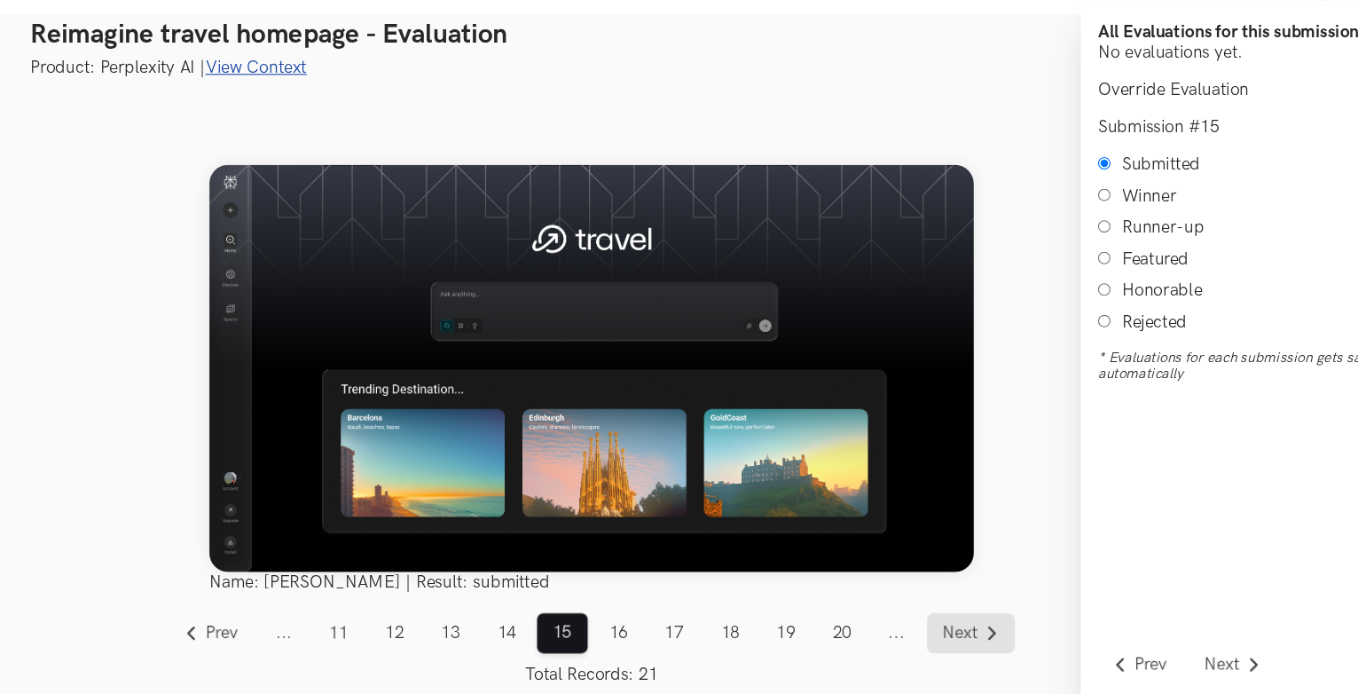
click at [882, 647] on link "Next" at bounding box center [901, 636] width 82 height 37
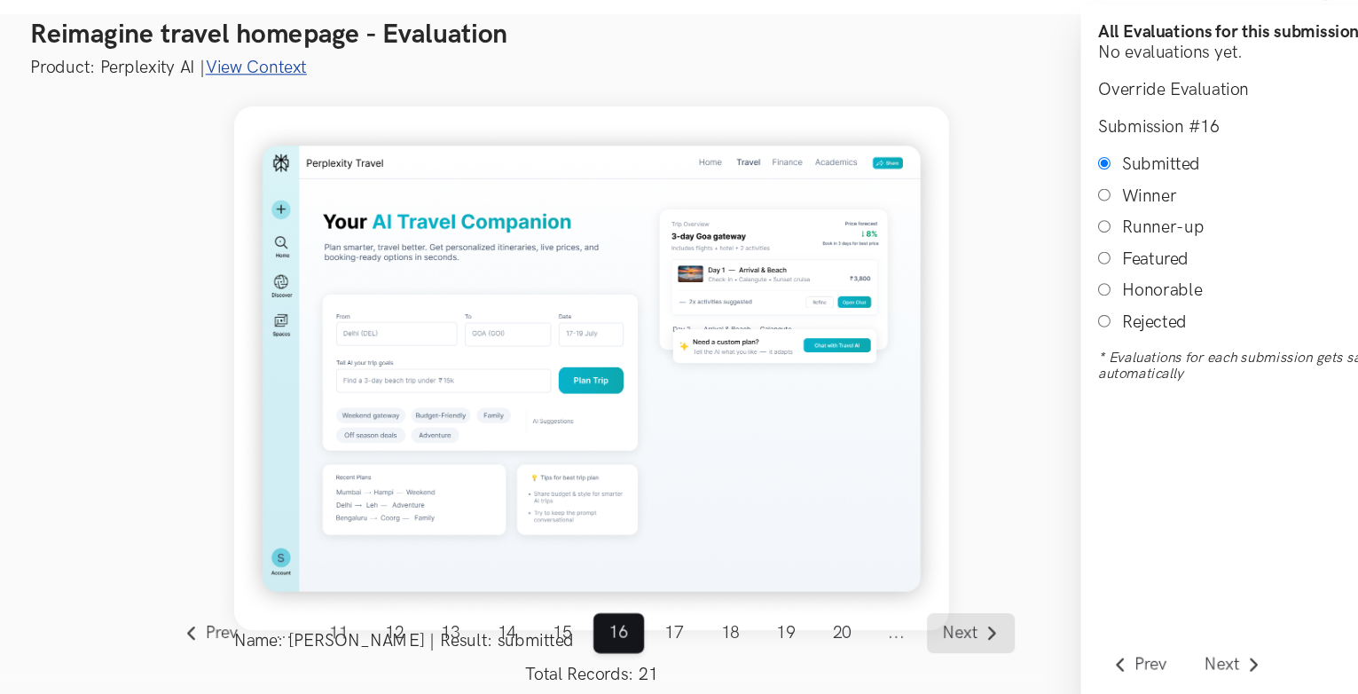
click at [882, 647] on link "Next" at bounding box center [901, 636] width 82 height 37
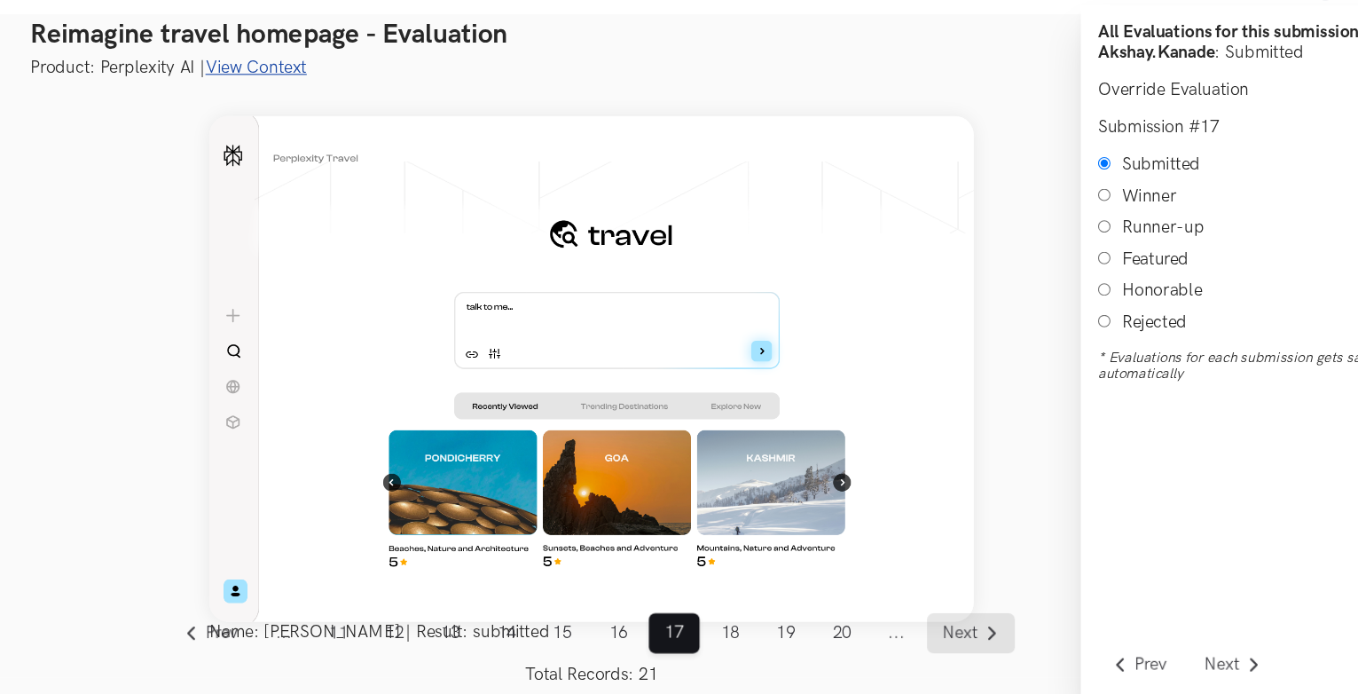
click at [882, 647] on link "Next" at bounding box center [901, 636] width 82 height 37
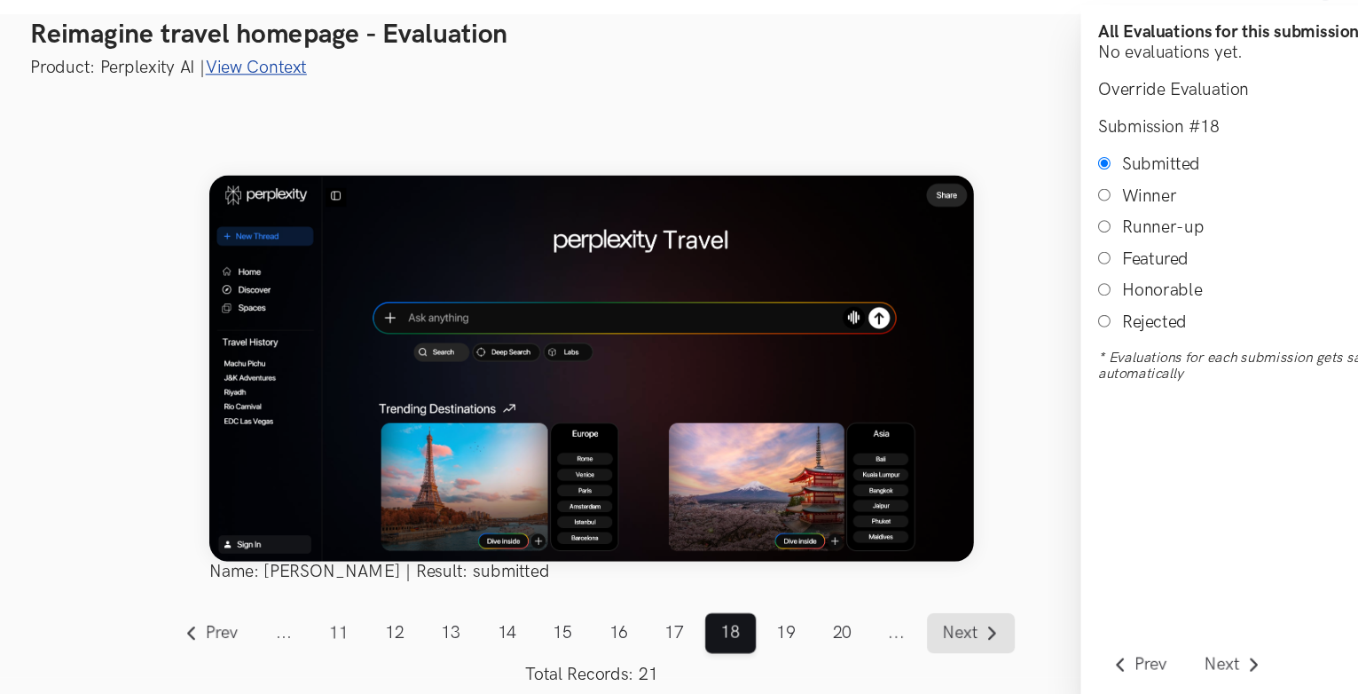
click at [882, 647] on link "Next" at bounding box center [901, 636] width 82 height 37
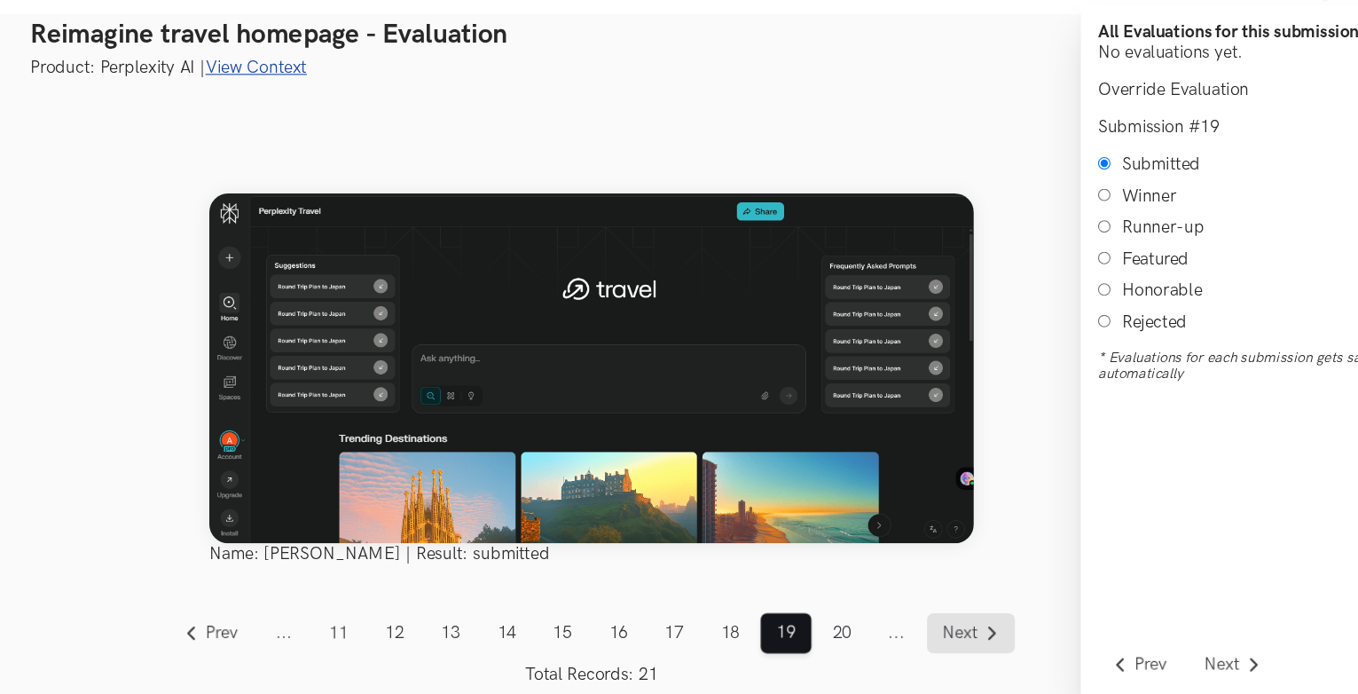
click at [882, 647] on link "Next" at bounding box center [901, 636] width 82 height 37
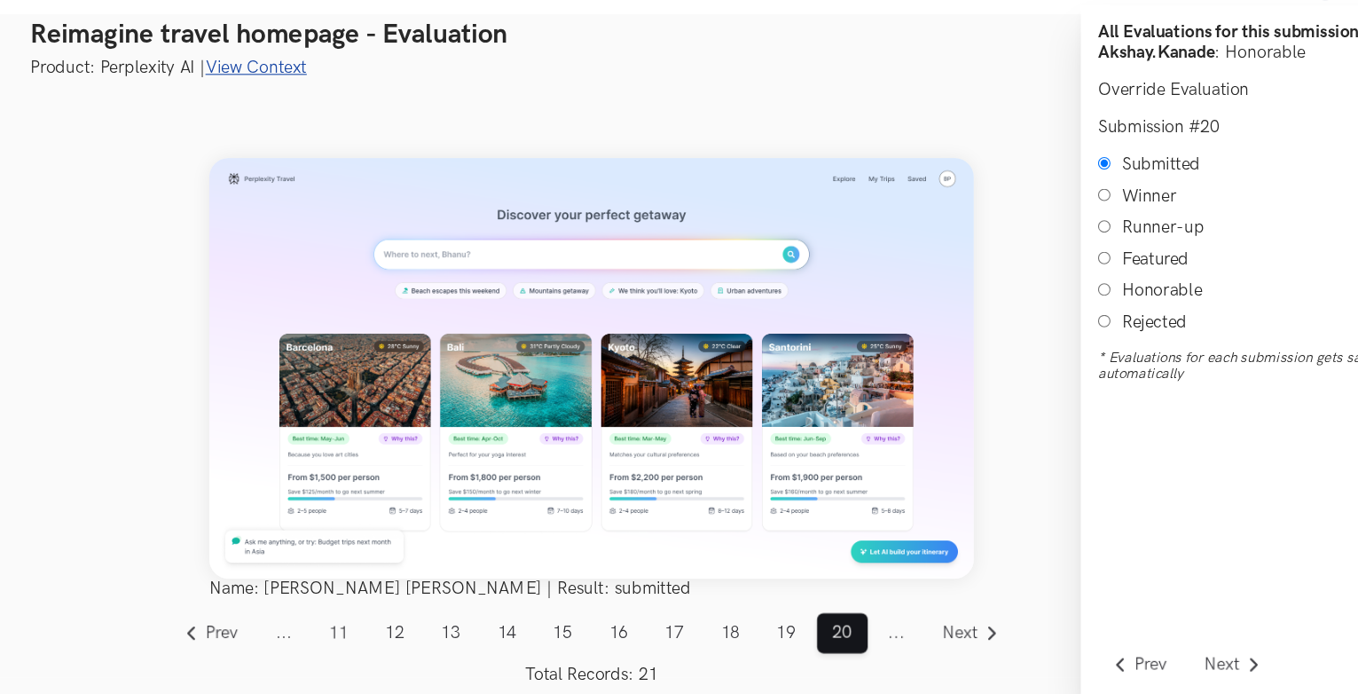
click at [821, 634] on span "..." at bounding box center [832, 636] width 45 height 37
